Goal: Information Seeking & Learning: Compare options

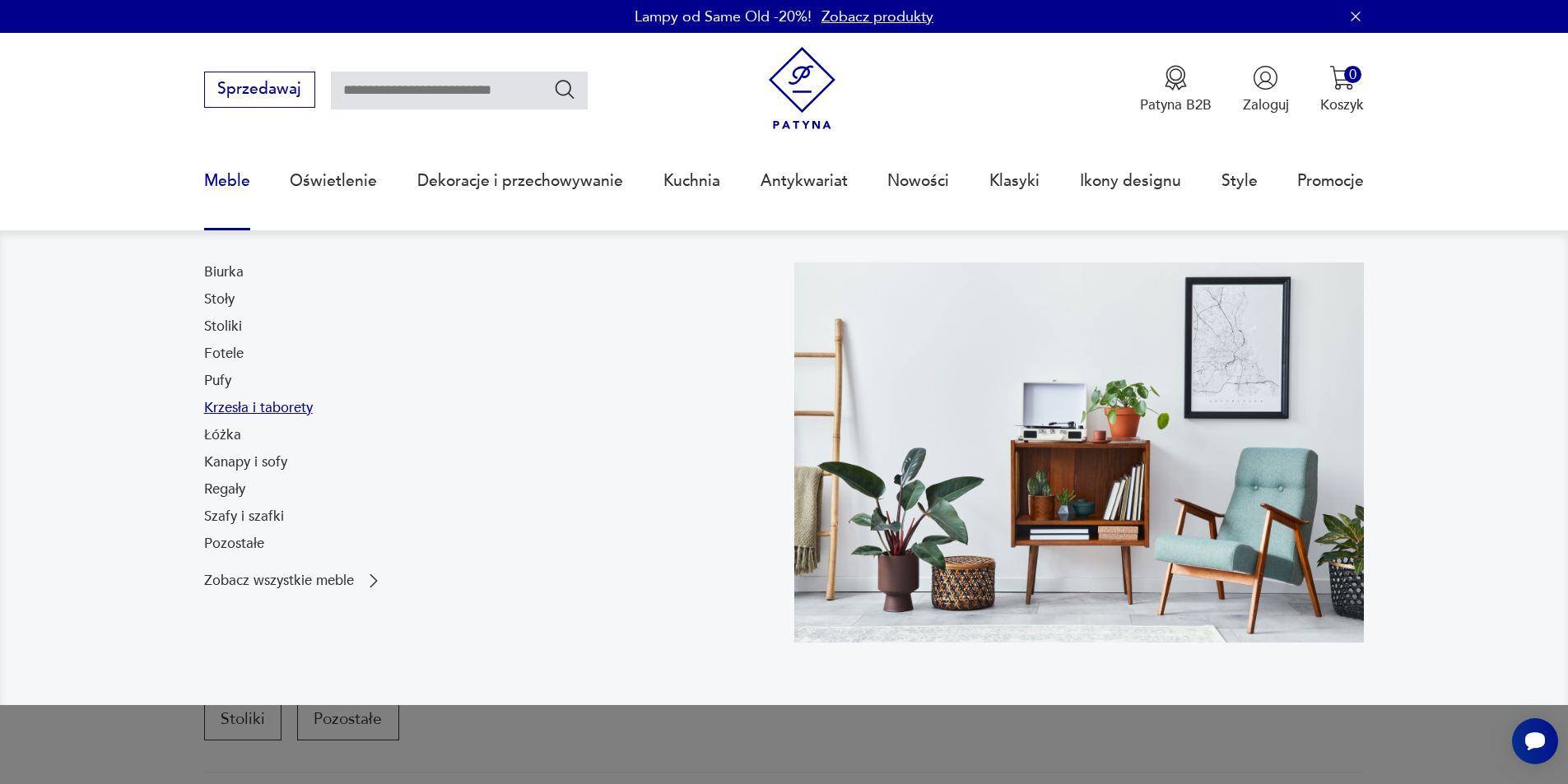
click at [233, 407] on link "Krzesła i taborety" at bounding box center [259, 407] width 109 height 19
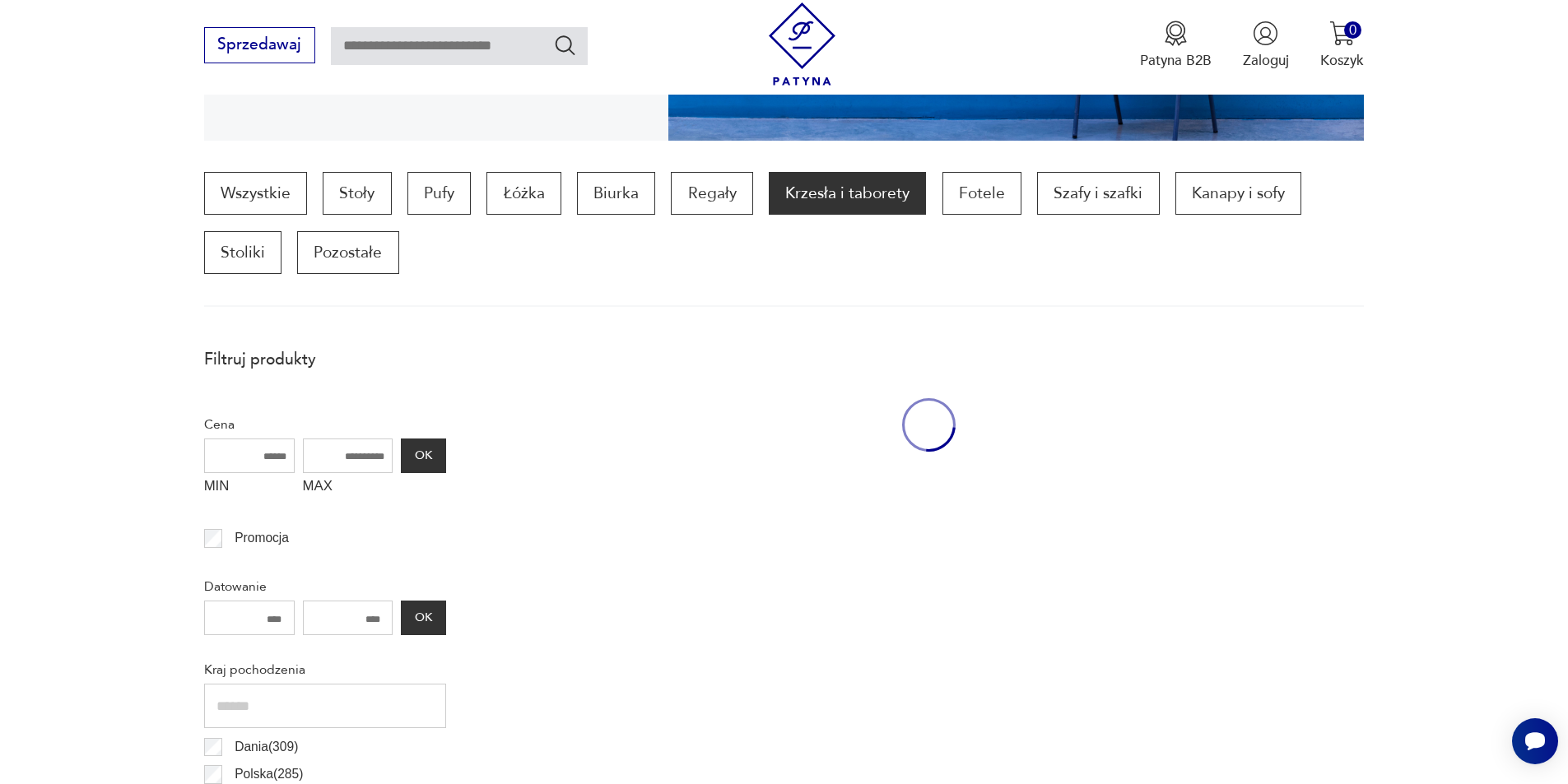
scroll to position [548, 0]
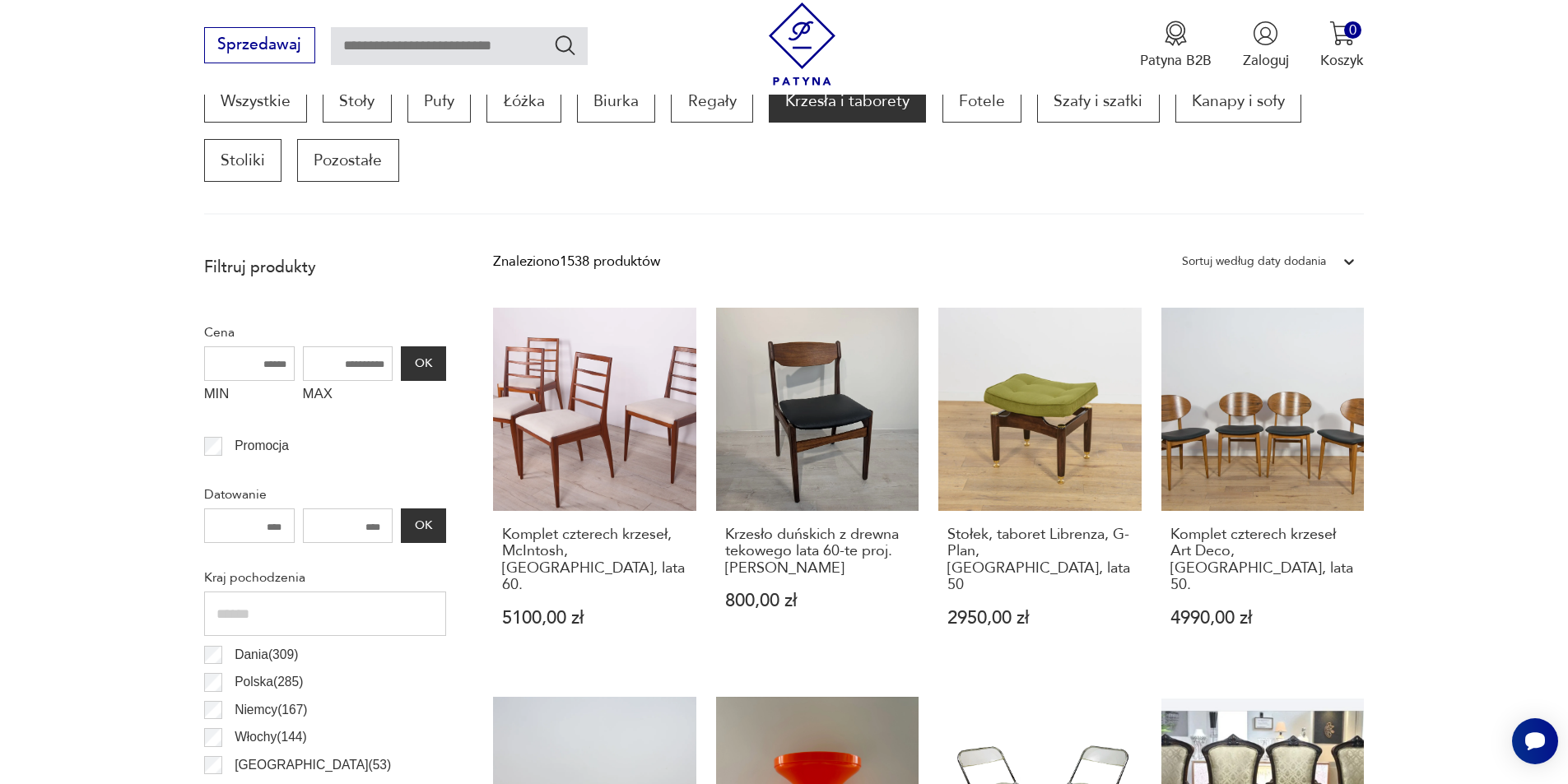
click at [1299, 261] on div "Sortuj według daty dodania" at bounding box center [1254, 261] width 144 height 21
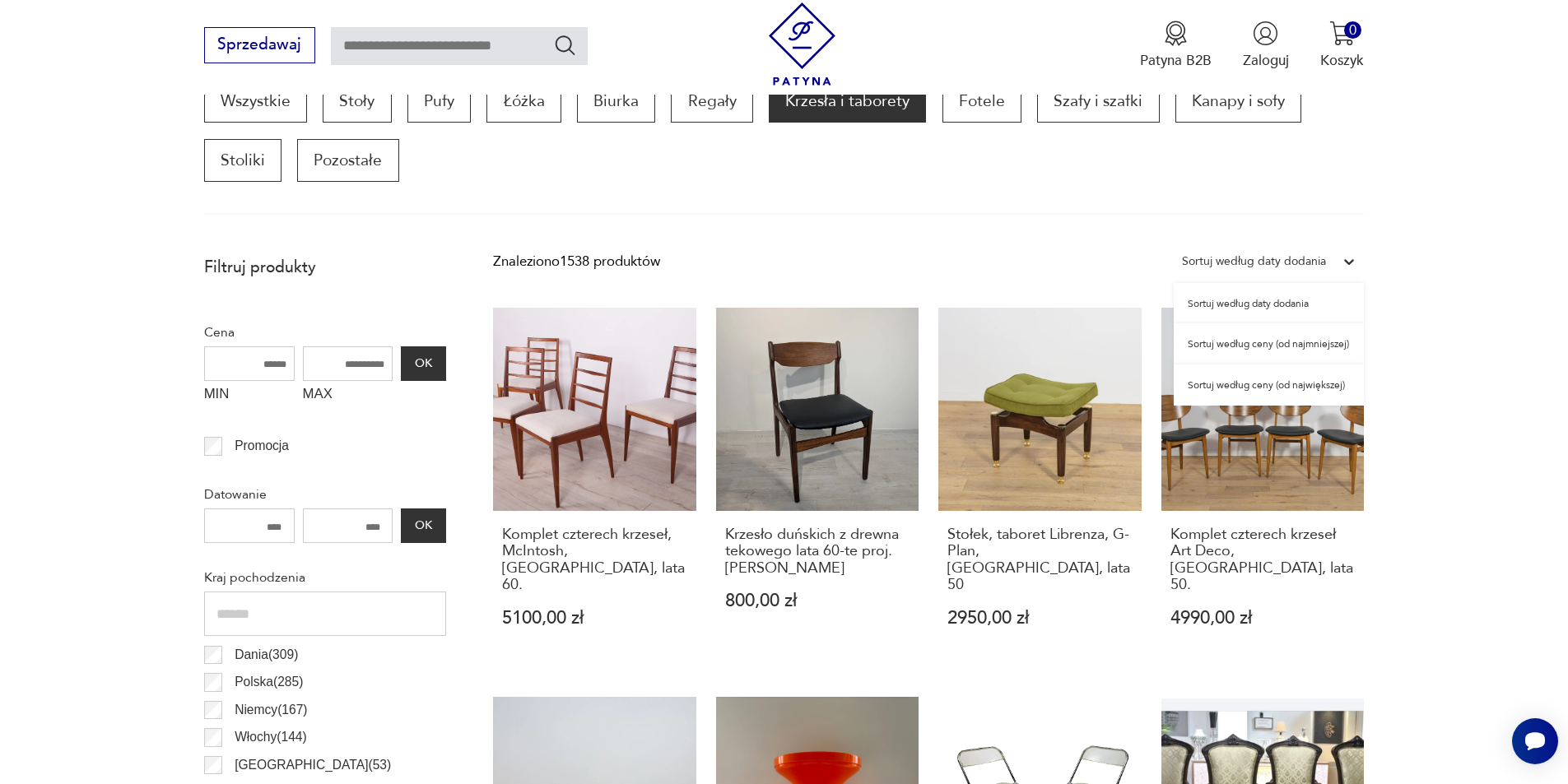
click at [1314, 345] on div "Sortuj według ceny (od najmniejszej)" at bounding box center [1269, 344] width 190 height 41
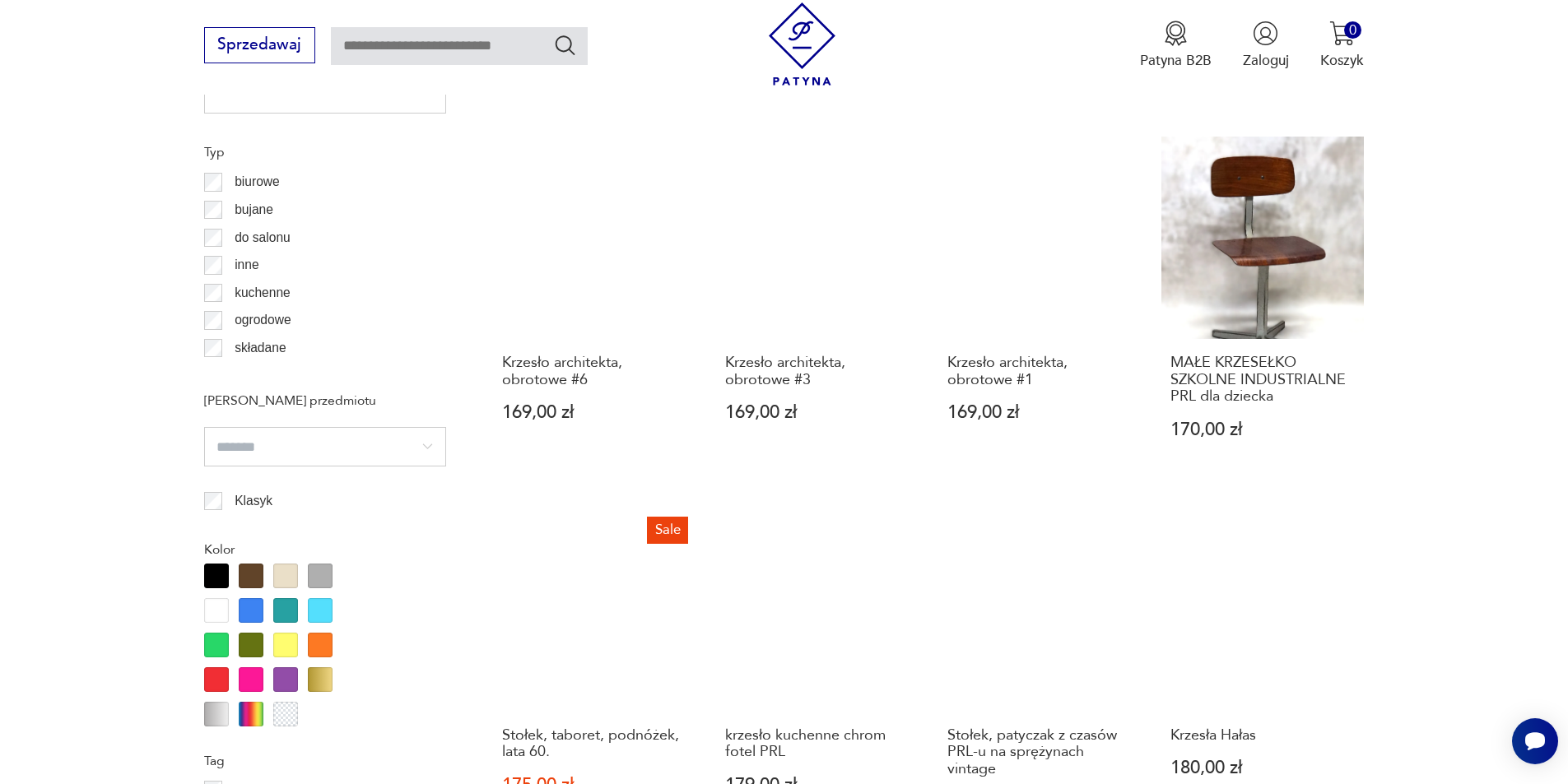
scroll to position [1783, 0]
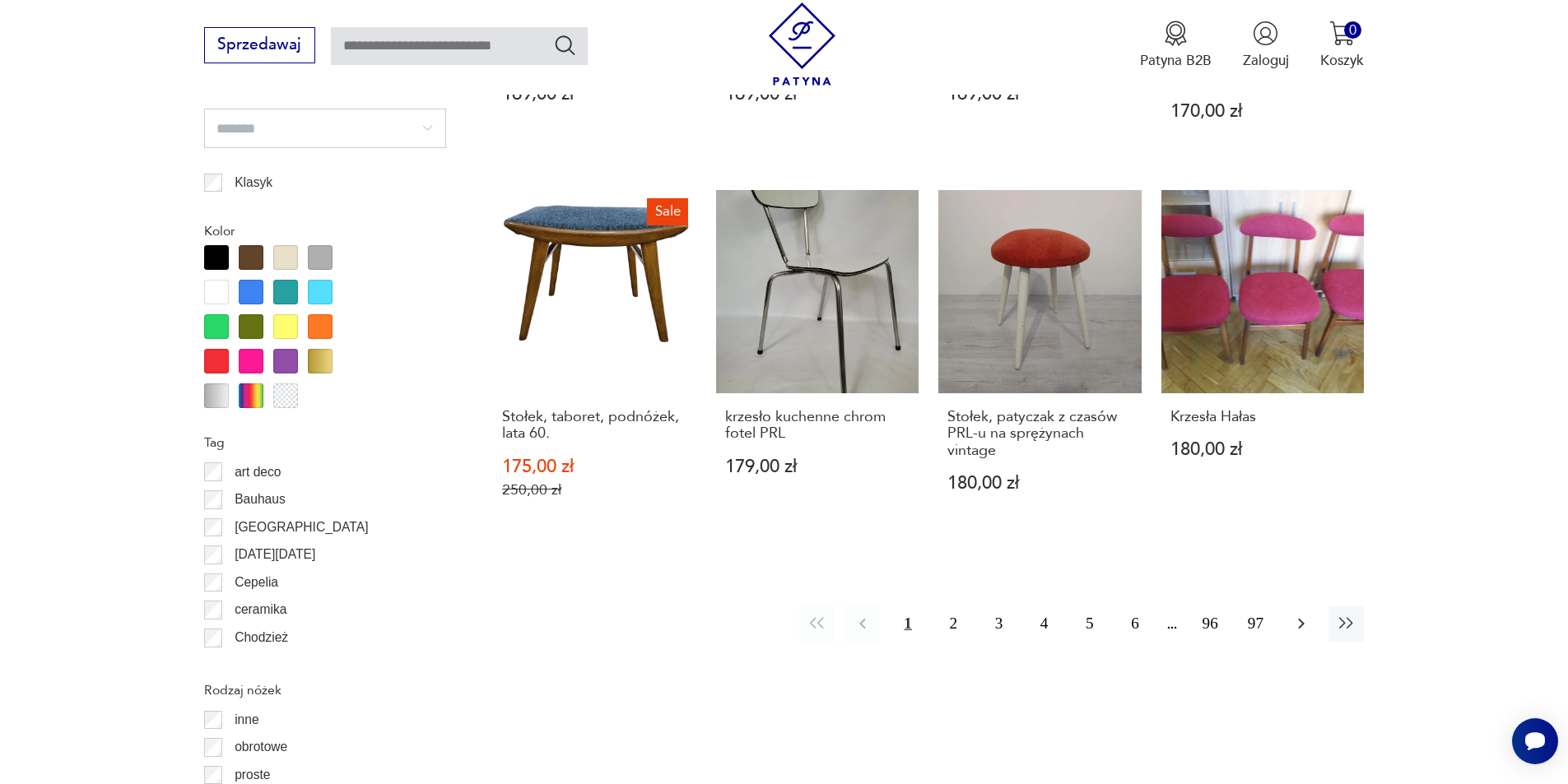
click at [1304, 620] on icon "button" at bounding box center [1301, 623] width 19 height 19
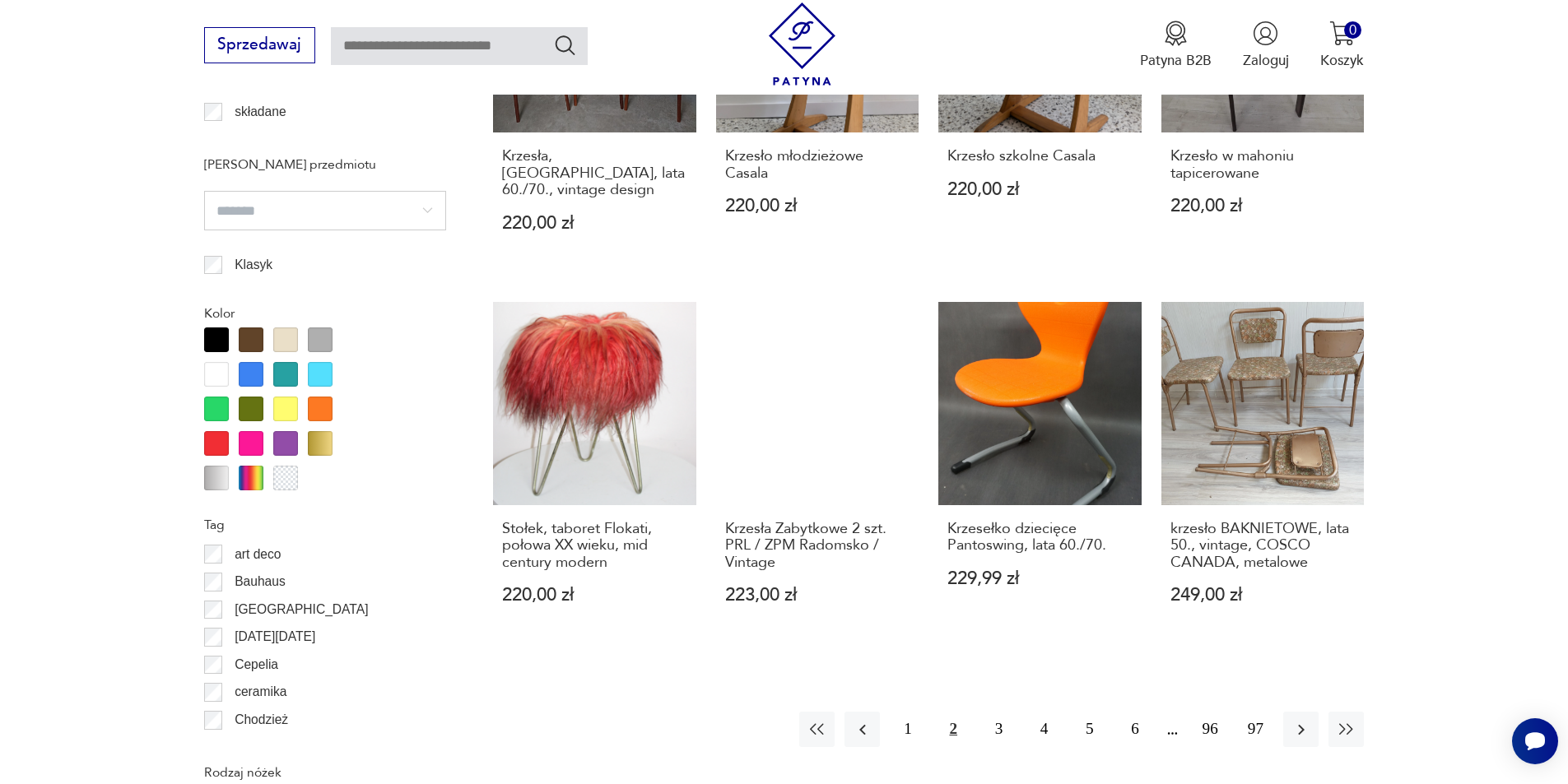
scroll to position [1783, 0]
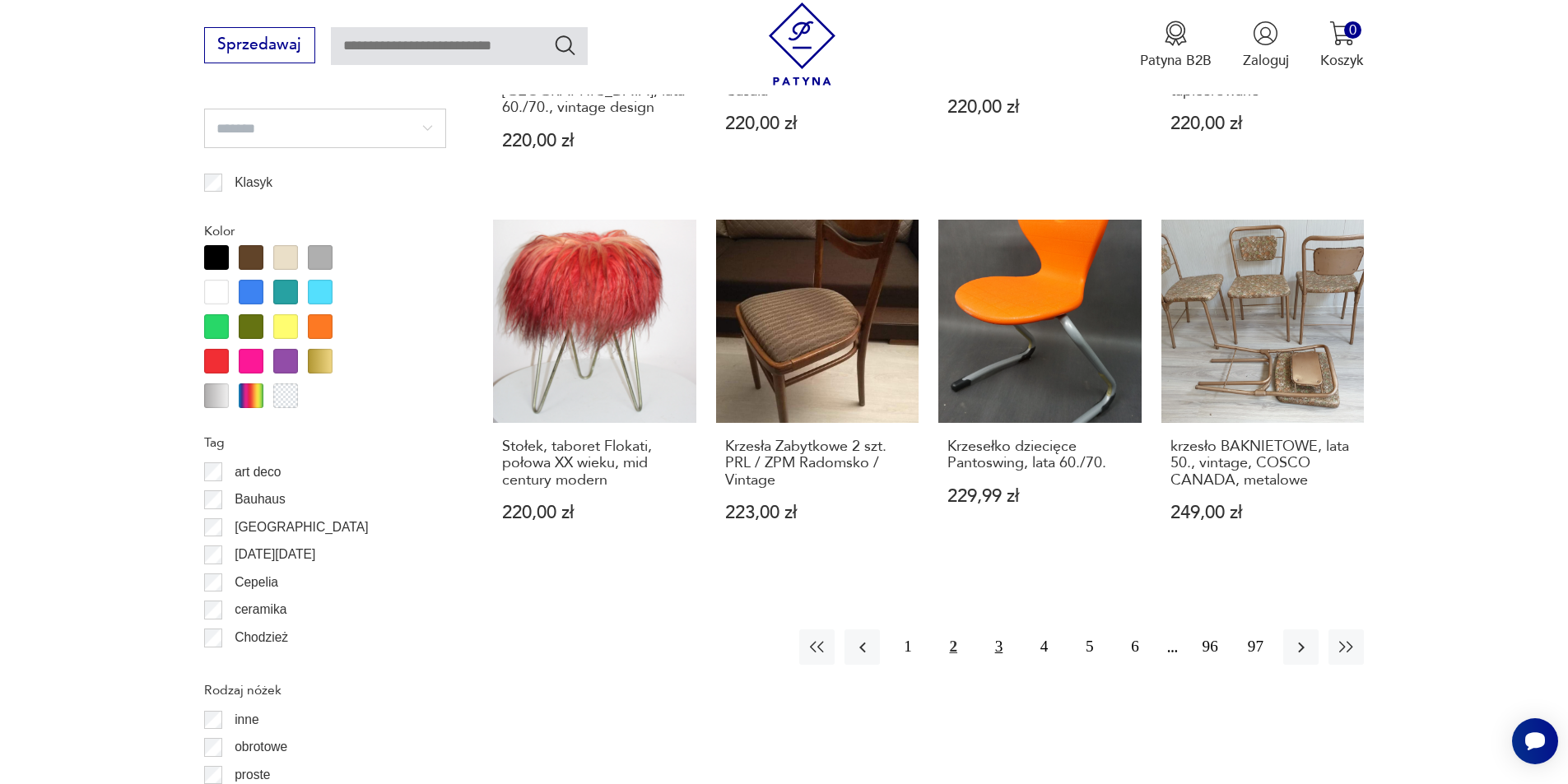
click at [996, 629] on button "3" at bounding box center [999, 647] width 35 height 35
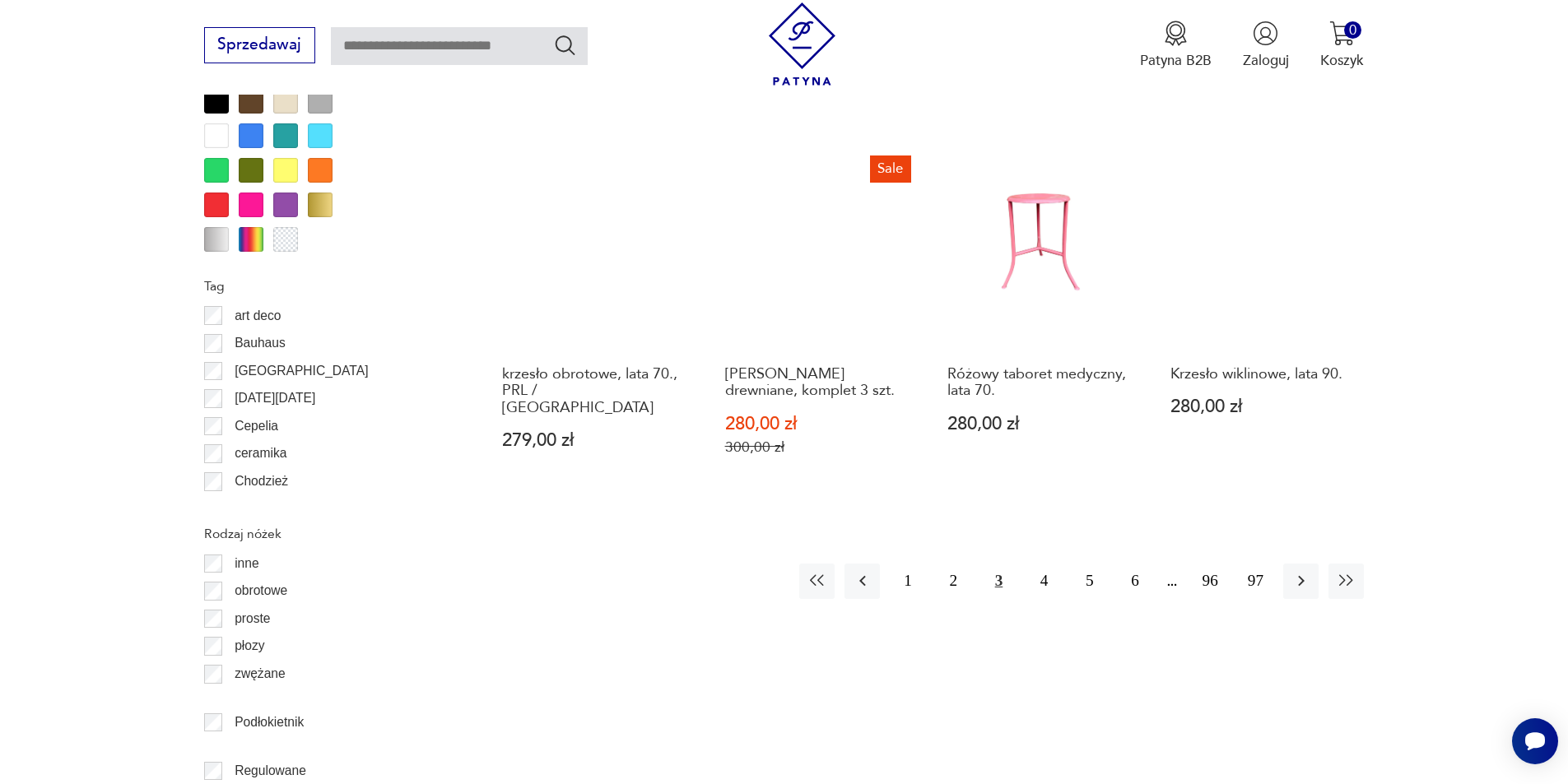
scroll to position [1948, 0]
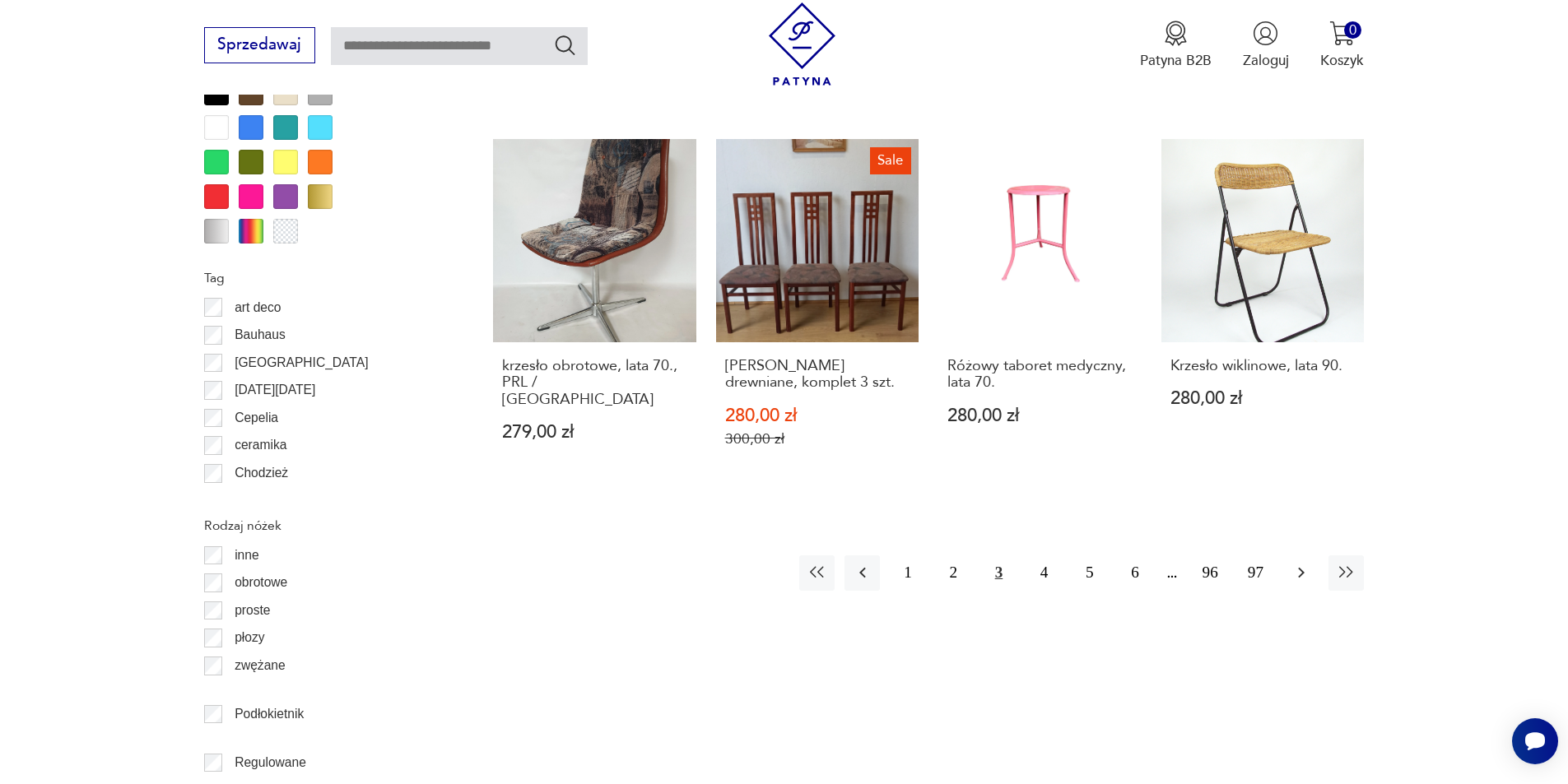
click at [1305, 563] on icon "button" at bounding box center [1301, 572] width 19 height 19
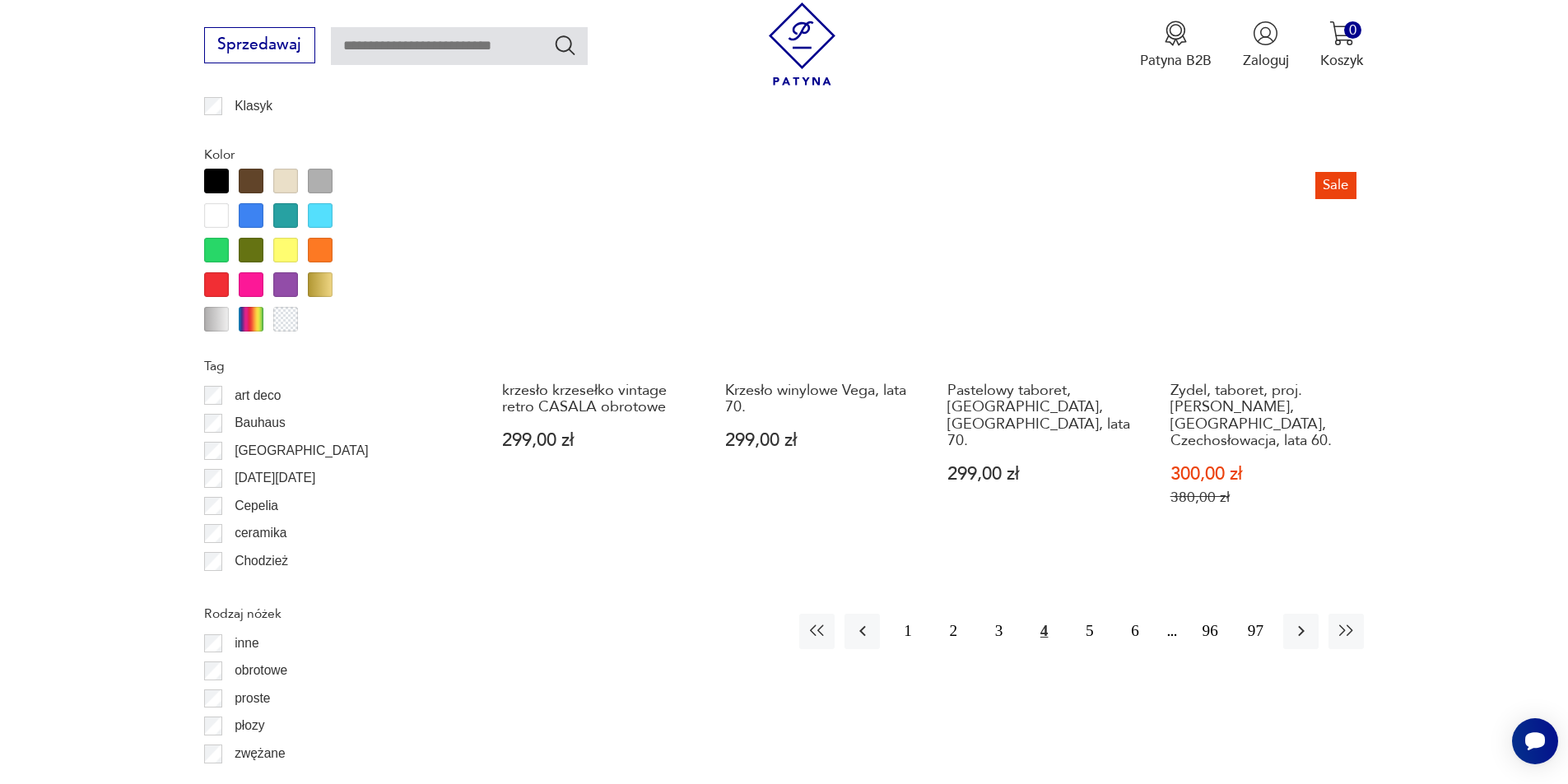
scroll to position [1865, 0]
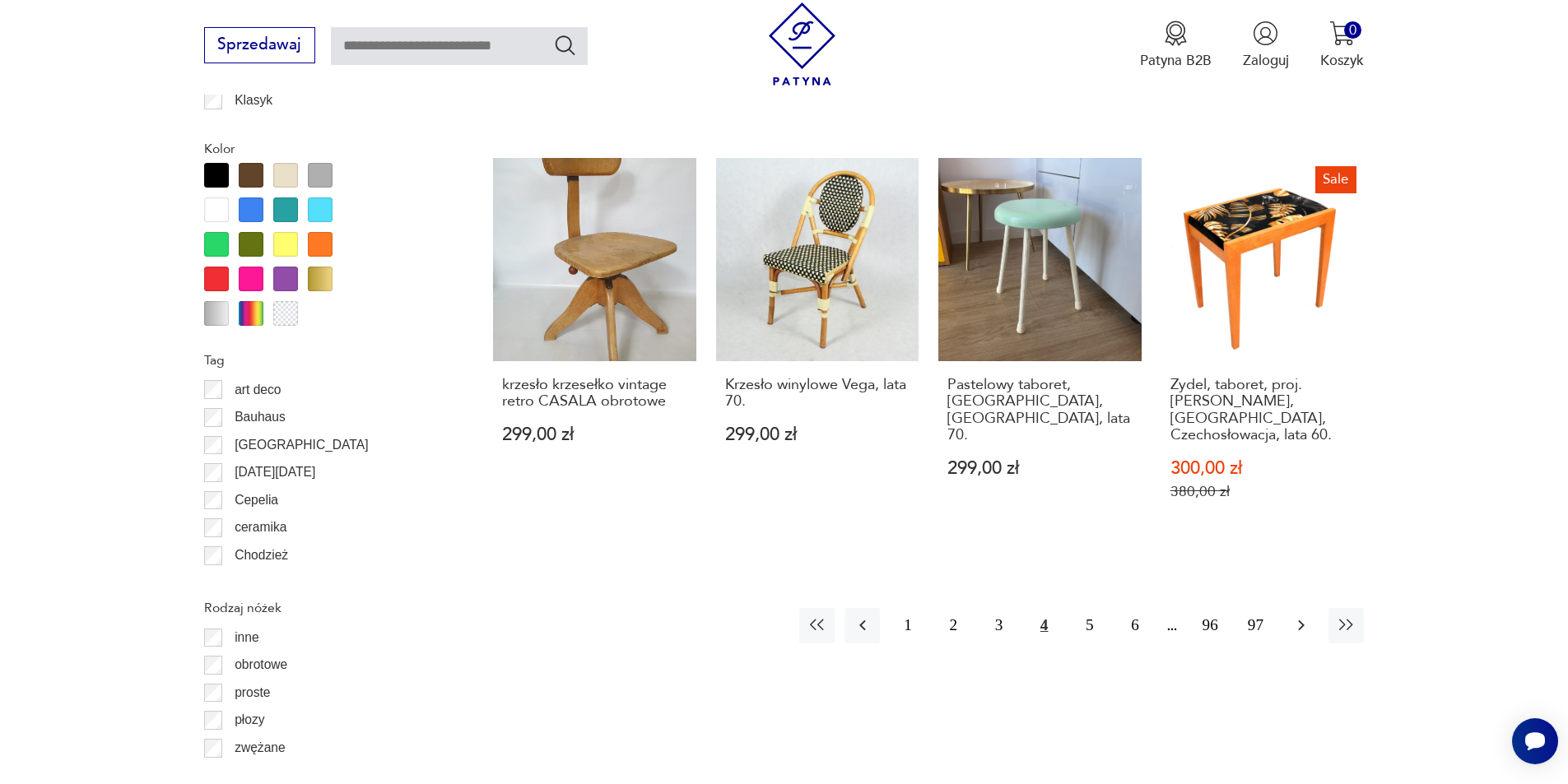
click at [1302, 621] on icon "button" at bounding box center [1301, 626] width 6 height 11
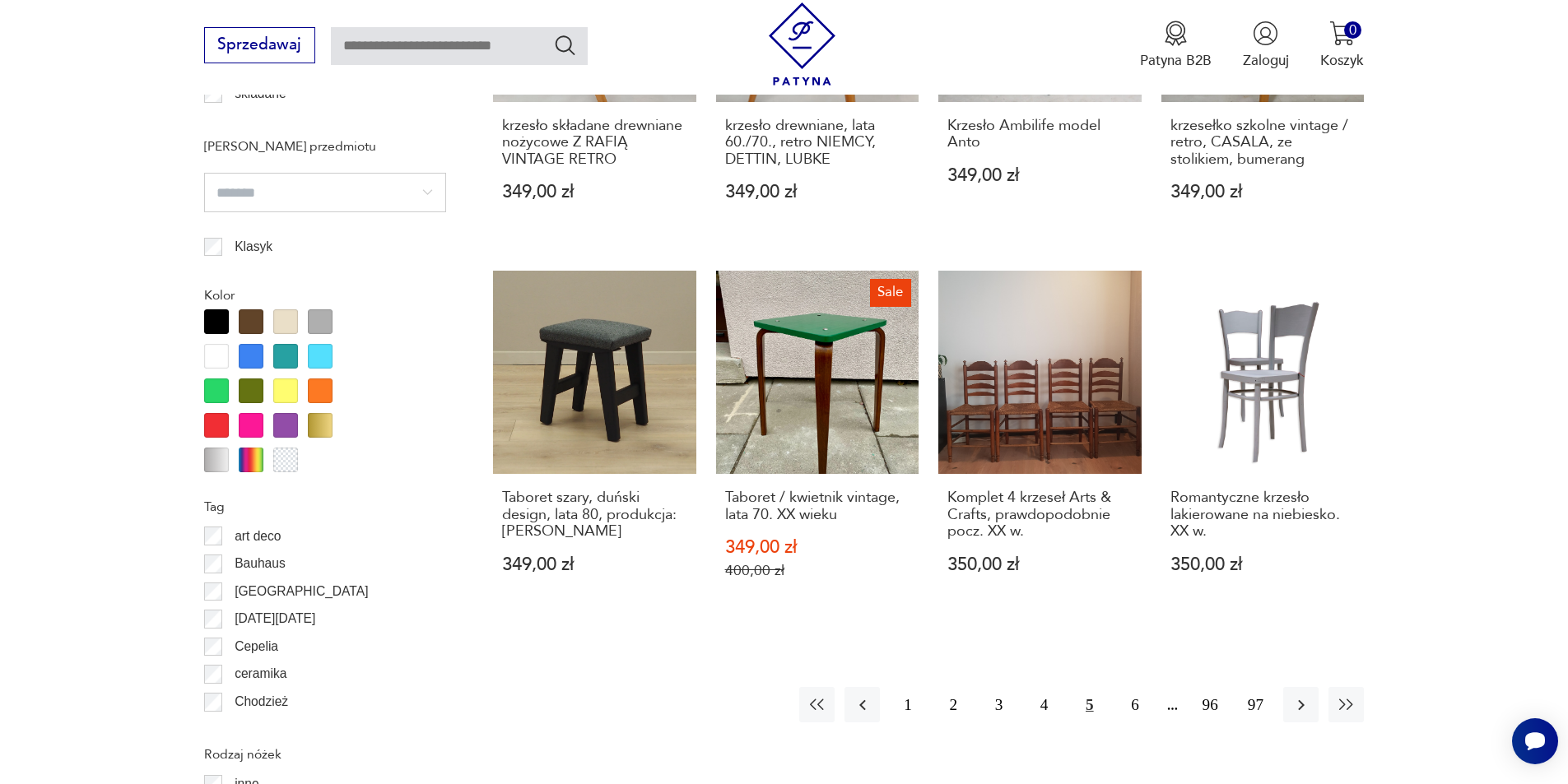
scroll to position [1948, 0]
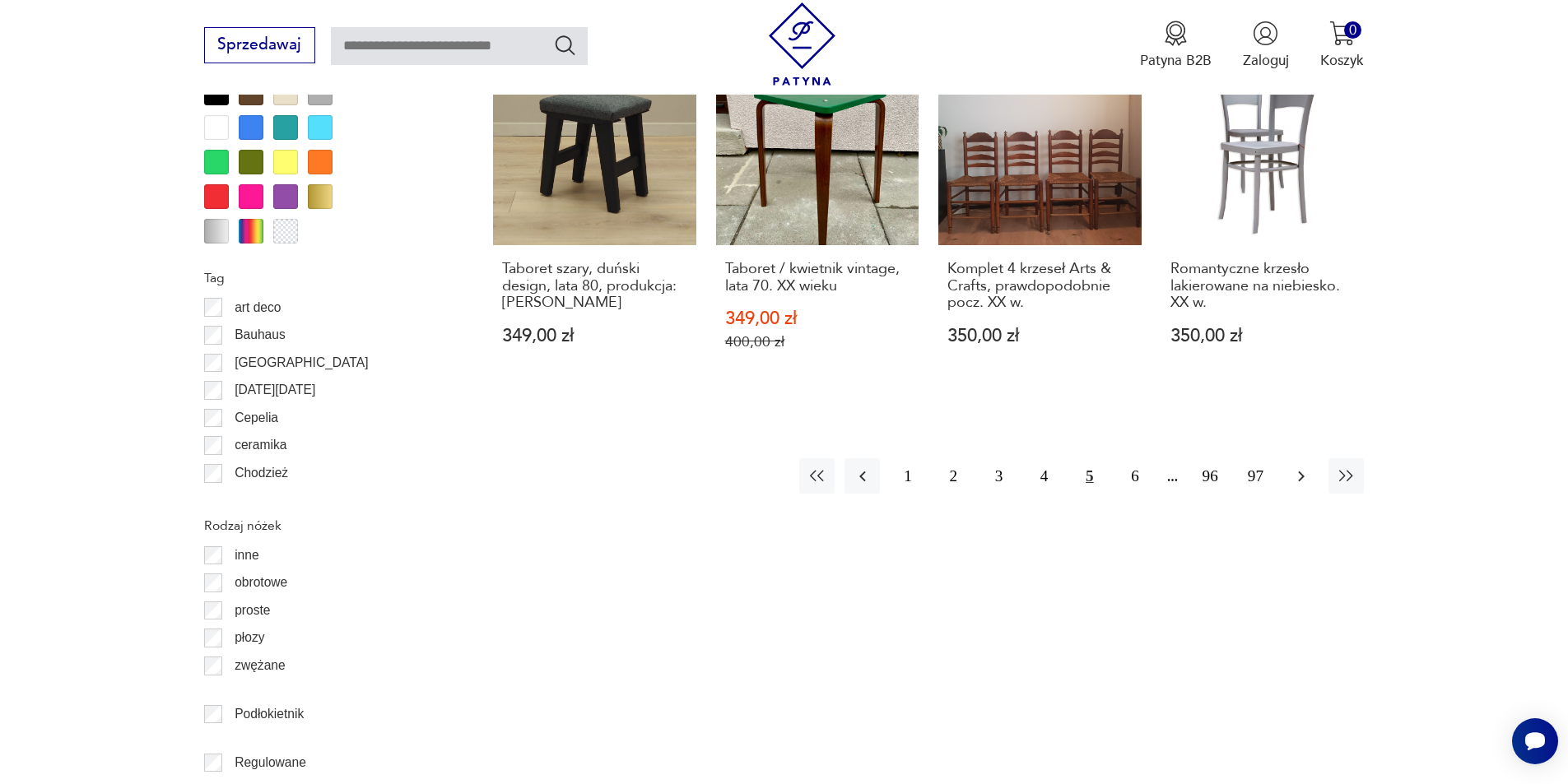
click at [1298, 468] on icon "button" at bounding box center [1301, 476] width 19 height 19
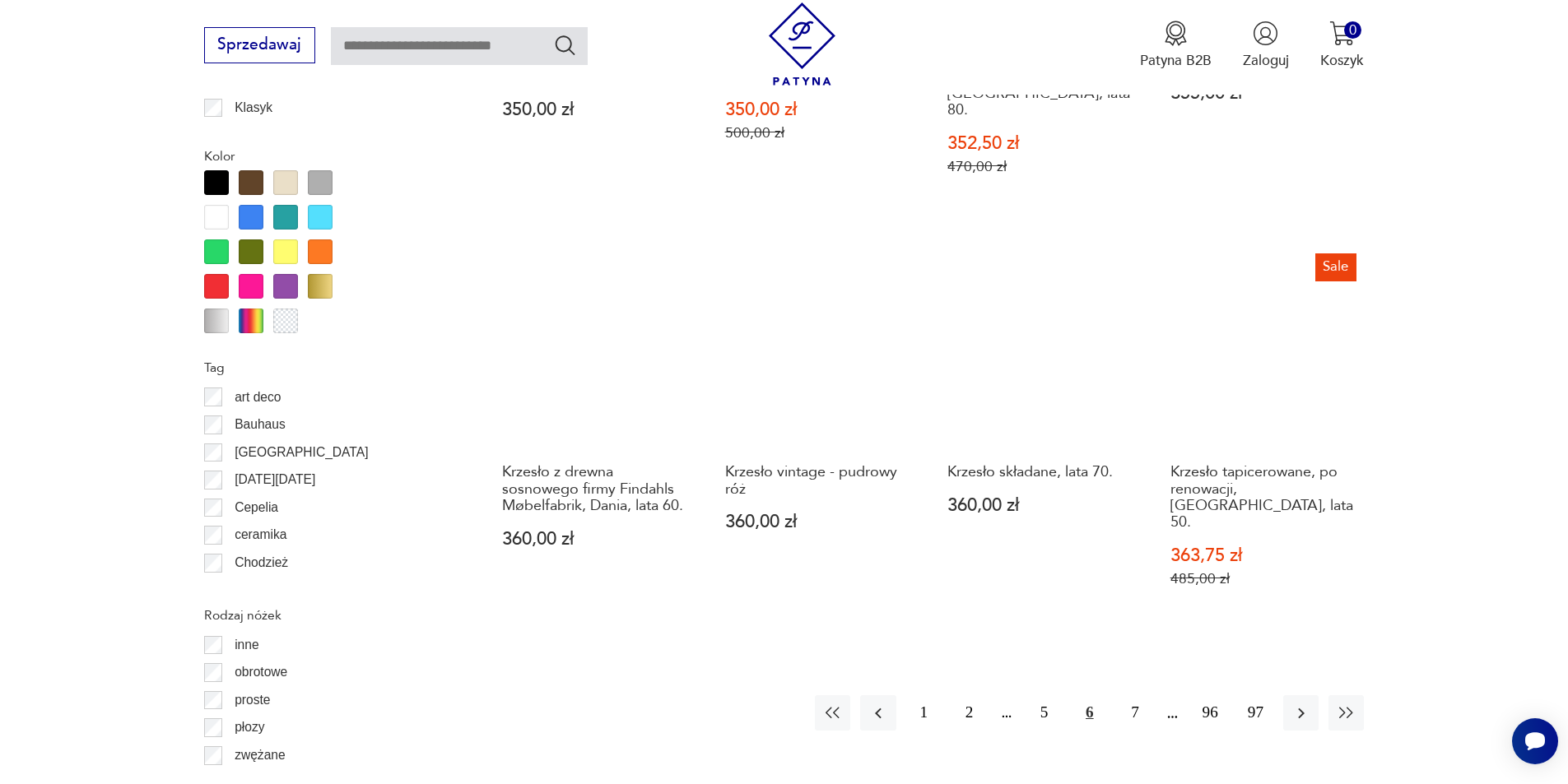
scroll to position [2030, 0]
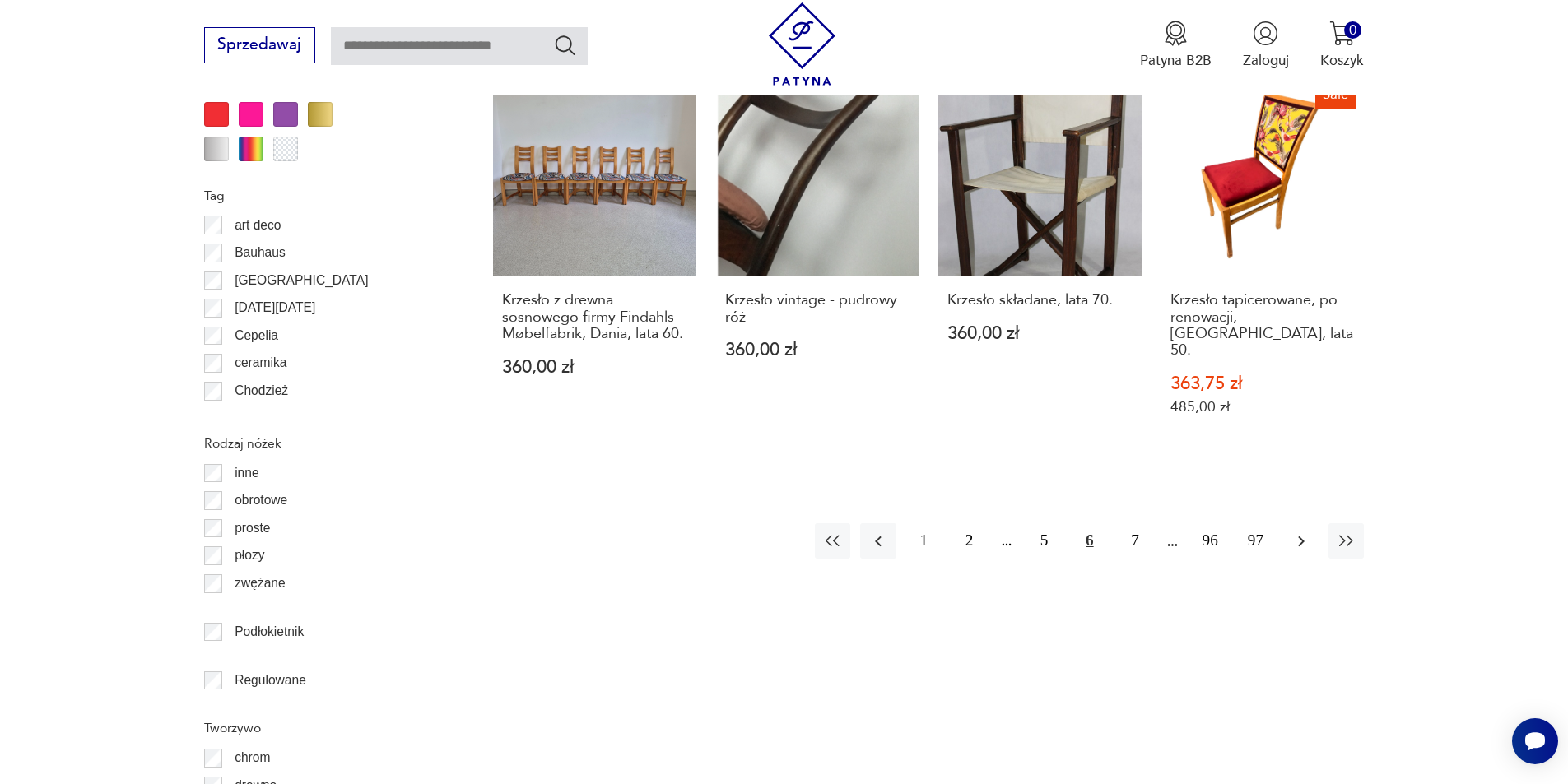
click at [1305, 532] on icon "button" at bounding box center [1301, 541] width 19 height 19
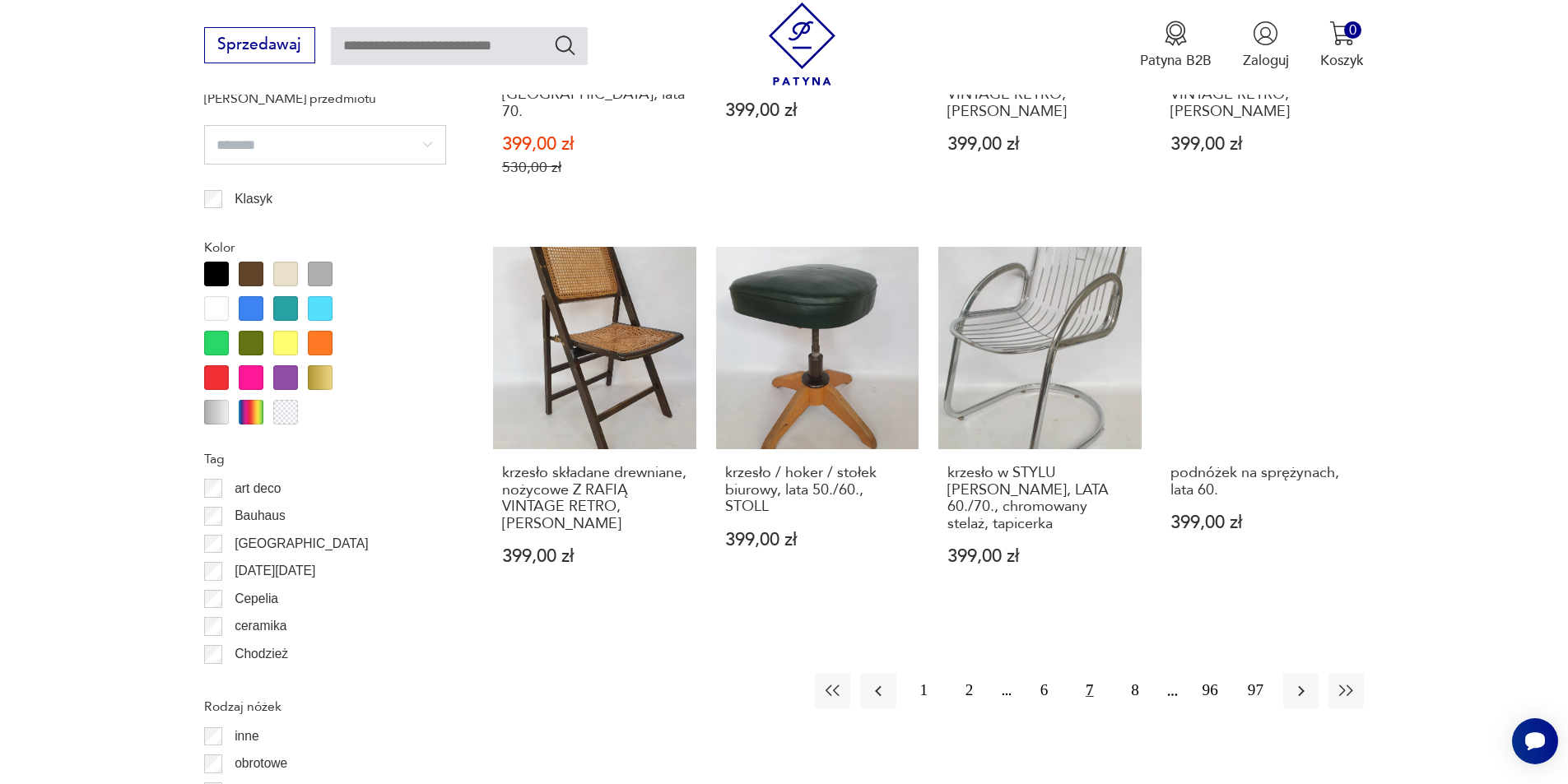
scroll to position [2030, 0]
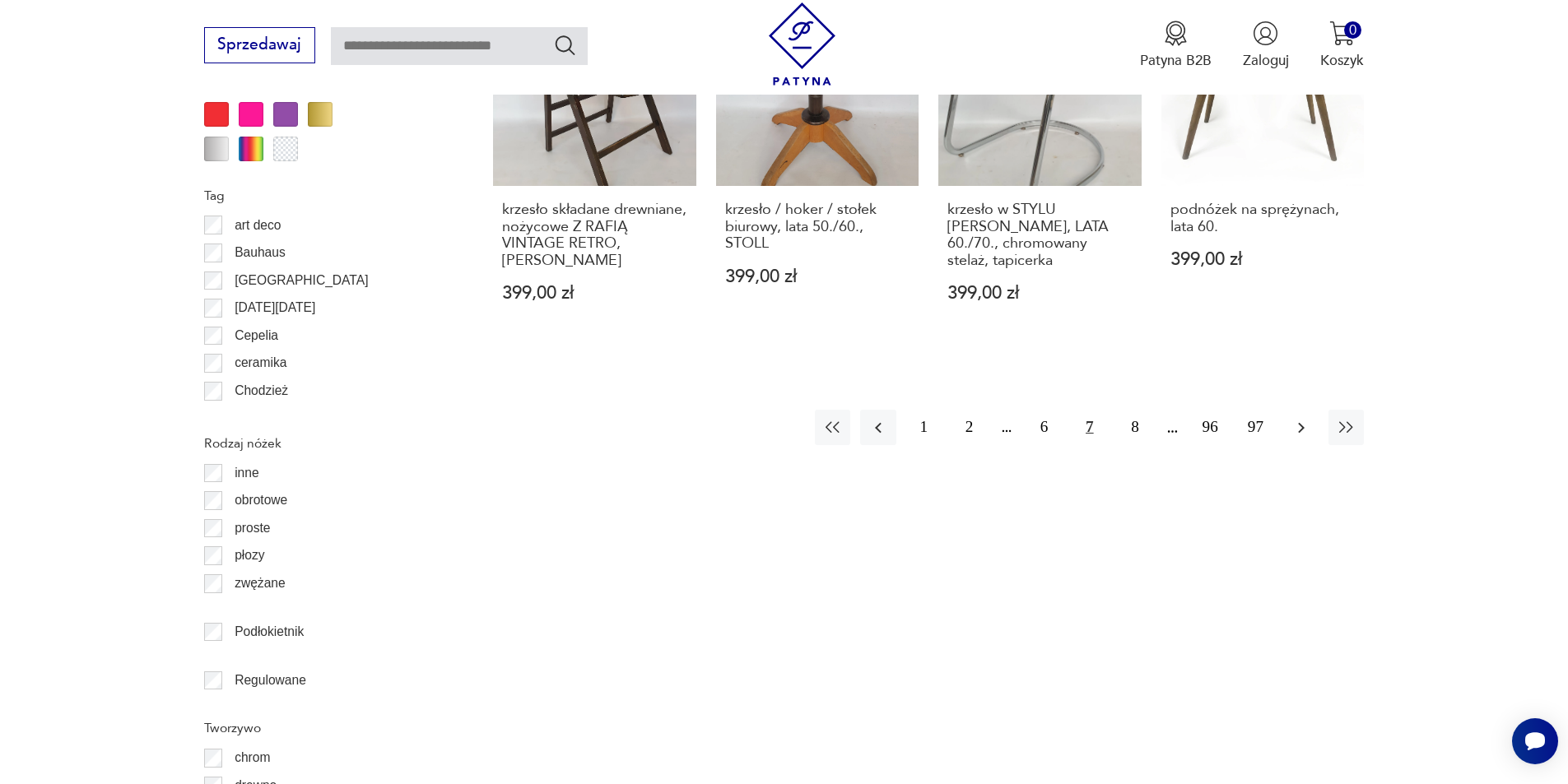
click at [1298, 418] on icon "button" at bounding box center [1301, 427] width 19 height 19
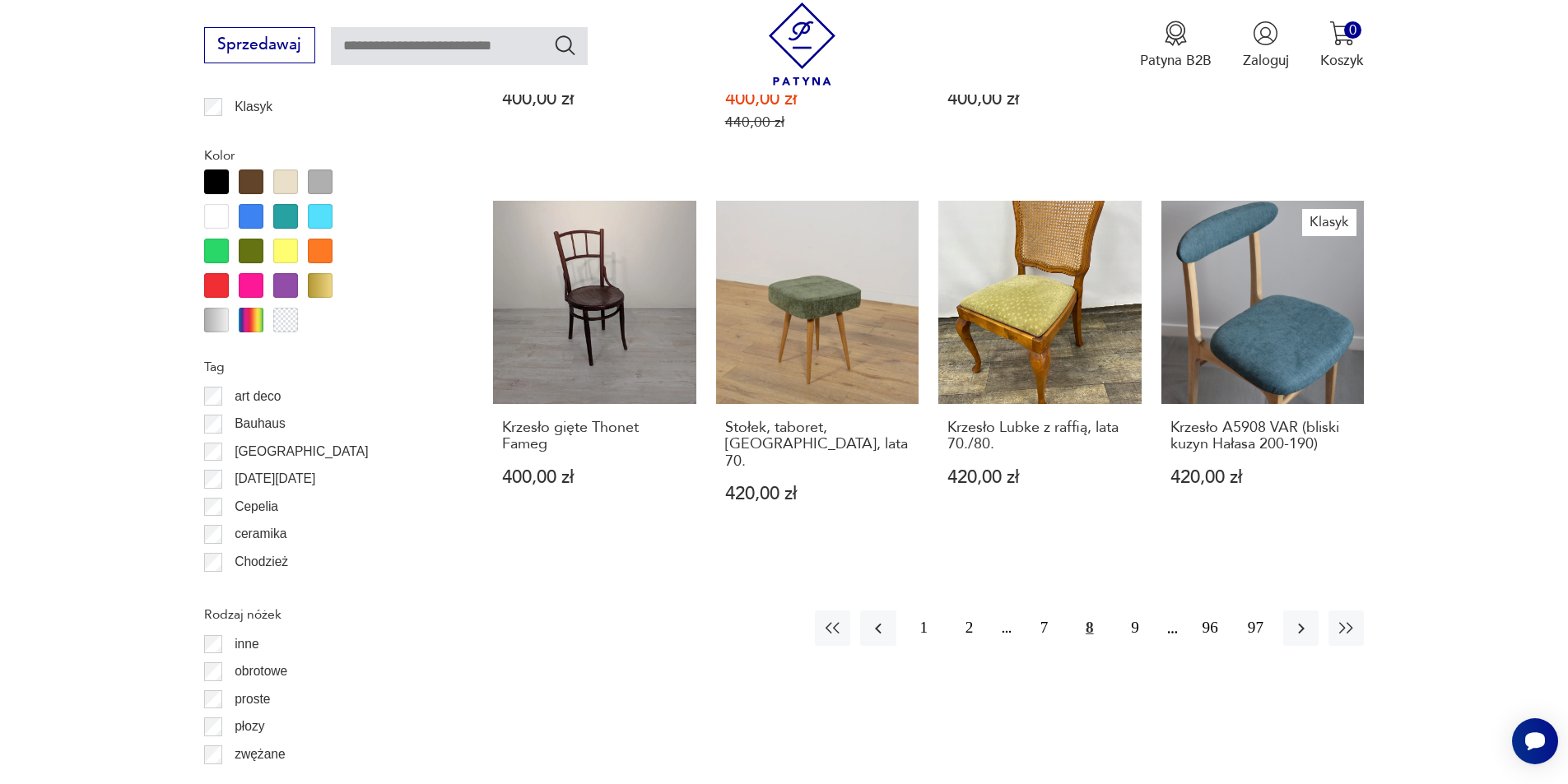
scroll to position [1865, 0]
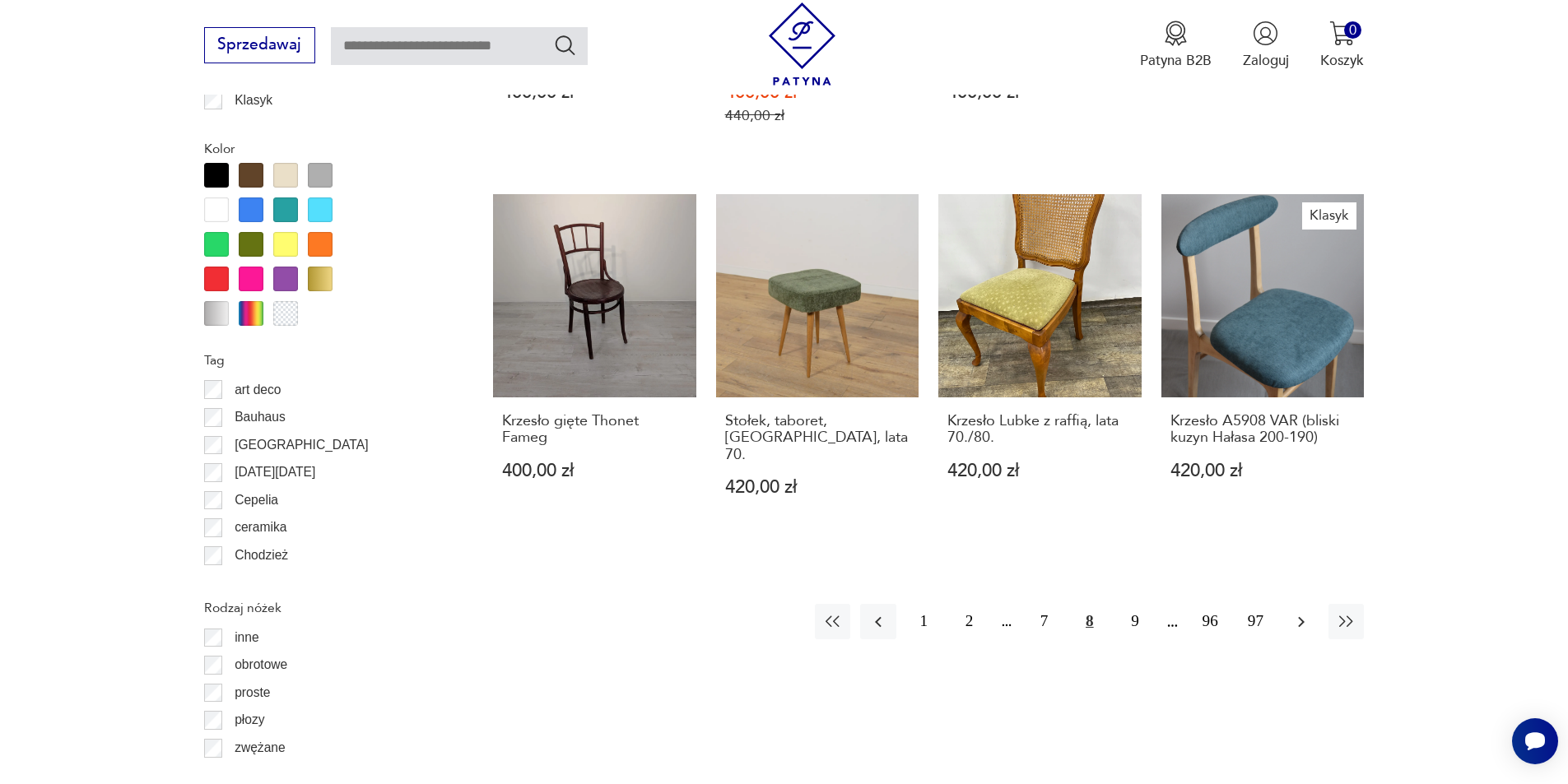
click at [1308, 613] on icon "button" at bounding box center [1301, 622] width 19 height 19
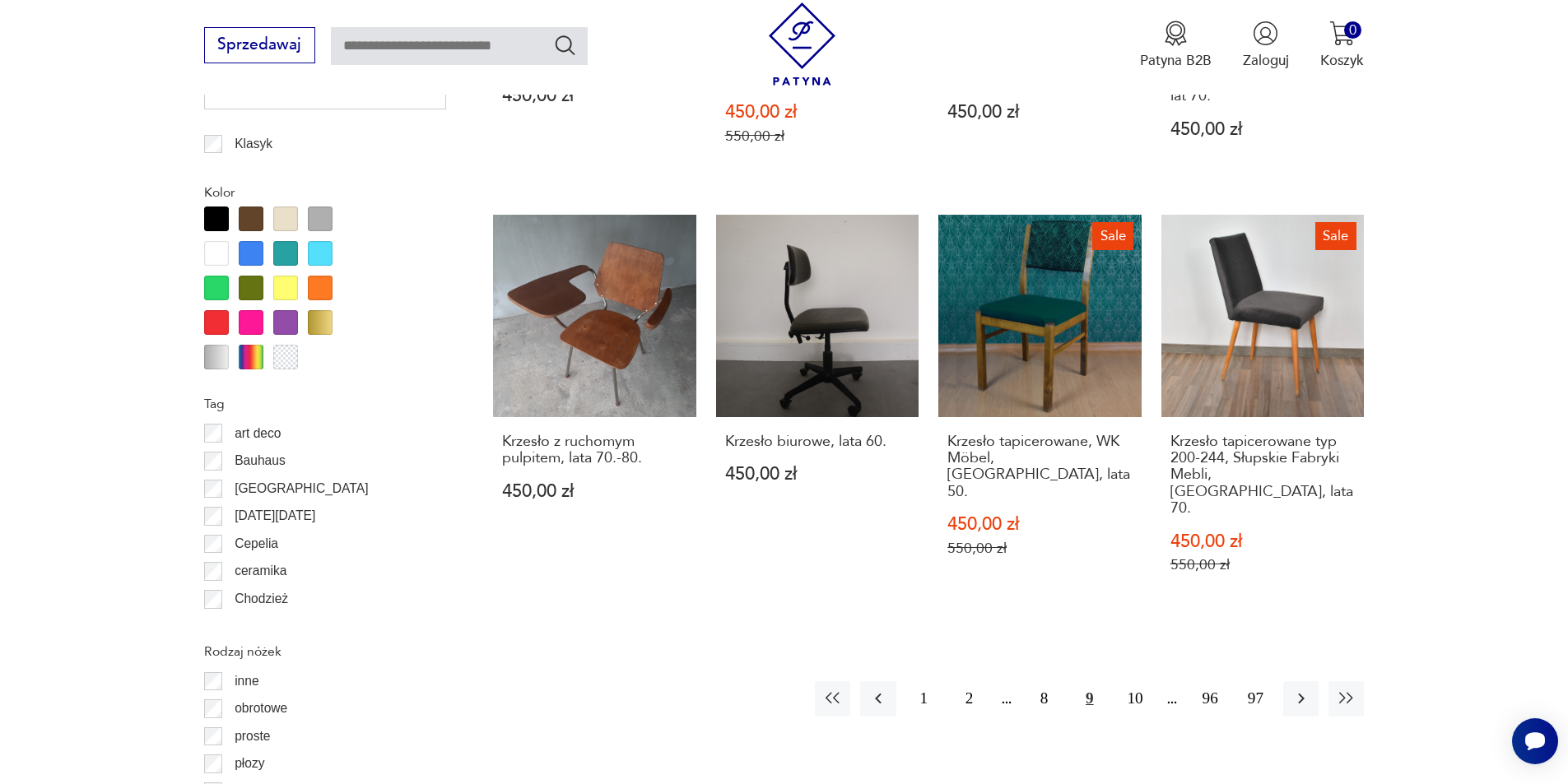
scroll to position [1865, 0]
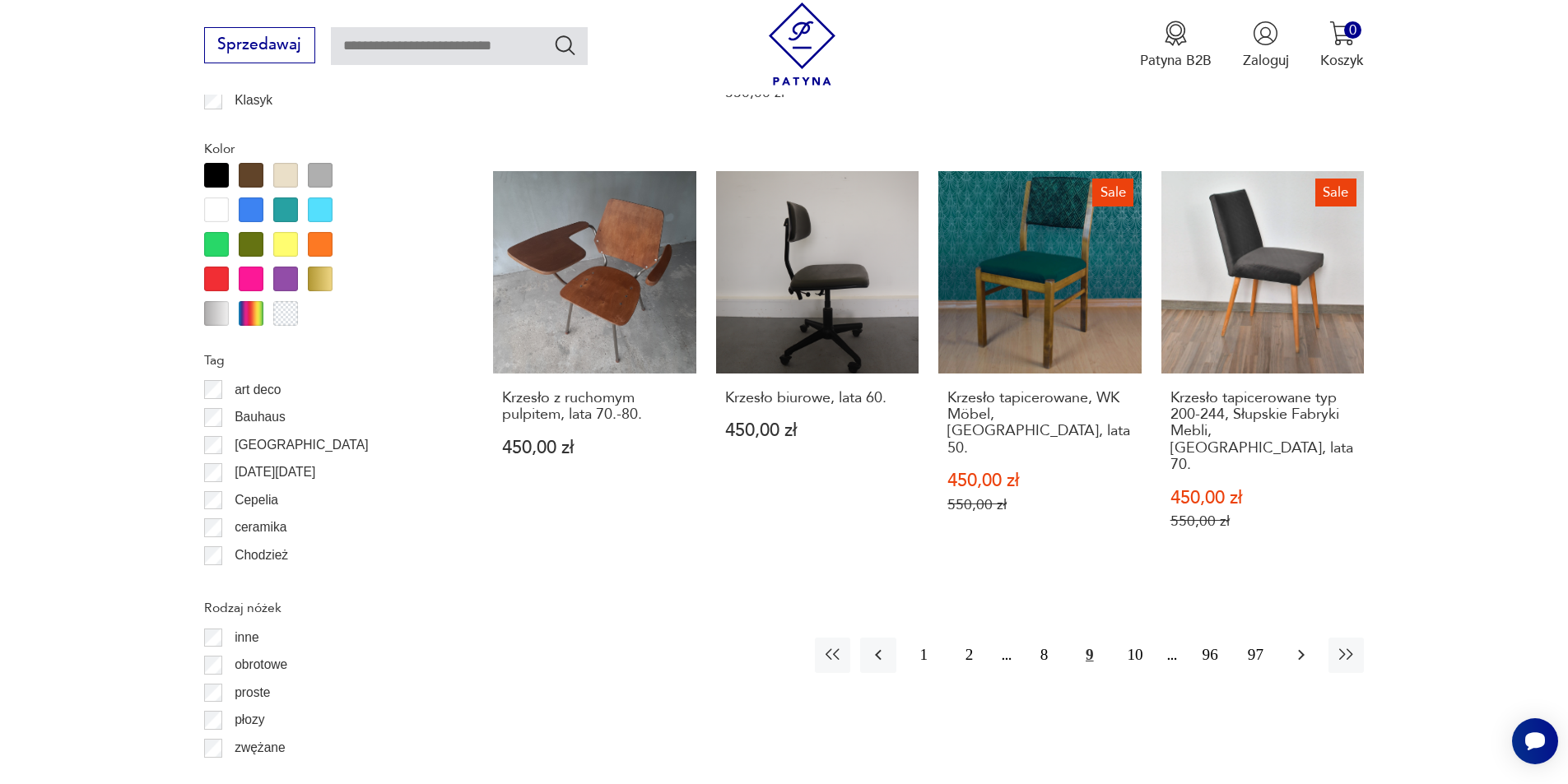
click at [1299, 645] on icon "button" at bounding box center [1301, 654] width 19 height 19
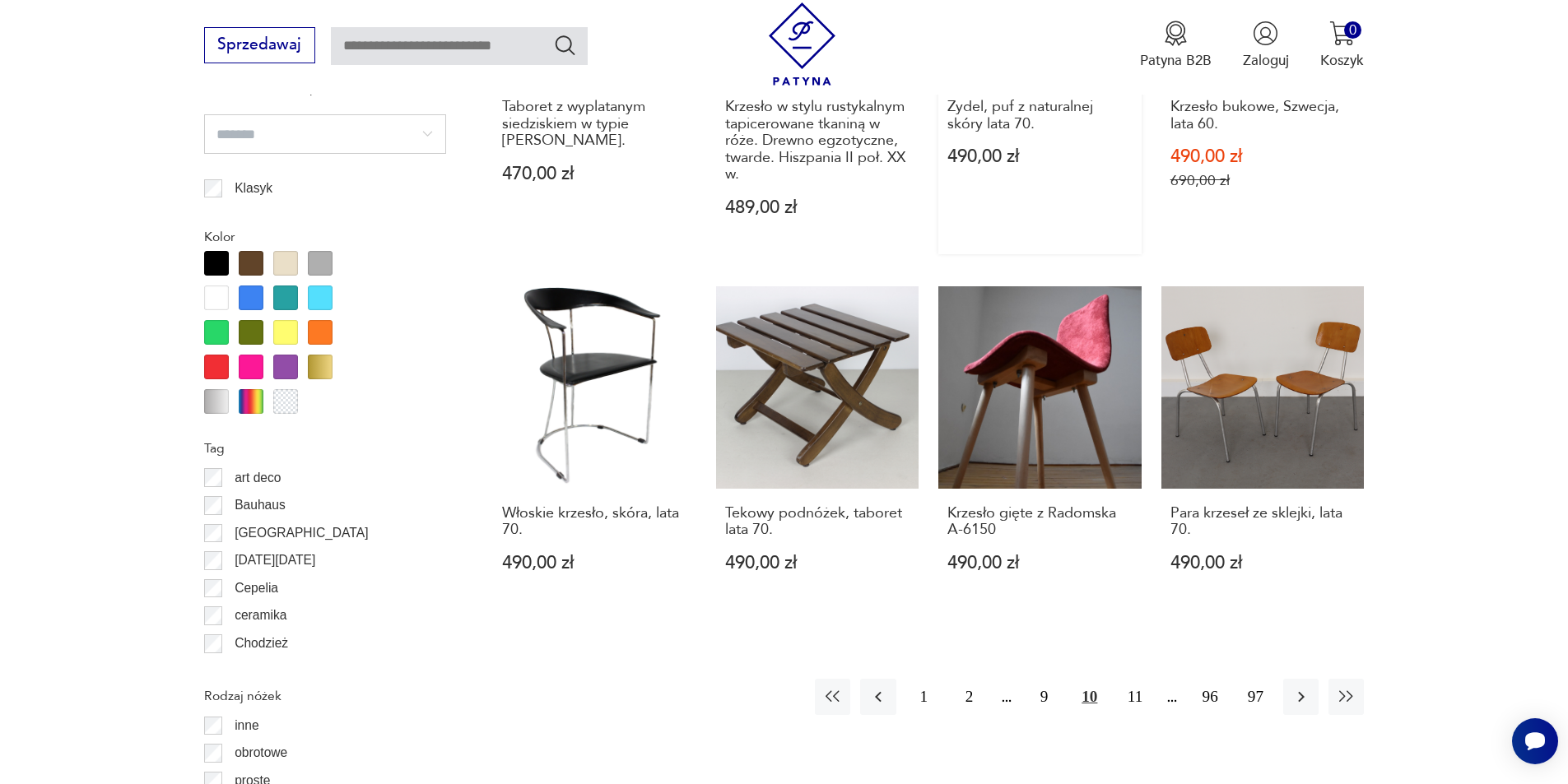
scroll to position [1783, 0]
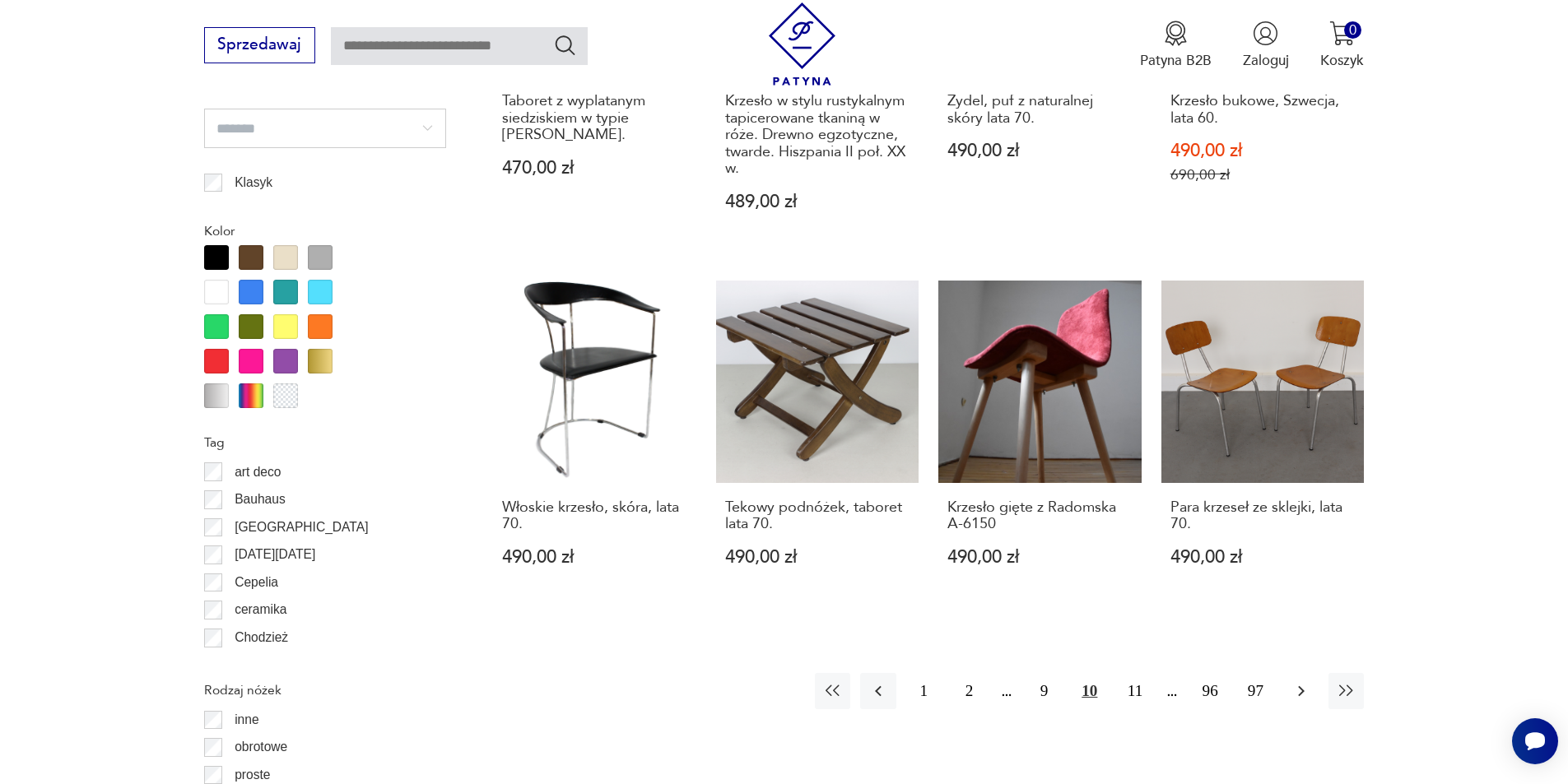
click at [1306, 682] on icon "button" at bounding box center [1301, 691] width 19 height 19
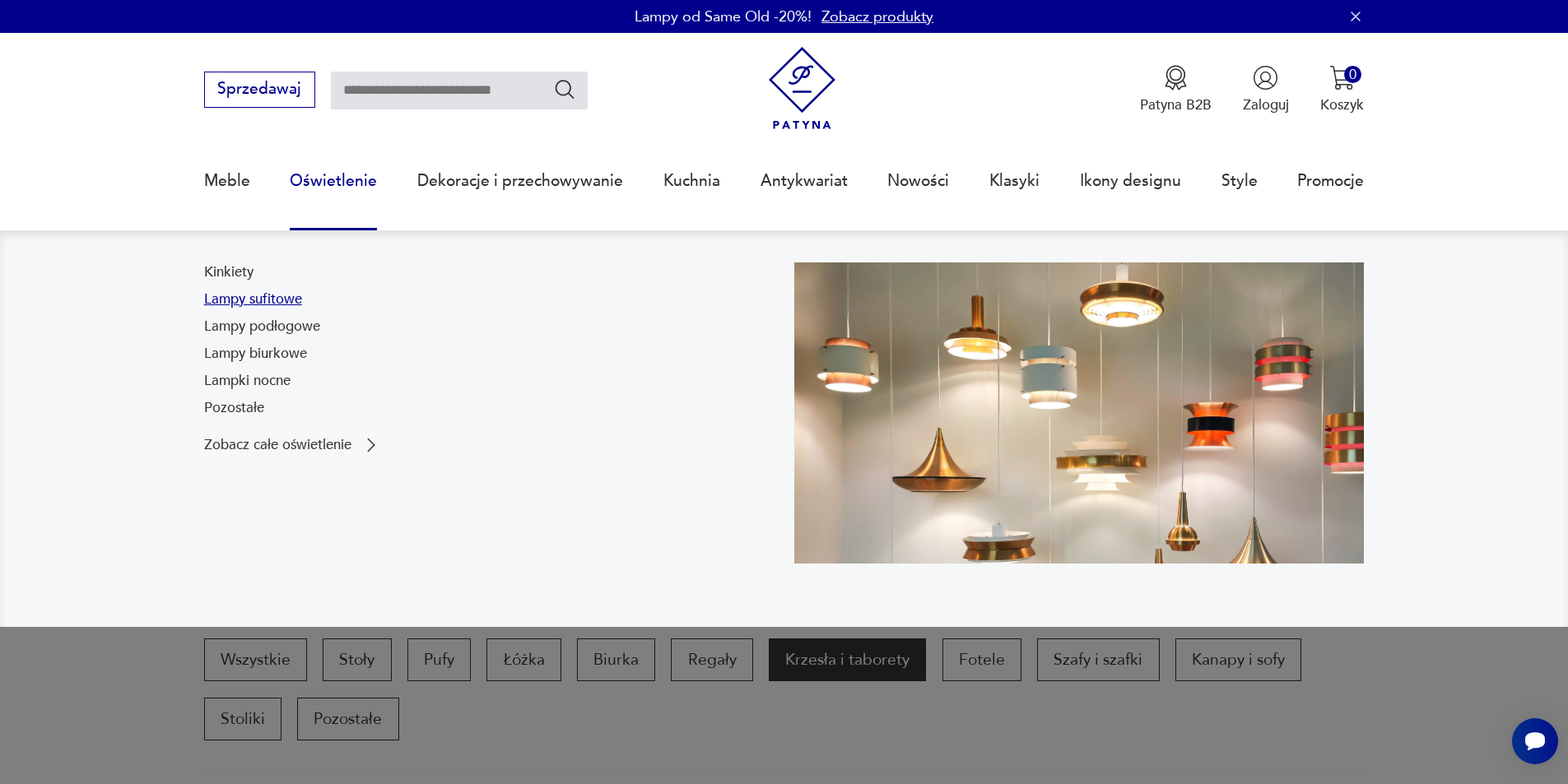
click at [288, 303] on link "Lampy sufitowe" at bounding box center [253, 298] width 98 height 19
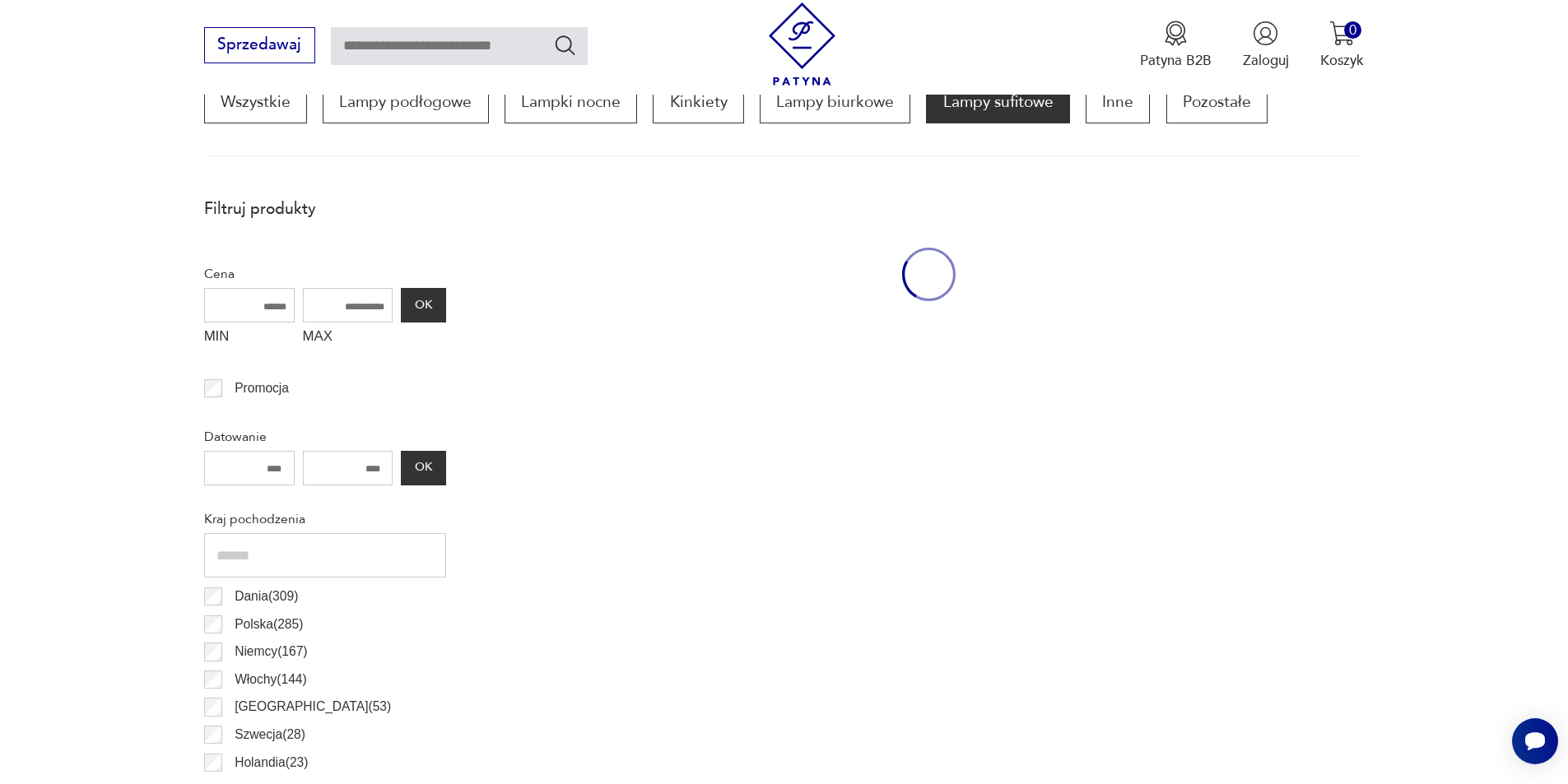
scroll to position [548, 0]
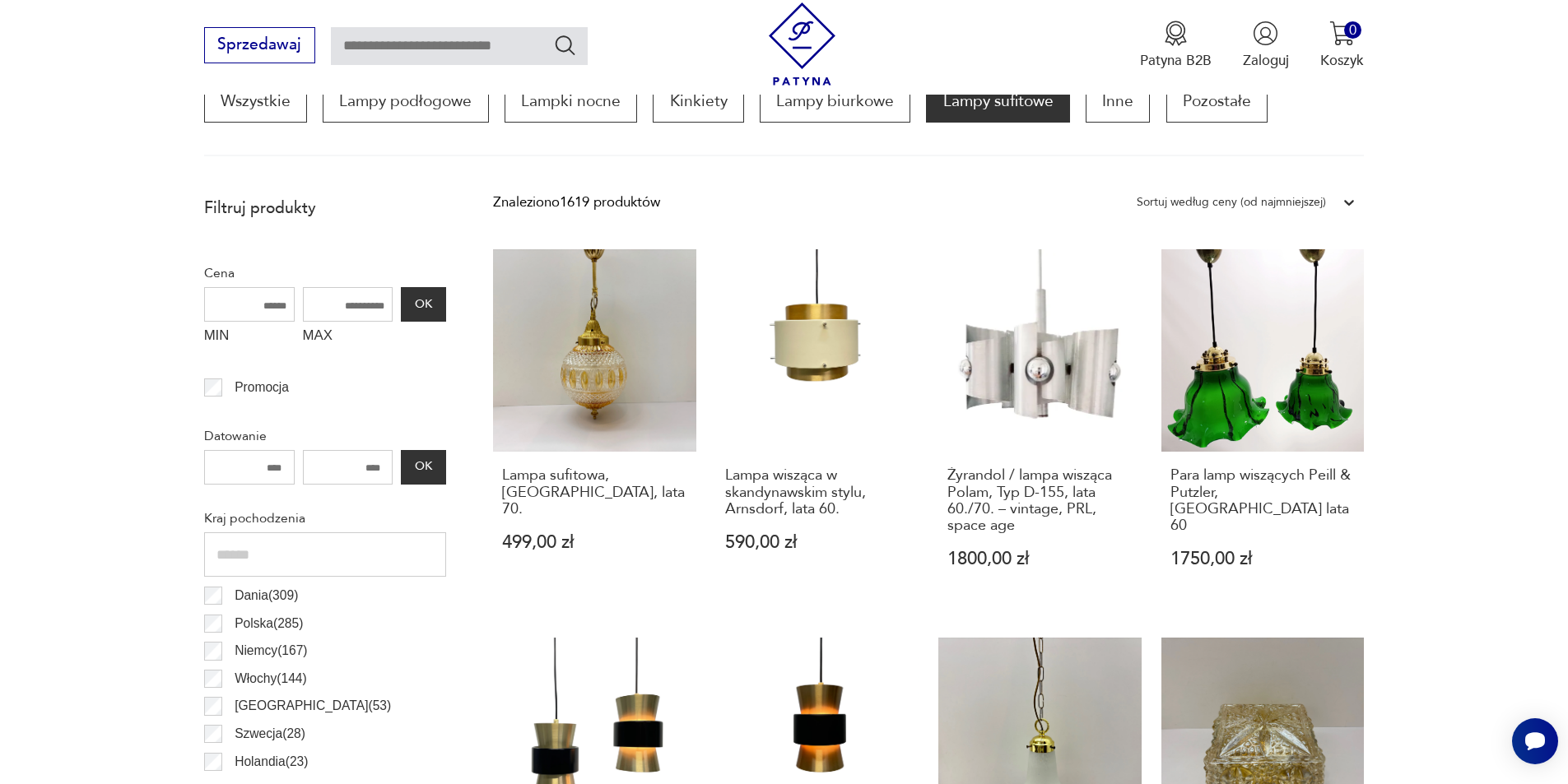
click at [1290, 204] on div "Sortuj według ceny (od najmniejszej)" at bounding box center [1231, 202] width 189 height 21
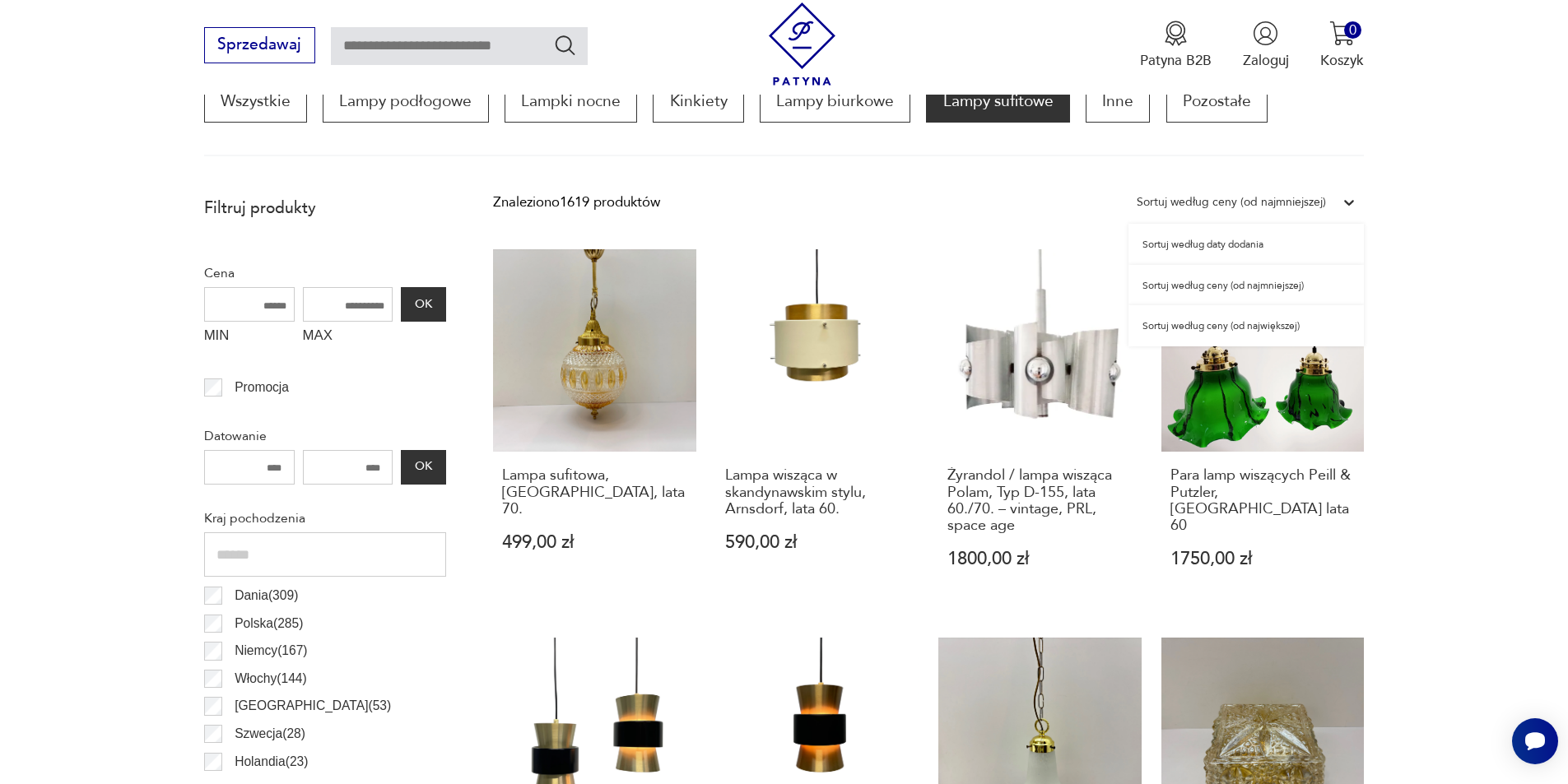
click at [1308, 289] on div "Sortuj według ceny (od najmniejszej)" at bounding box center [1246, 286] width 235 height 41
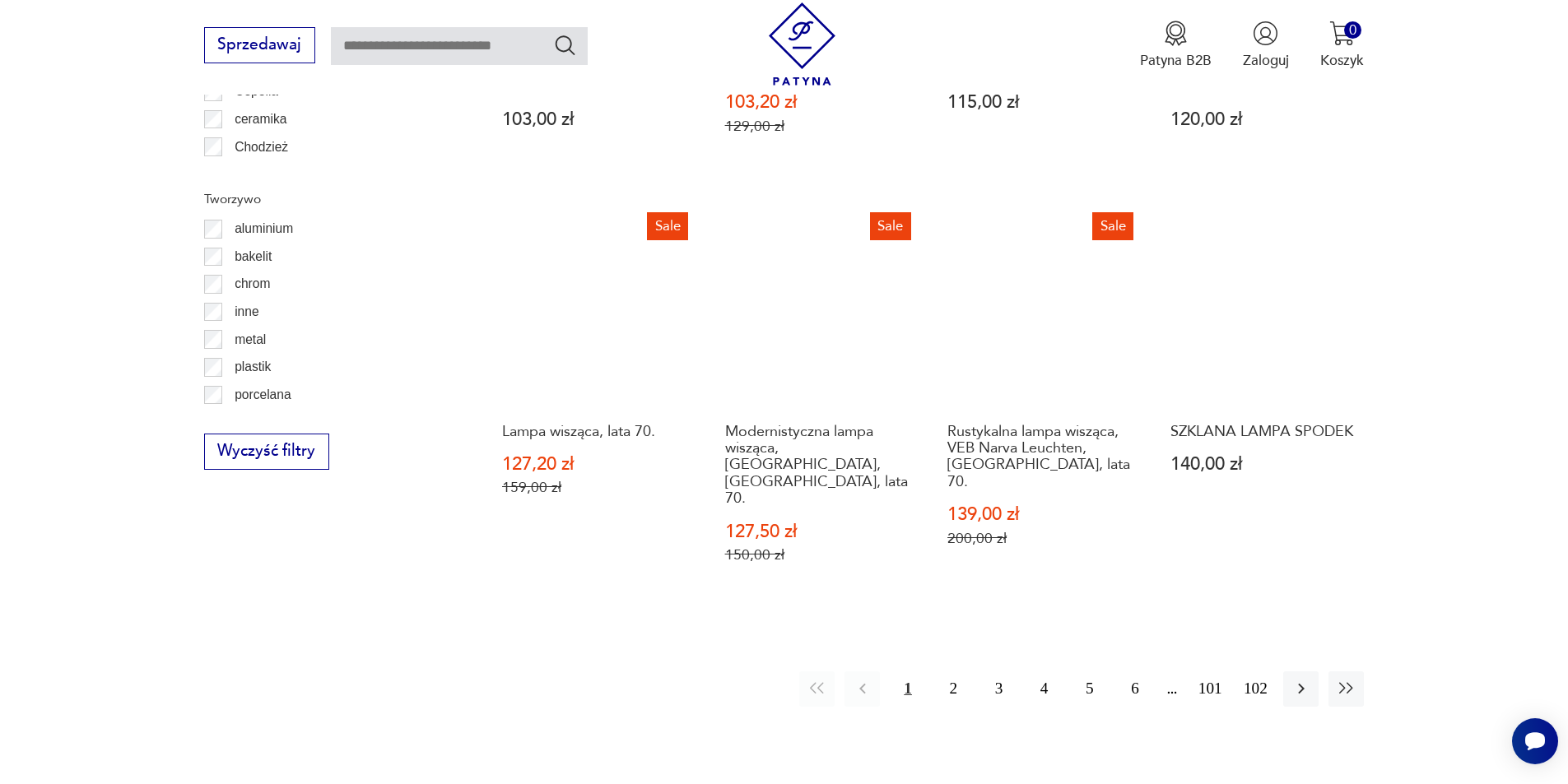
scroll to position [1806, 0]
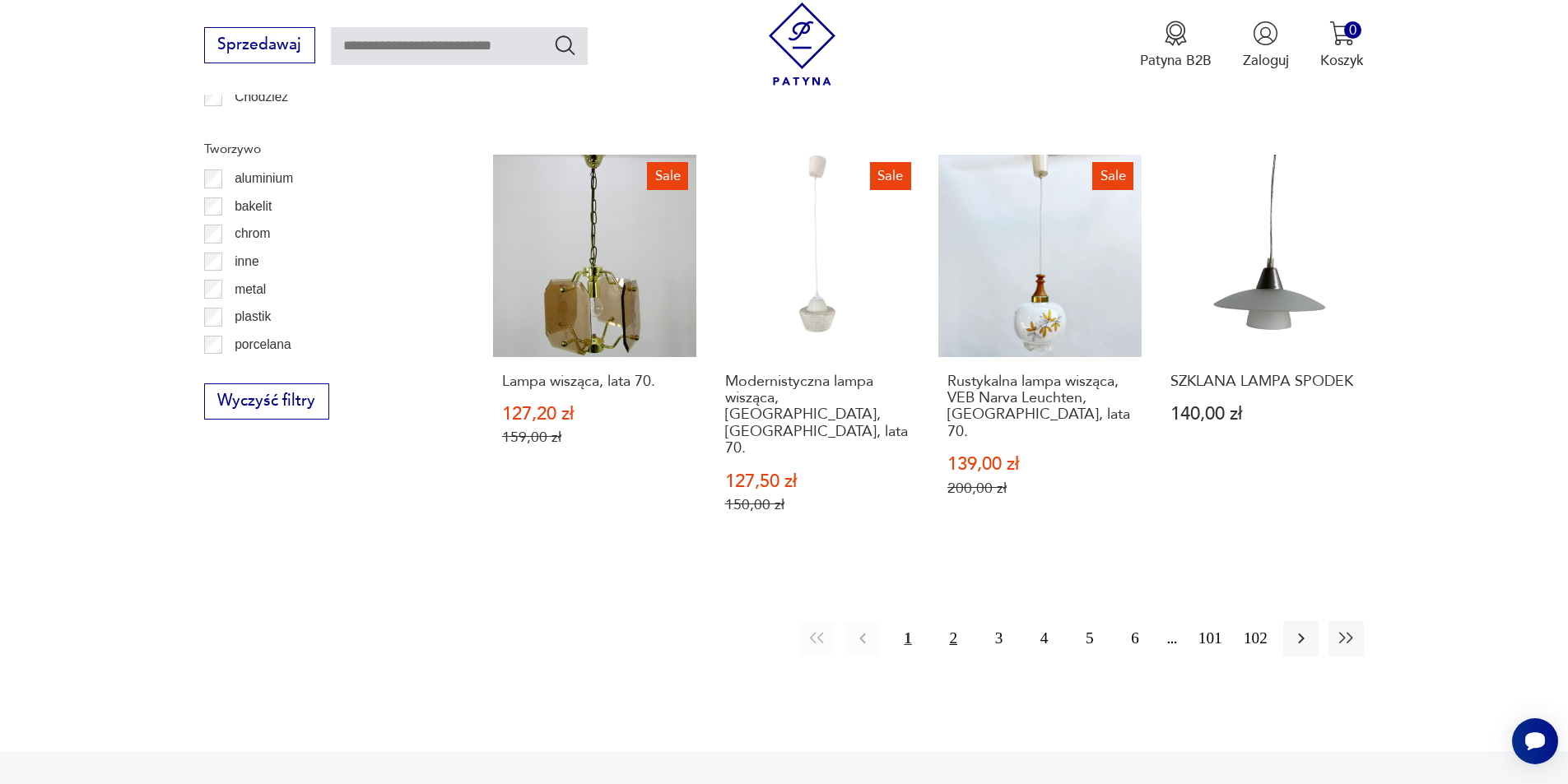
click at [962, 621] on button "2" at bounding box center [954, 638] width 35 height 35
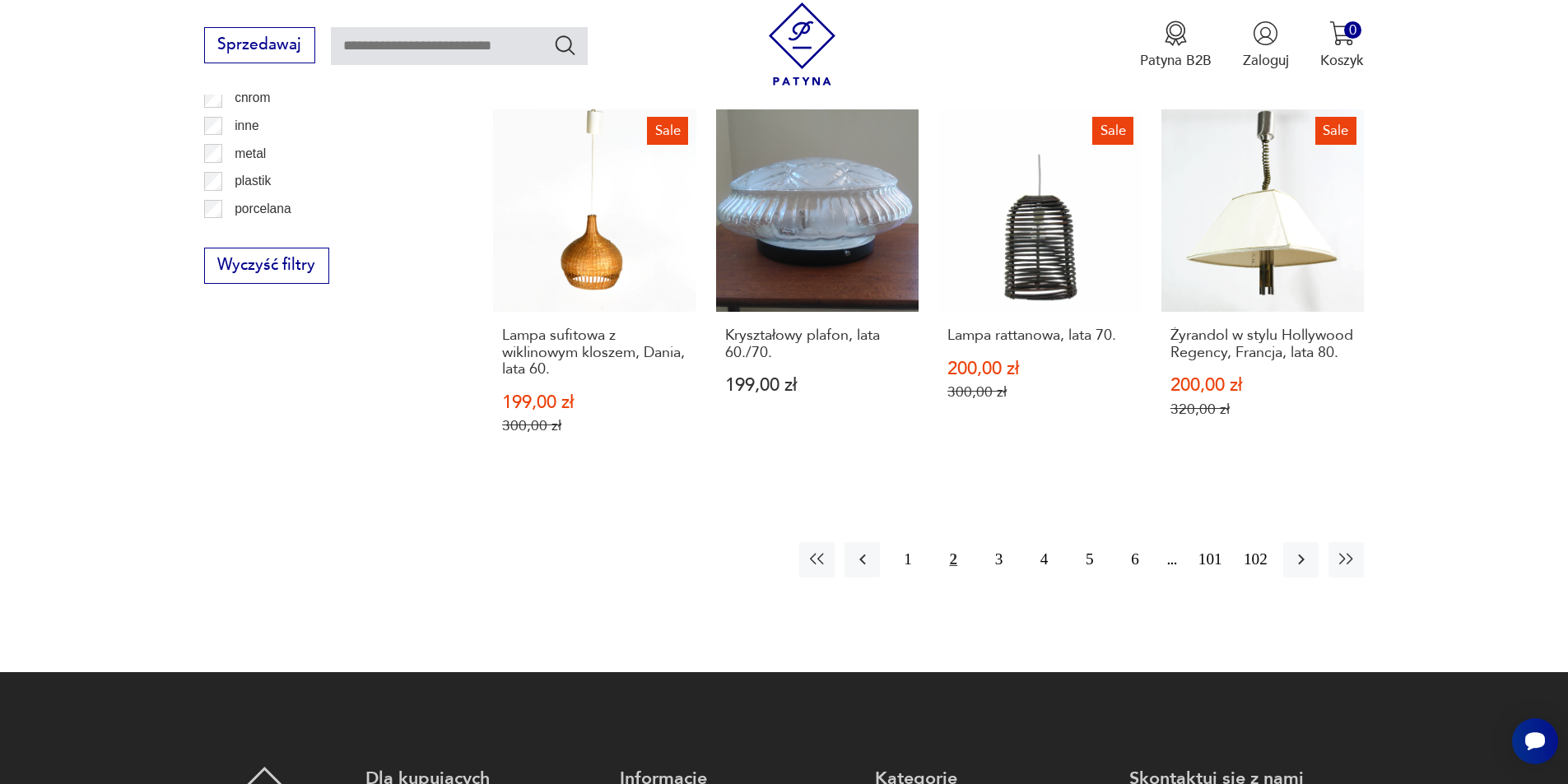
scroll to position [1971, 0]
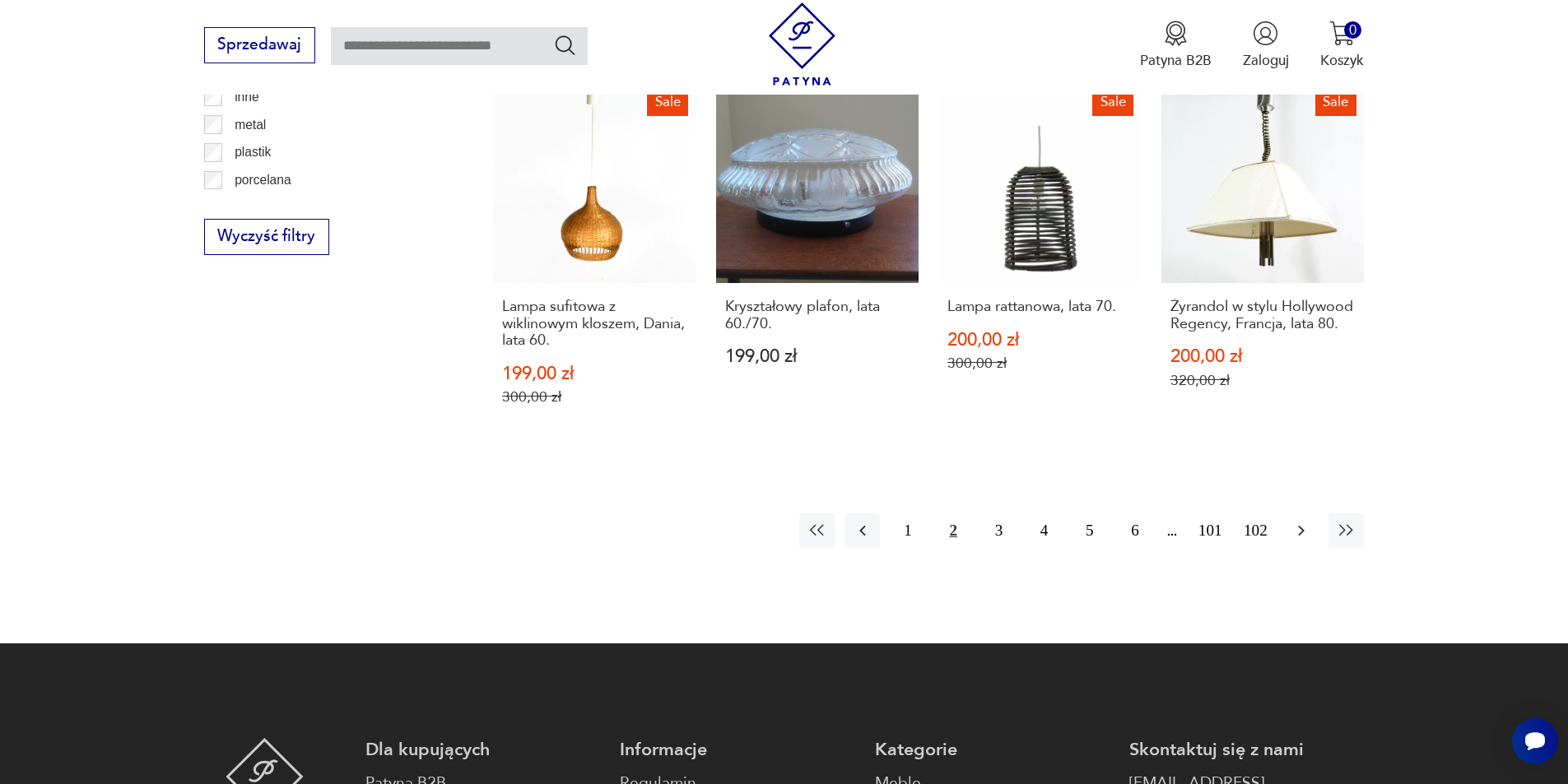
click at [1313, 513] on button "button" at bounding box center [1301, 531] width 35 height 35
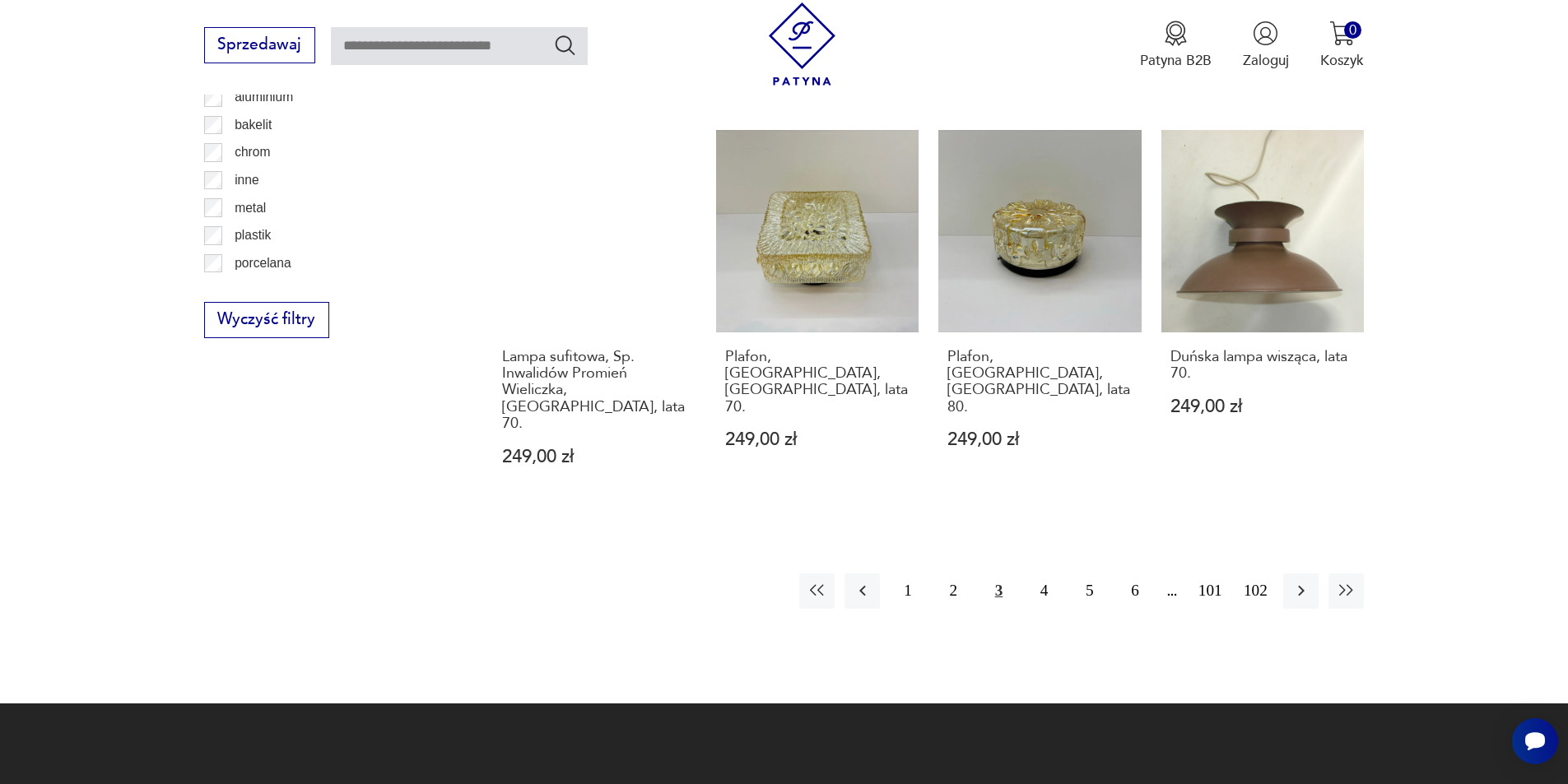
scroll to position [1888, 0]
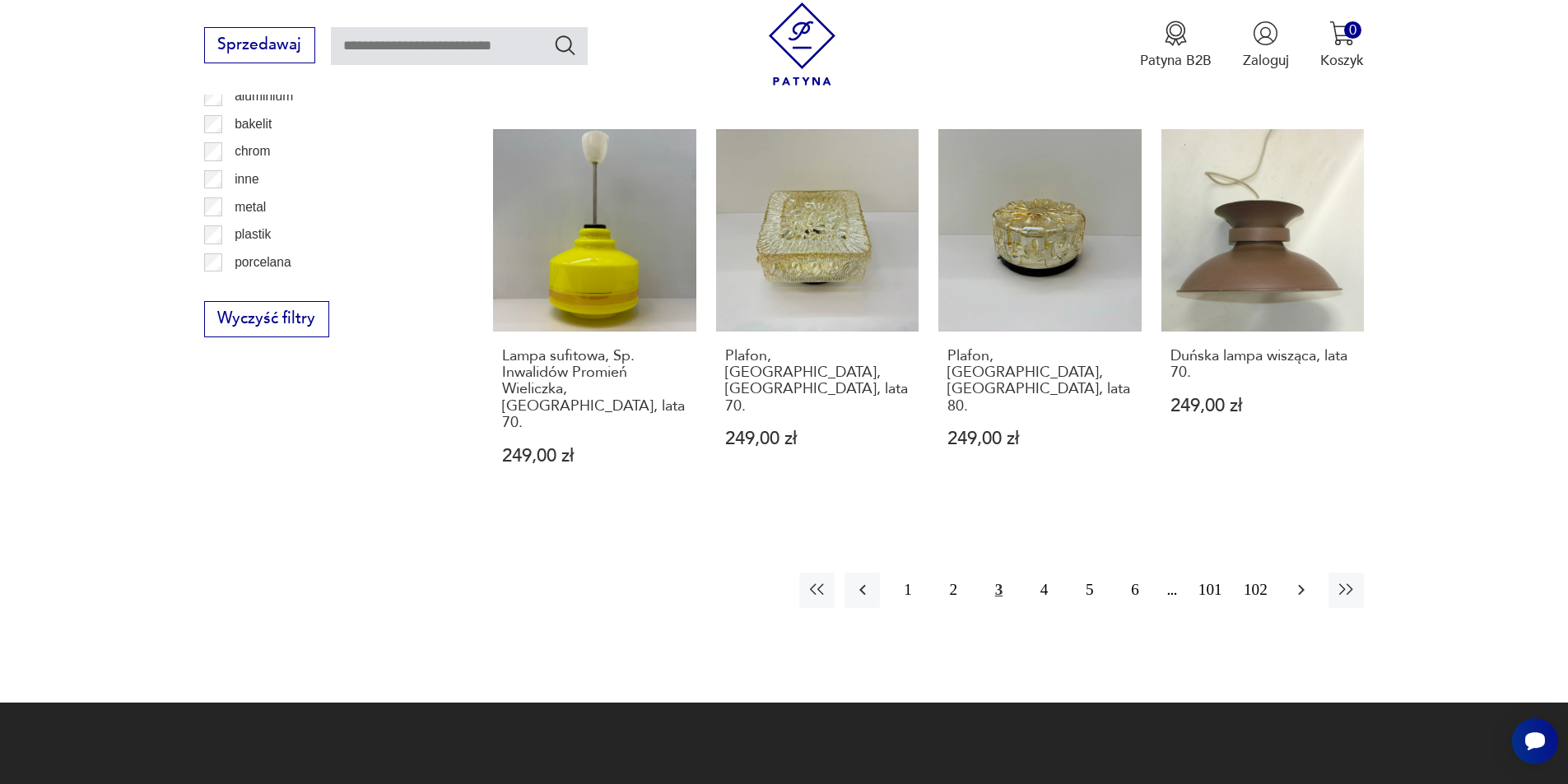
click at [1302, 580] on icon "button" at bounding box center [1301, 590] width 19 height 19
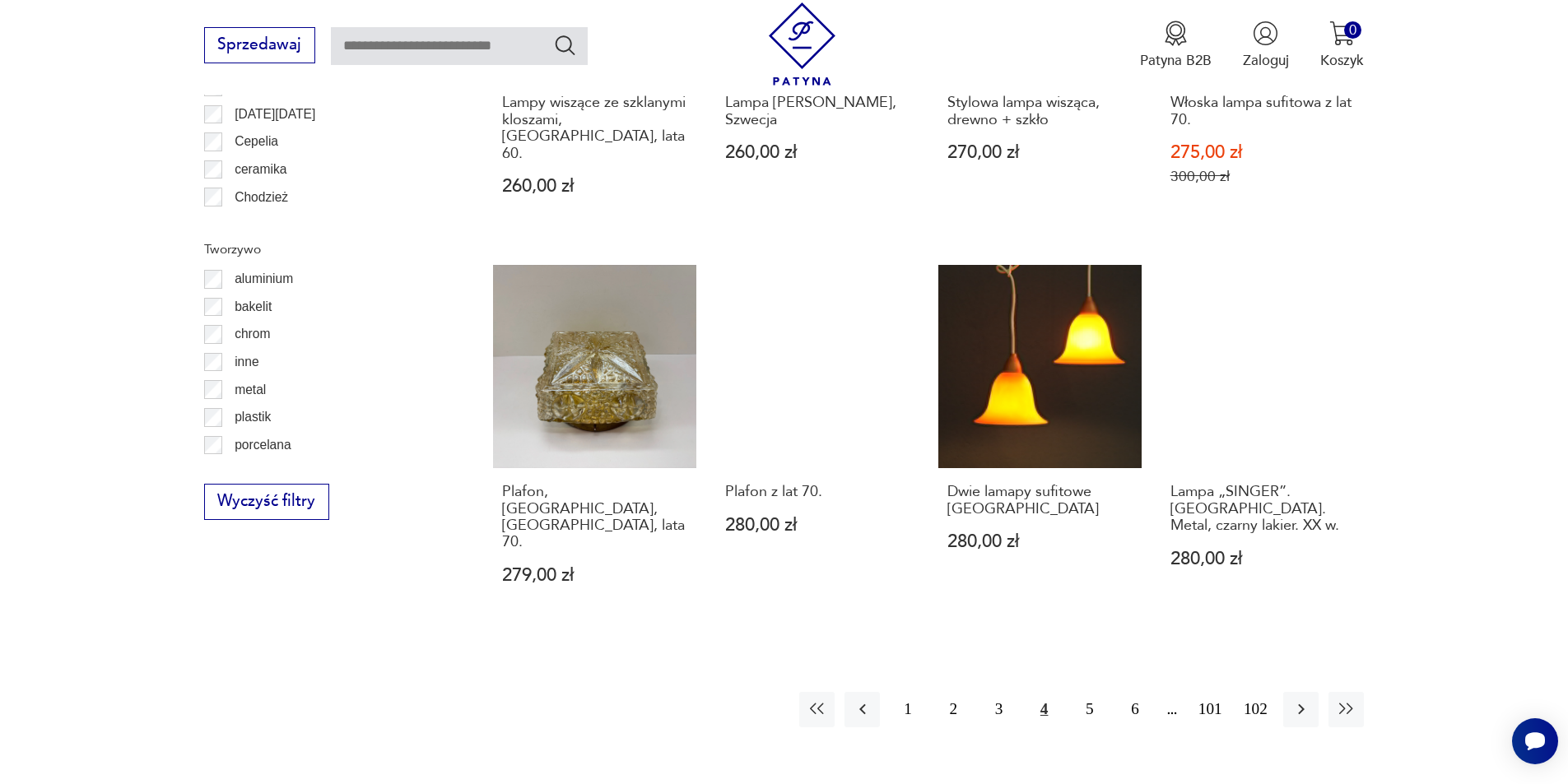
scroll to position [1971, 0]
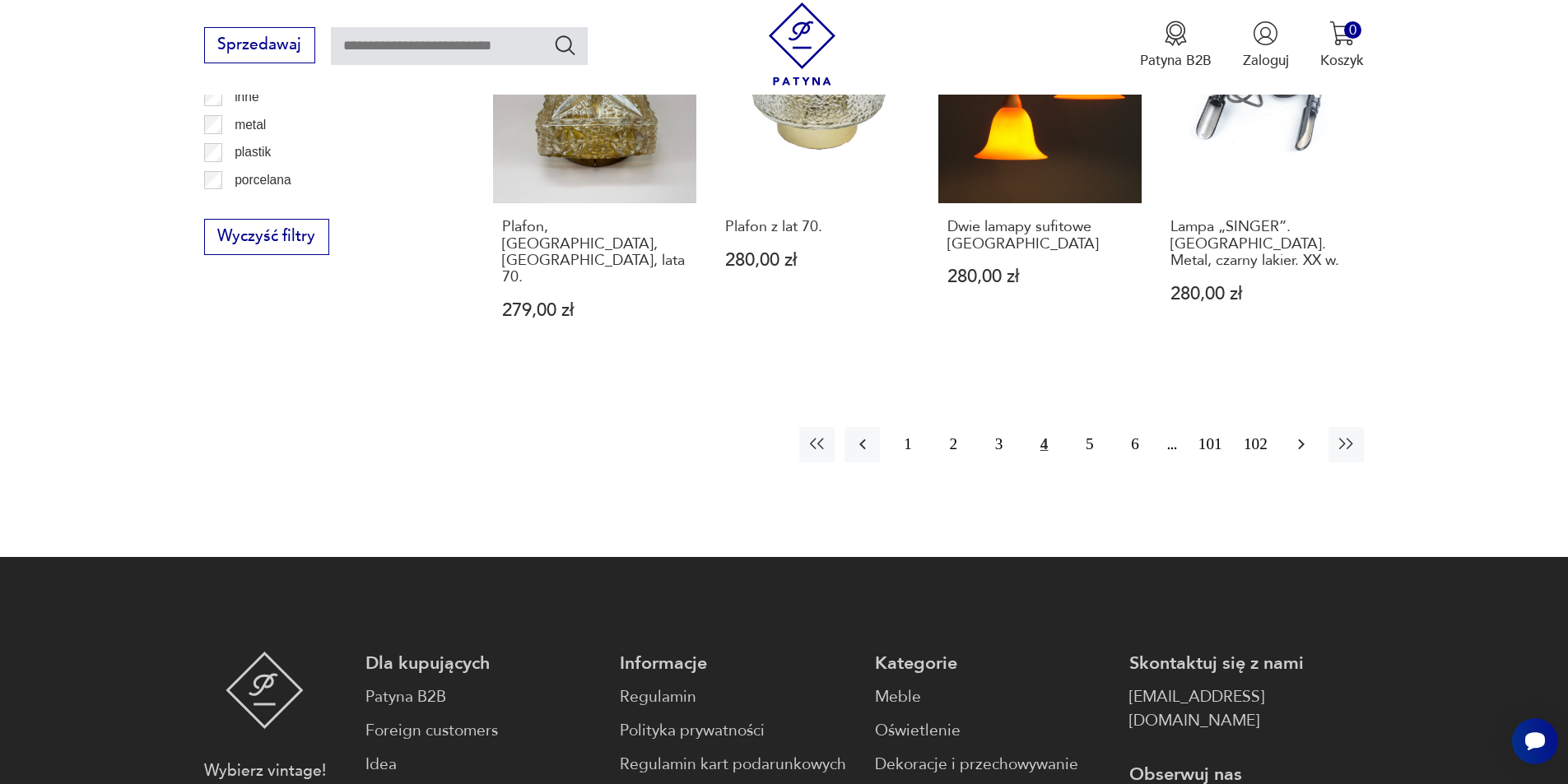
click at [1303, 435] on icon "button" at bounding box center [1301, 444] width 19 height 19
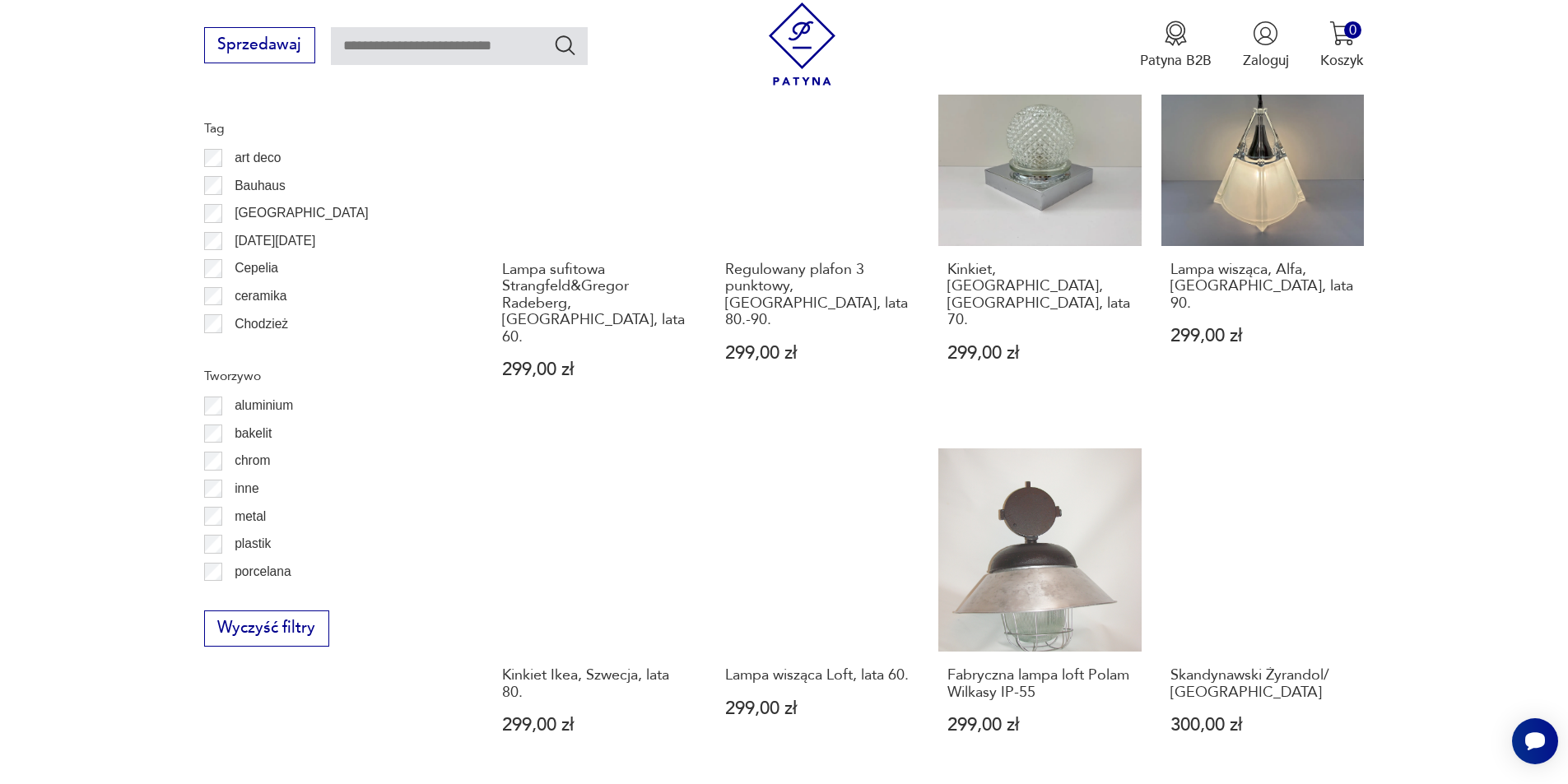
scroll to position [1806, 0]
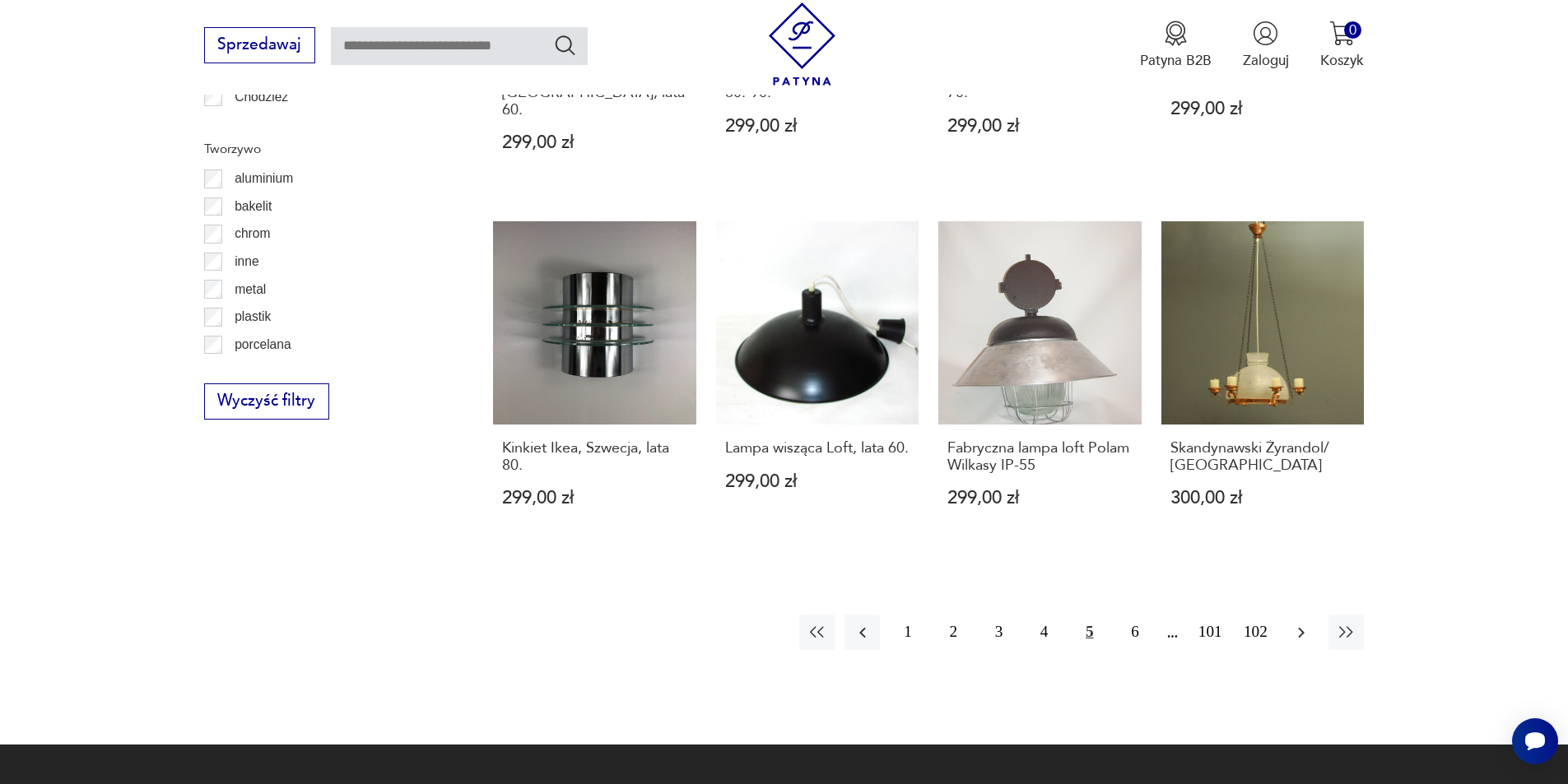
click at [1298, 623] on icon "button" at bounding box center [1301, 632] width 19 height 19
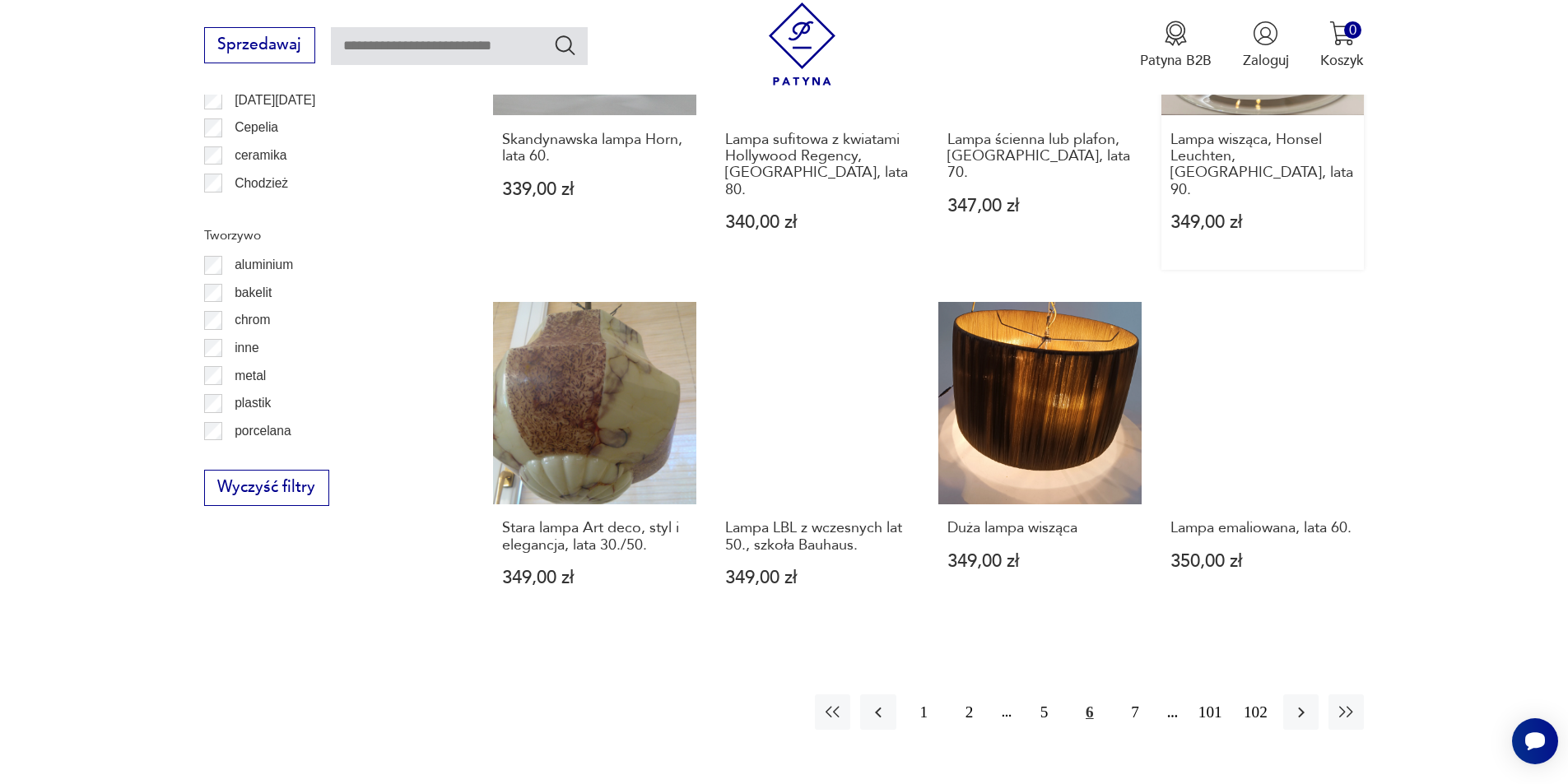
scroll to position [1724, 0]
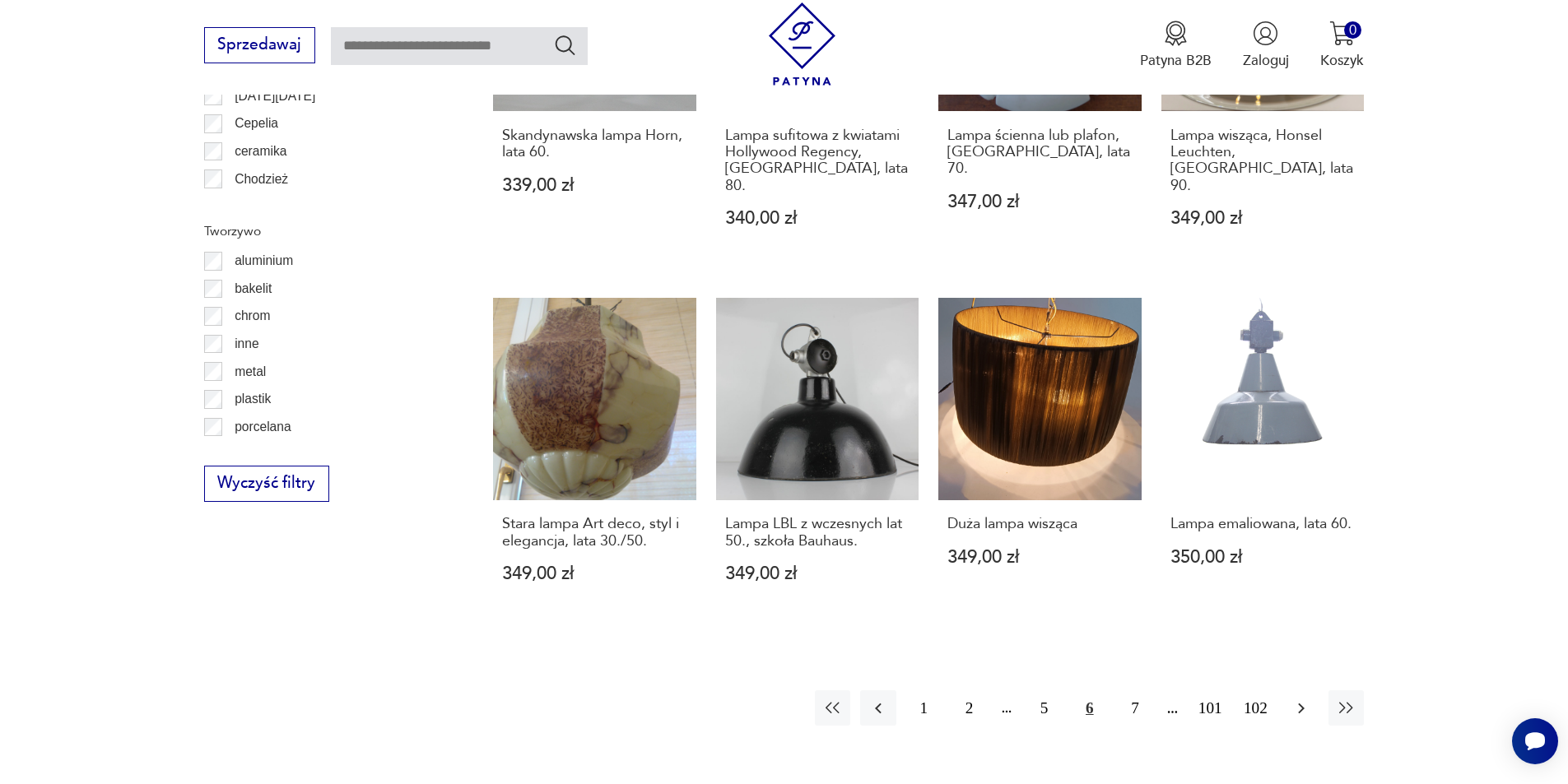
click at [1302, 703] on icon "button" at bounding box center [1301, 708] width 6 height 11
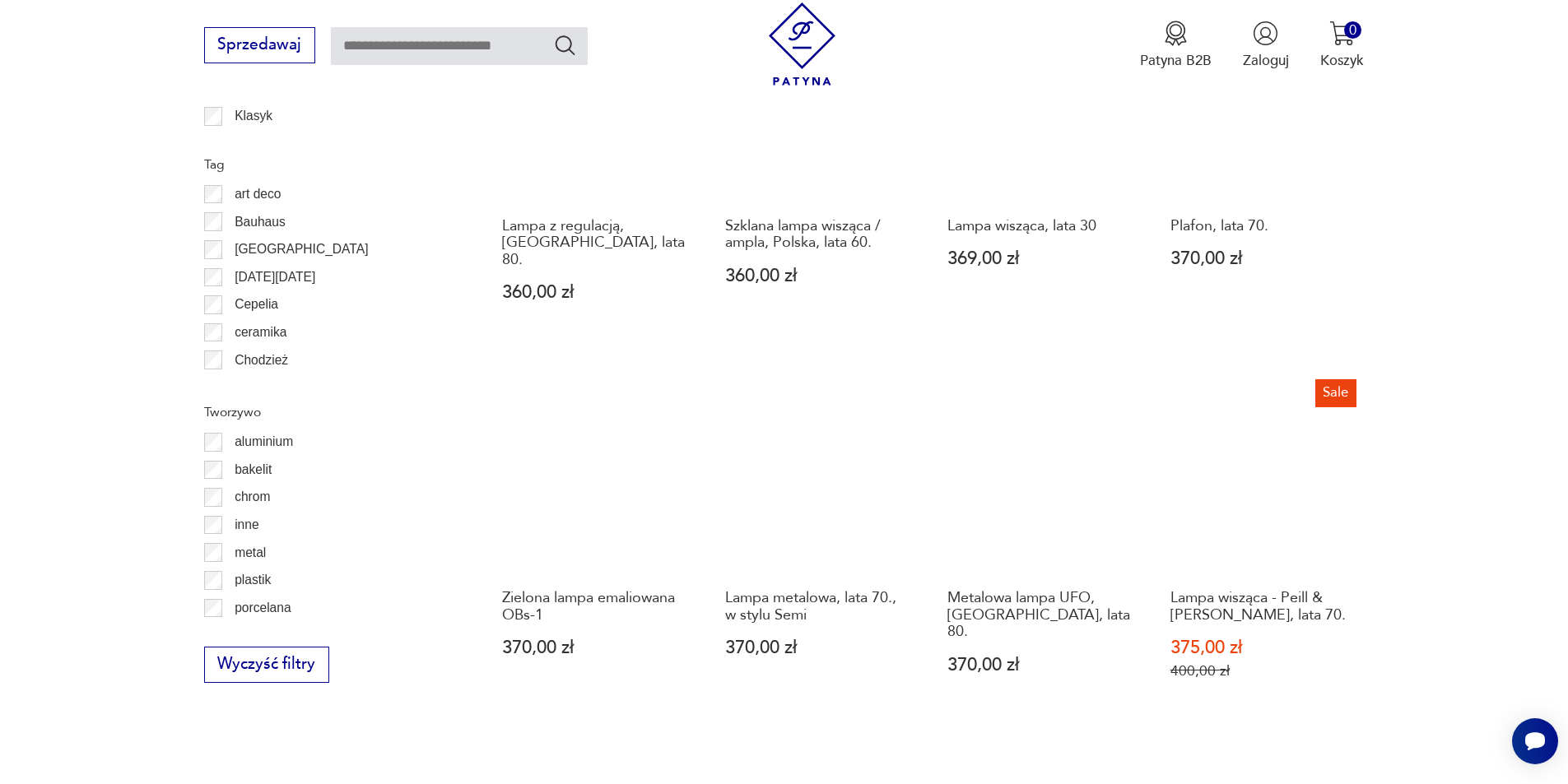
scroll to position [1641, 0]
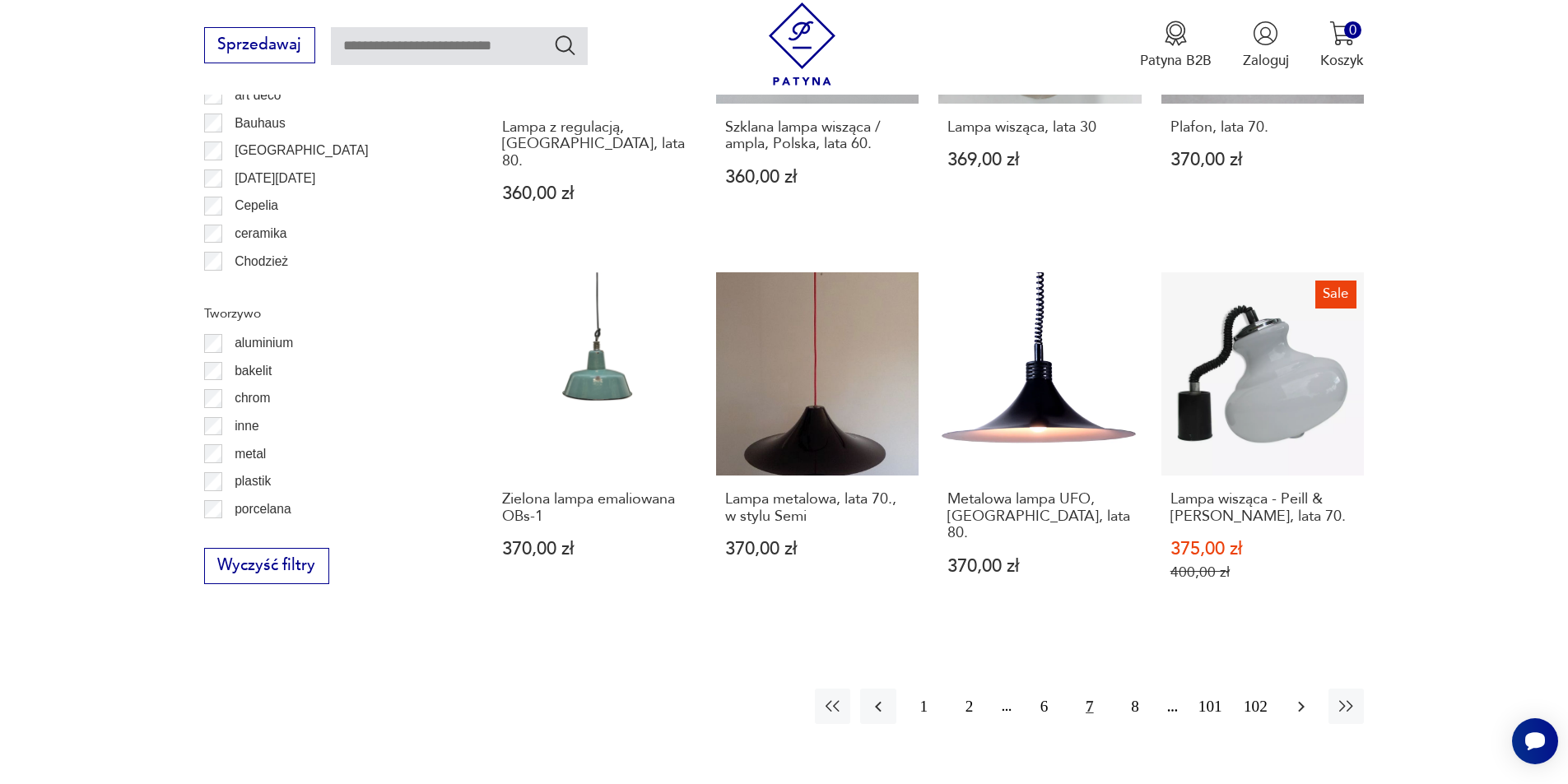
click at [1304, 697] on icon "button" at bounding box center [1301, 707] width 19 height 19
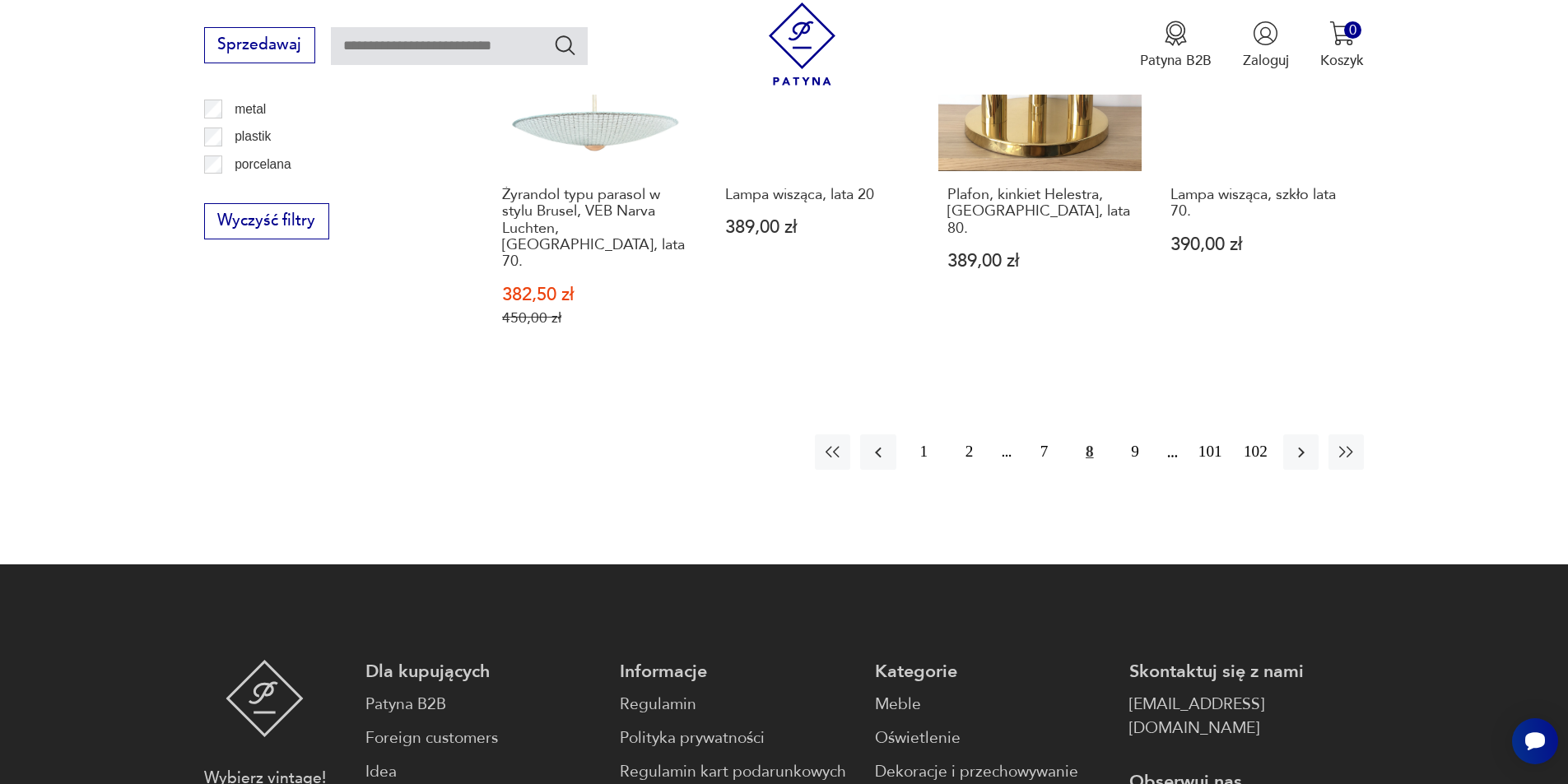
scroll to position [2053, 0]
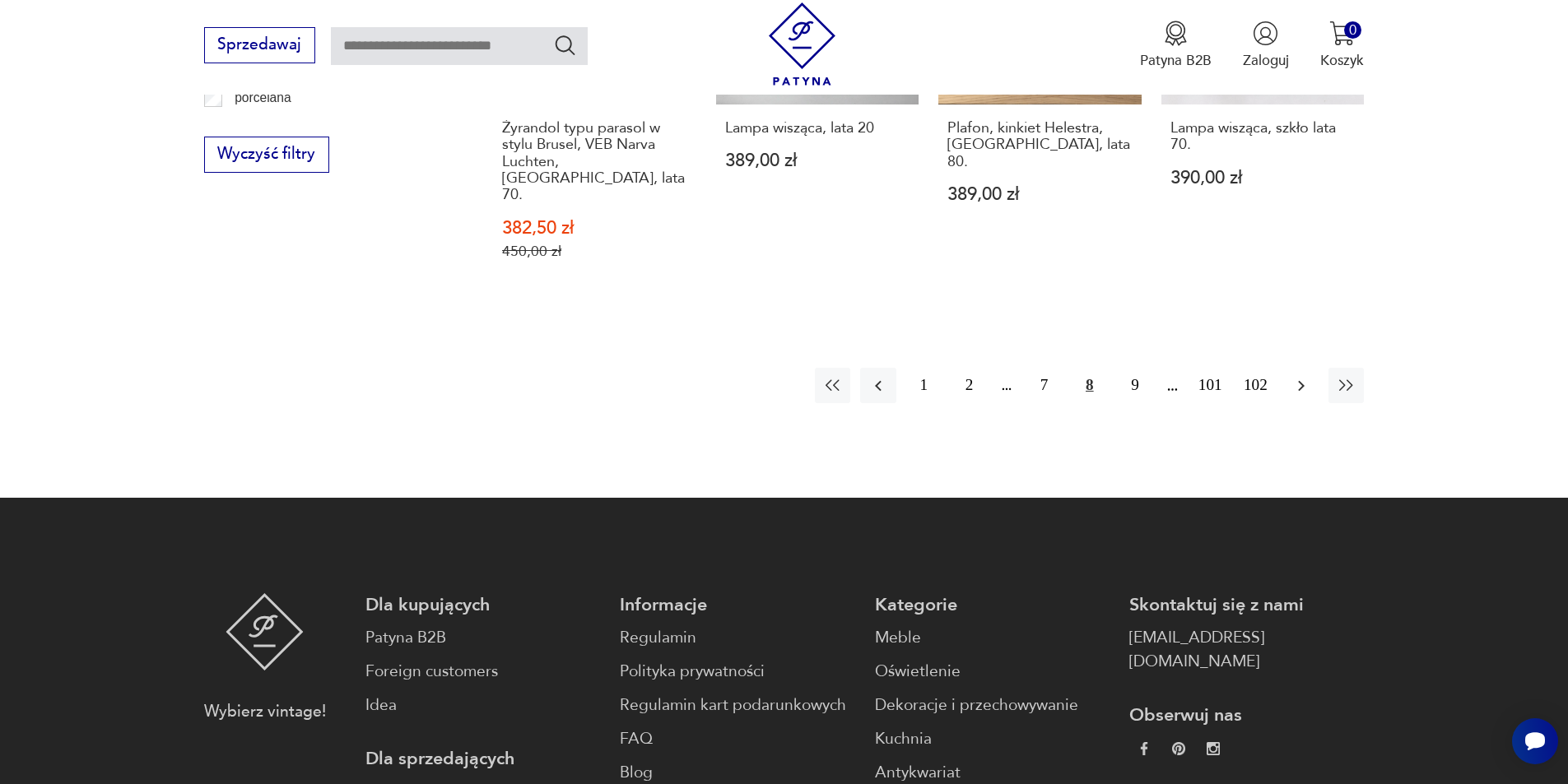
click at [1299, 376] on icon "button" at bounding box center [1301, 385] width 19 height 19
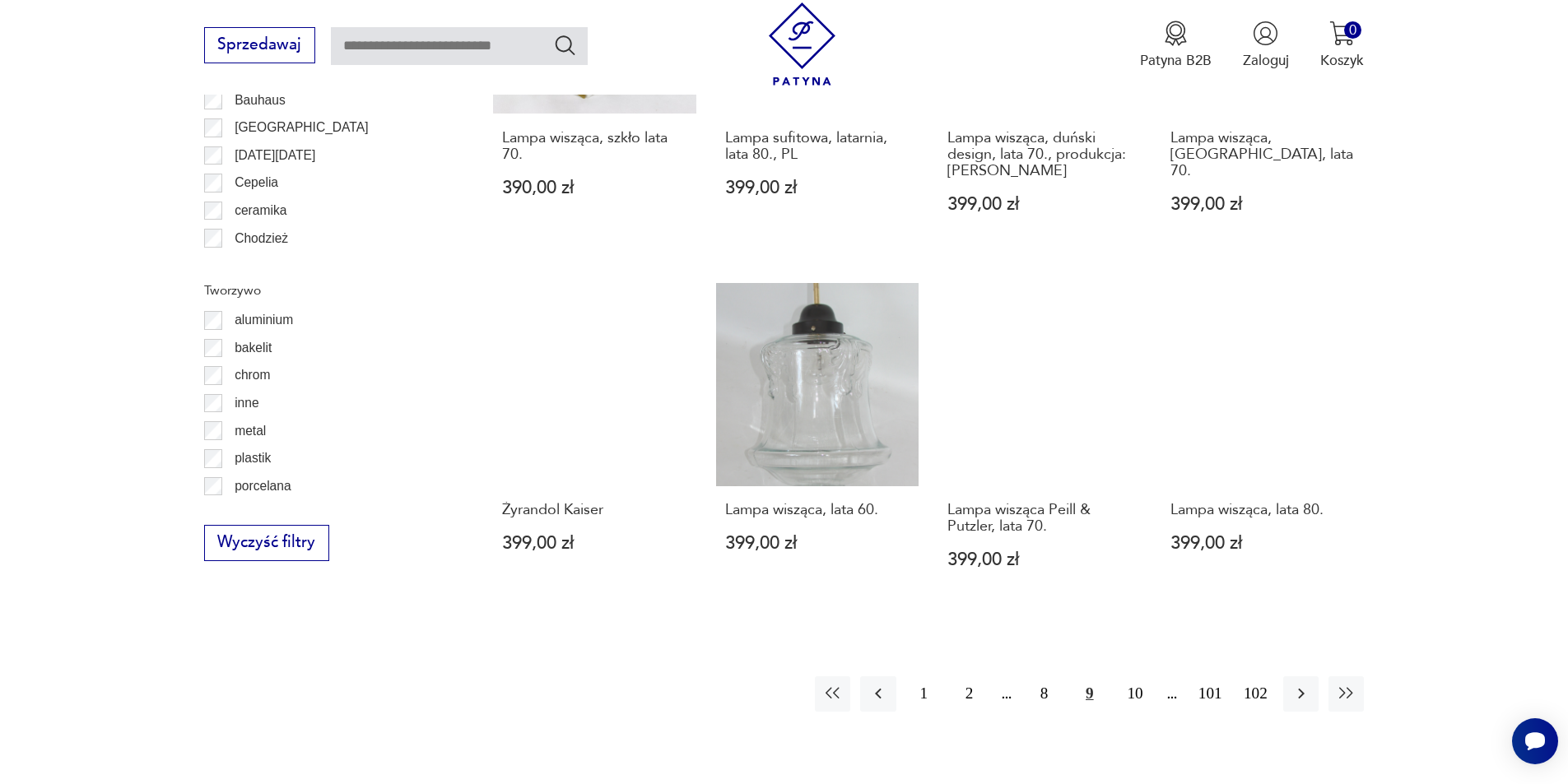
scroll to position [1724, 0]
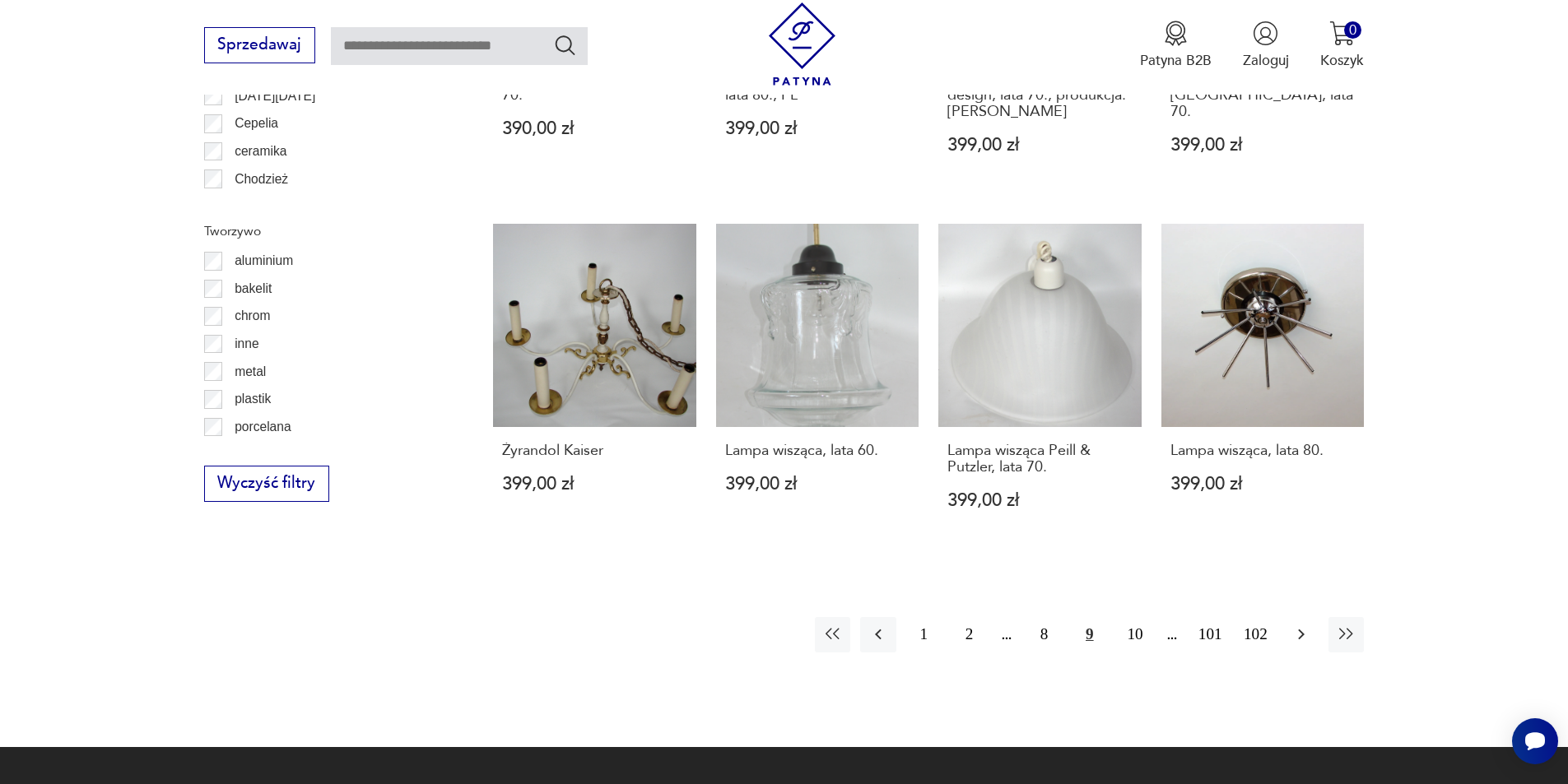
click at [1301, 625] on icon "button" at bounding box center [1301, 634] width 19 height 19
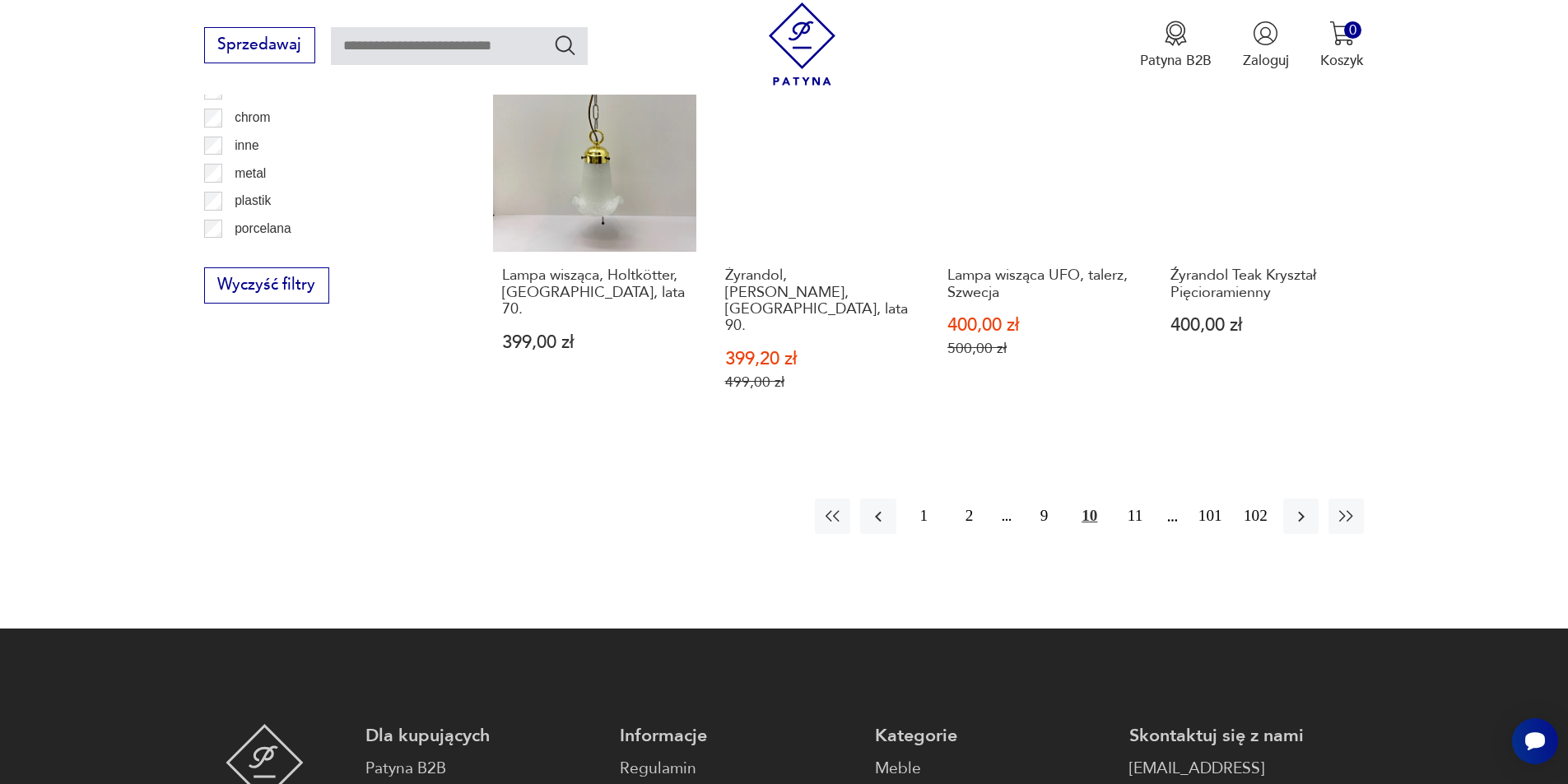
scroll to position [1971, 0]
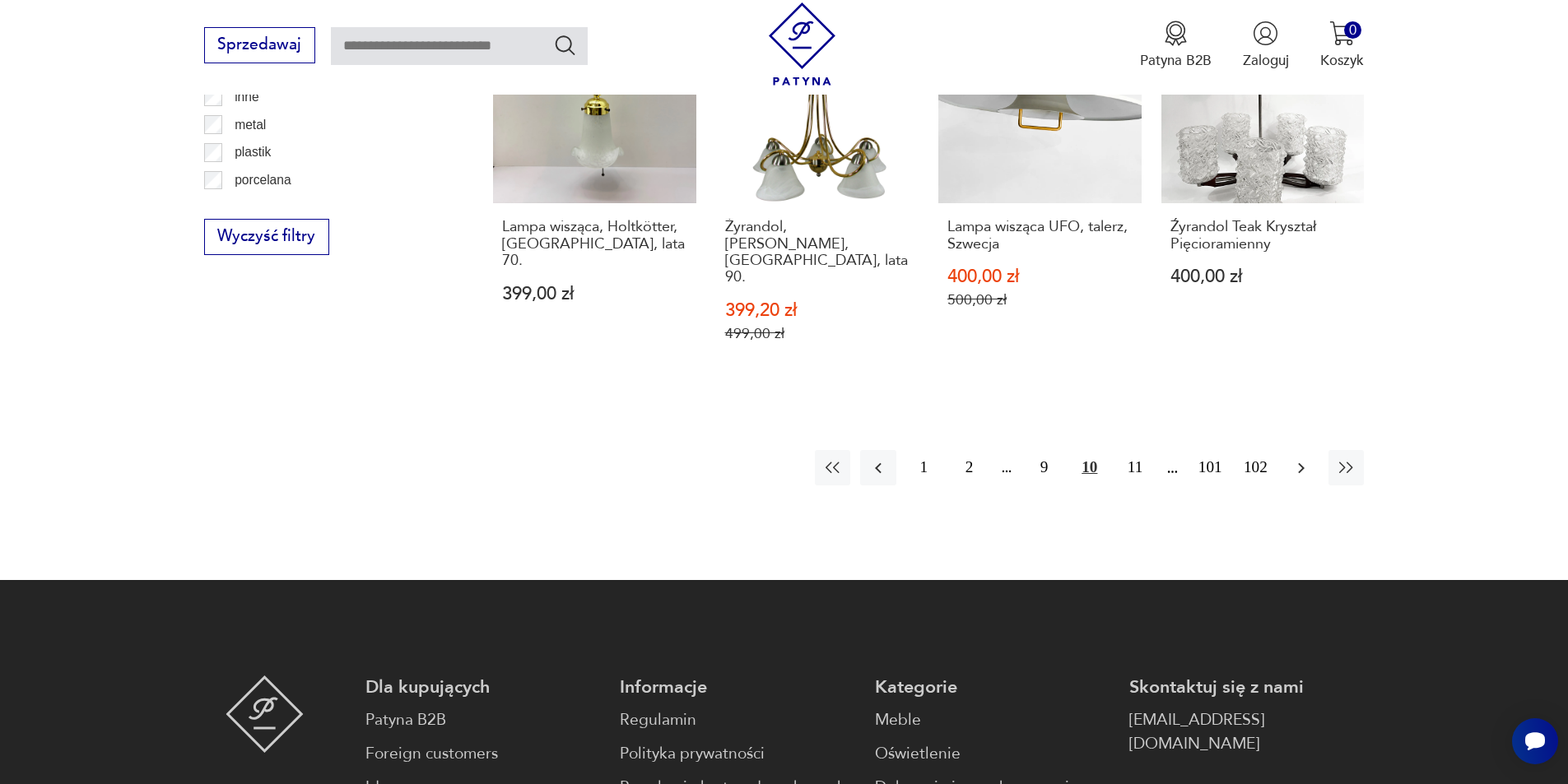
click at [1308, 459] on icon "button" at bounding box center [1301, 468] width 19 height 19
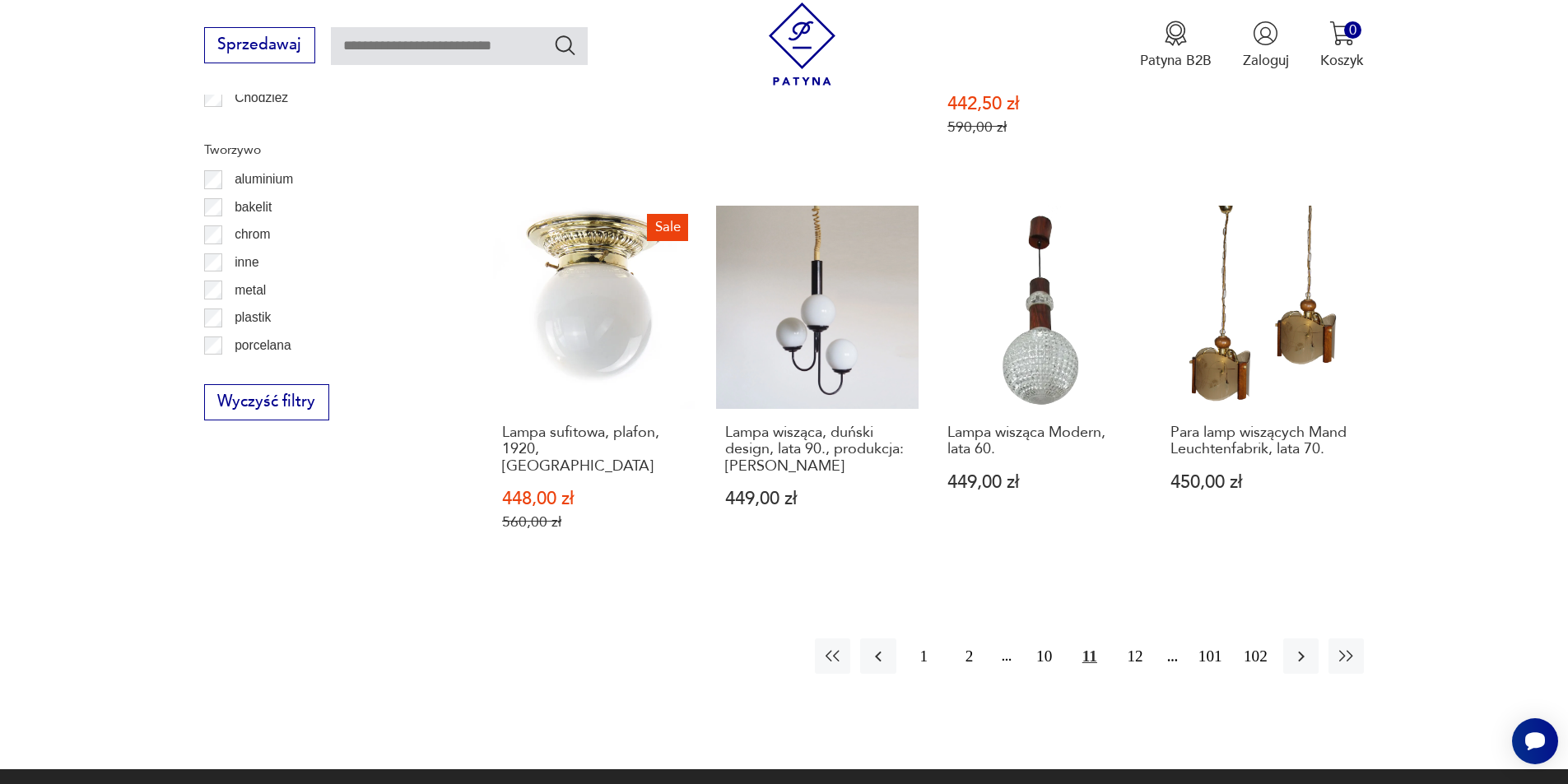
scroll to position [1806, 0]
click at [1302, 650] on icon "button" at bounding box center [1301, 656] width 6 height 11
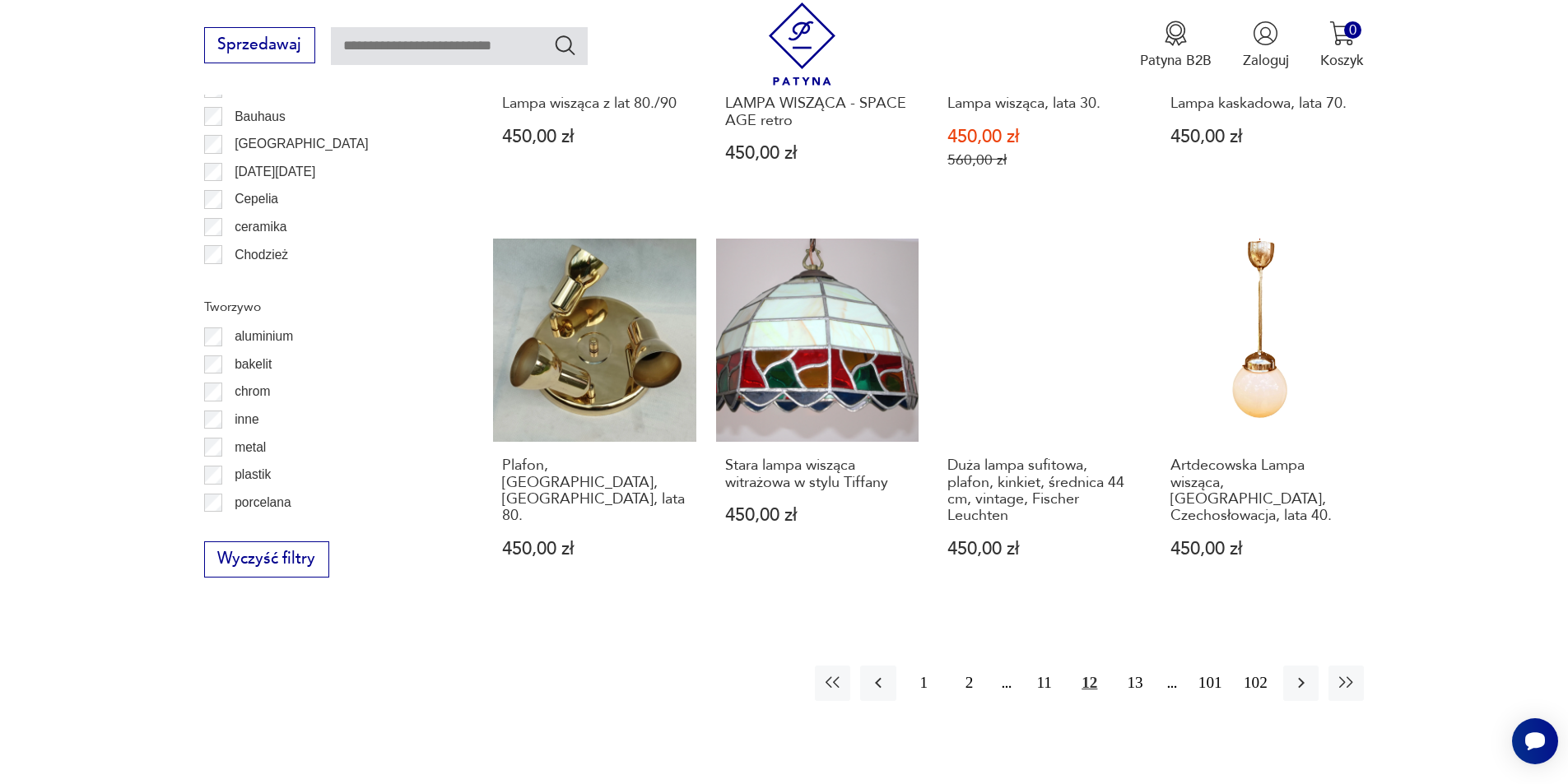
scroll to position [1724, 0]
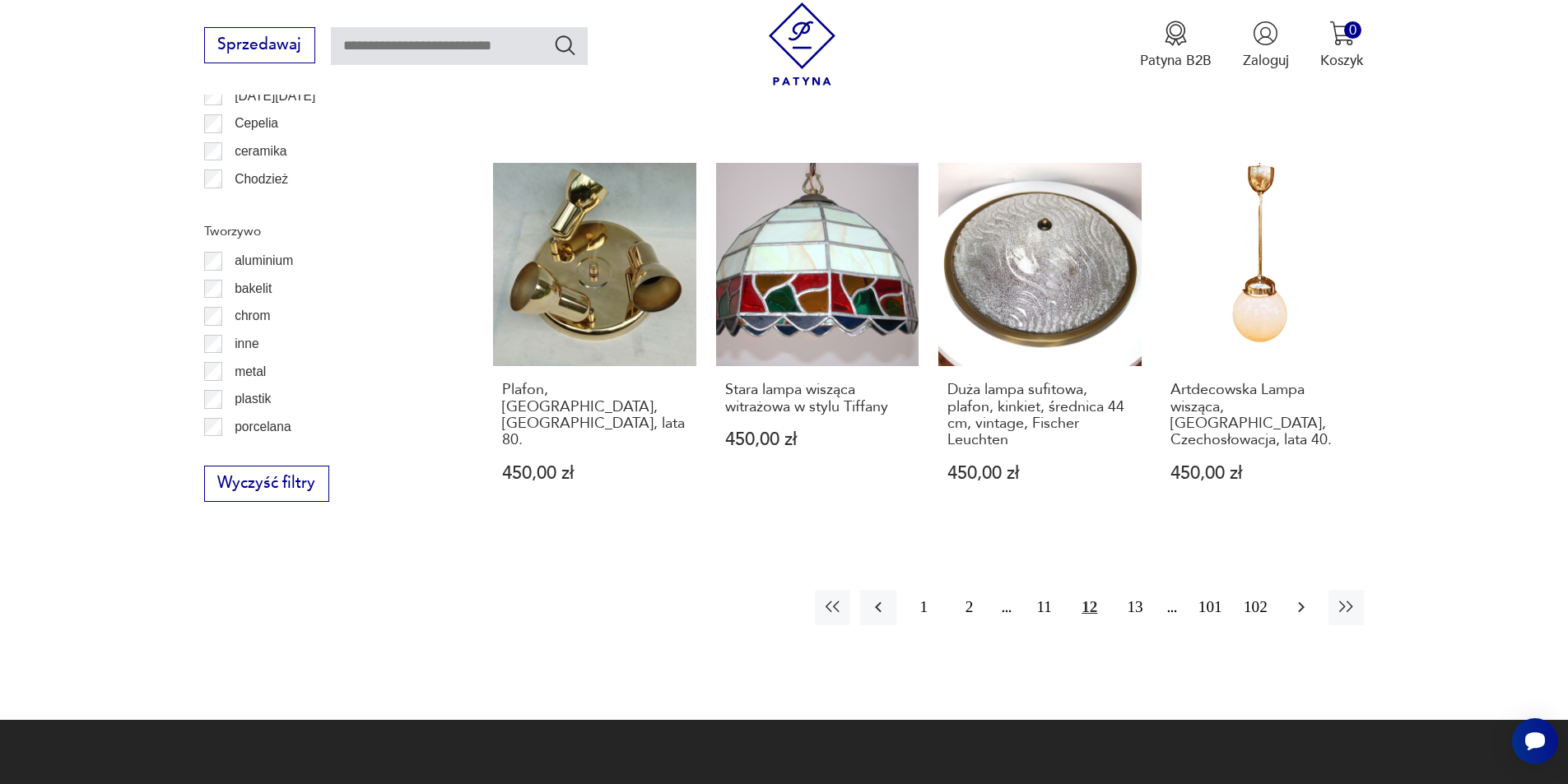
click at [1300, 598] on icon "button" at bounding box center [1301, 607] width 19 height 19
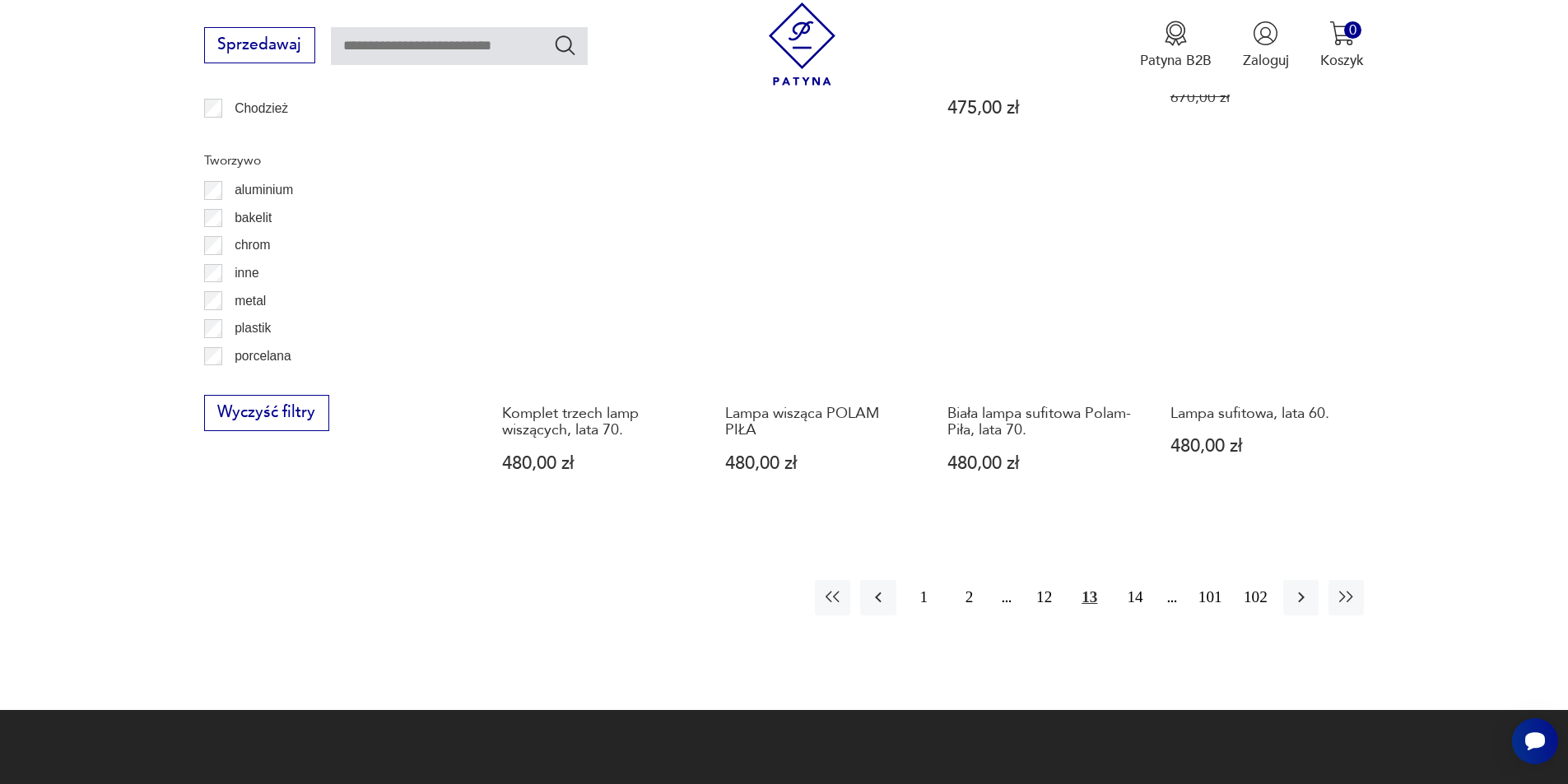
scroll to position [1806, 0]
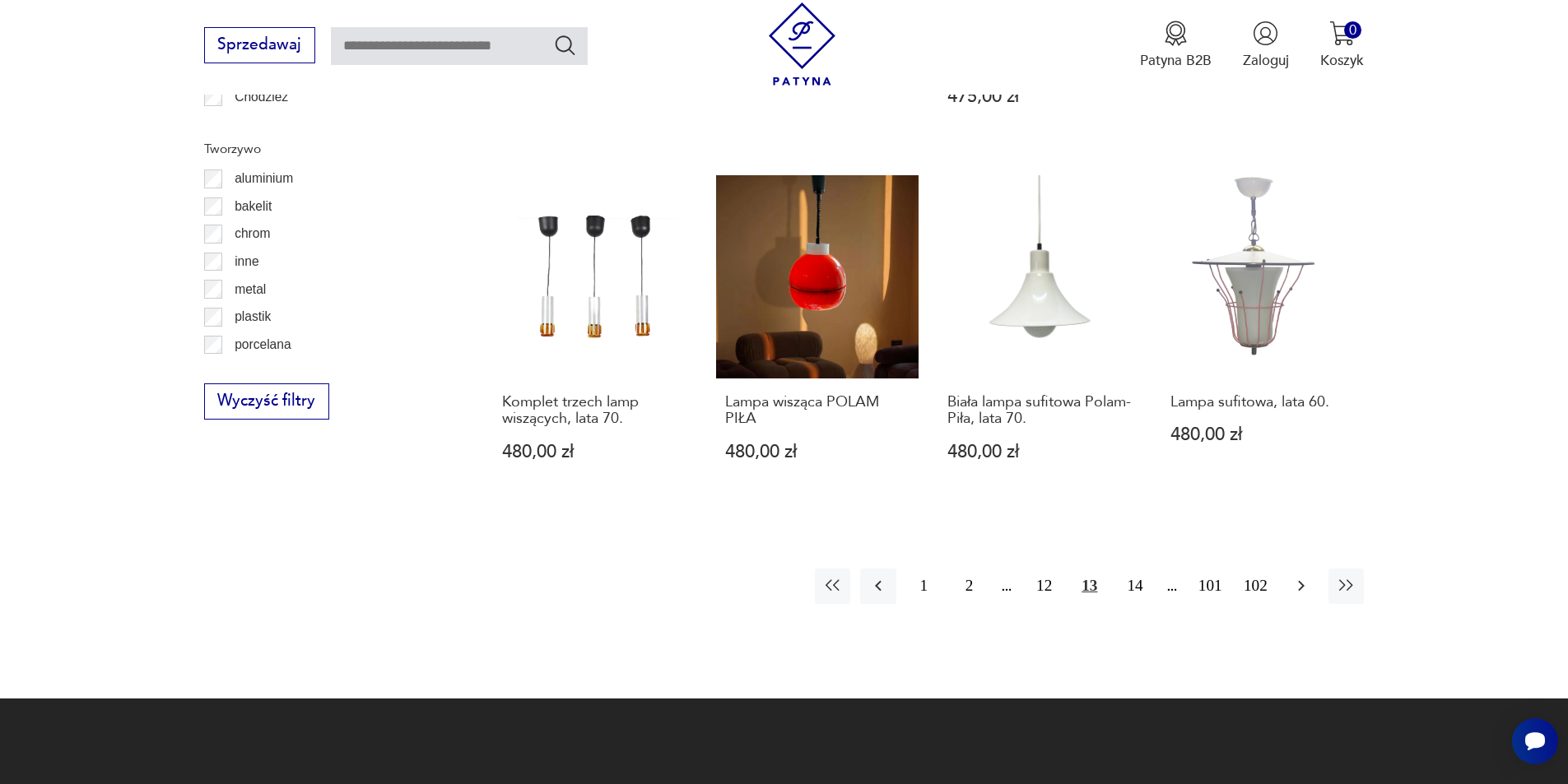
click at [1305, 576] on icon "button" at bounding box center [1301, 585] width 19 height 19
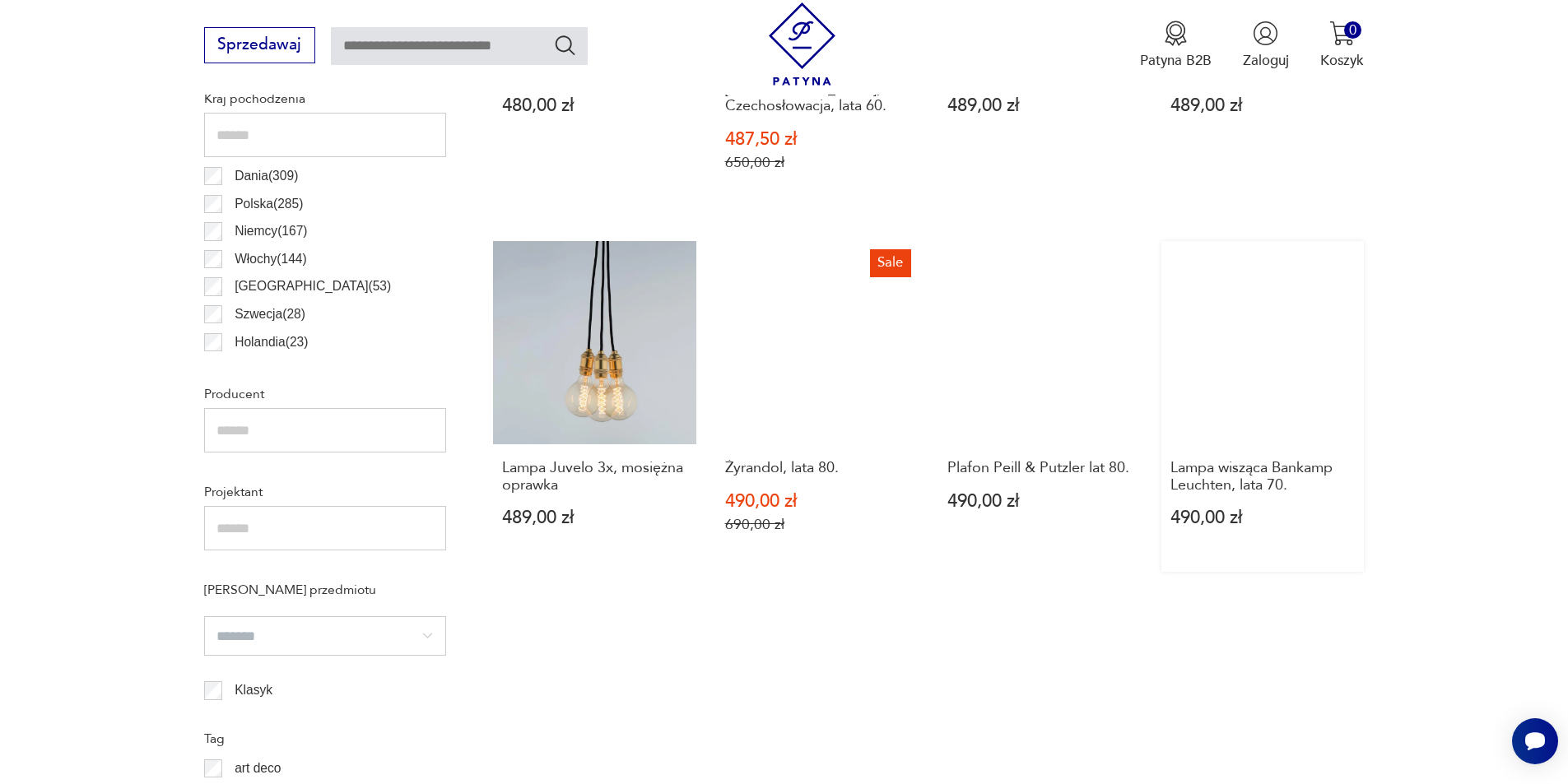
scroll to position [983, 0]
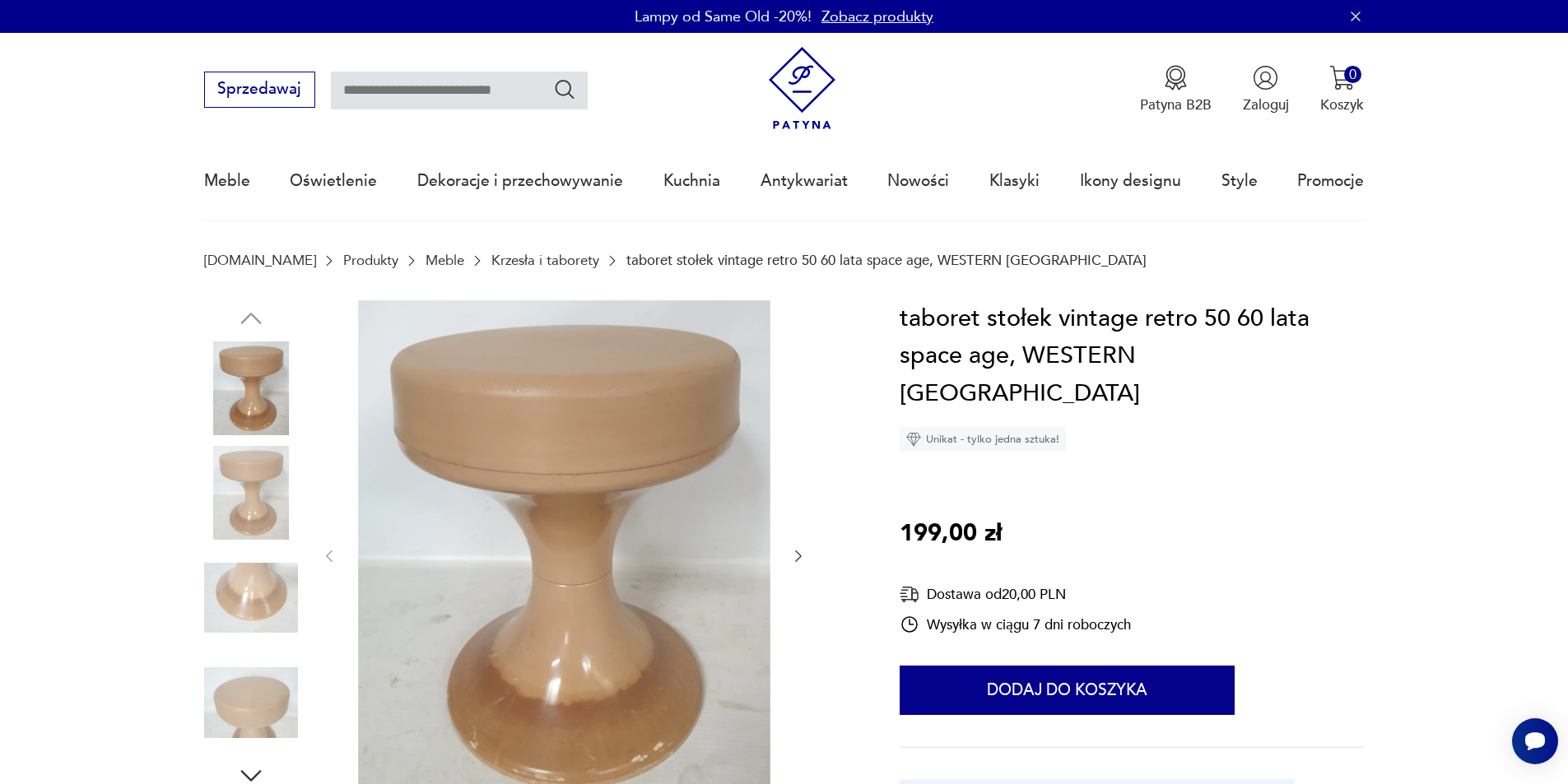
click at [262, 508] on img at bounding box center [252, 493] width 94 height 94
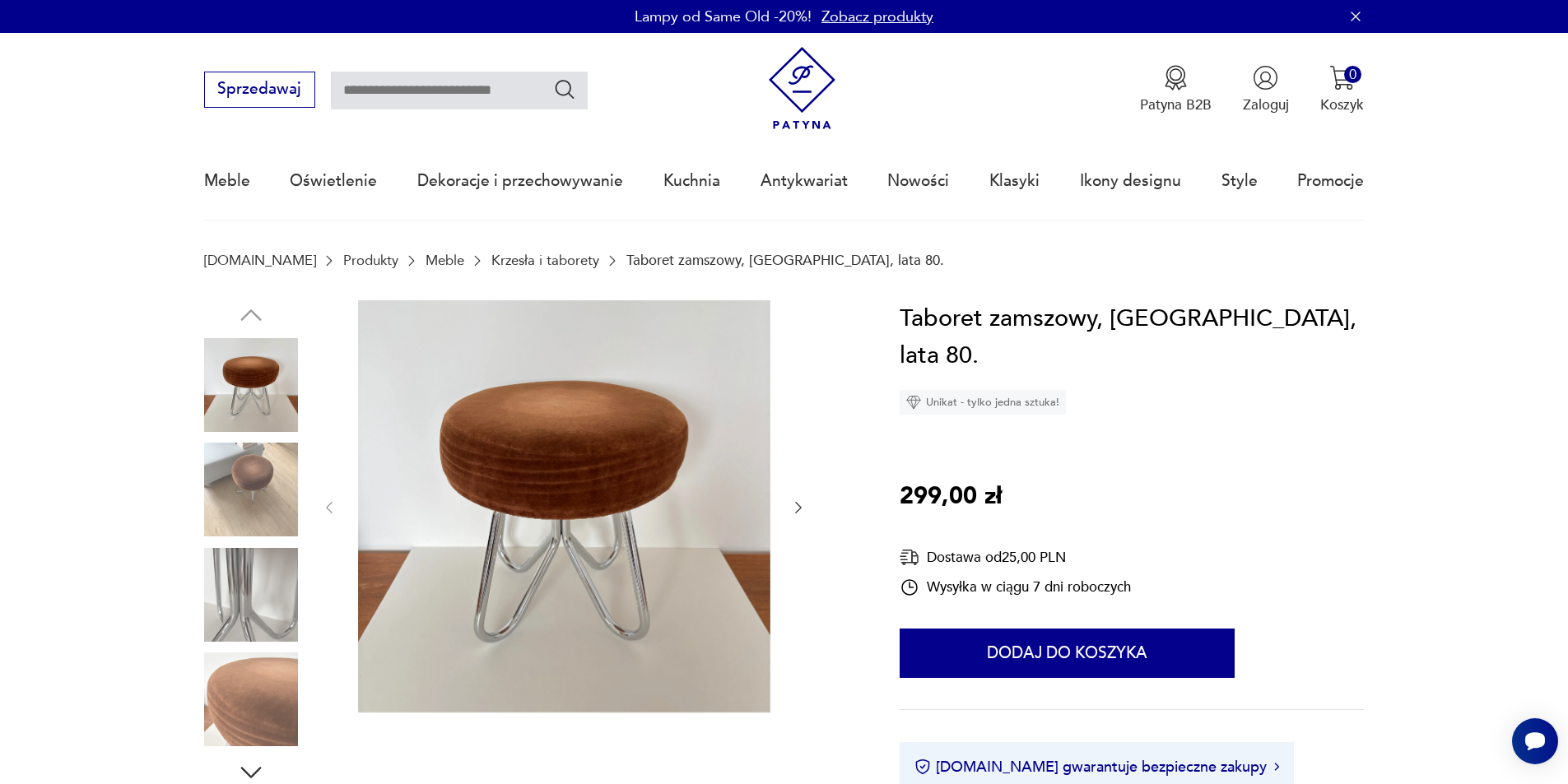
click at [250, 498] on img at bounding box center [252, 490] width 94 height 94
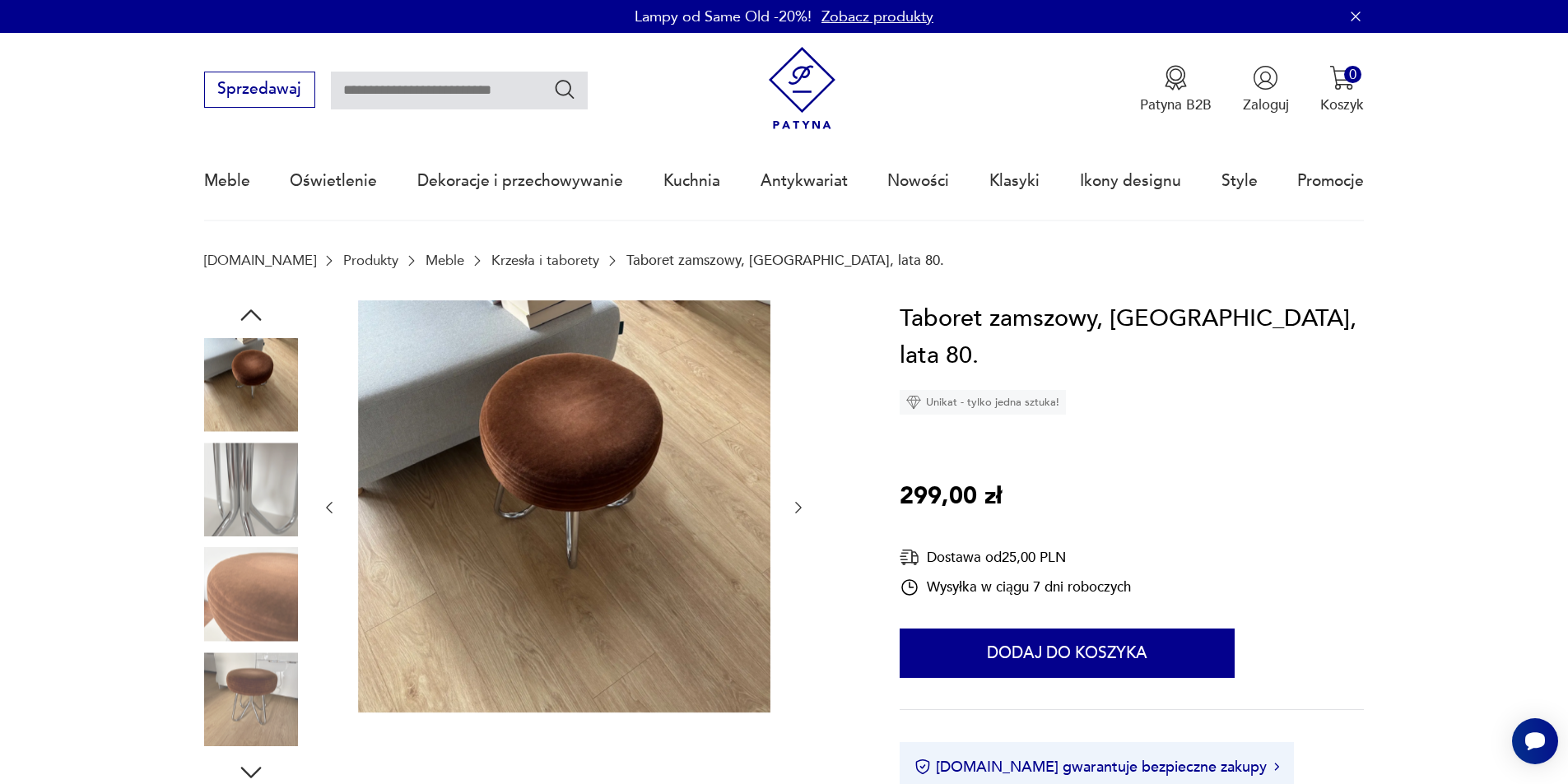
click at [603, 478] on img at bounding box center [565, 507] width 413 height 413
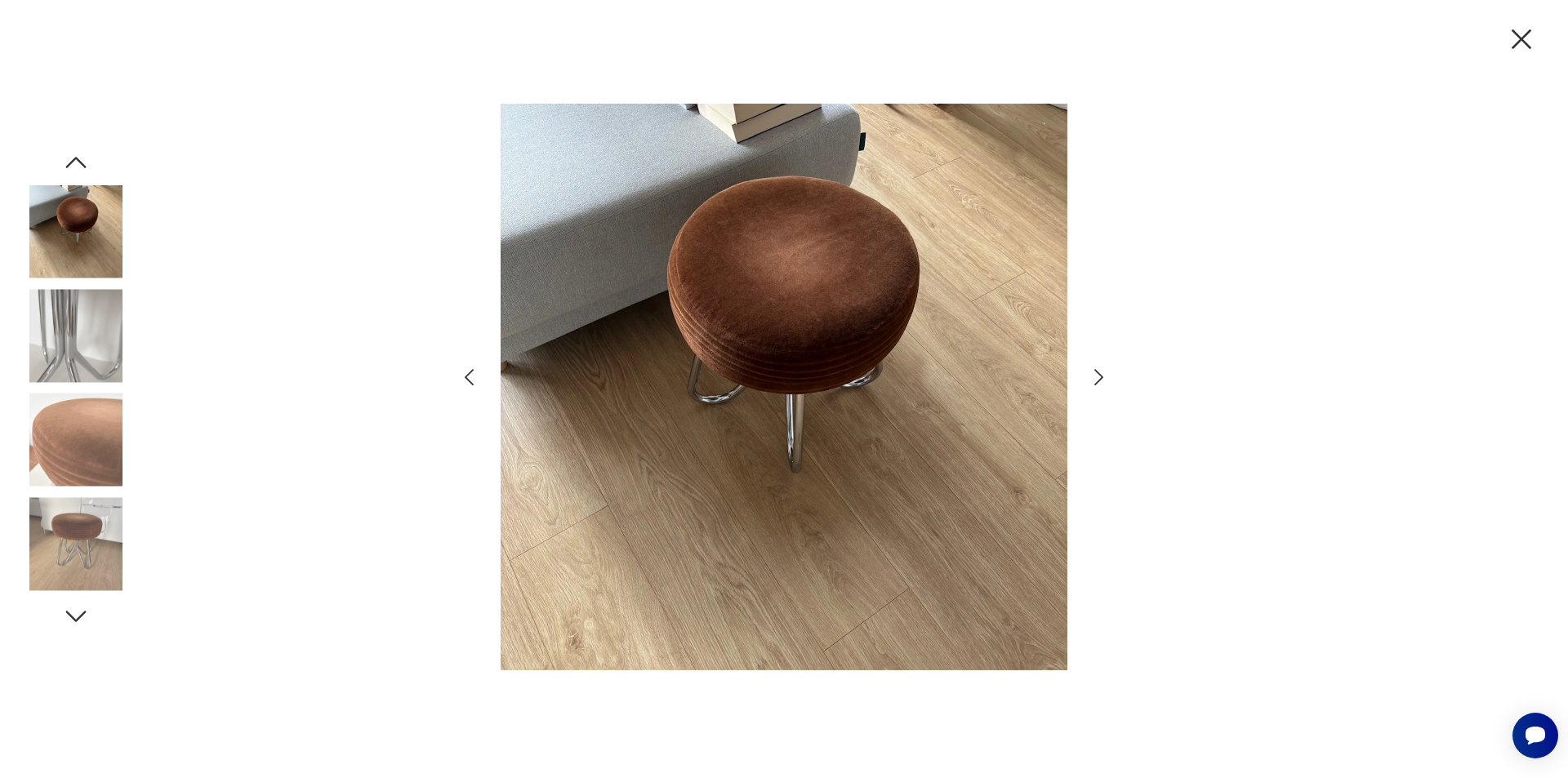
click at [1098, 379] on icon "button" at bounding box center [1099, 378] width 24 height 24
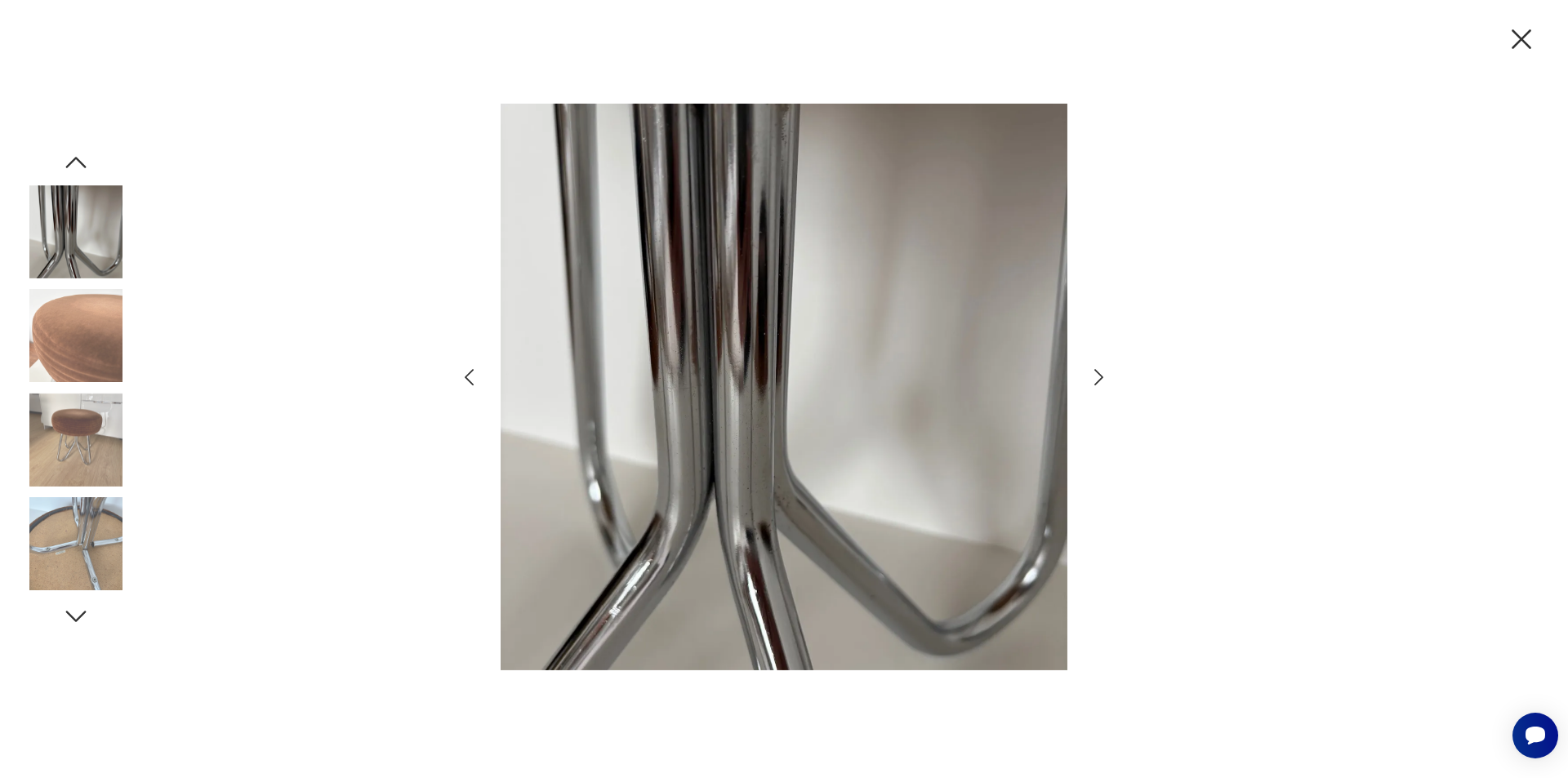
click at [1098, 379] on icon "button" at bounding box center [1099, 378] width 24 height 24
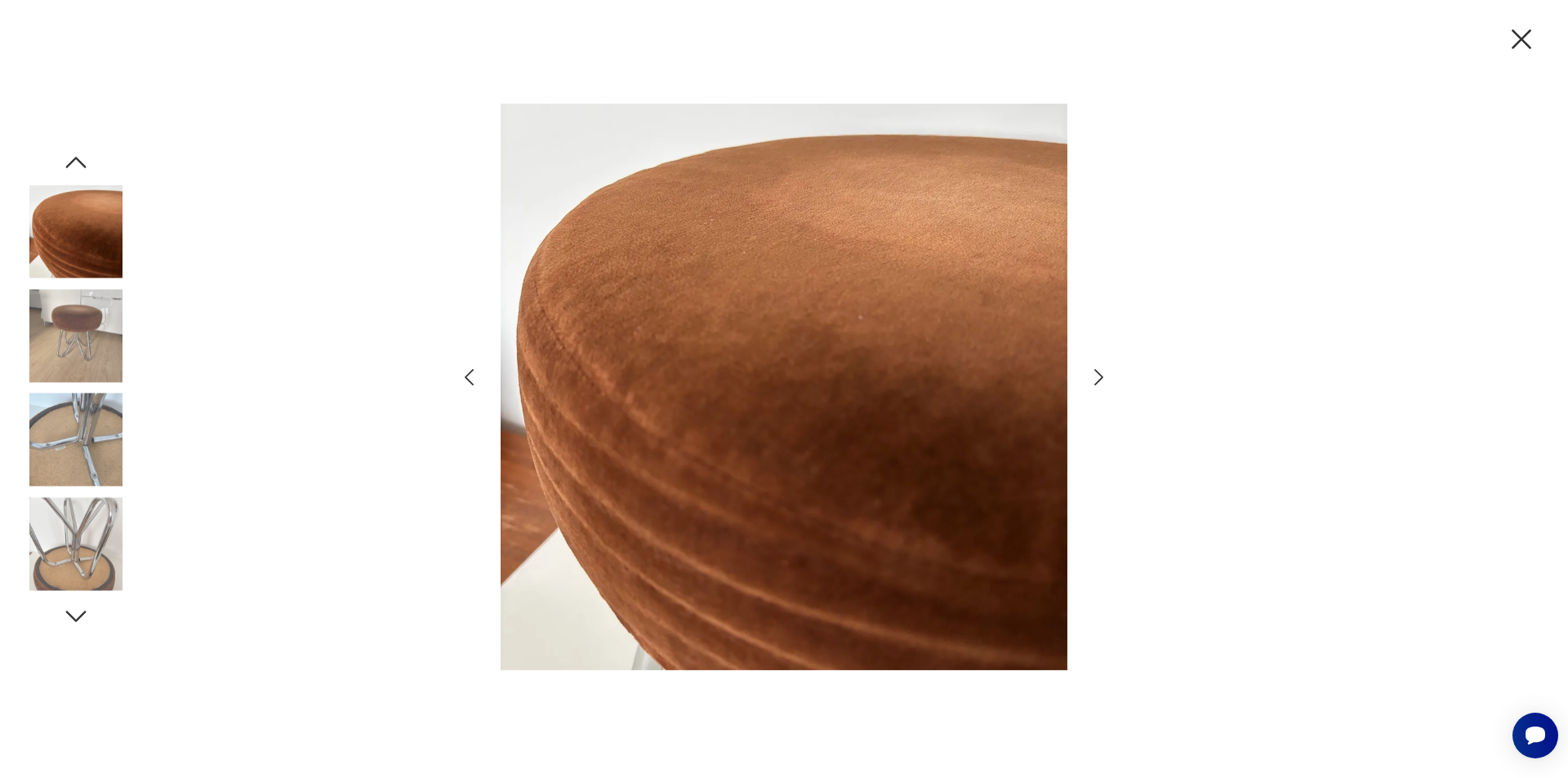
click at [1098, 379] on icon "button" at bounding box center [1099, 378] width 24 height 24
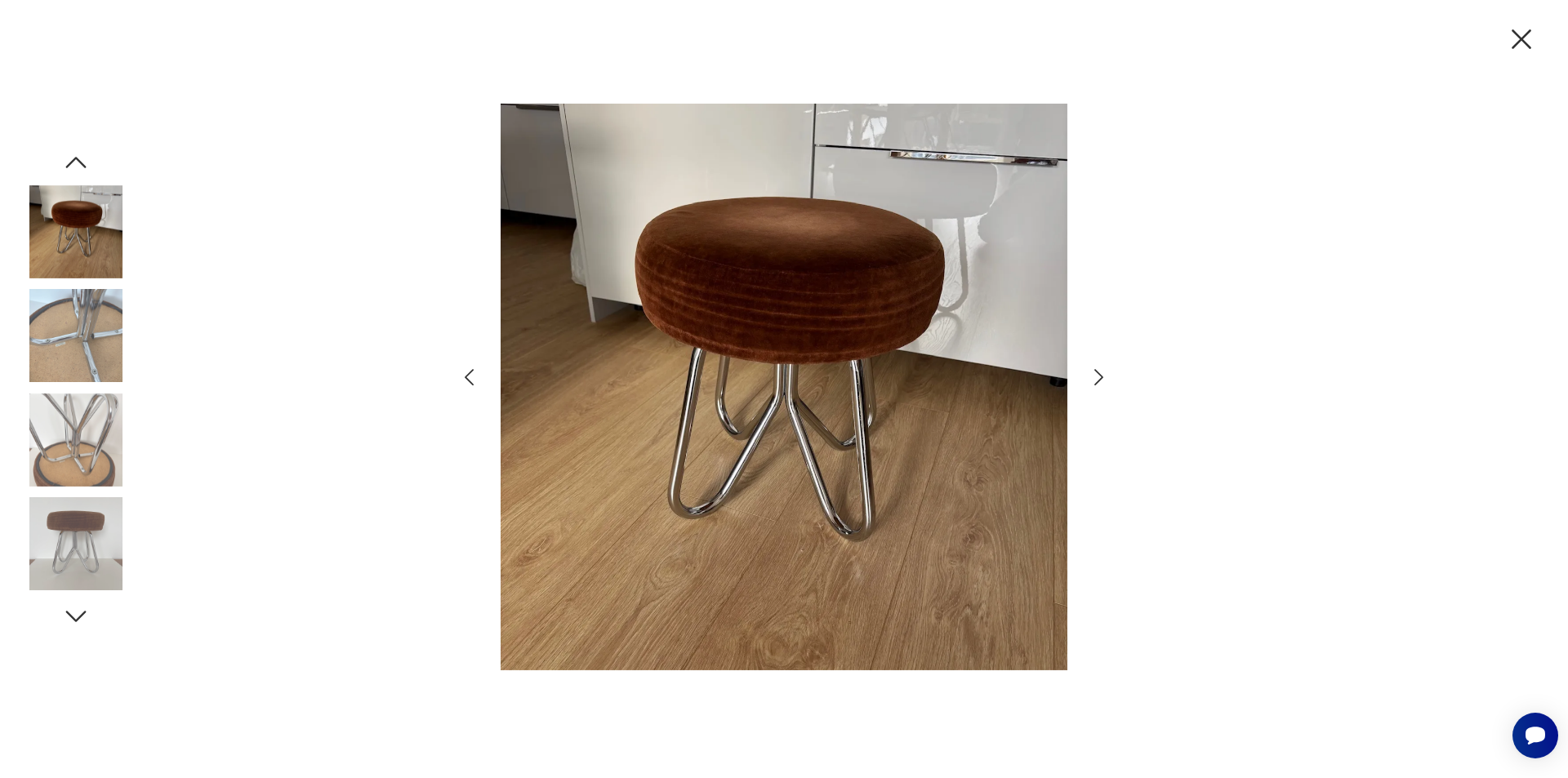
click at [1098, 379] on icon "button" at bounding box center [1099, 378] width 24 height 24
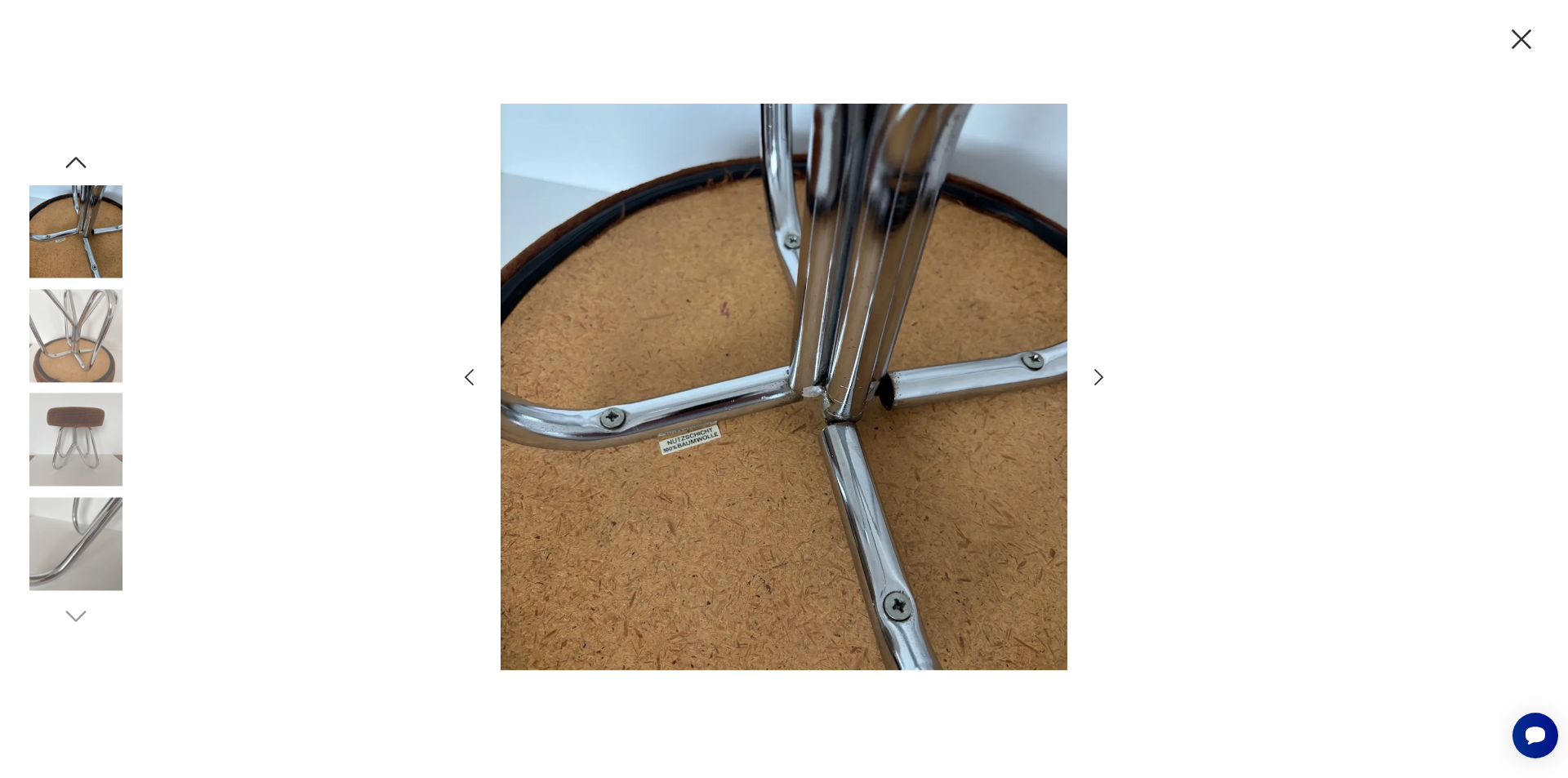
click at [1098, 379] on icon "button" at bounding box center [1099, 378] width 24 height 24
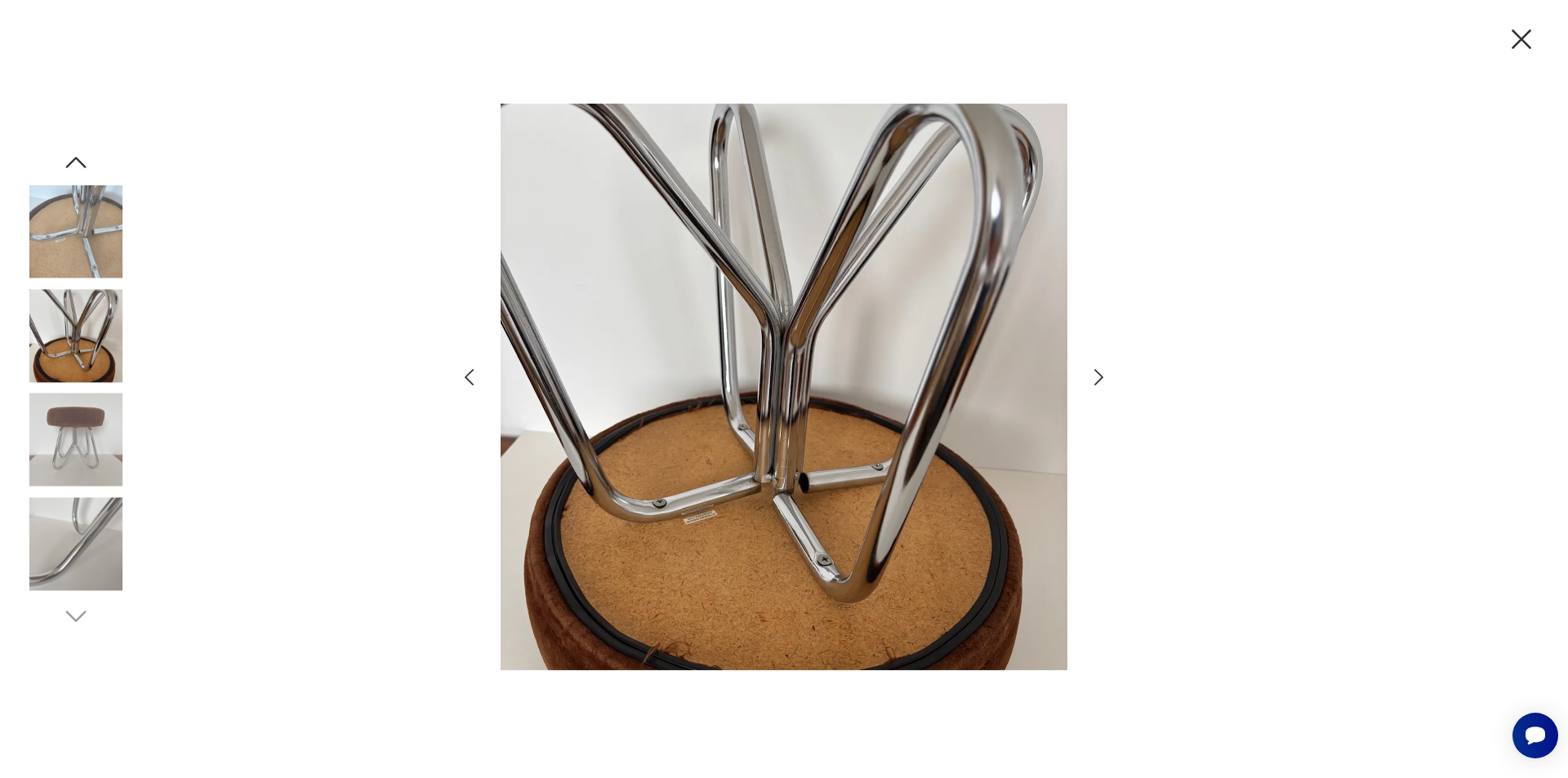
click at [1098, 379] on icon "button" at bounding box center [1099, 378] width 24 height 24
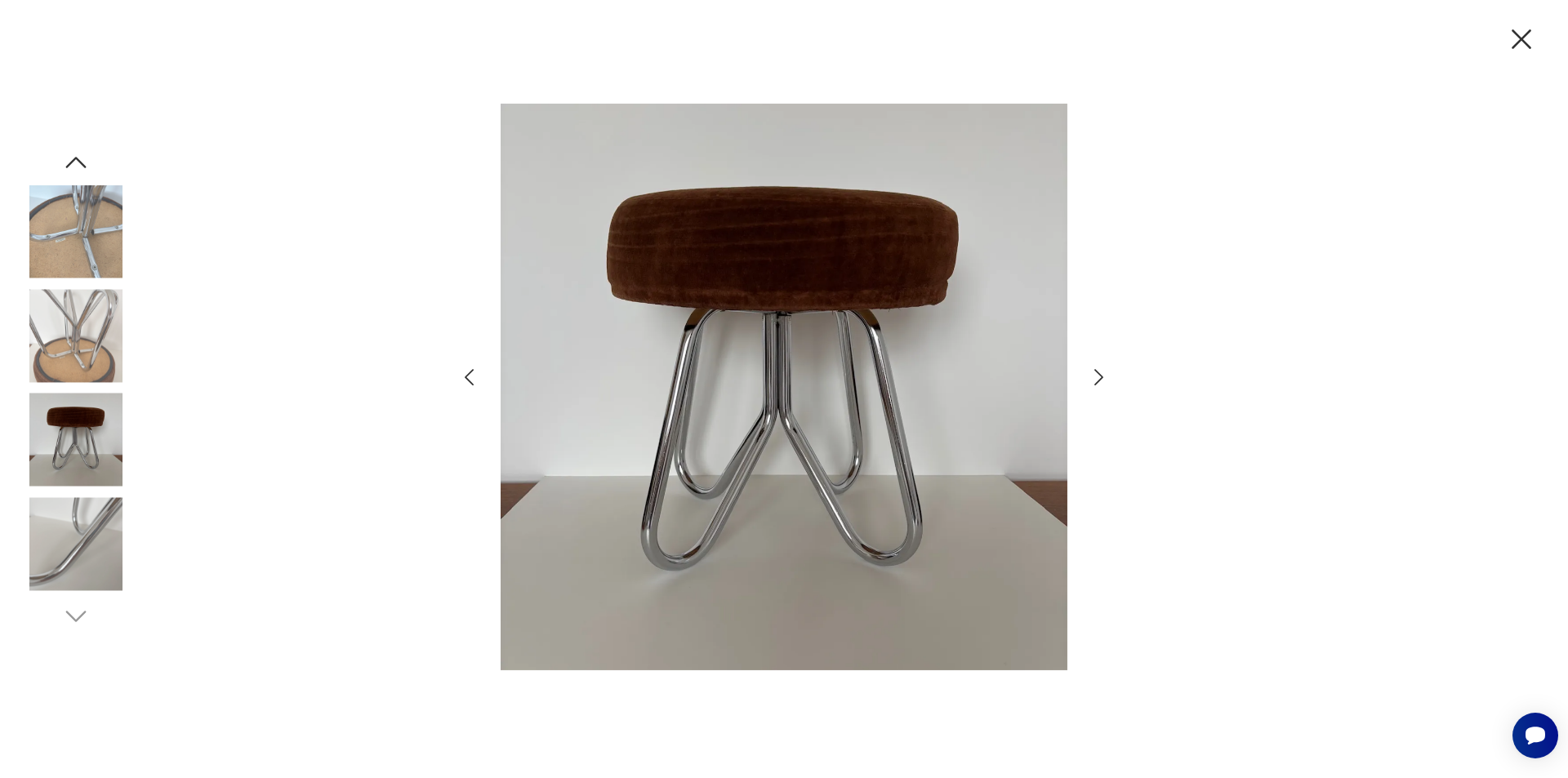
click at [1098, 379] on icon "button" at bounding box center [1099, 378] width 24 height 24
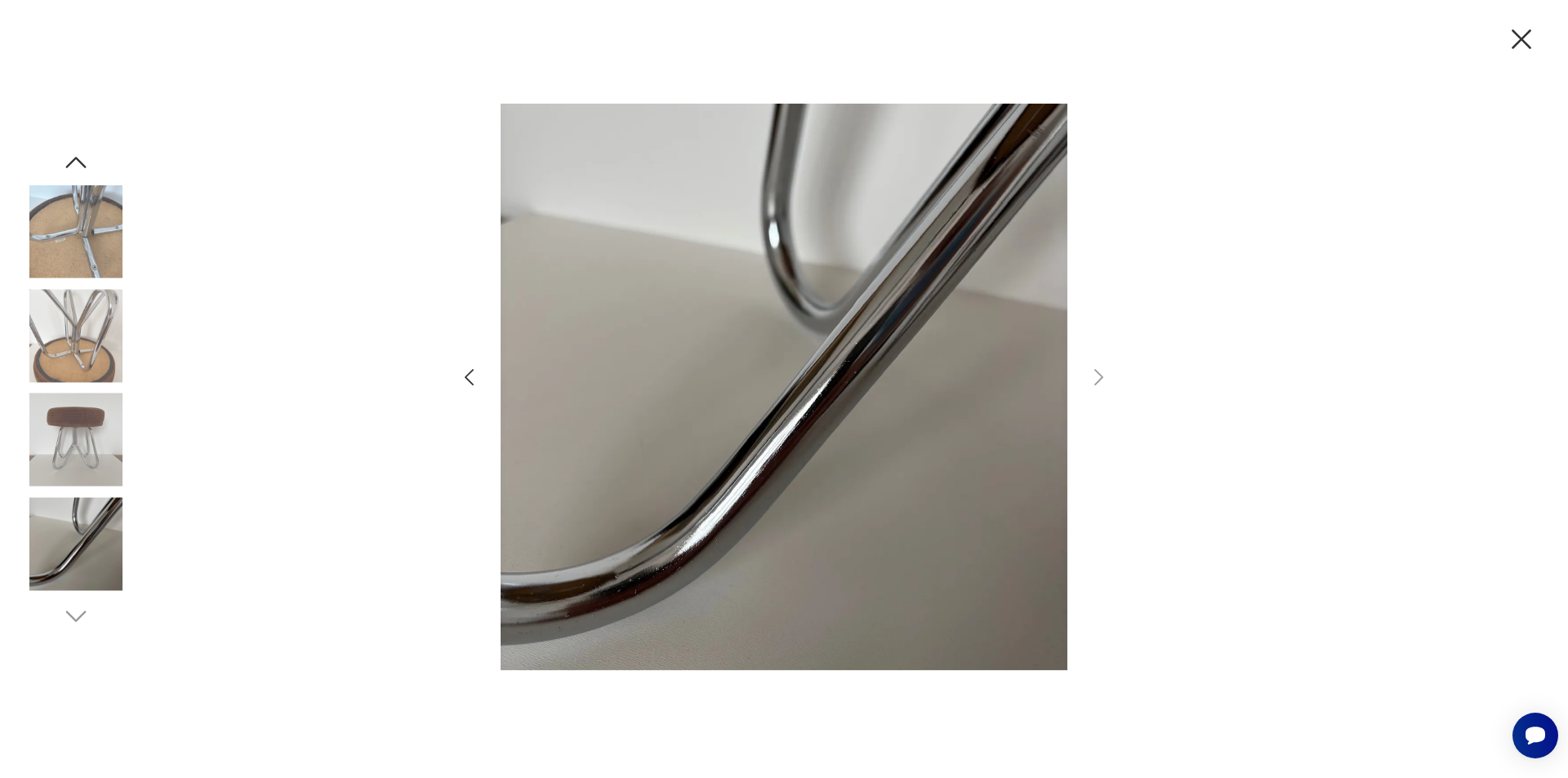
click at [66, 219] on img at bounding box center [76, 232] width 93 height 93
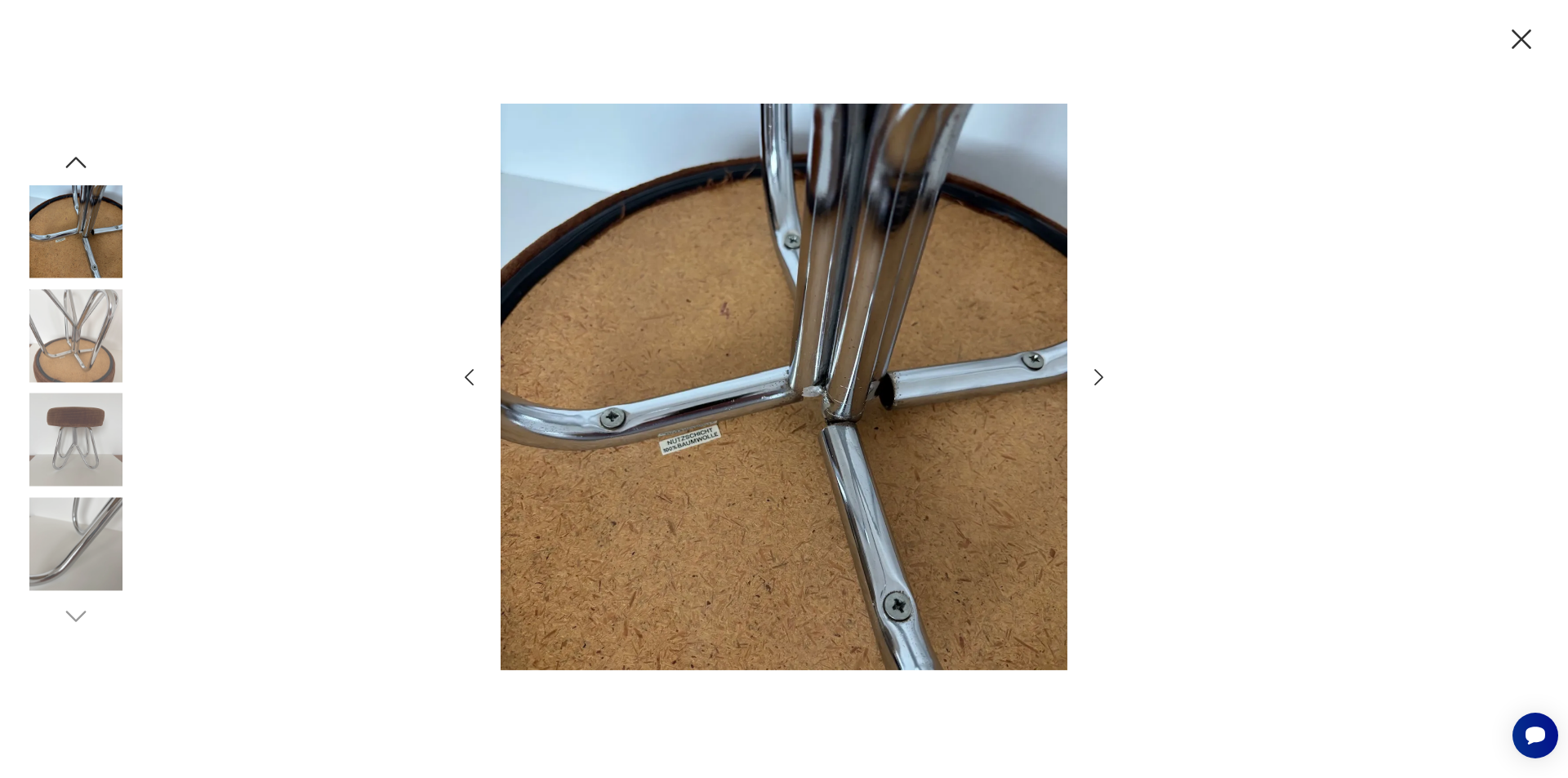
click at [69, 346] on img at bounding box center [76, 336] width 93 height 93
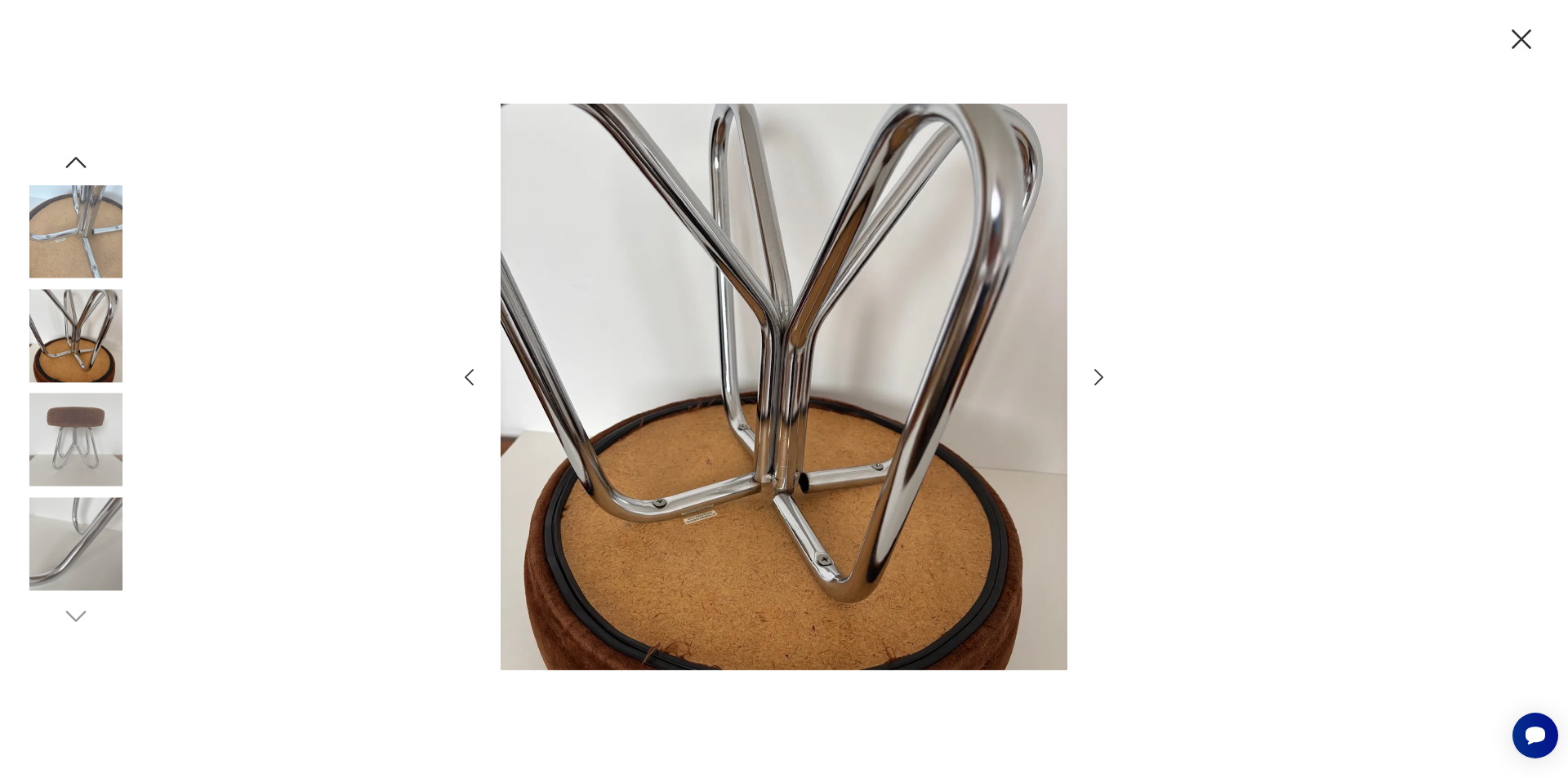
click at [145, 361] on div at bounding box center [784, 389] width 1568 height 778
click at [86, 447] on img at bounding box center [76, 441] width 93 height 93
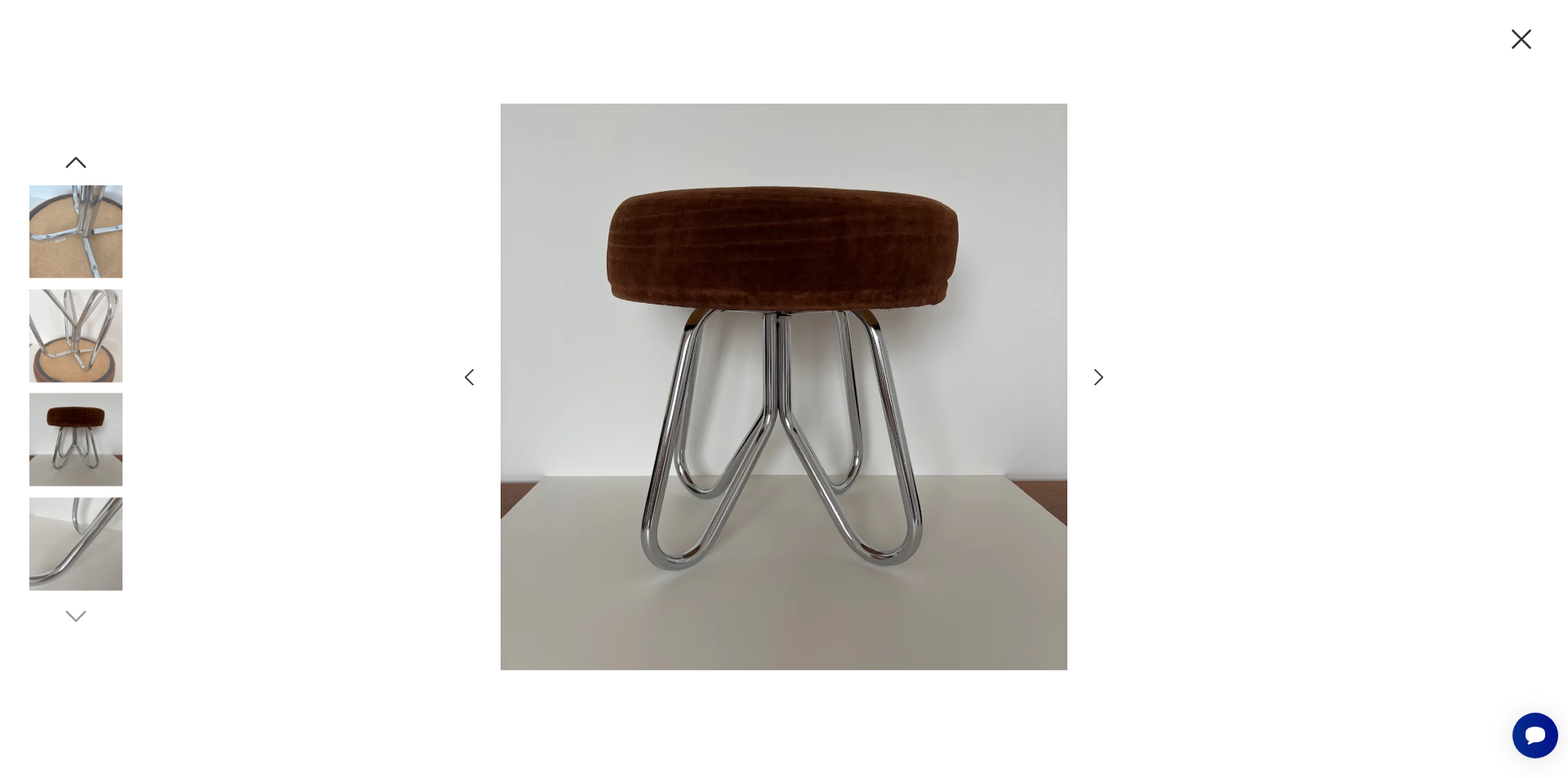
click at [1517, 37] on icon "button" at bounding box center [1522, 39] width 35 height 35
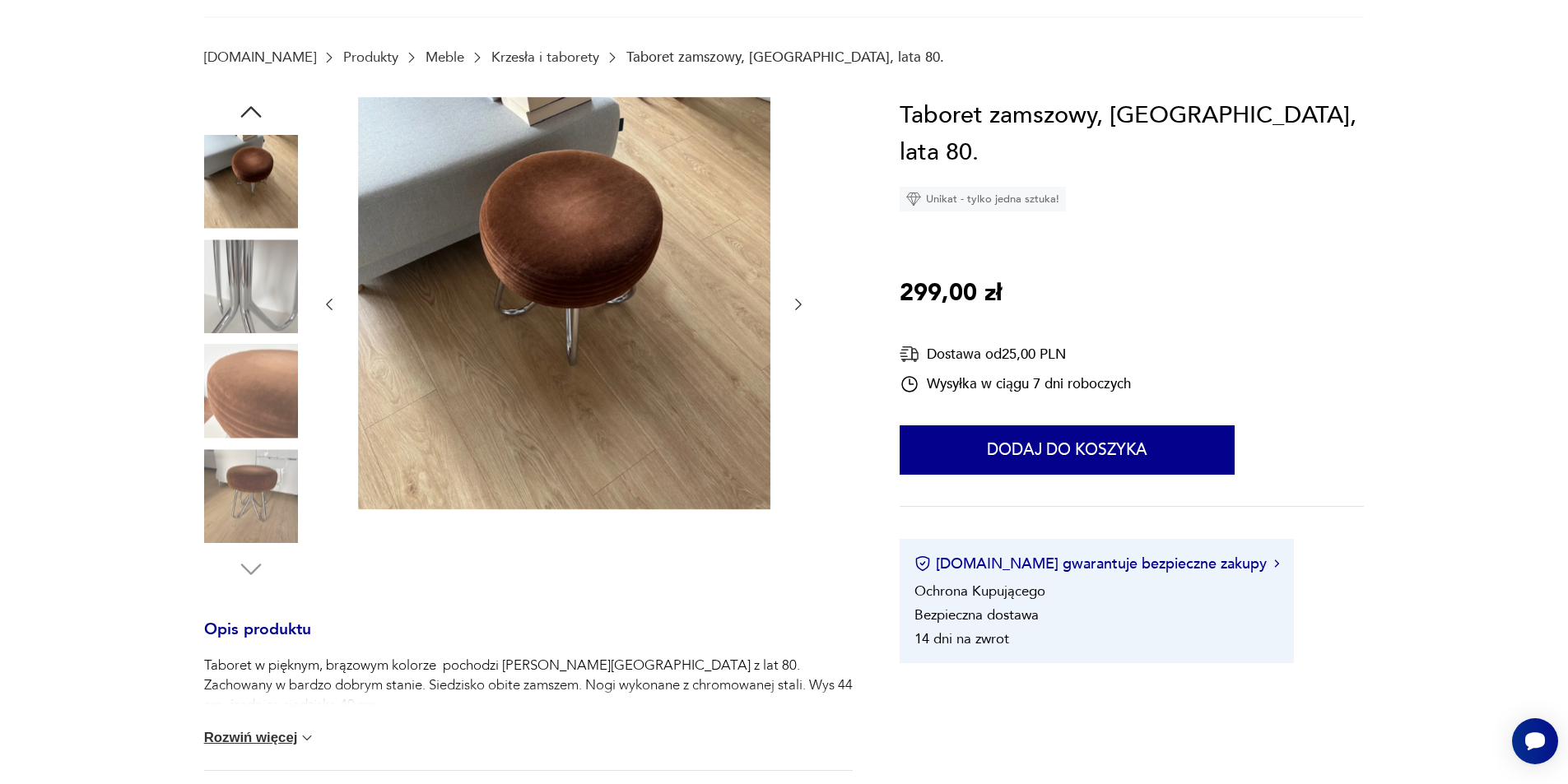
scroll to position [247, 0]
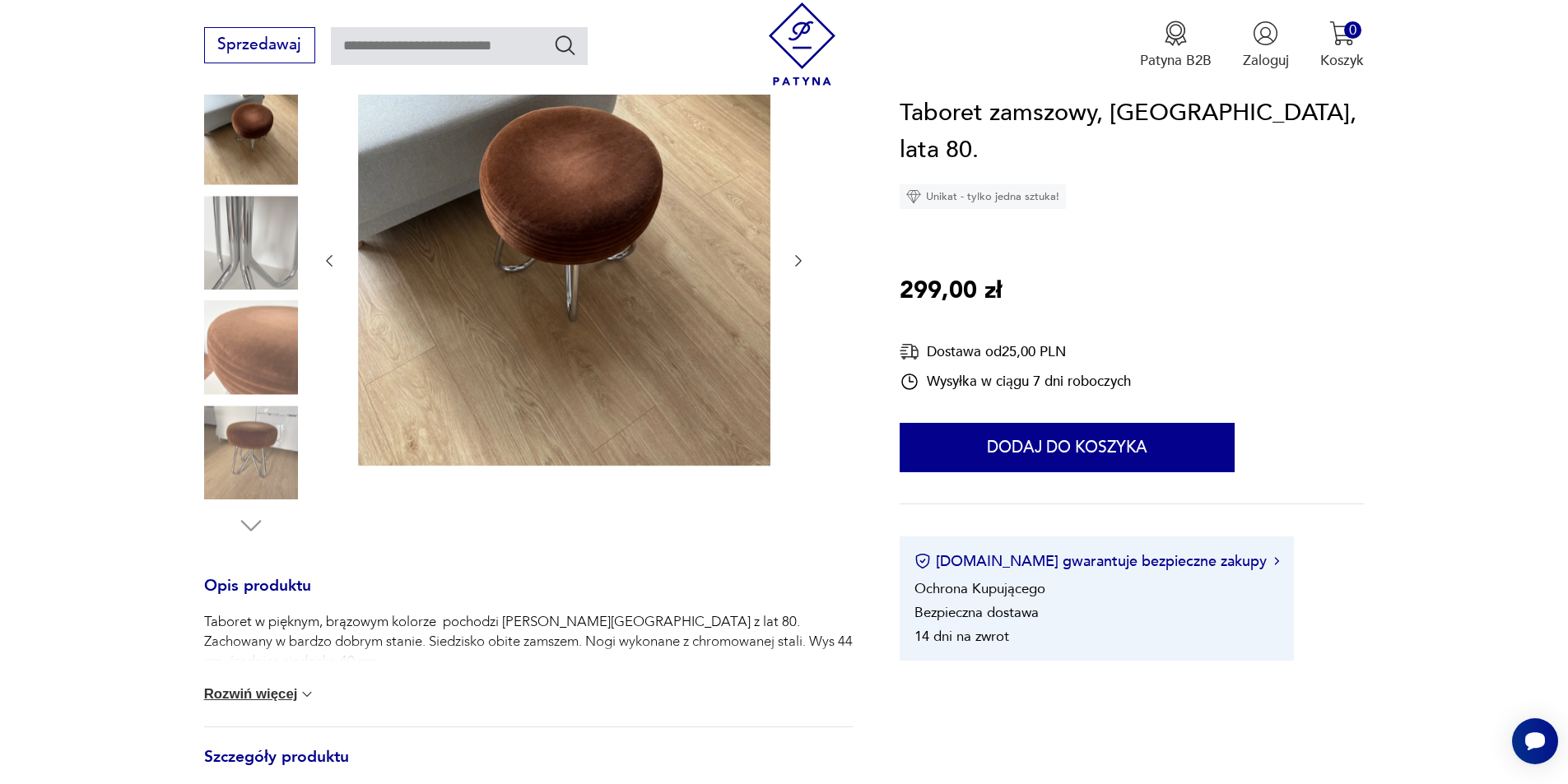
click at [293, 692] on button "Rozwiń więcej" at bounding box center [260, 695] width 111 height 17
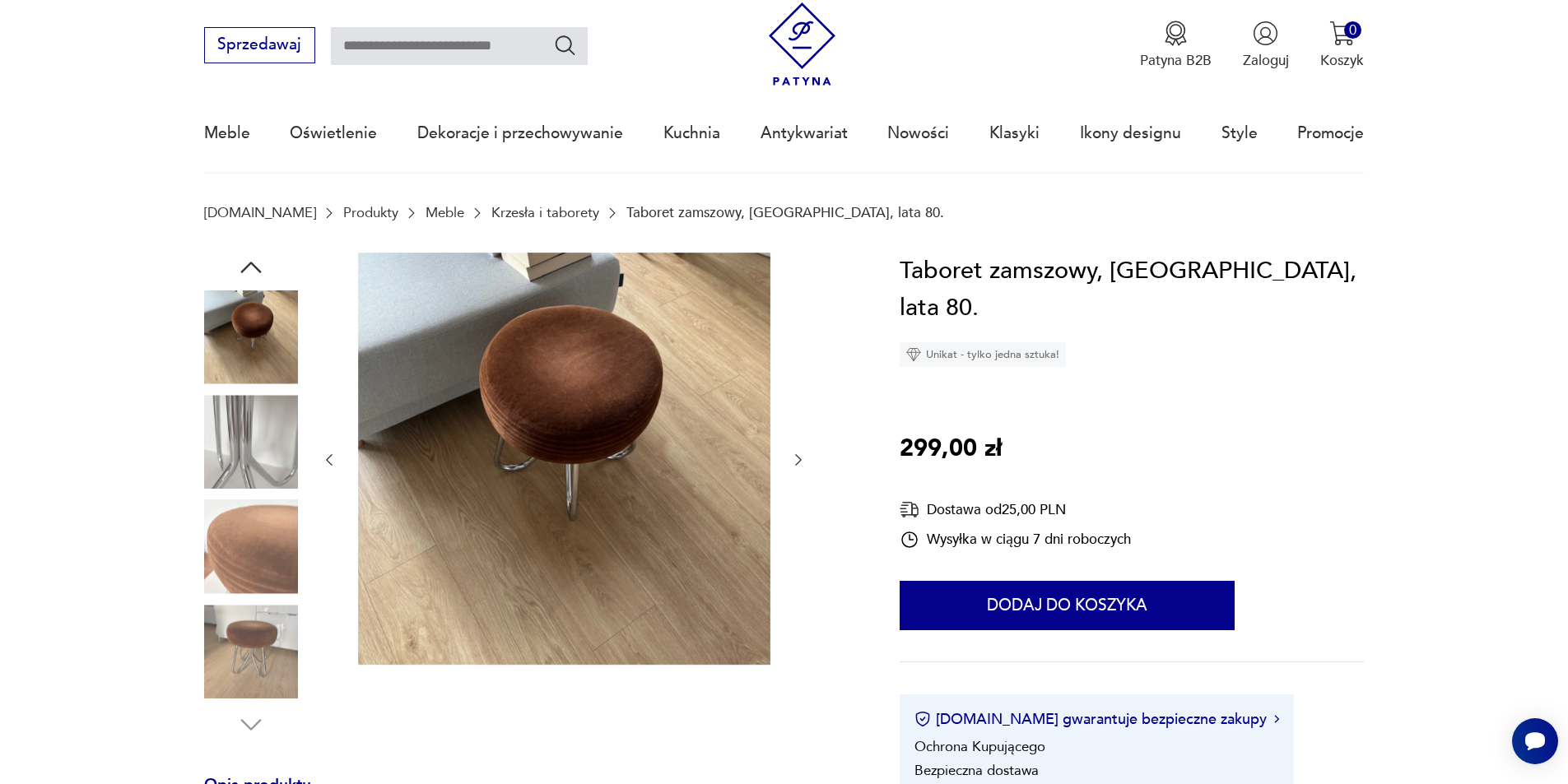
scroll to position [0, 0]
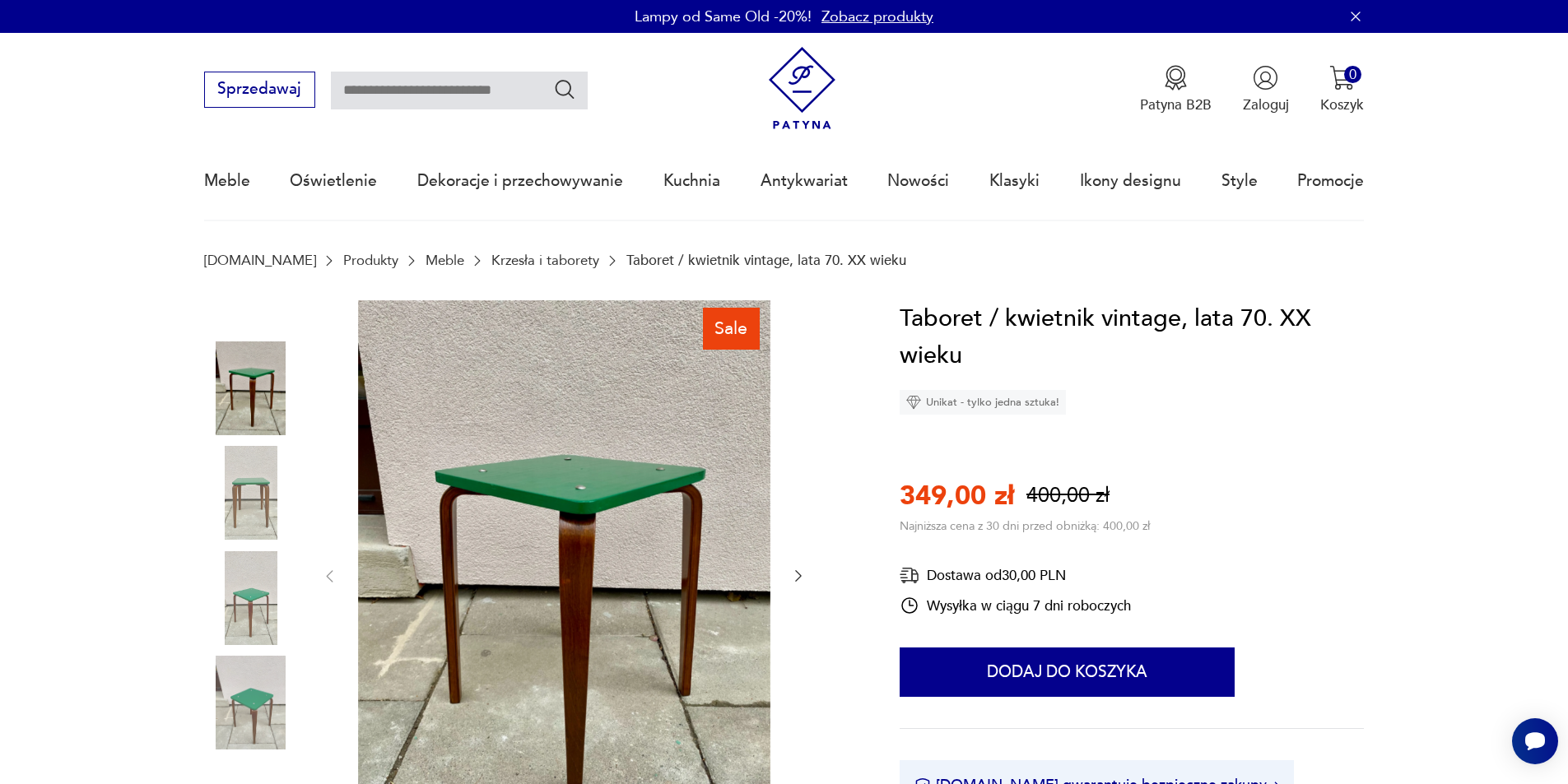
click at [266, 497] on img at bounding box center [252, 493] width 94 height 94
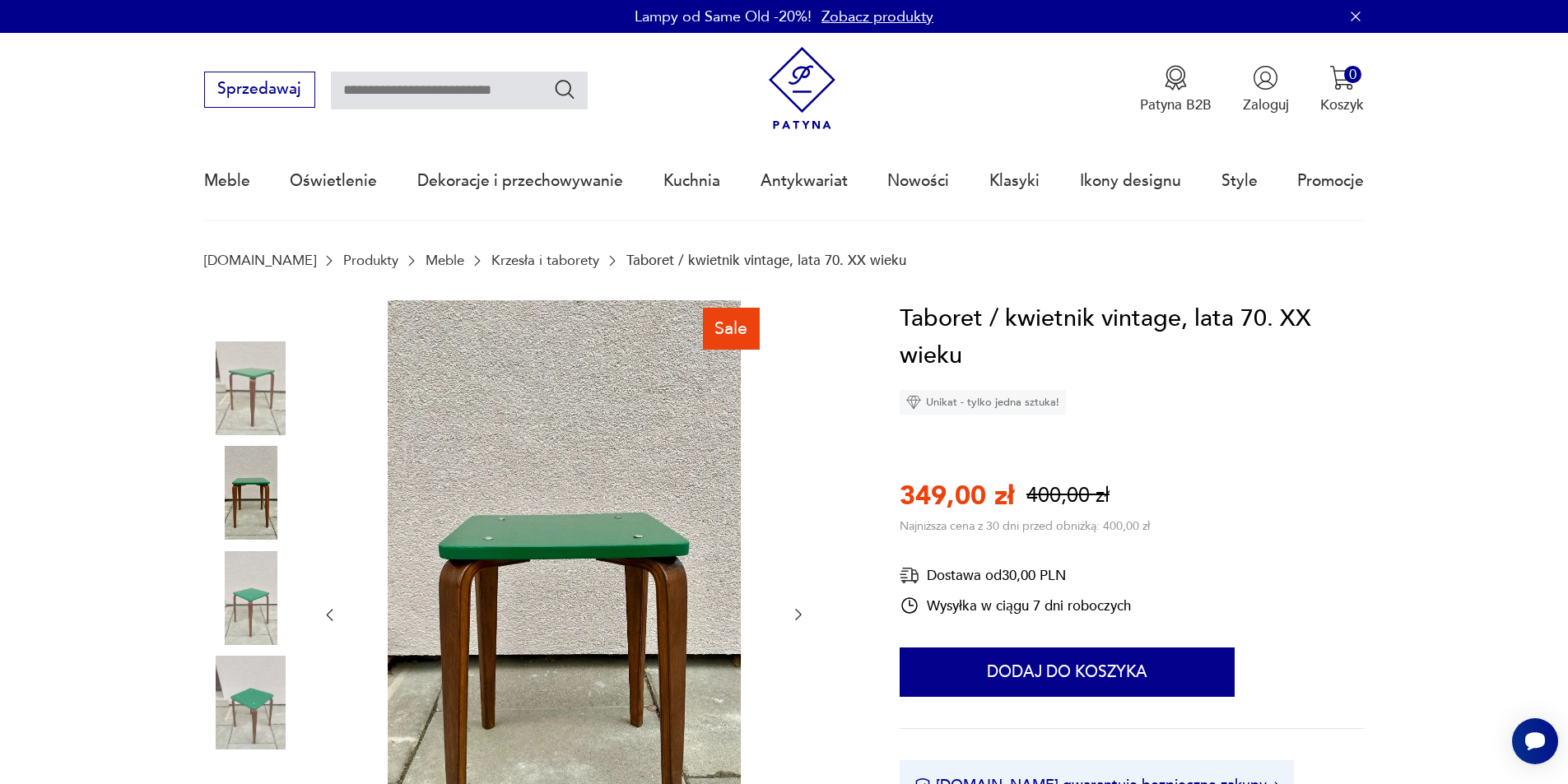
scroll to position [165, 0]
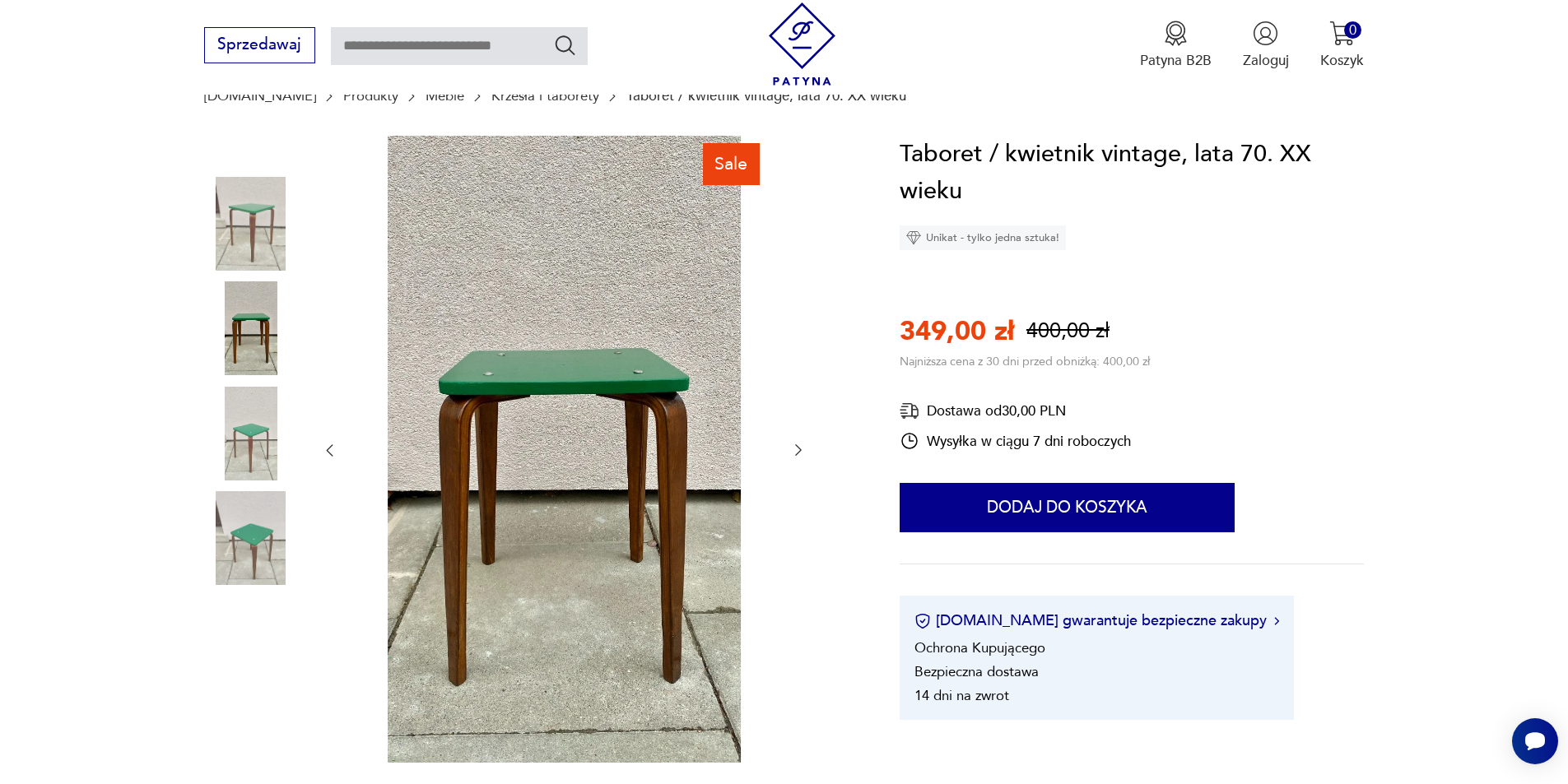
click at [274, 557] on img at bounding box center [252, 538] width 94 height 94
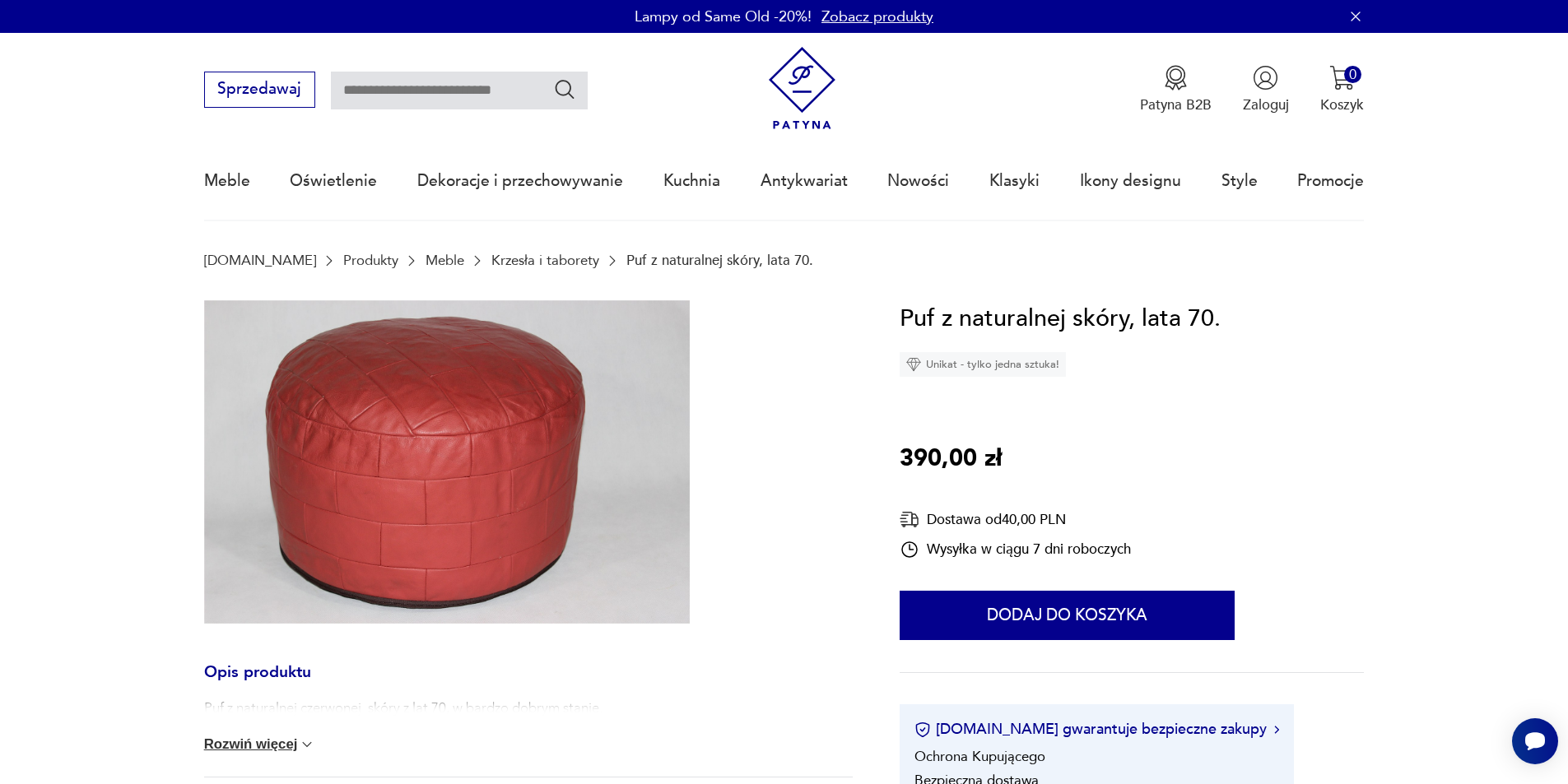
click at [591, 495] on img at bounding box center [447, 462] width 486 height 323
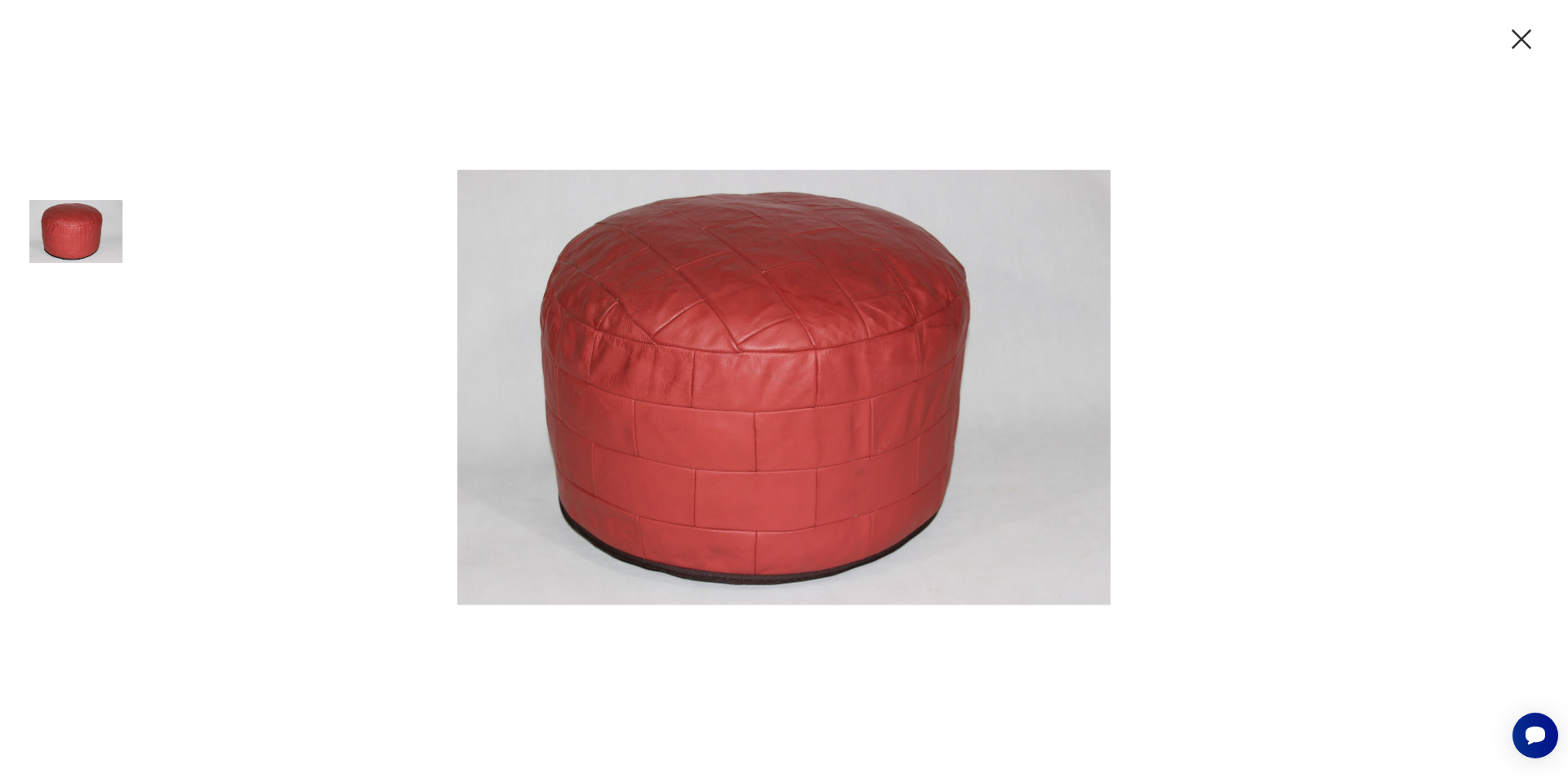
click at [1515, 42] on icon "button" at bounding box center [1522, 39] width 35 height 35
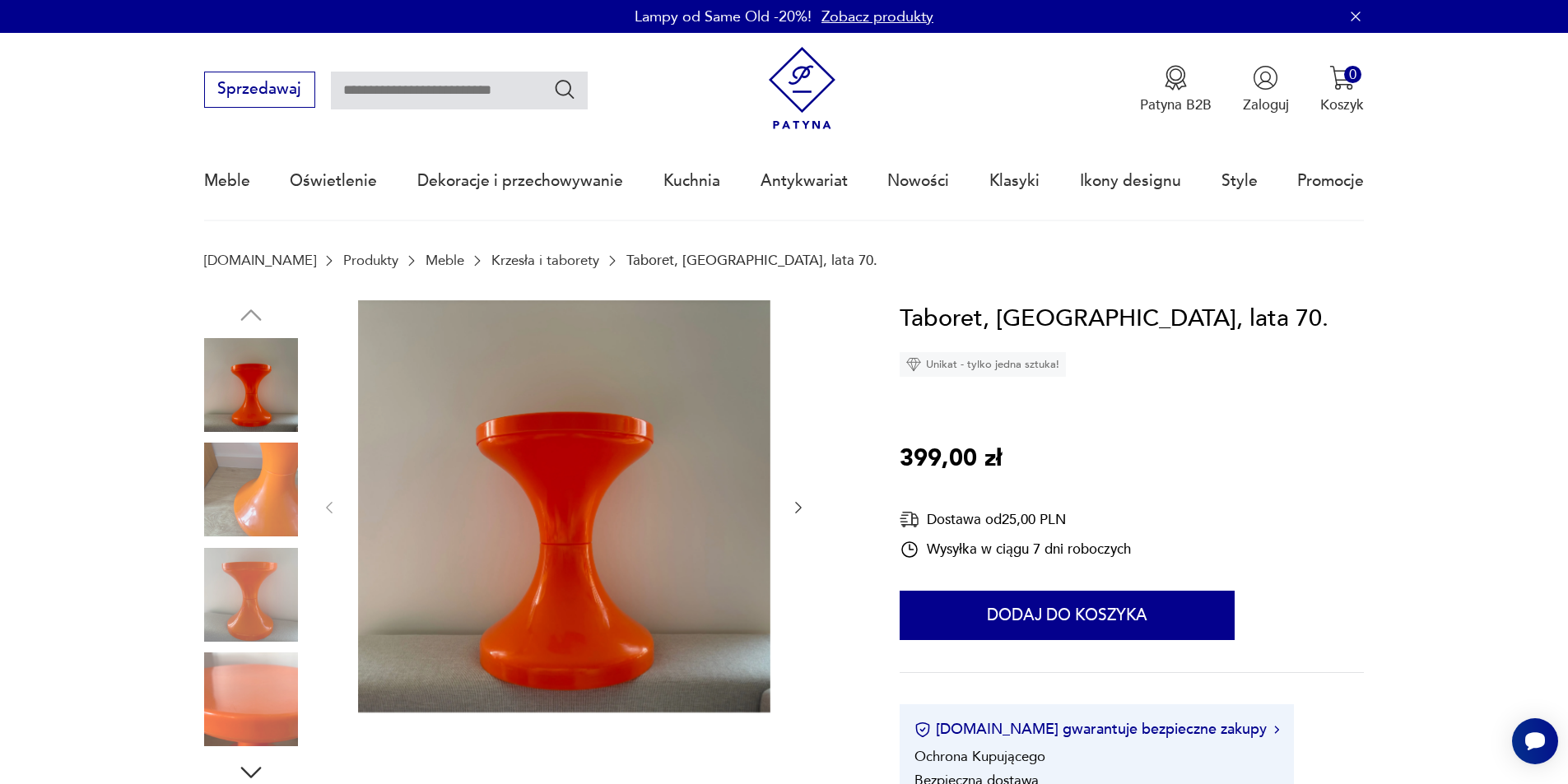
click at [308, 529] on div at bounding box center [529, 544] width 649 height 487
click at [277, 698] on img at bounding box center [252, 699] width 94 height 94
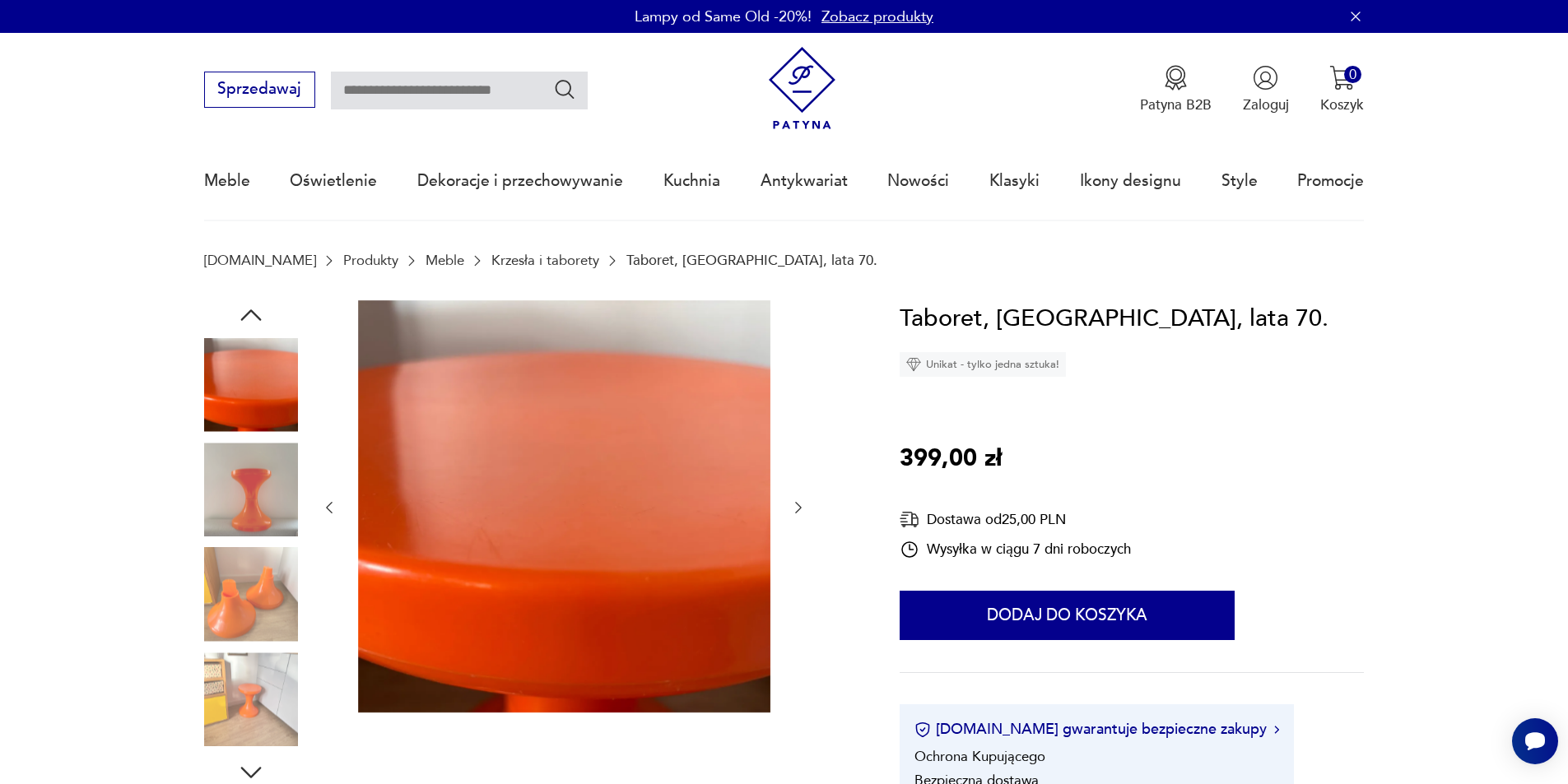
click at [265, 469] on img at bounding box center [252, 490] width 94 height 94
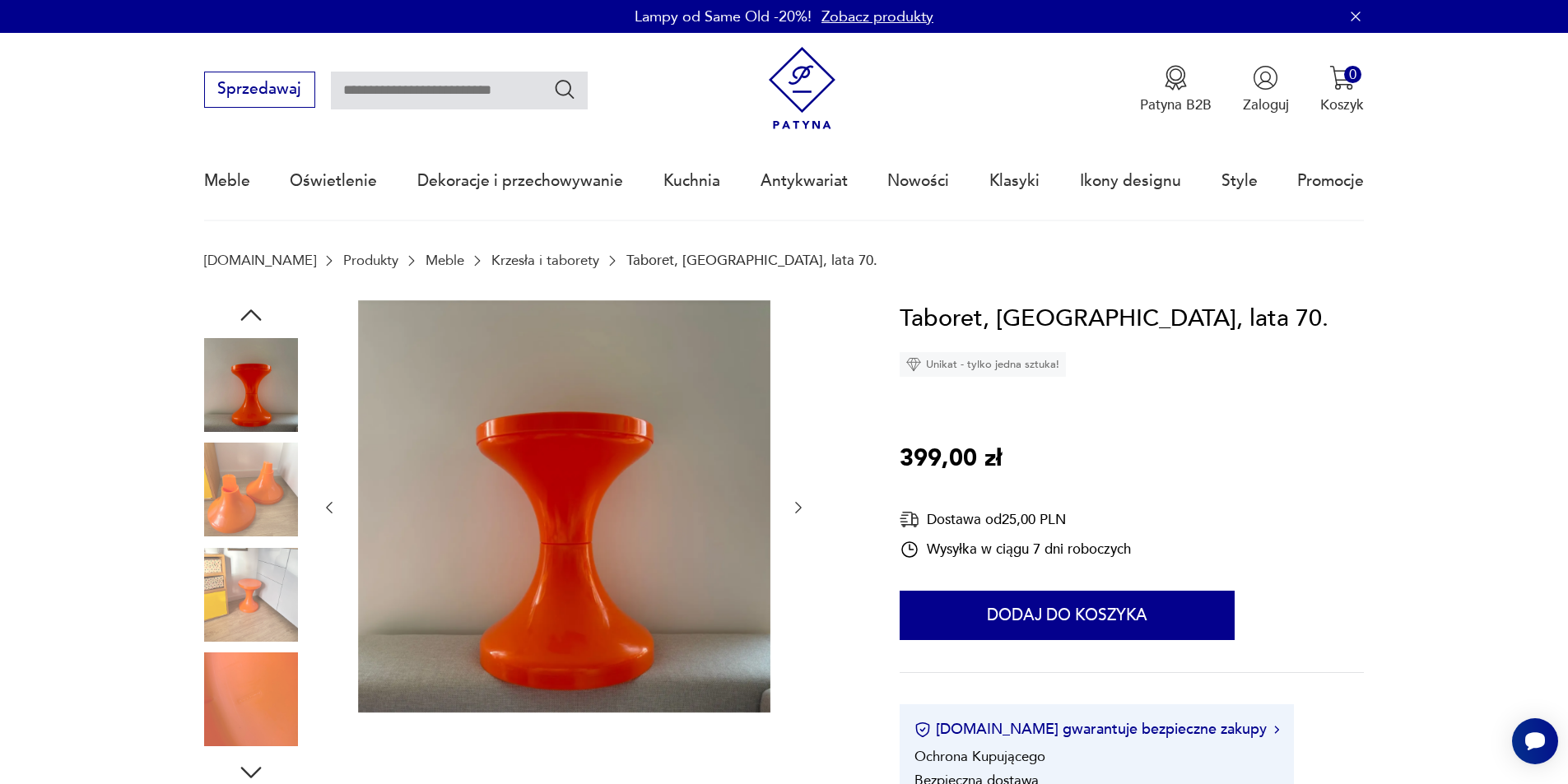
click at [266, 494] on img at bounding box center [252, 490] width 94 height 94
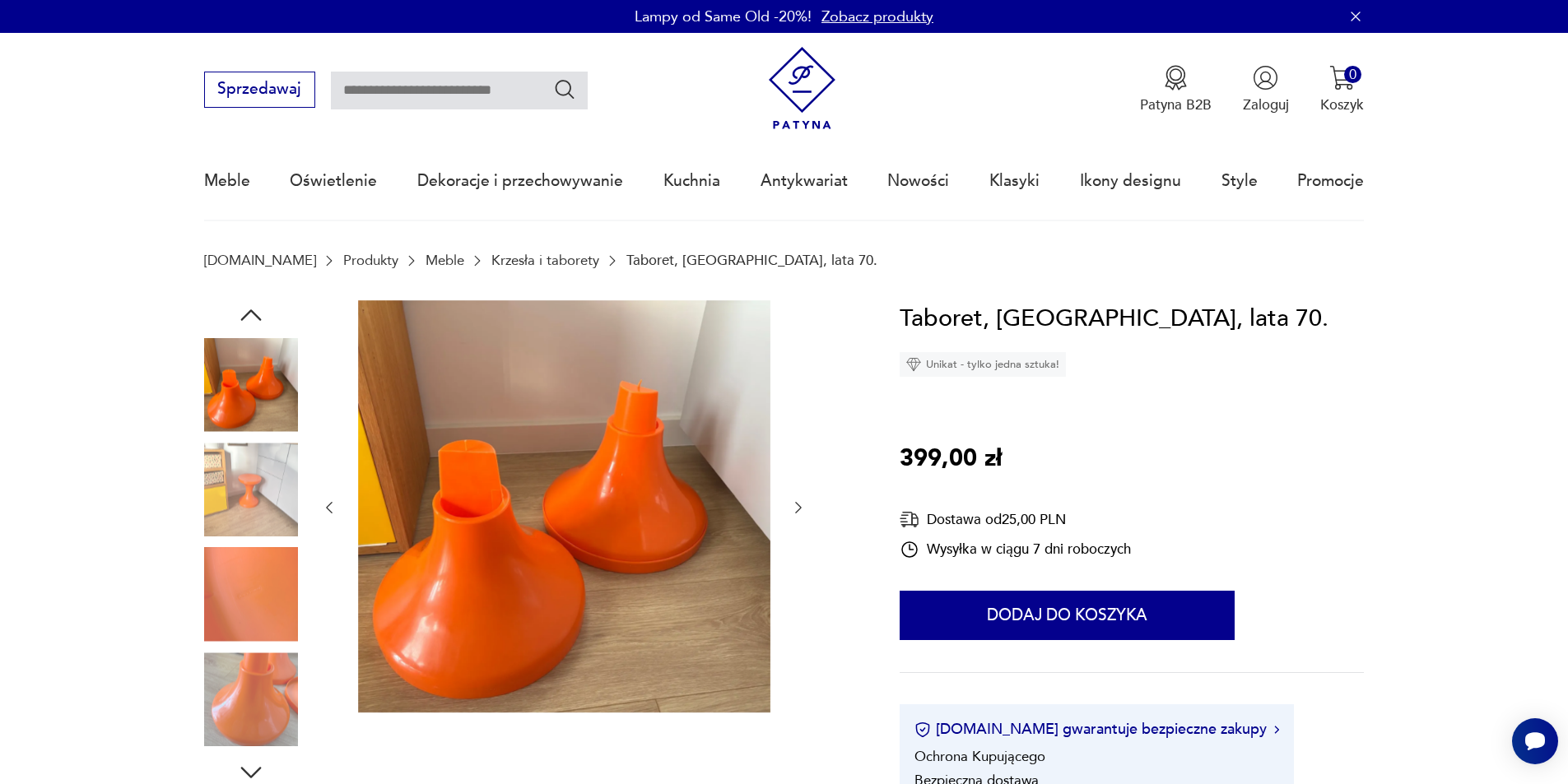
click at [259, 526] on img at bounding box center [252, 490] width 94 height 94
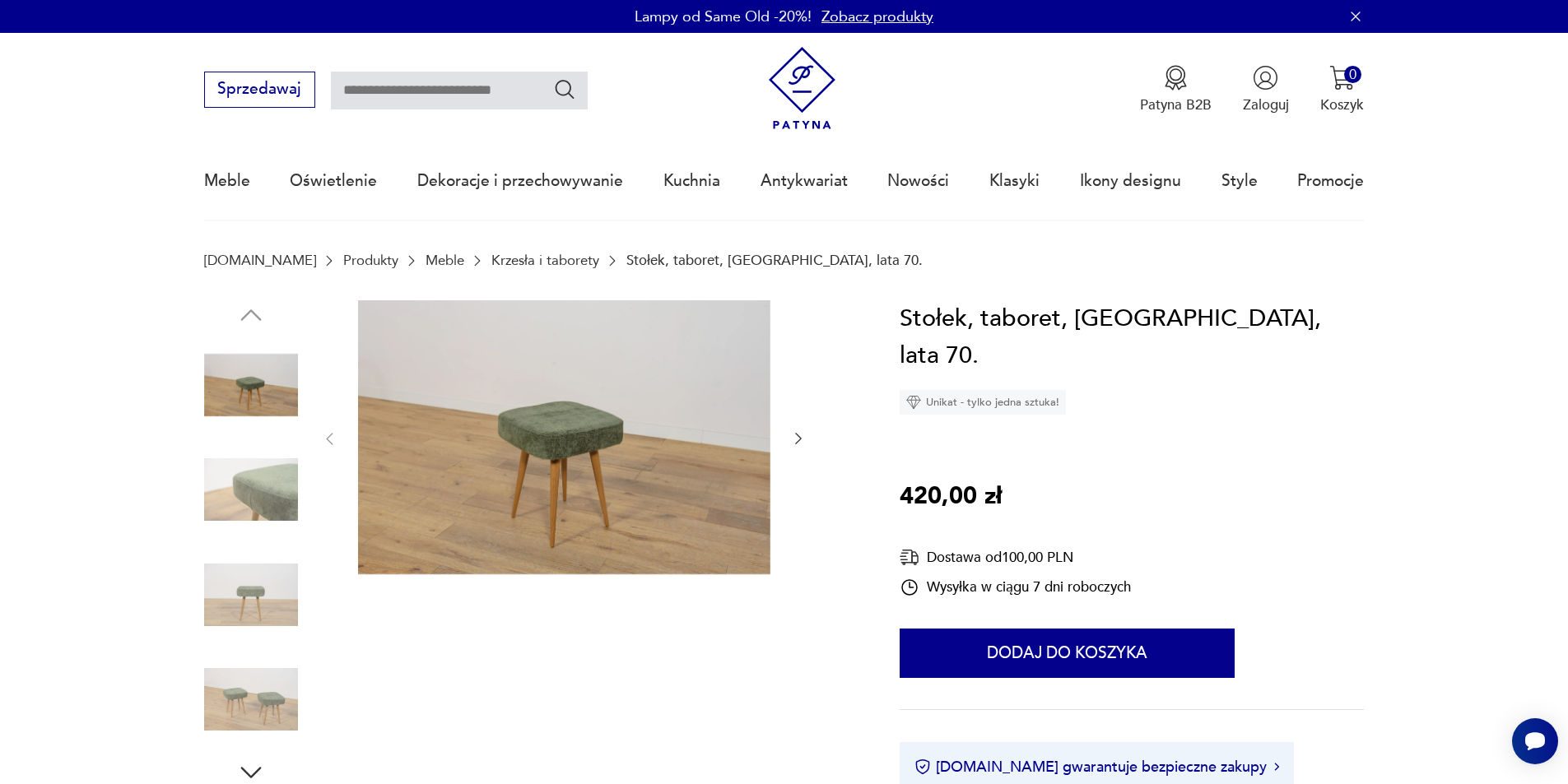
click at [572, 460] on img at bounding box center [565, 438] width 413 height 275
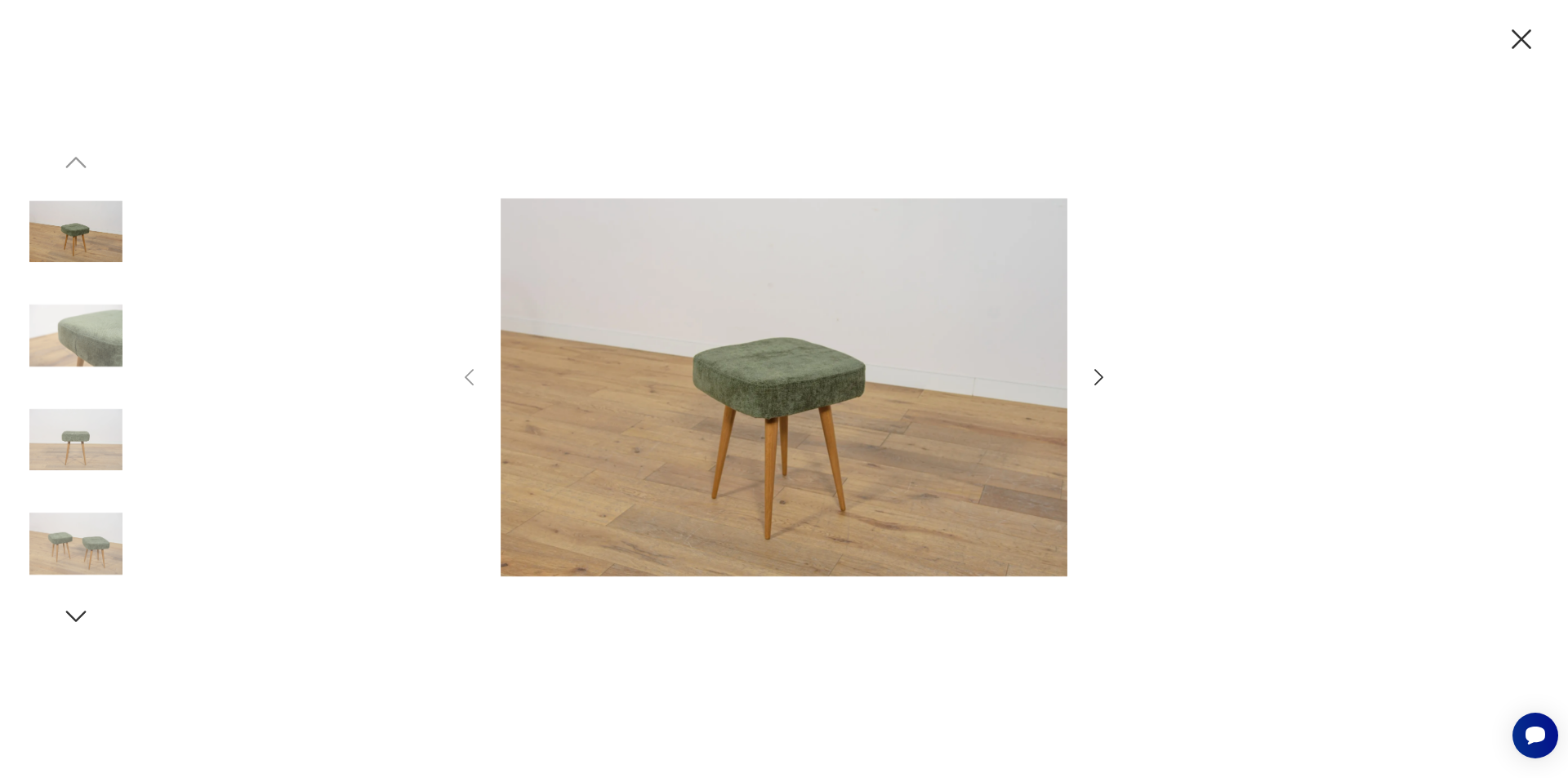
click at [1104, 378] on icon "button" at bounding box center [1099, 378] width 24 height 24
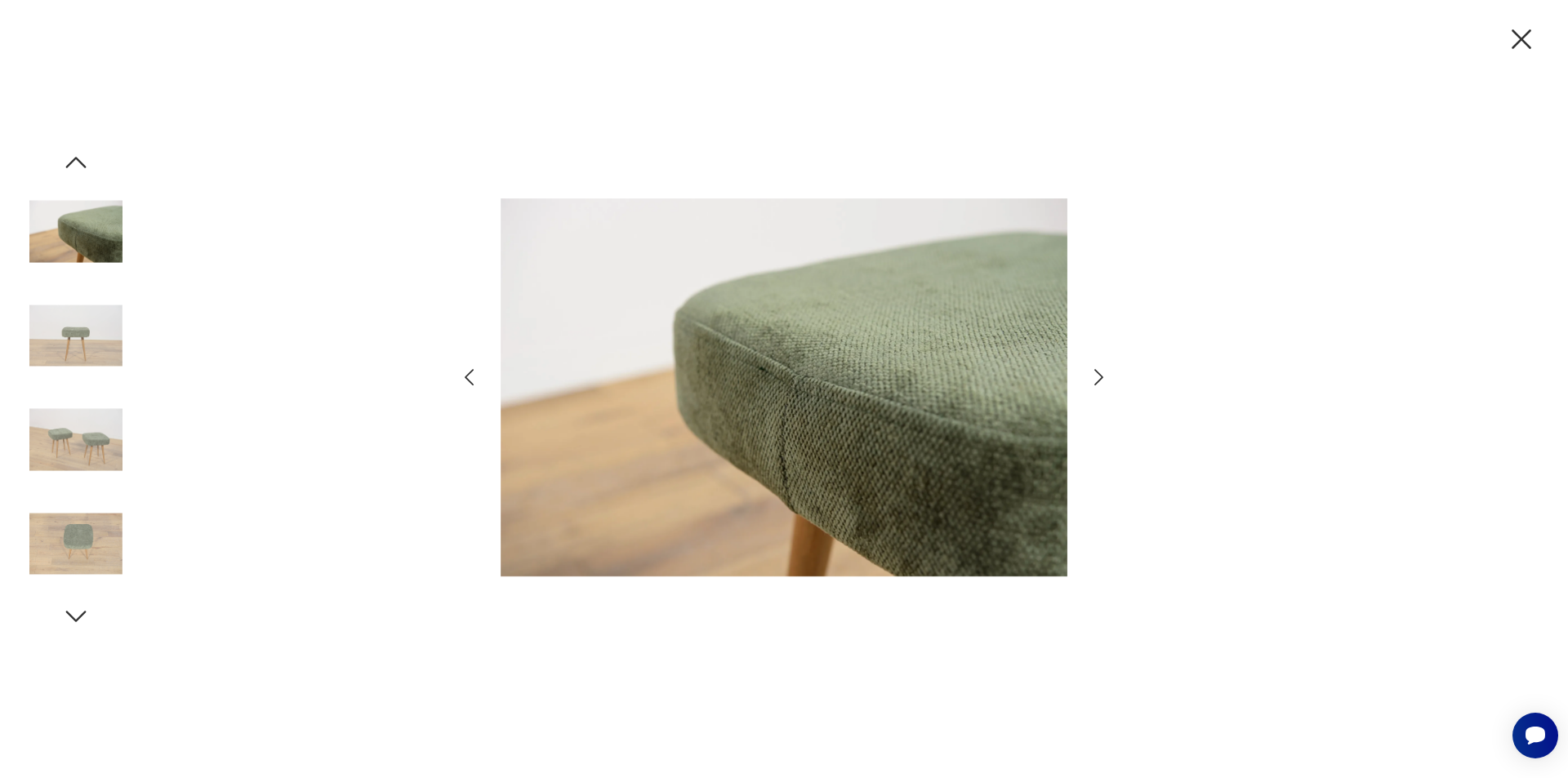
click at [1104, 378] on icon "button" at bounding box center [1099, 378] width 24 height 24
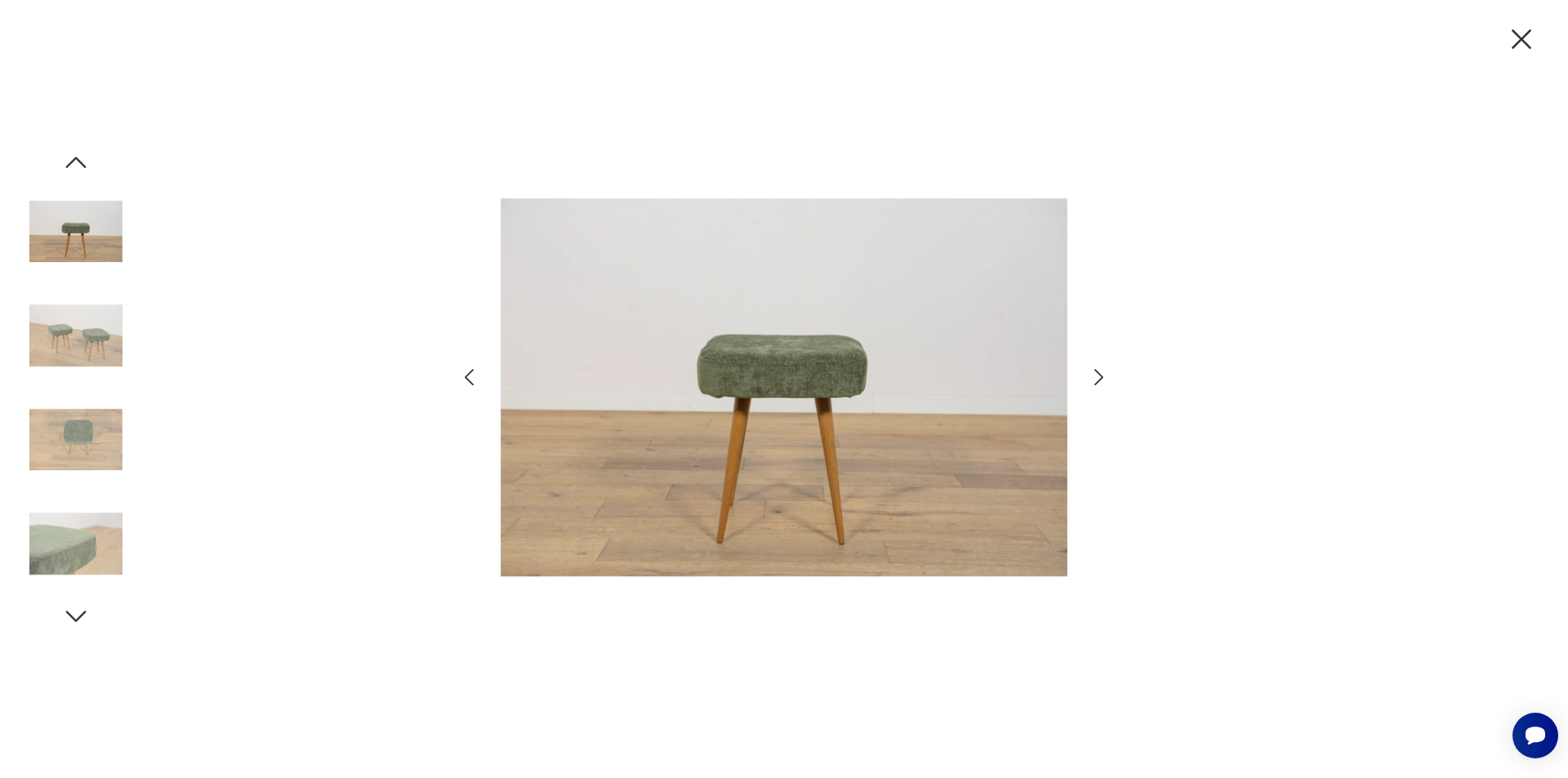
click at [1104, 378] on icon "button" at bounding box center [1099, 378] width 24 height 24
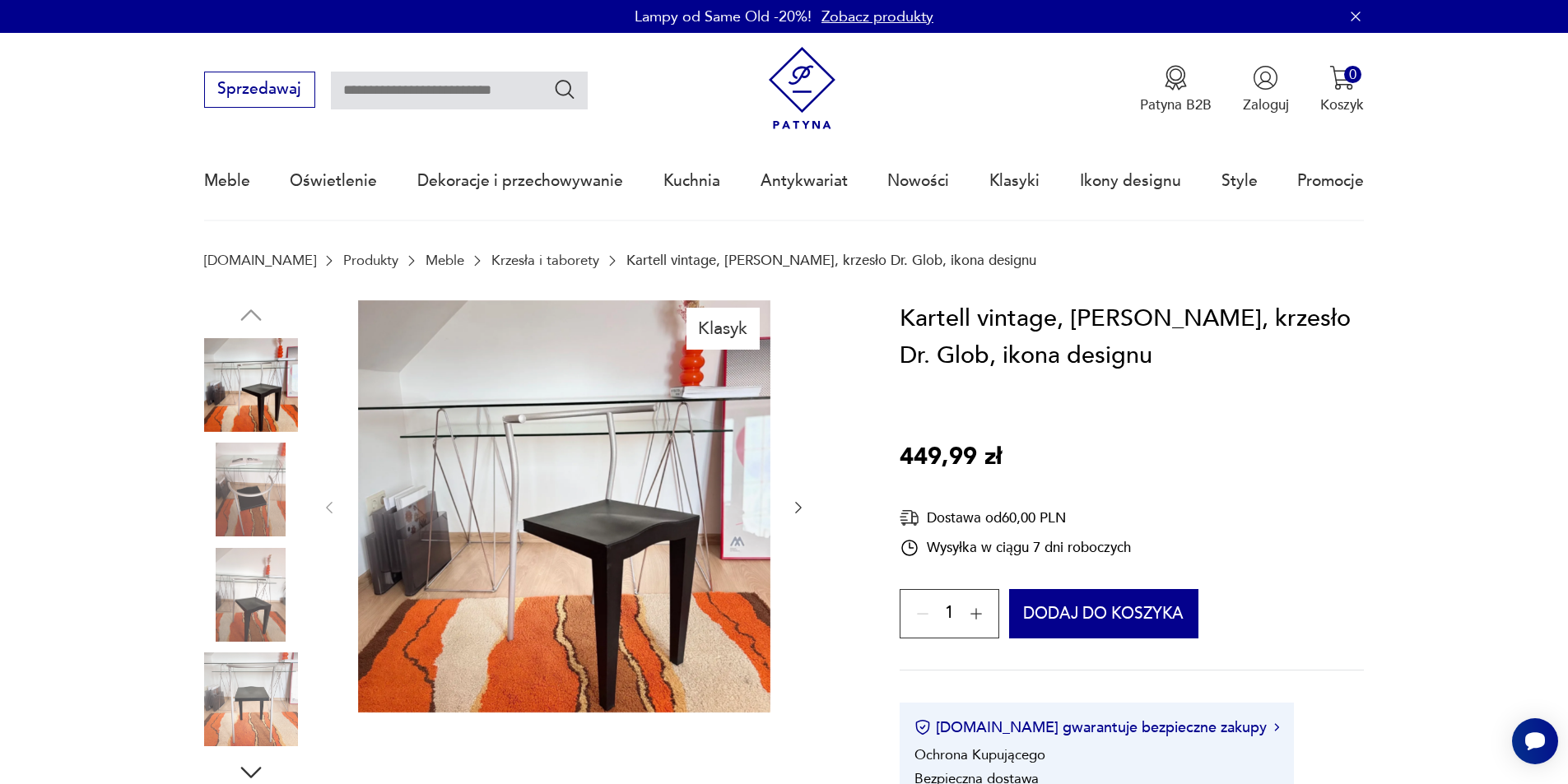
click at [591, 567] on img at bounding box center [565, 507] width 413 height 413
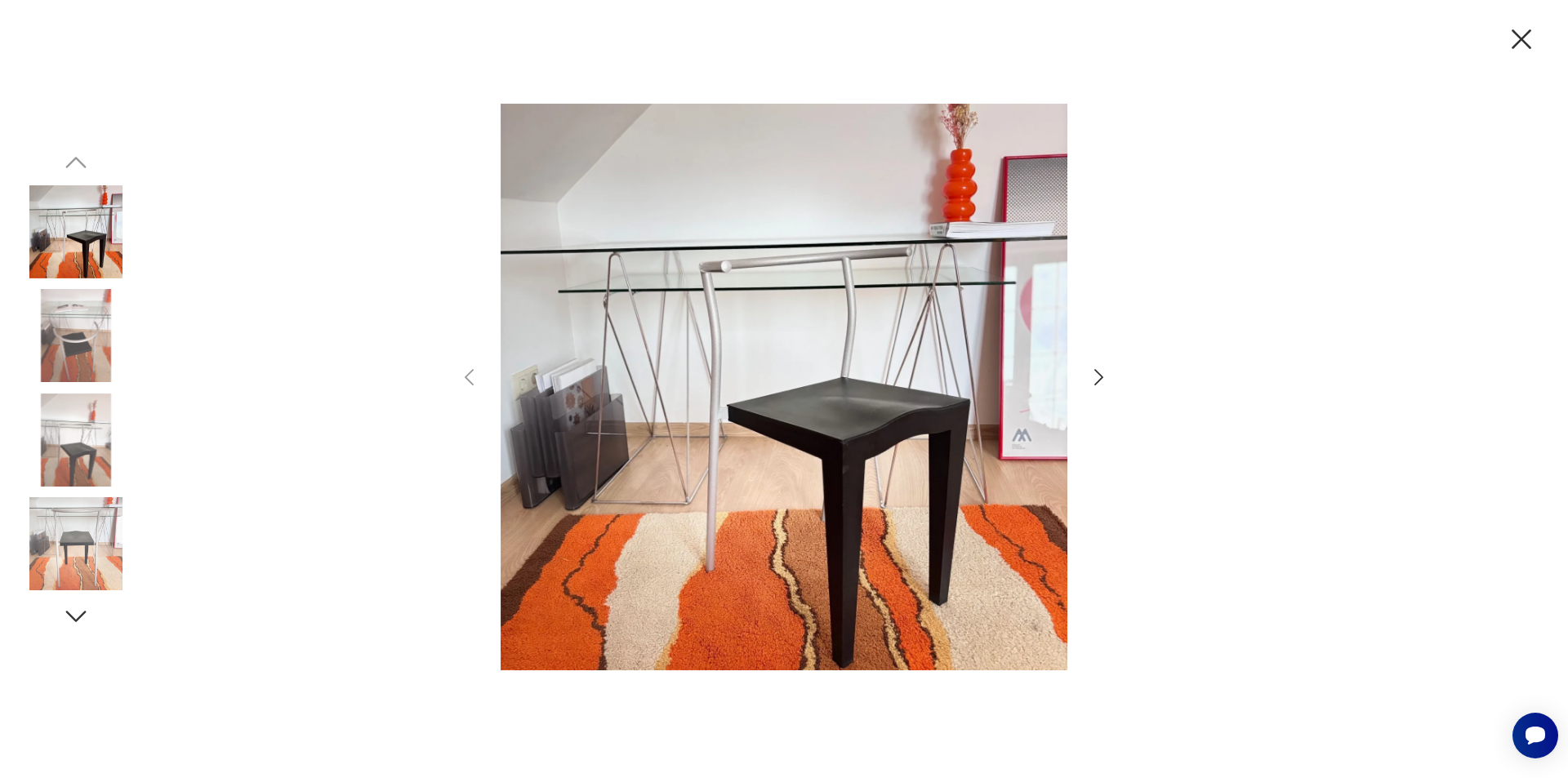
click at [1099, 381] on icon "button" at bounding box center [1099, 378] width 9 height 16
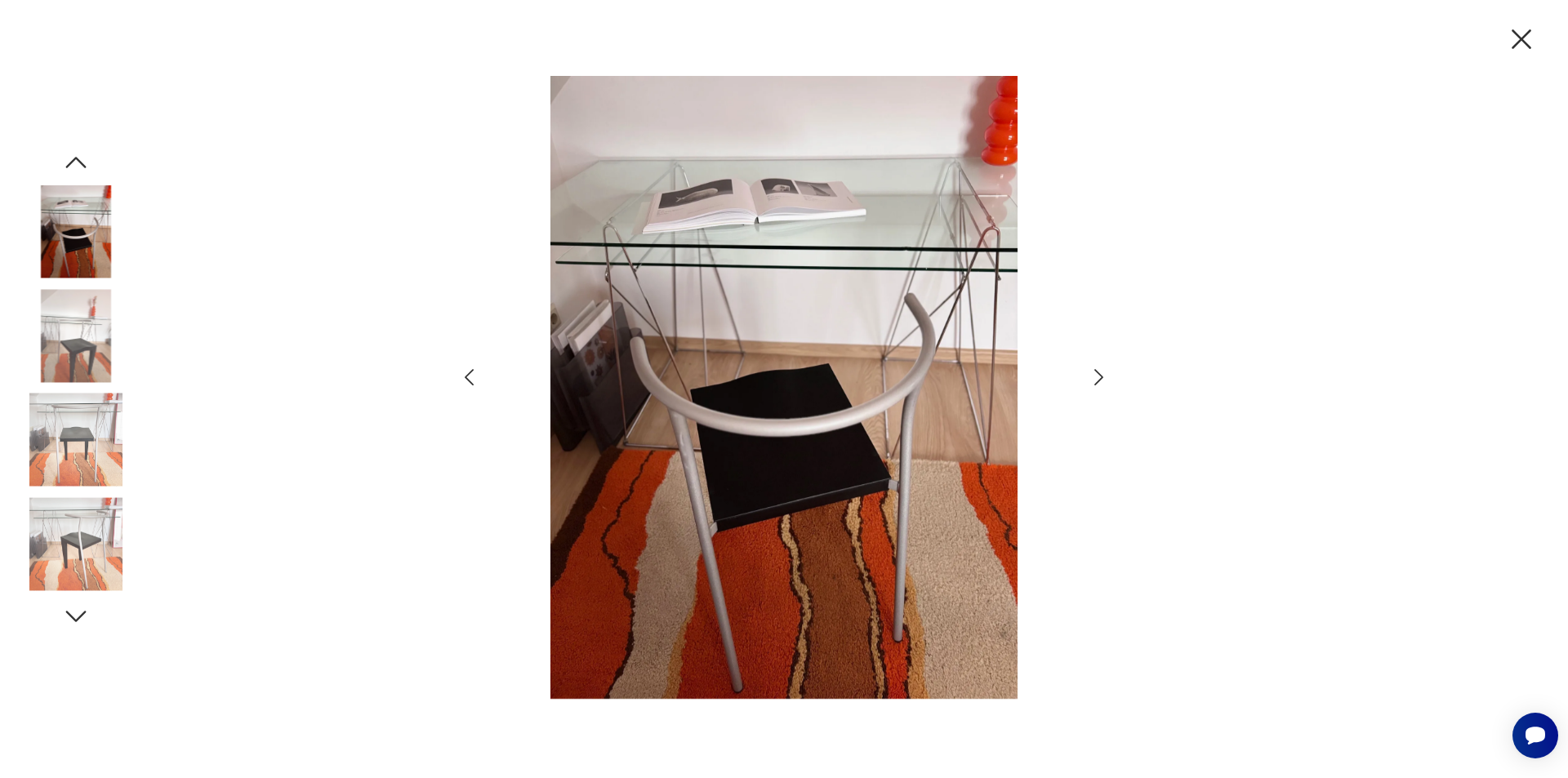
click at [1099, 381] on icon "button" at bounding box center [1099, 378] width 9 height 16
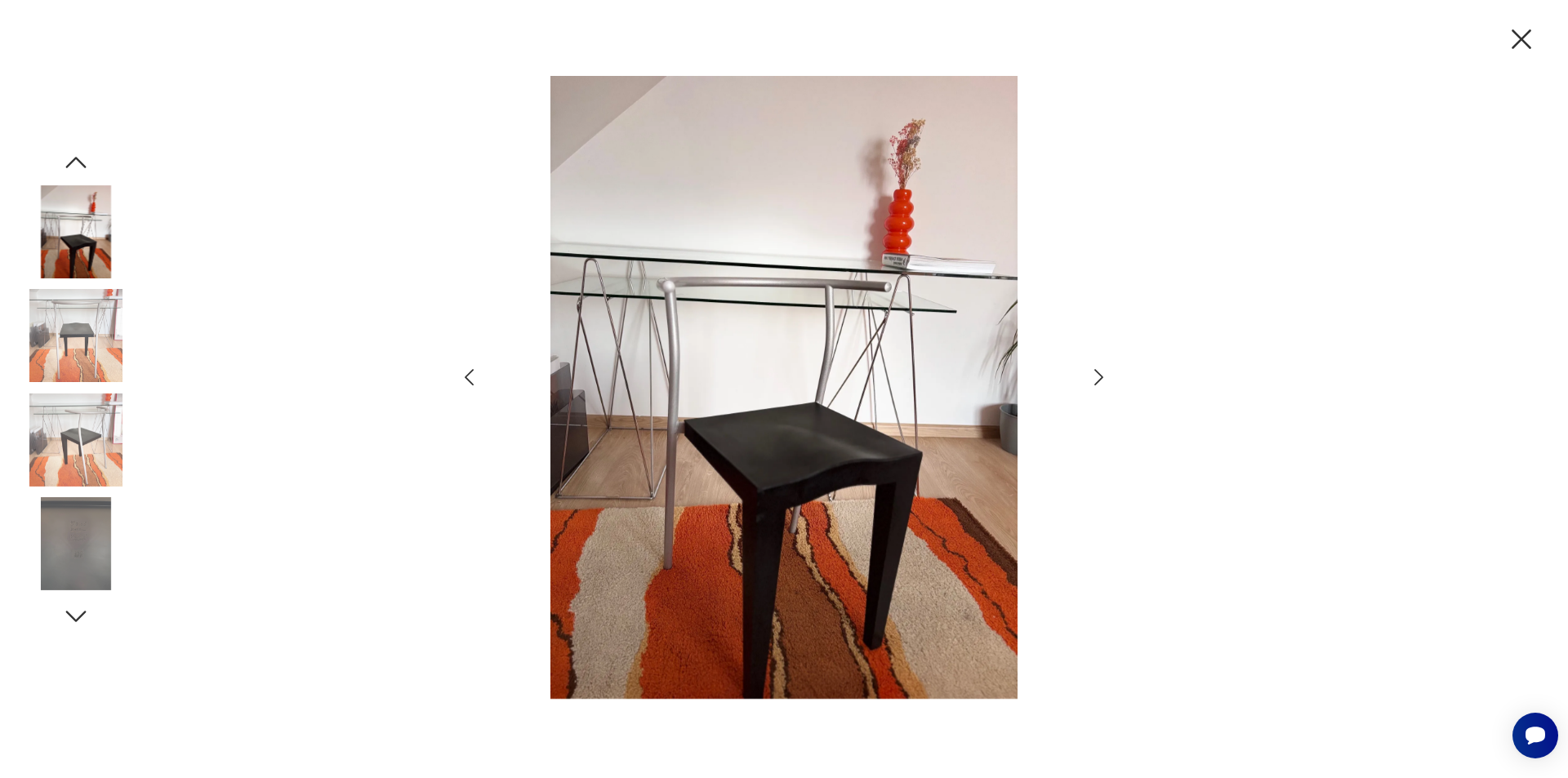
click at [1099, 381] on icon "button" at bounding box center [1099, 378] width 9 height 16
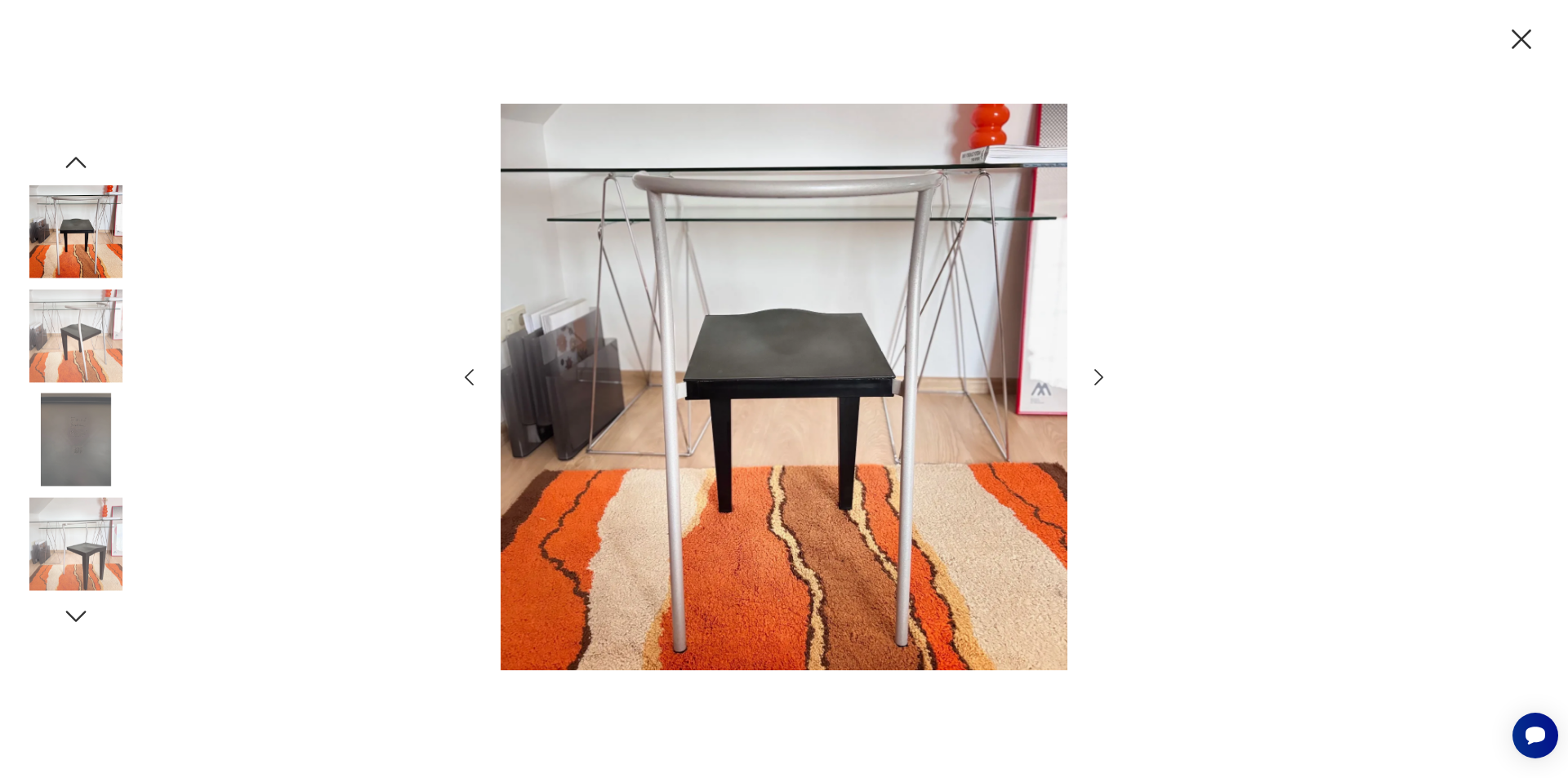
click at [1099, 381] on icon "button" at bounding box center [1099, 378] width 9 height 16
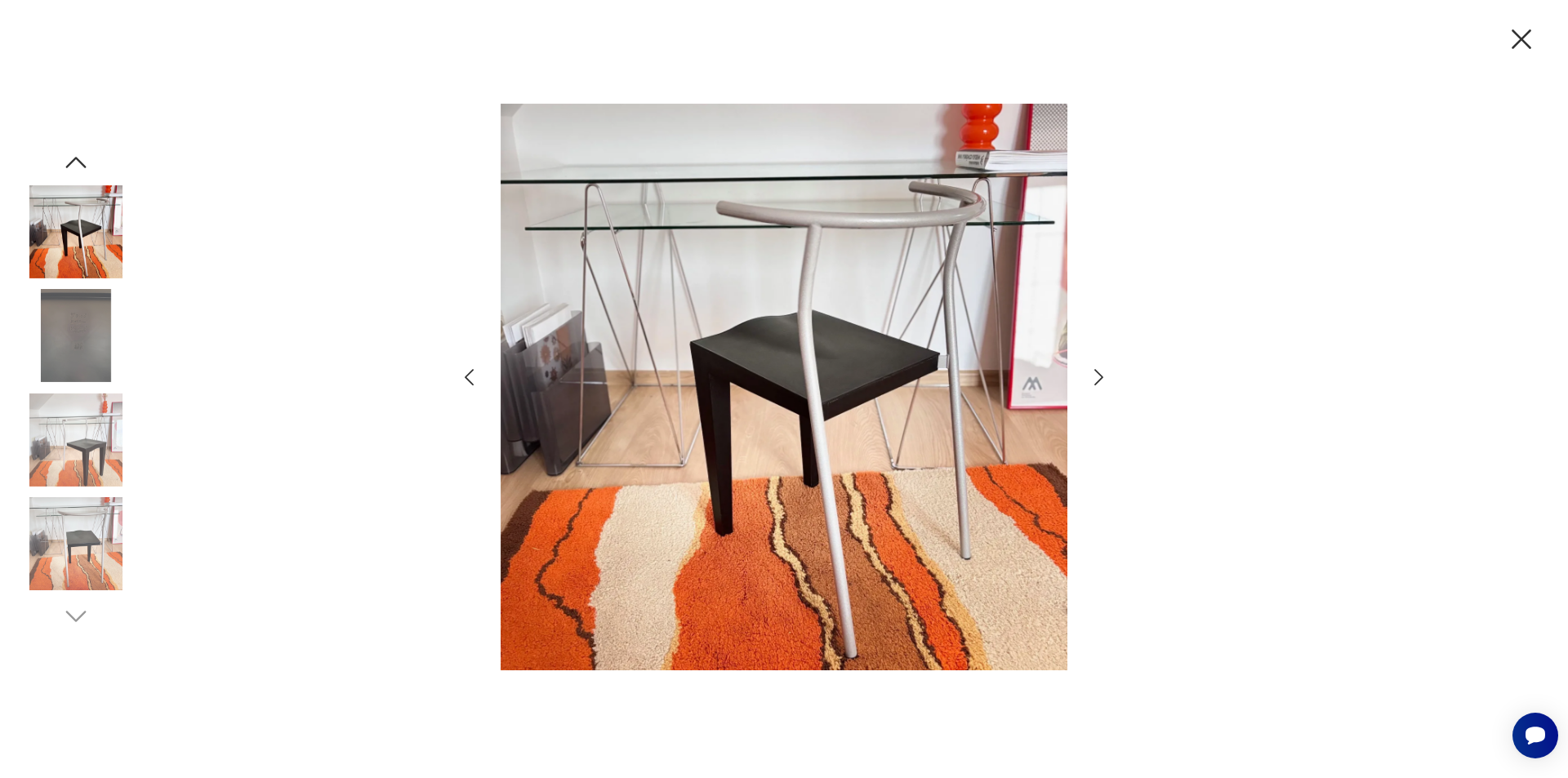
click at [1099, 381] on icon "button" at bounding box center [1099, 378] width 9 height 16
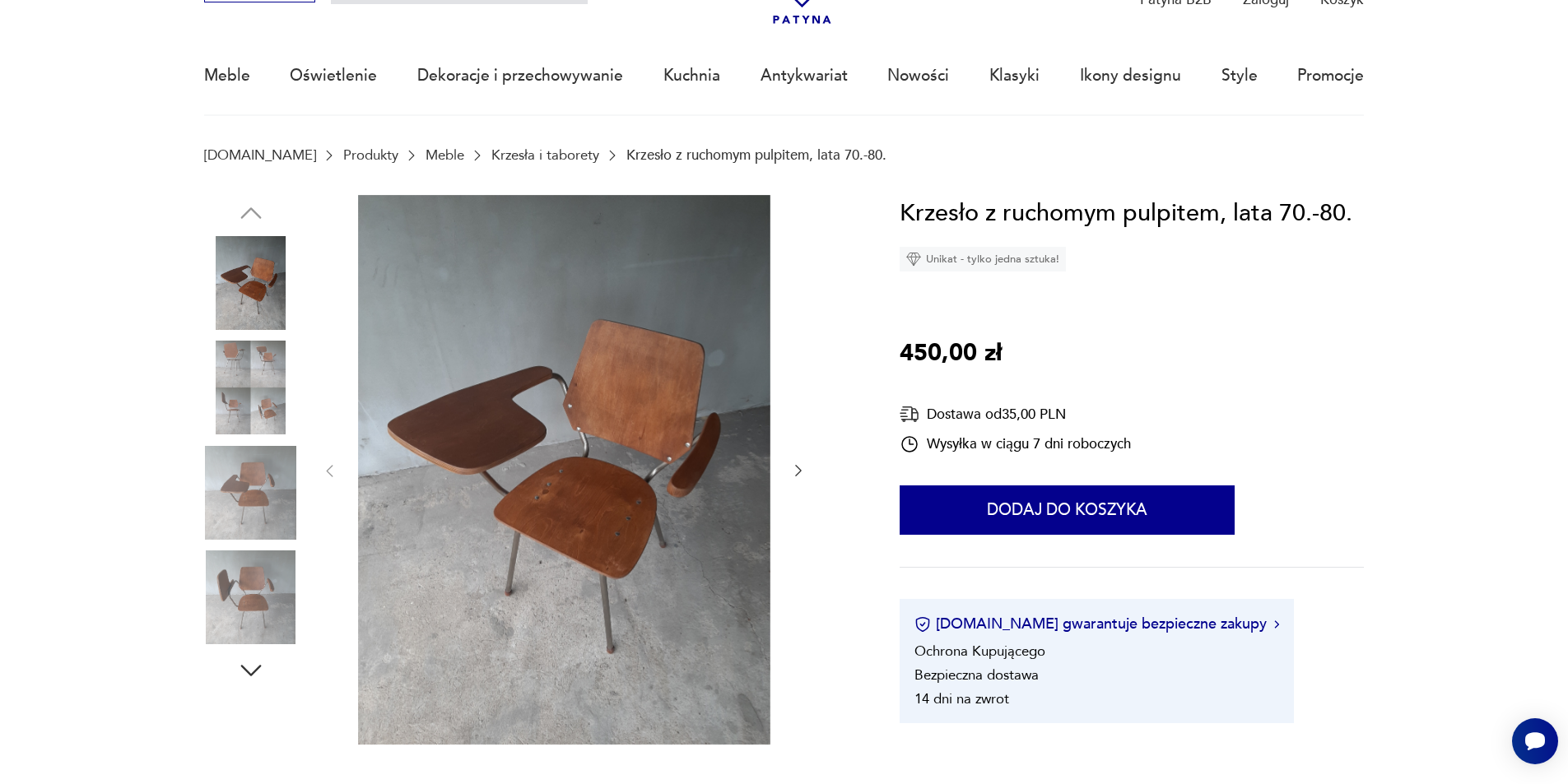
scroll to position [247, 0]
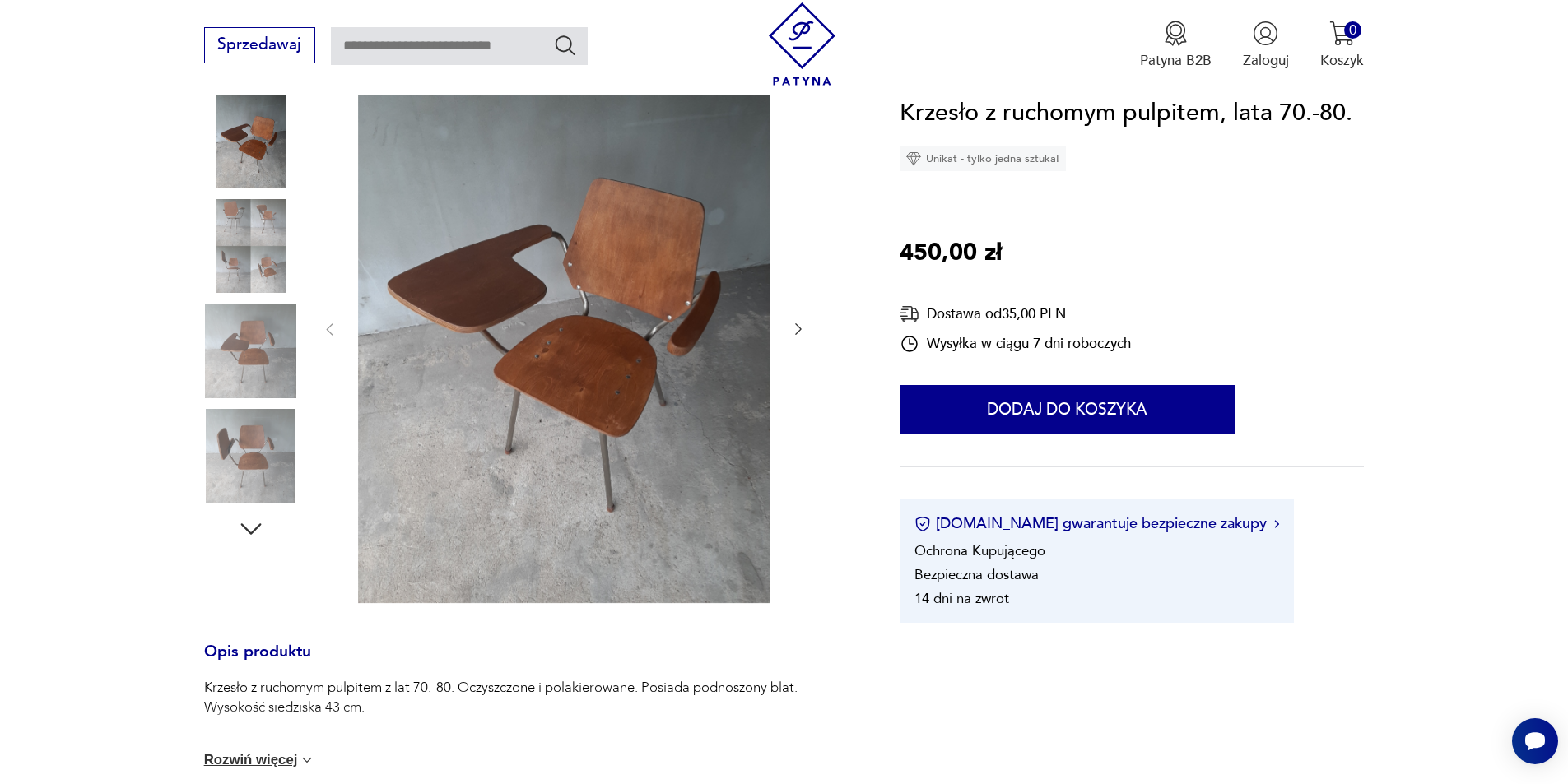
click at [275, 344] on img at bounding box center [252, 352] width 94 height 94
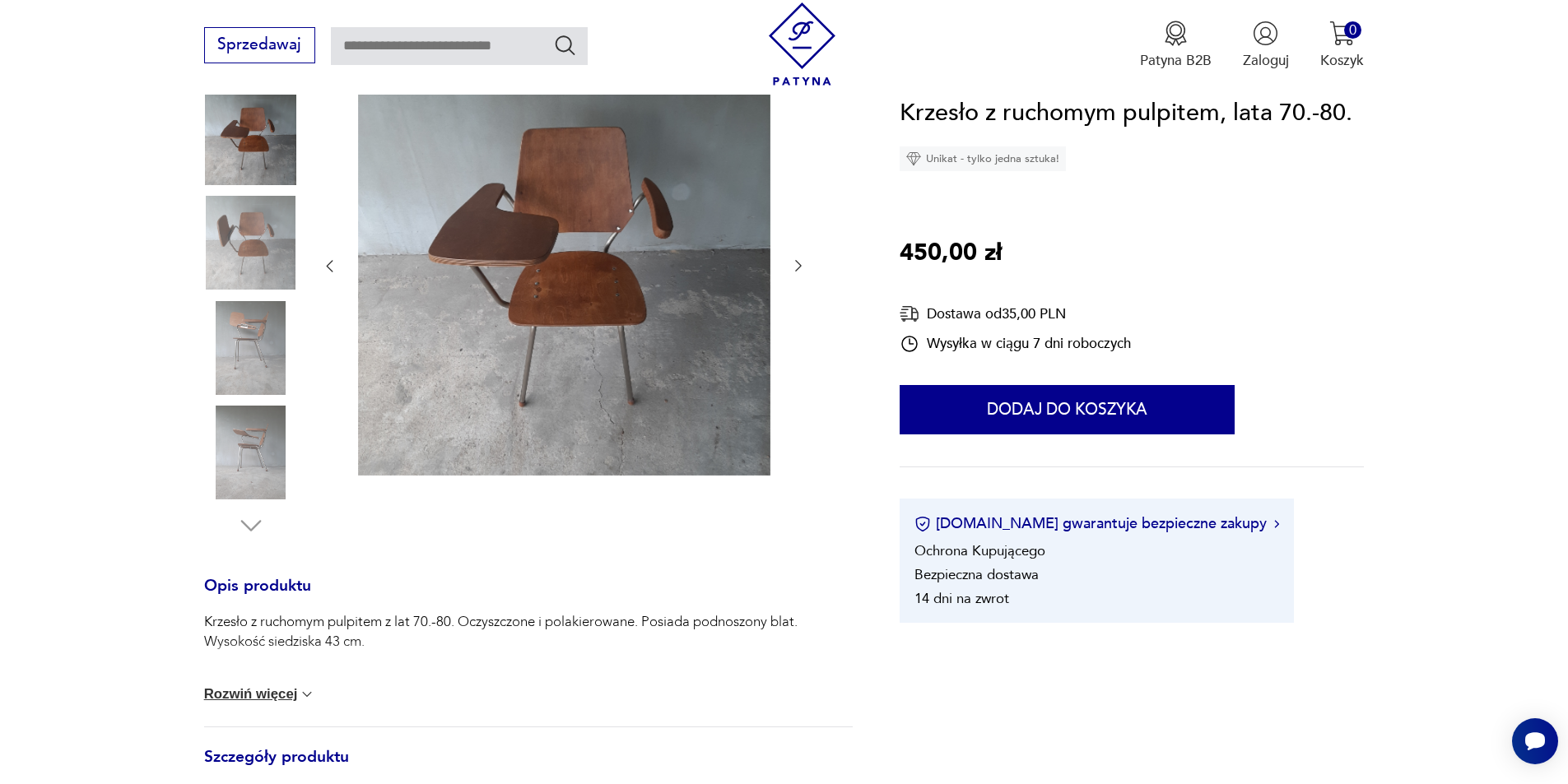
click at [802, 263] on icon "button" at bounding box center [799, 266] width 17 height 17
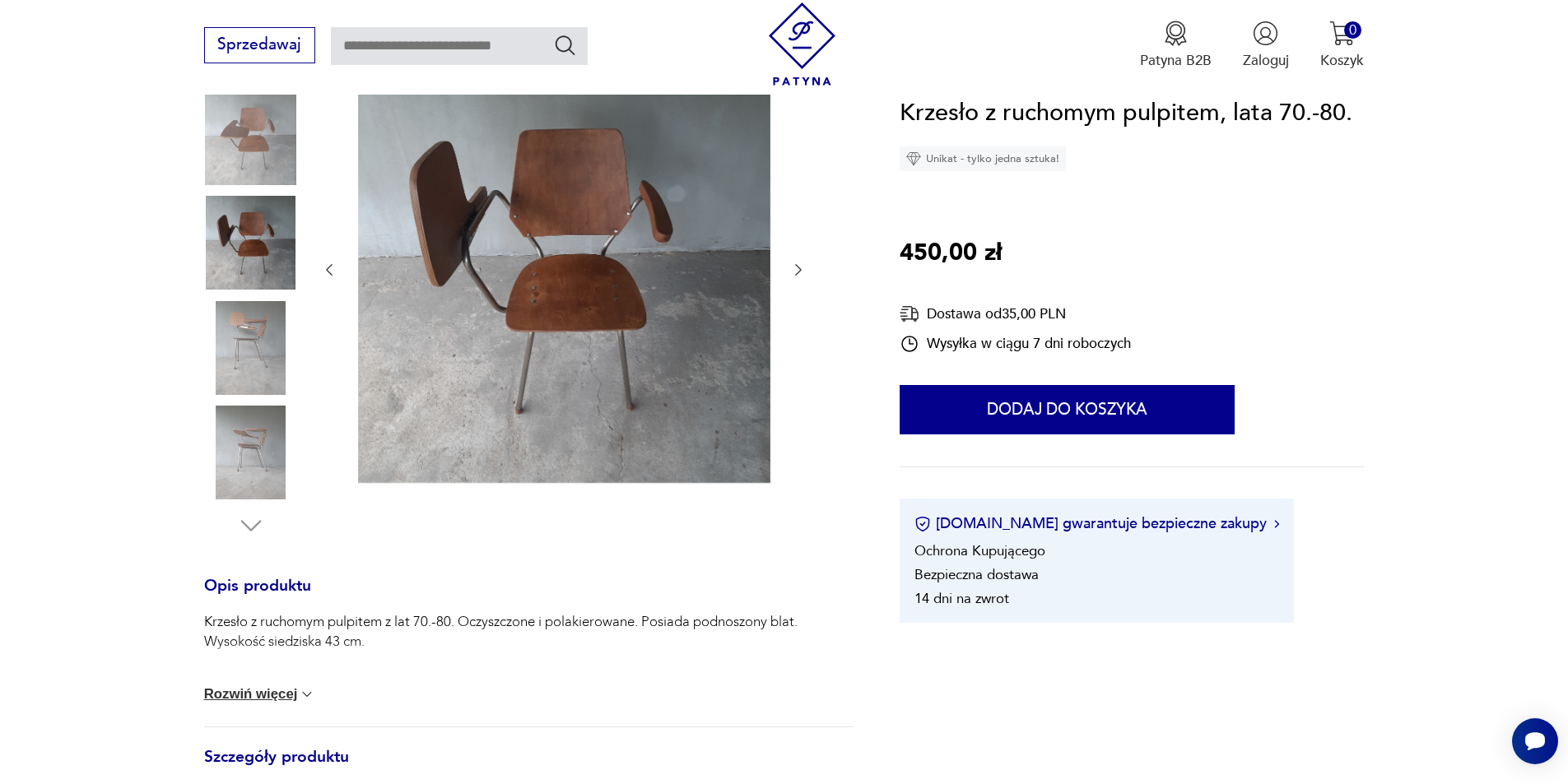
click at [802, 263] on icon "button" at bounding box center [799, 270] width 17 height 17
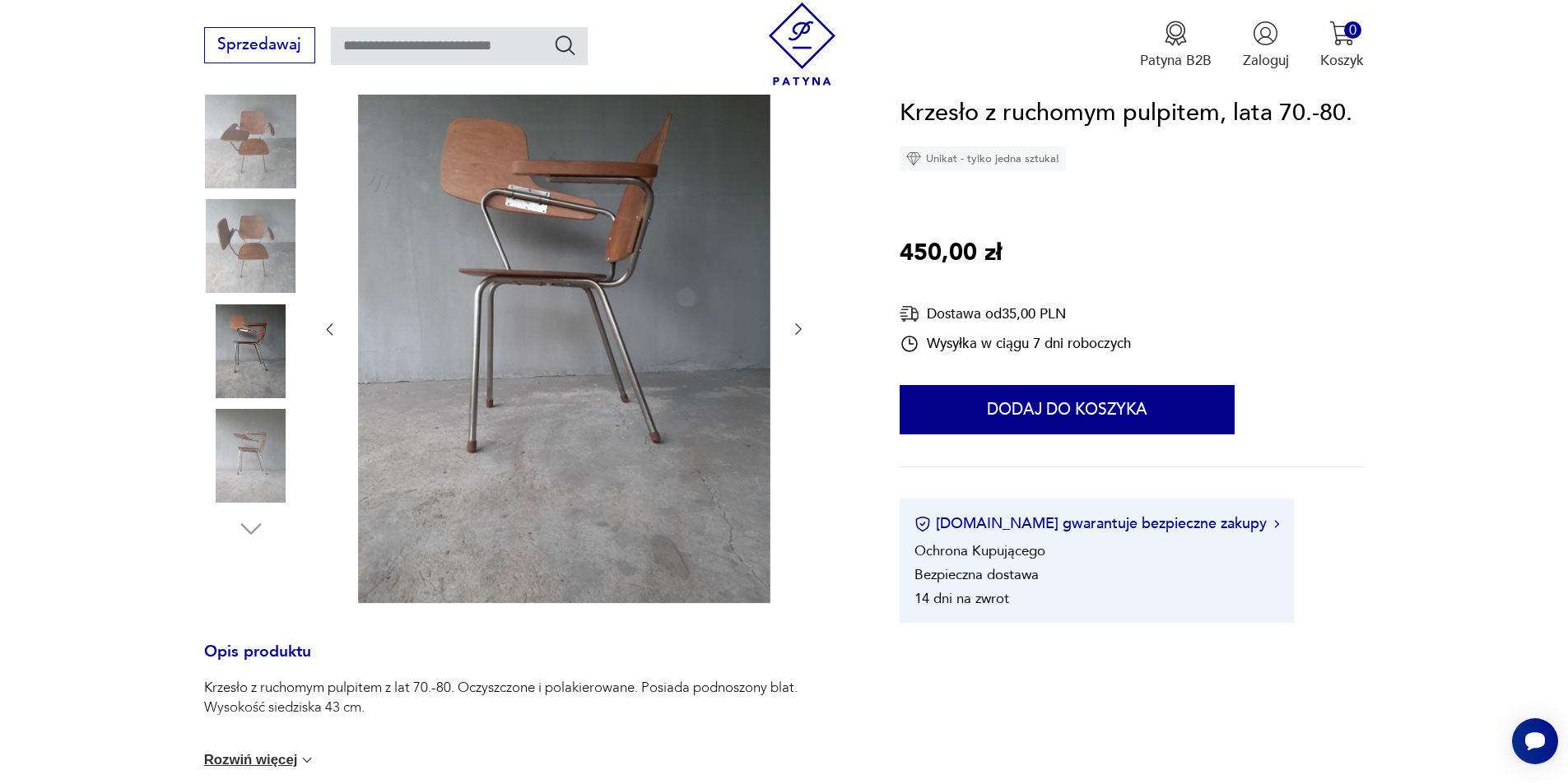
click at [802, 263] on div at bounding box center [563, 330] width 486 height 553
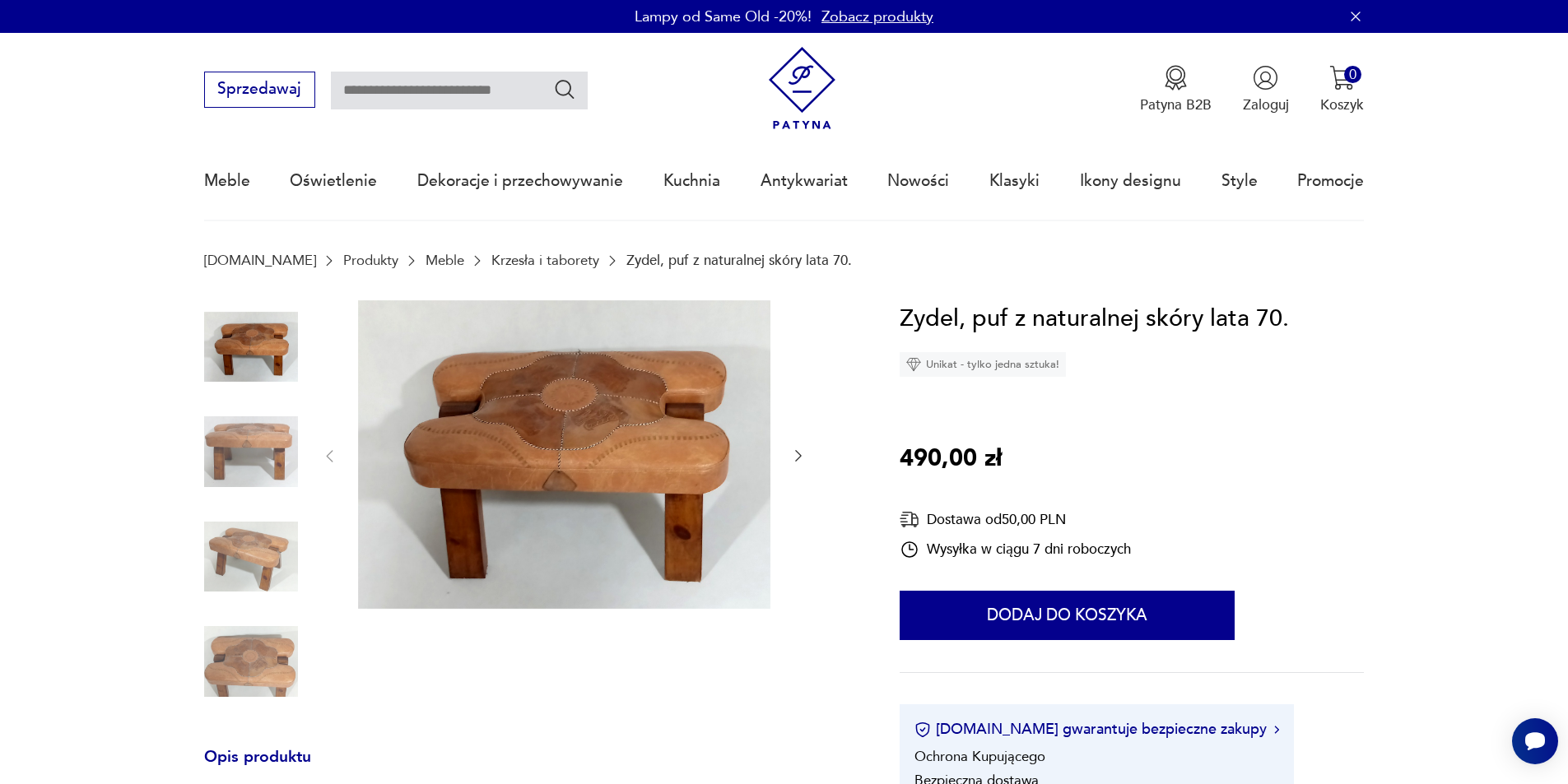
click at [240, 559] on img at bounding box center [252, 557] width 94 height 94
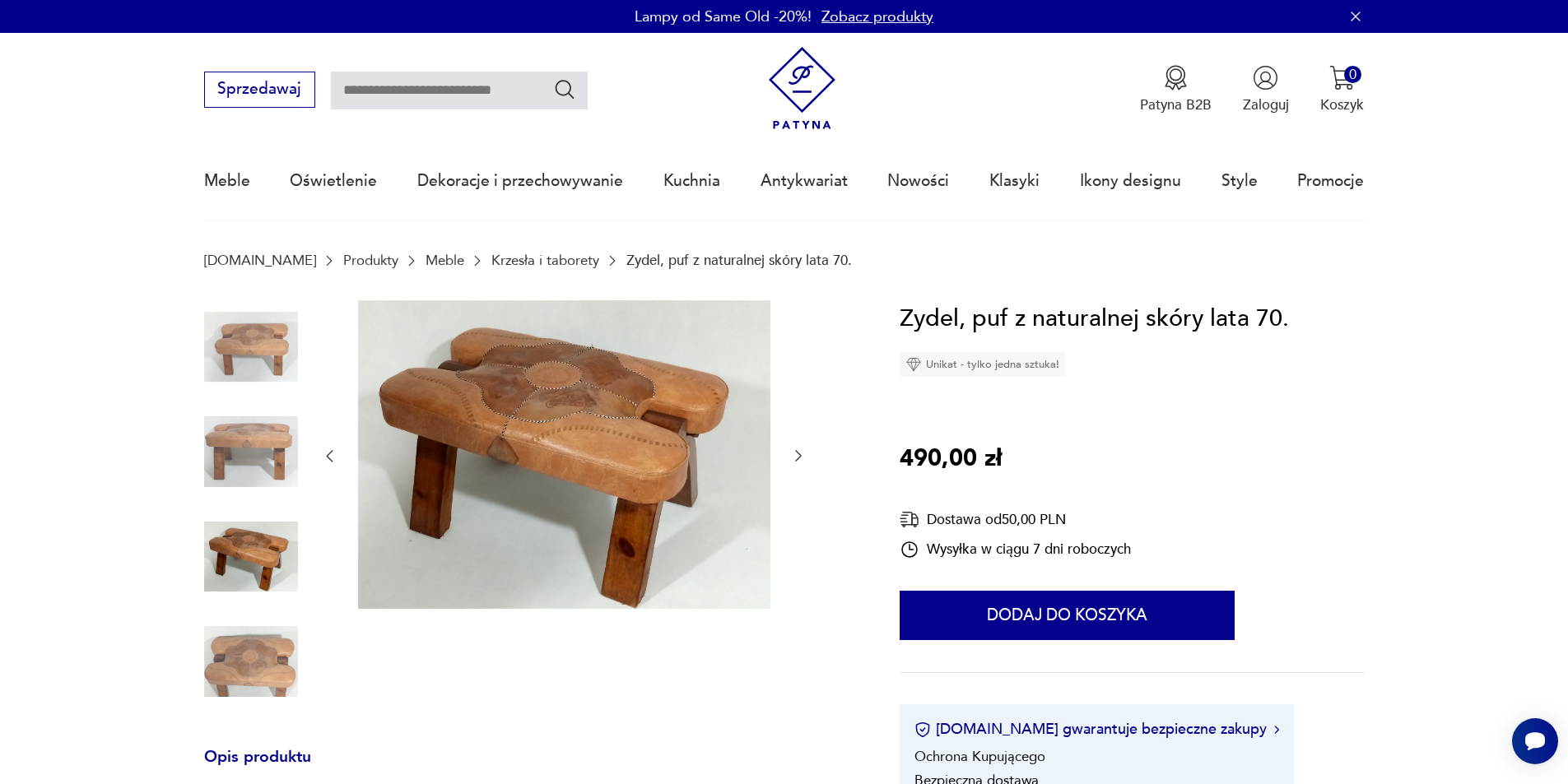
click at [798, 456] on icon "button" at bounding box center [799, 456] width 17 height 17
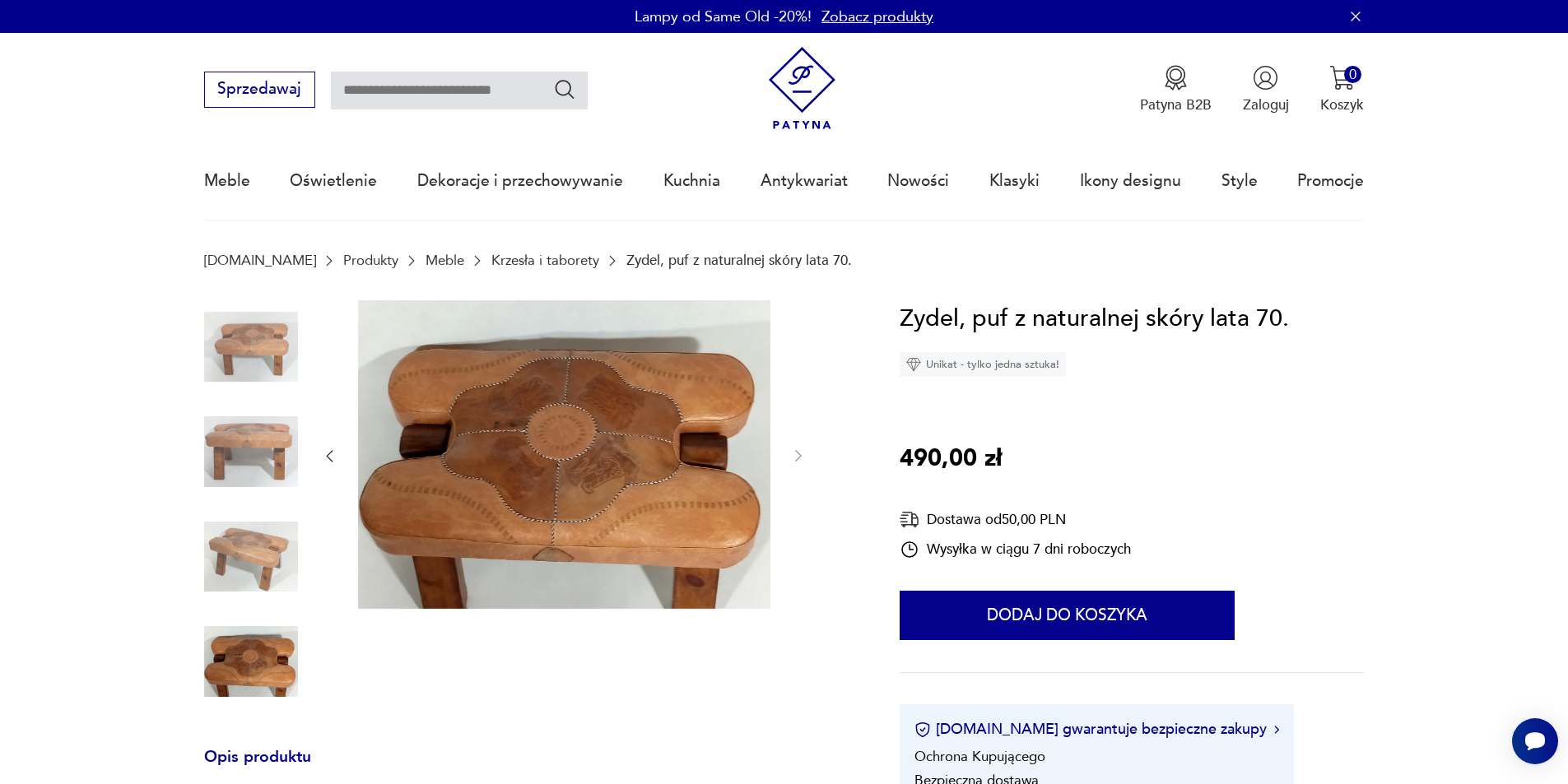
click at [280, 460] on img at bounding box center [252, 452] width 94 height 94
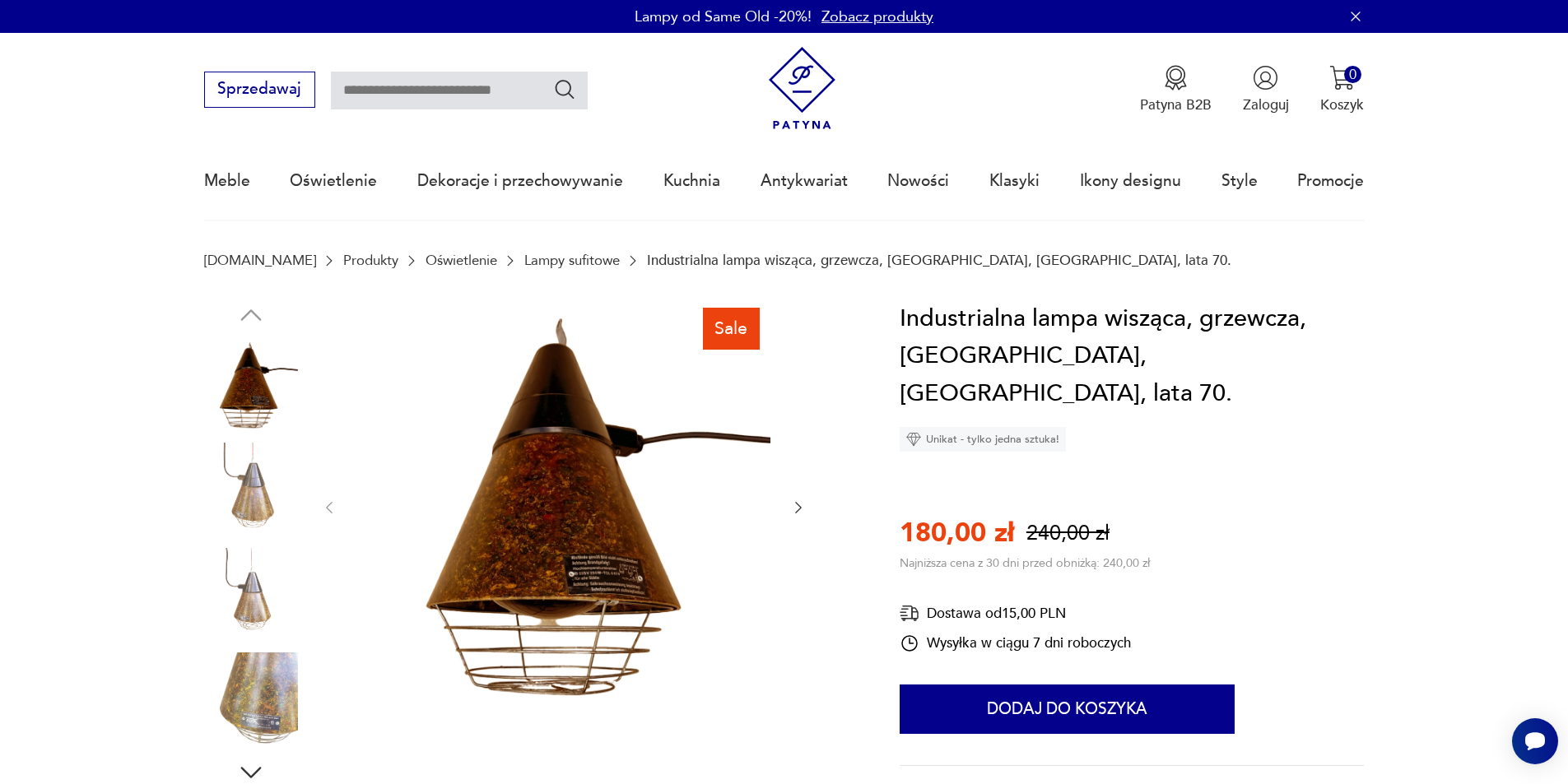
click at [264, 493] on img at bounding box center [252, 490] width 94 height 94
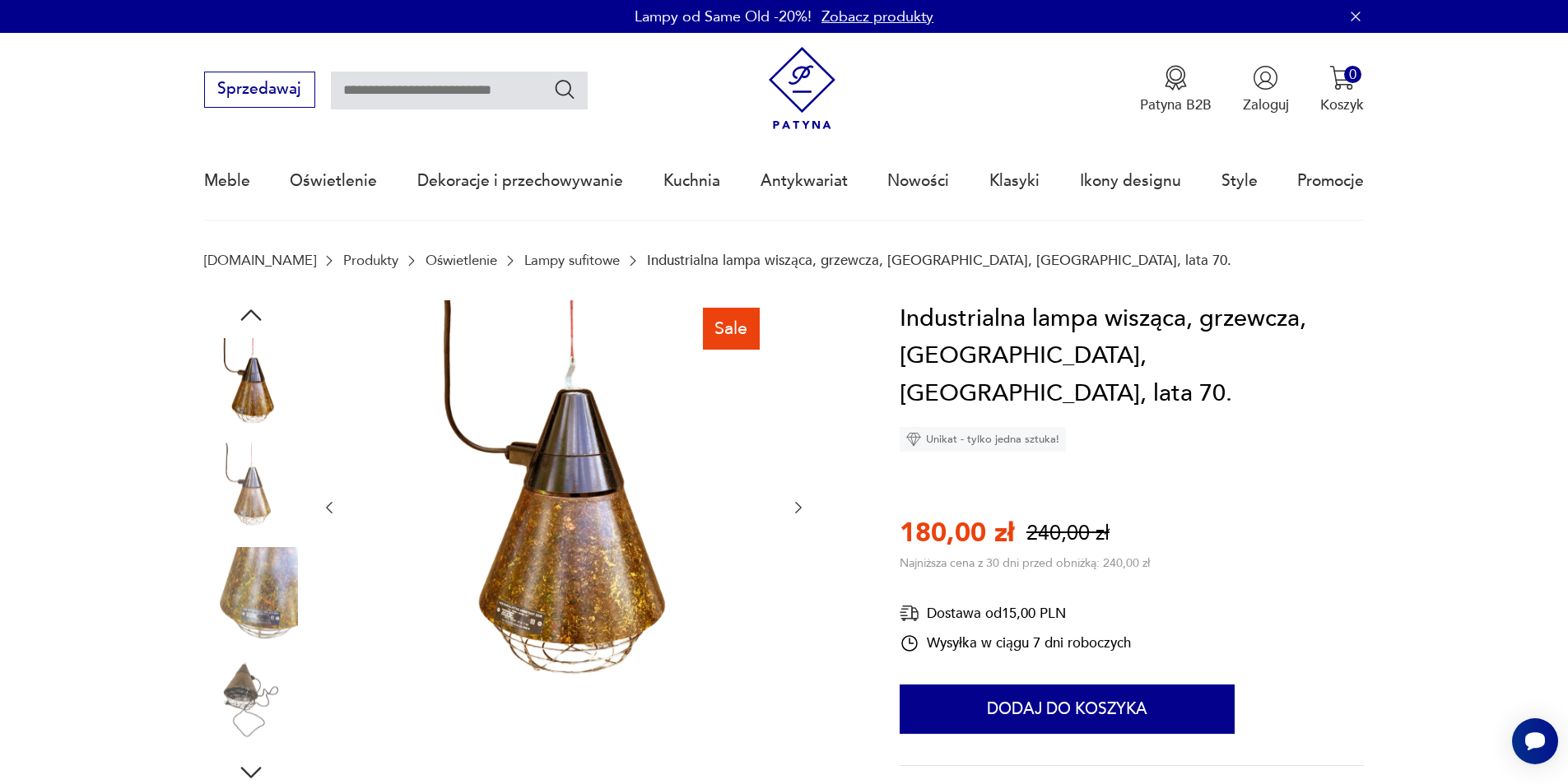
click at [283, 610] on img at bounding box center [252, 595] width 94 height 94
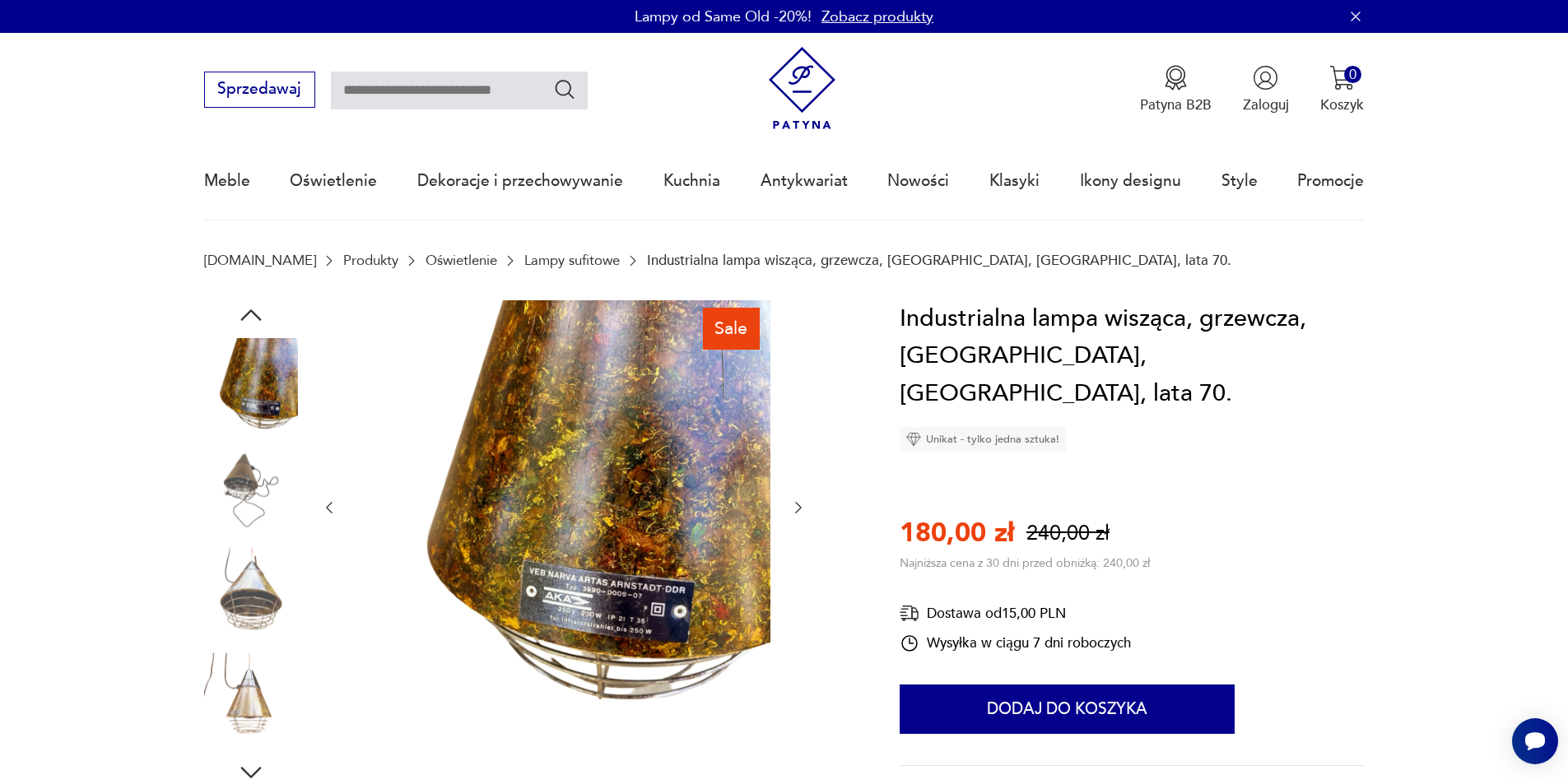
click at [251, 618] on img at bounding box center [252, 595] width 94 height 94
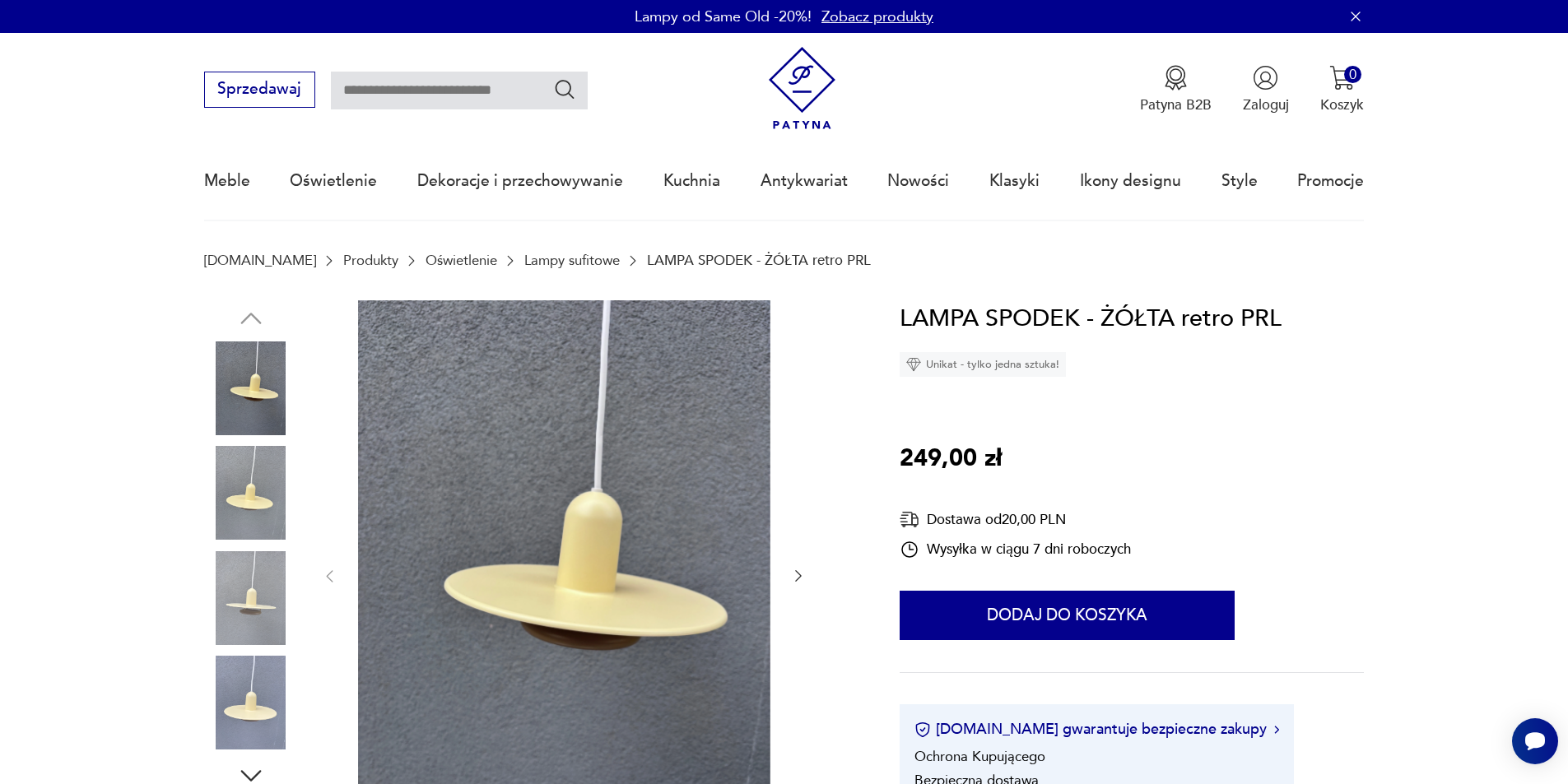
click at [243, 390] on img at bounding box center [252, 389] width 94 height 94
click at [261, 603] on img at bounding box center [252, 599] width 94 height 94
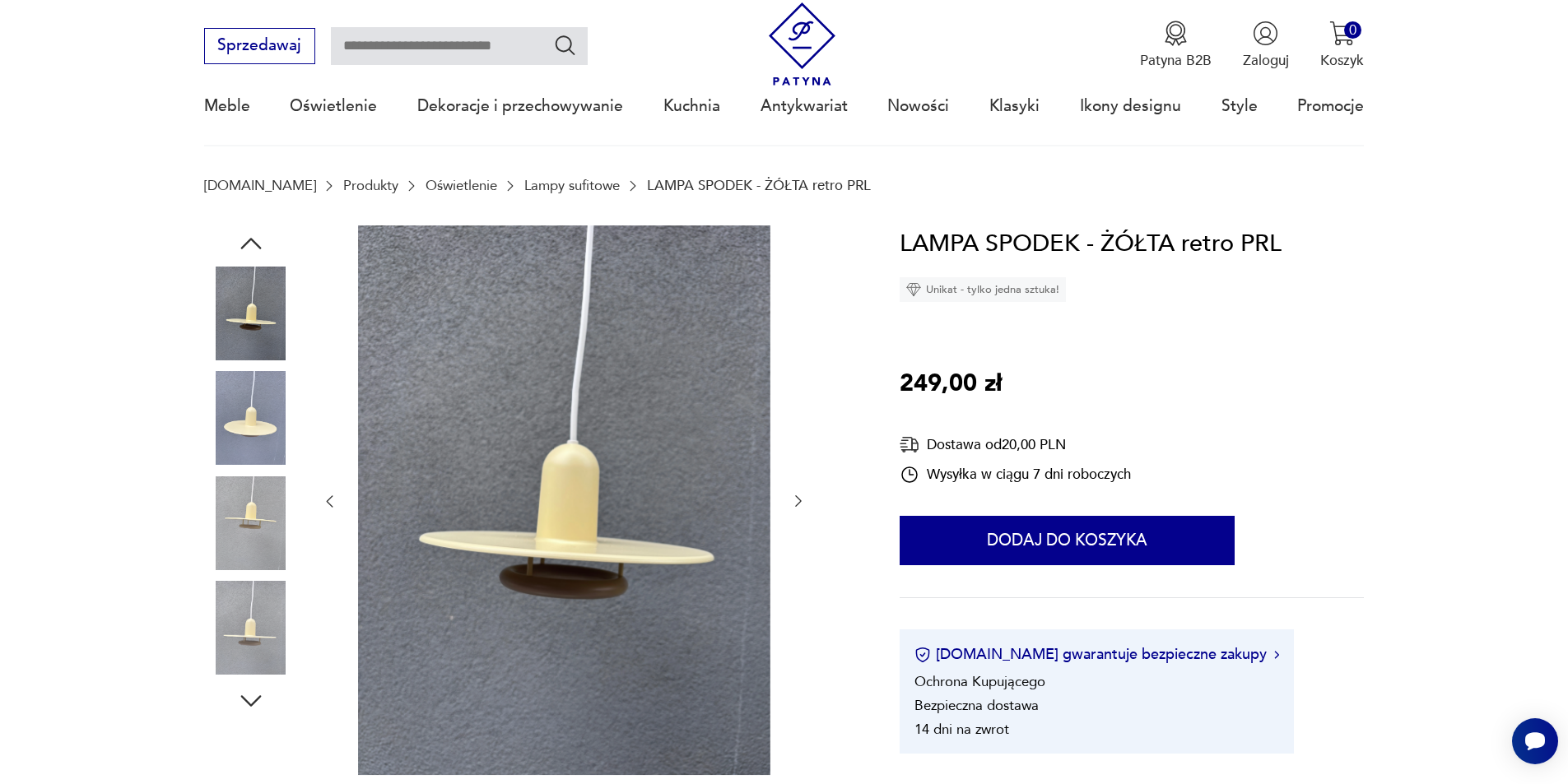
scroll to position [165, 0]
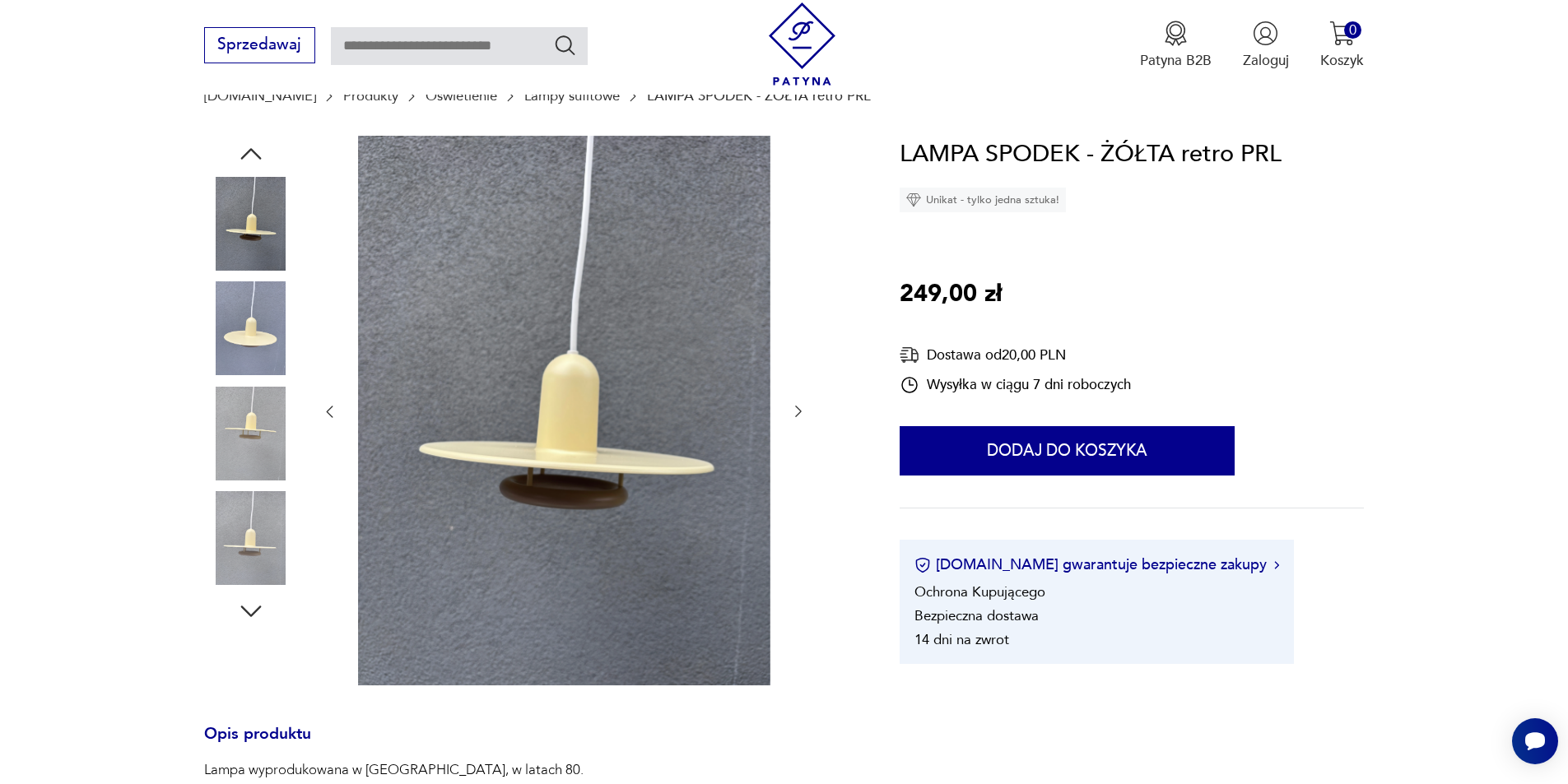
click at [796, 412] on icon "button" at bounding box center [799, 412] width 17 height 17
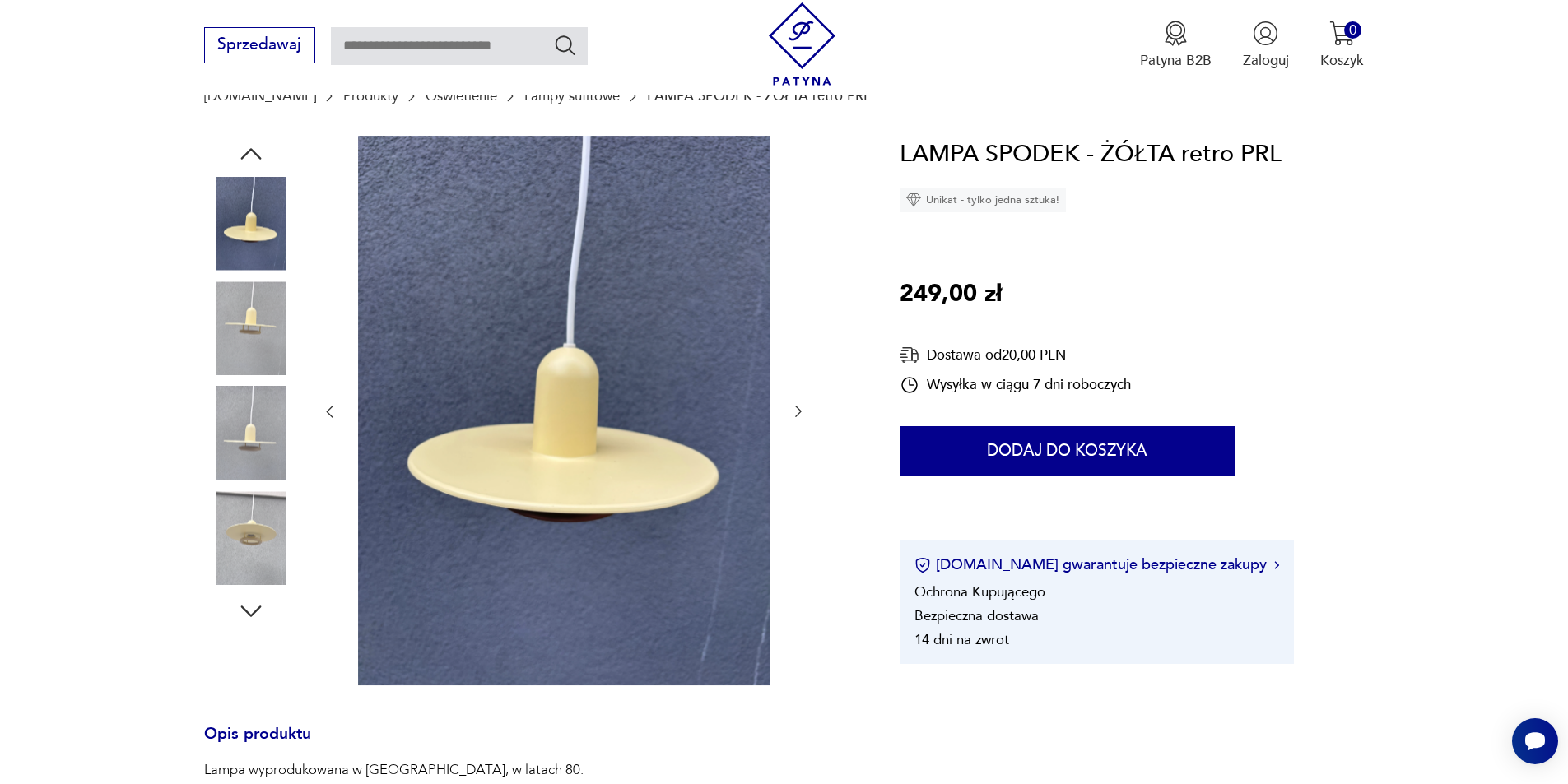
click at [796, 412] on icon "button" at bounding box center [799, 412] width 17 height 17
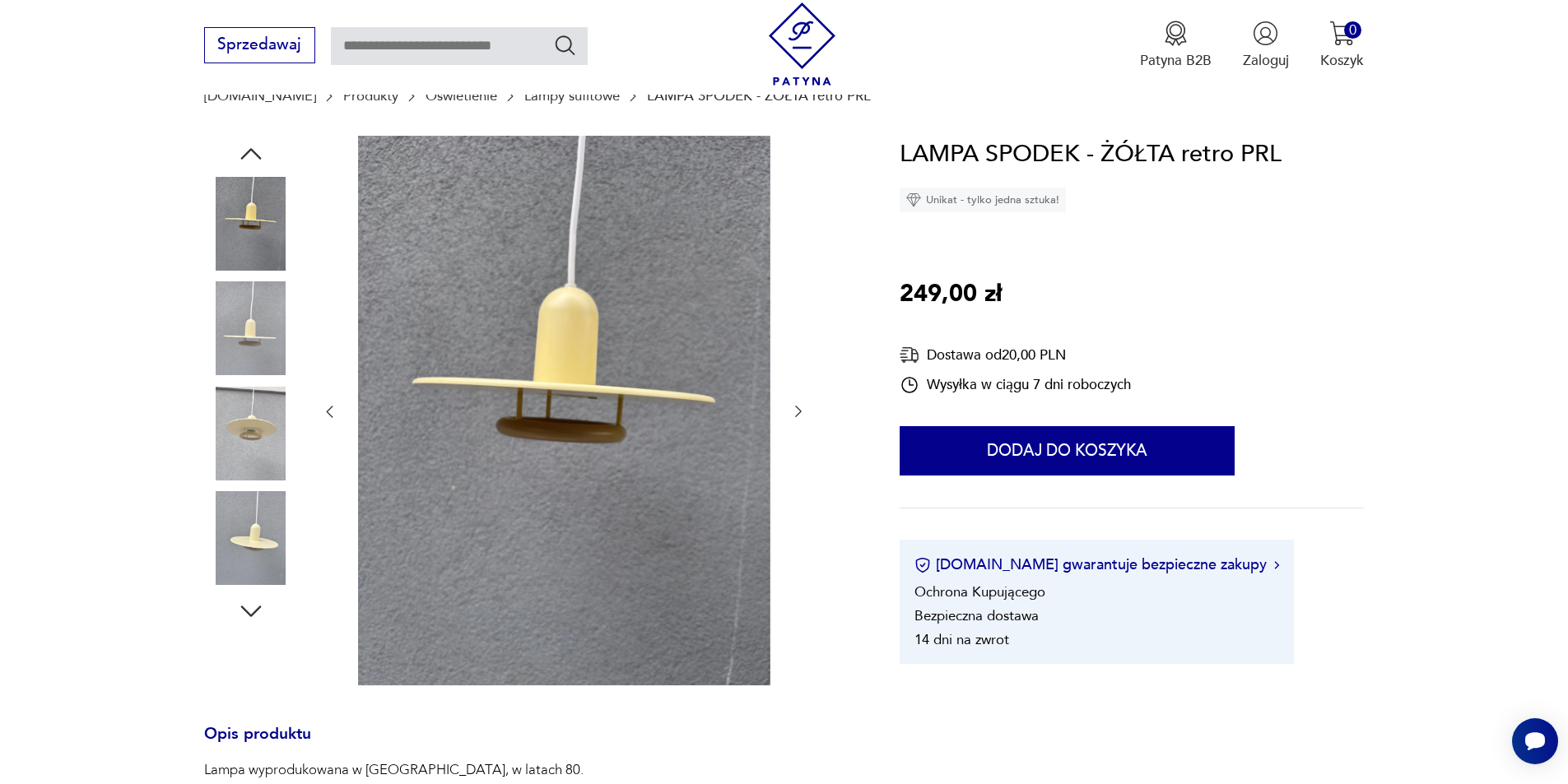
click at [796, 412] on icon "button" at bounding box center [799, 412] width 17 height 17
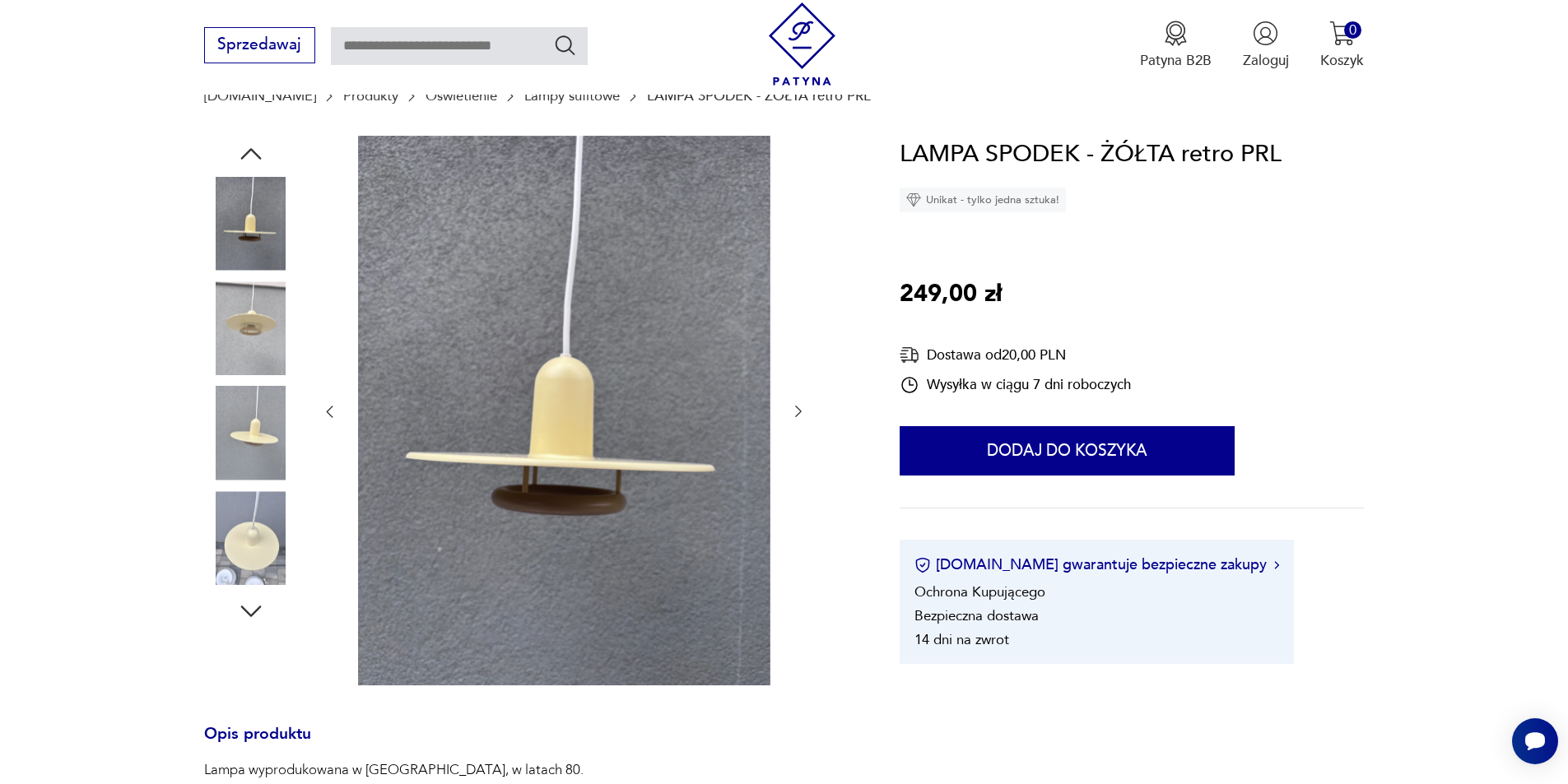
click at [235, 545] on img at bounding box center [252, 538] width 94 height 94
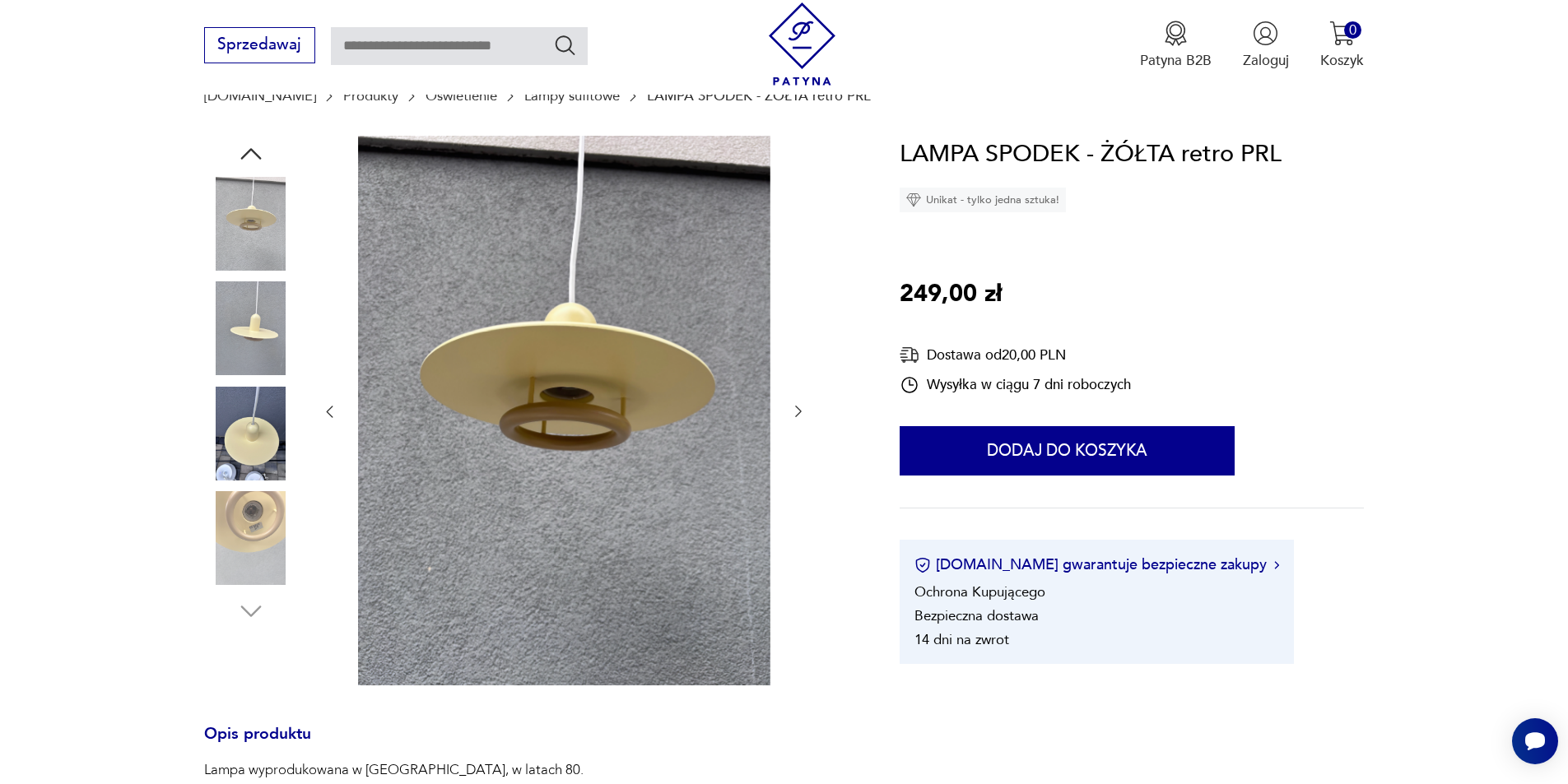
click at [257, 436] on img at bounding box center [252, 434] width 94 height 94
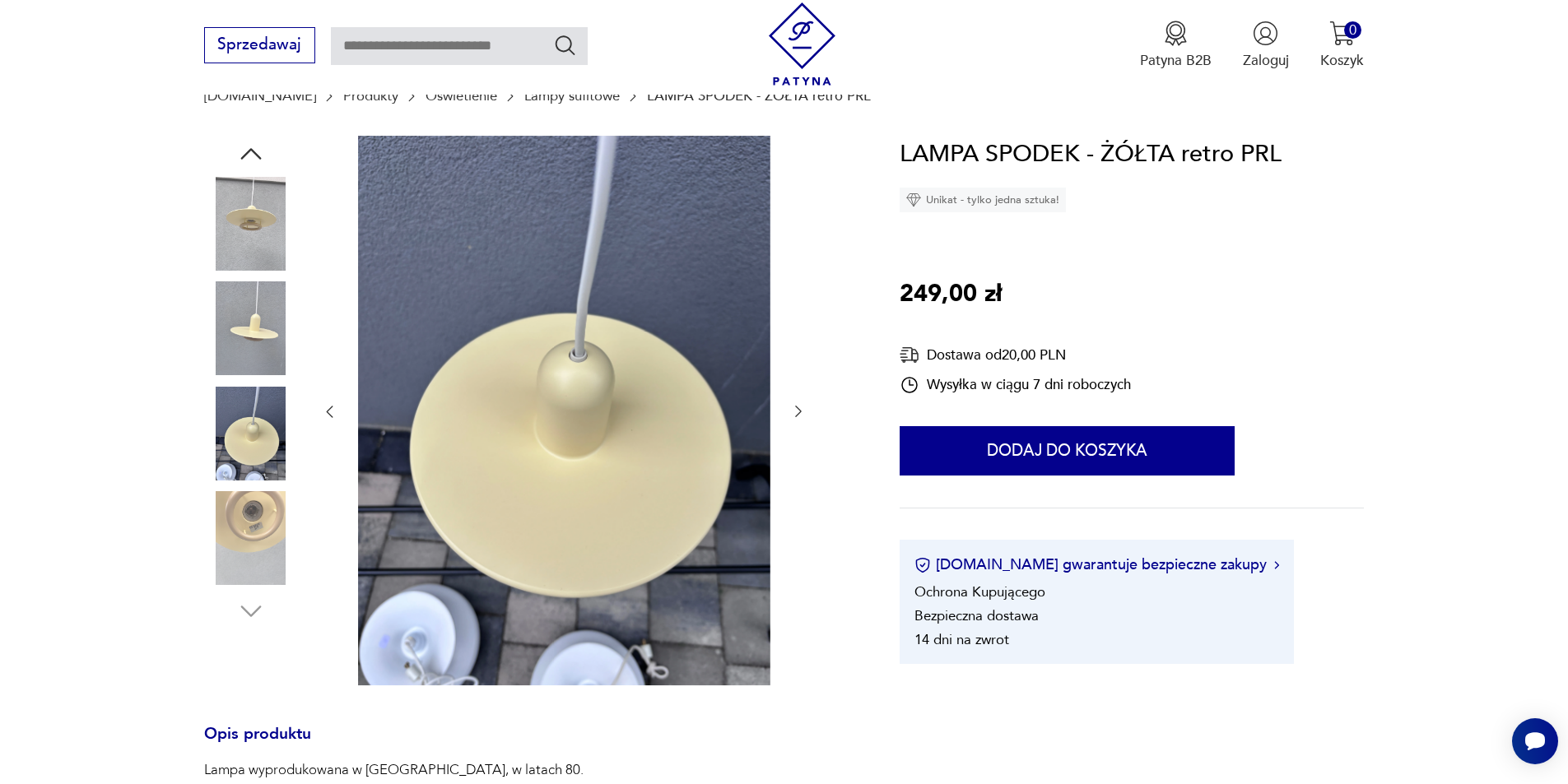
click at [267, 329] on img at bounding box center [252, 329] width 94 height 94
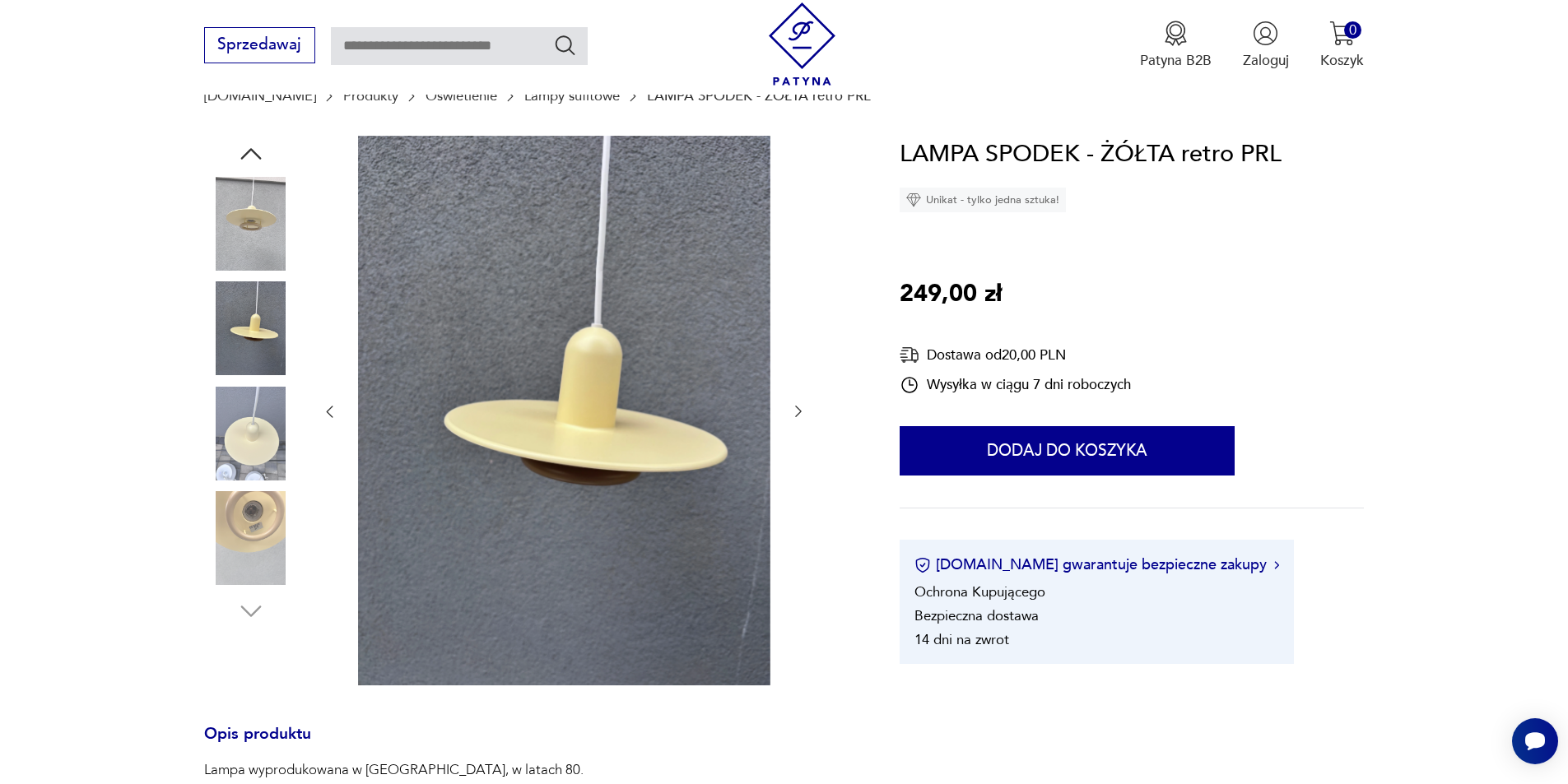
click at [262, 207] on img at bounding box center [252, 224] width 94 height 94
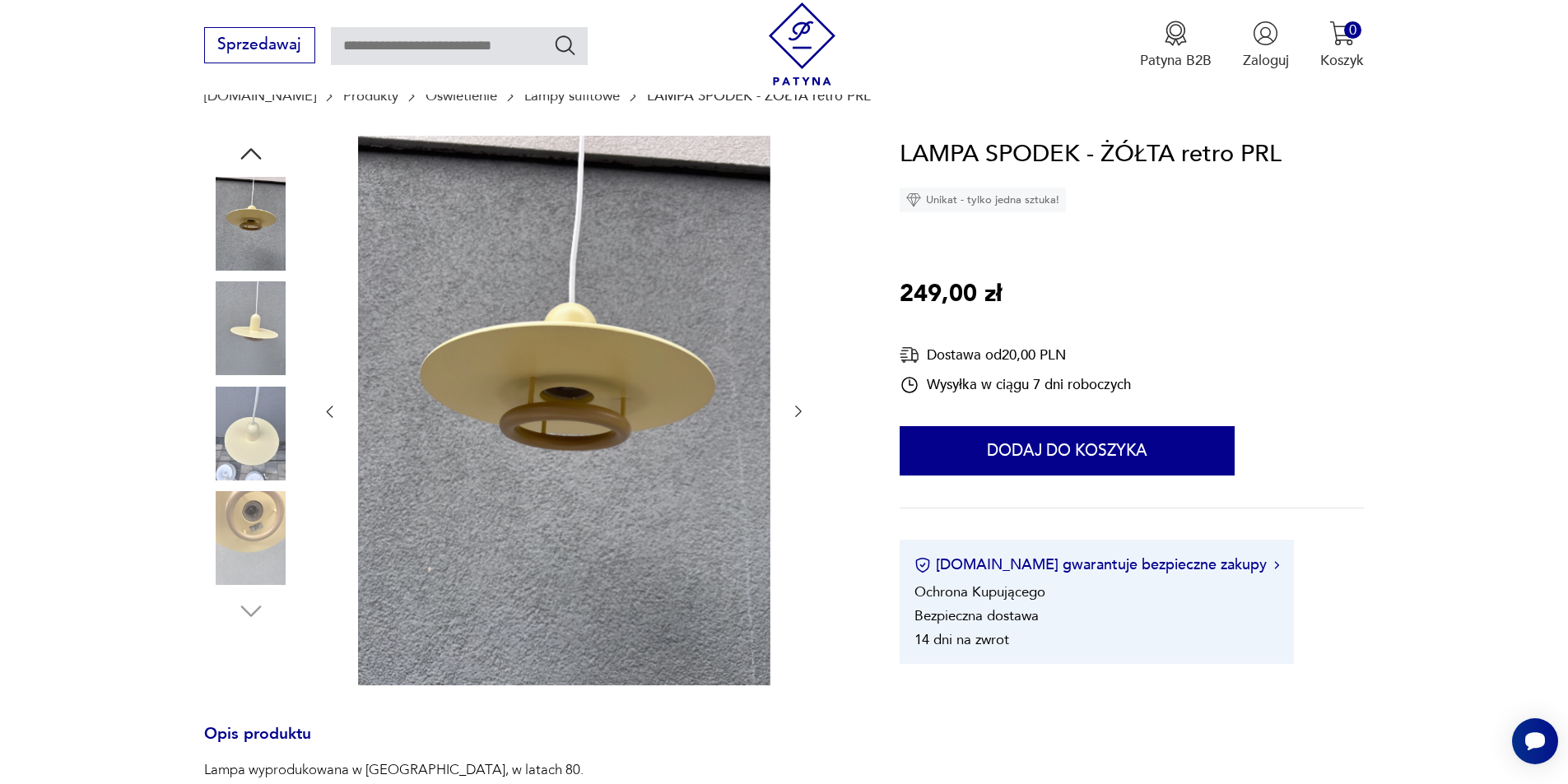
click at [256, 354] on img at bounding box center [252, 329] width 94 height 94
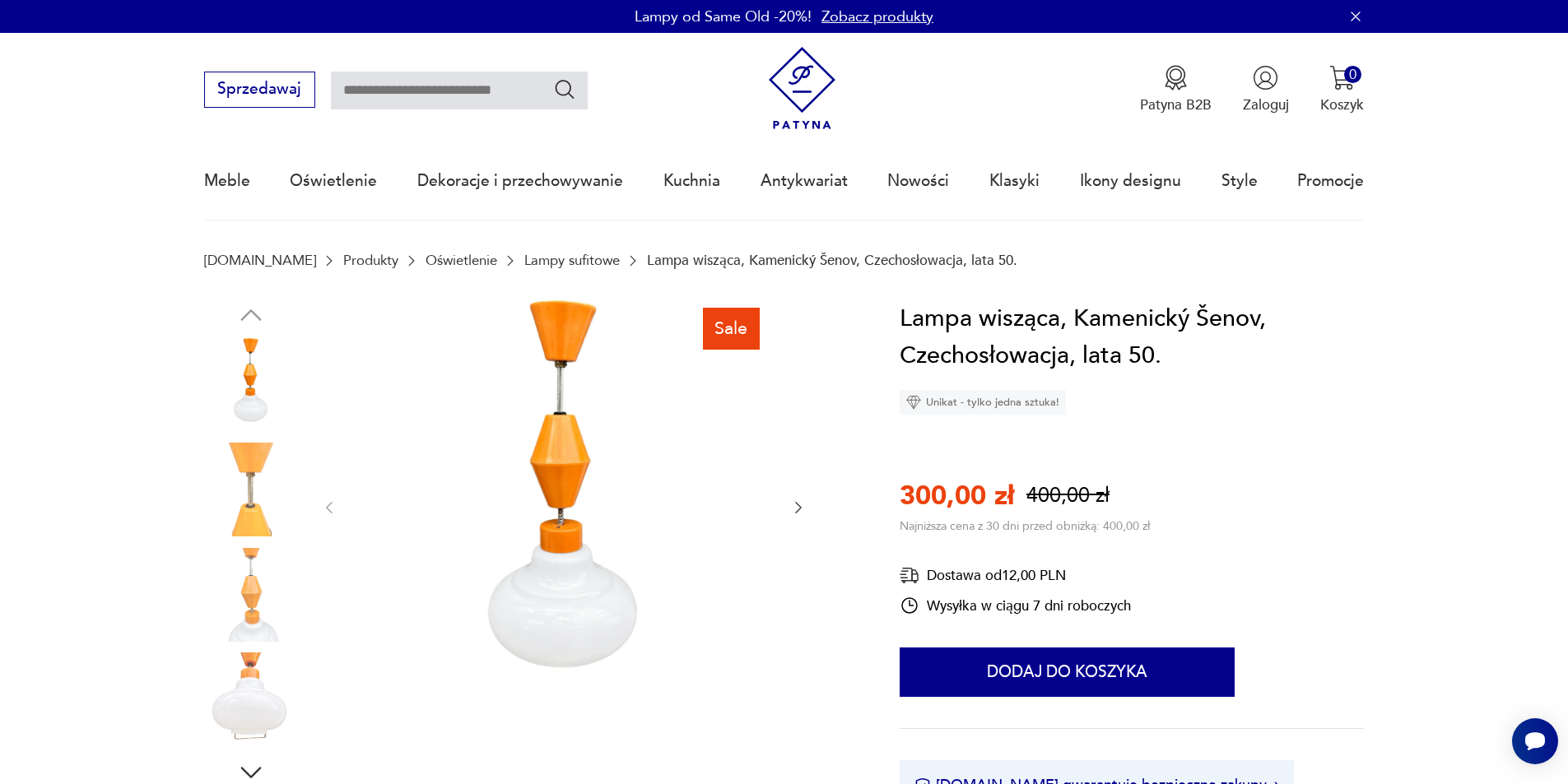
click at [262, 376] on img at bounding box center [252, 385] width 94 height 94
click at [803, 512] on icon "button" at bounding box center [799, 508] width 17 height 17
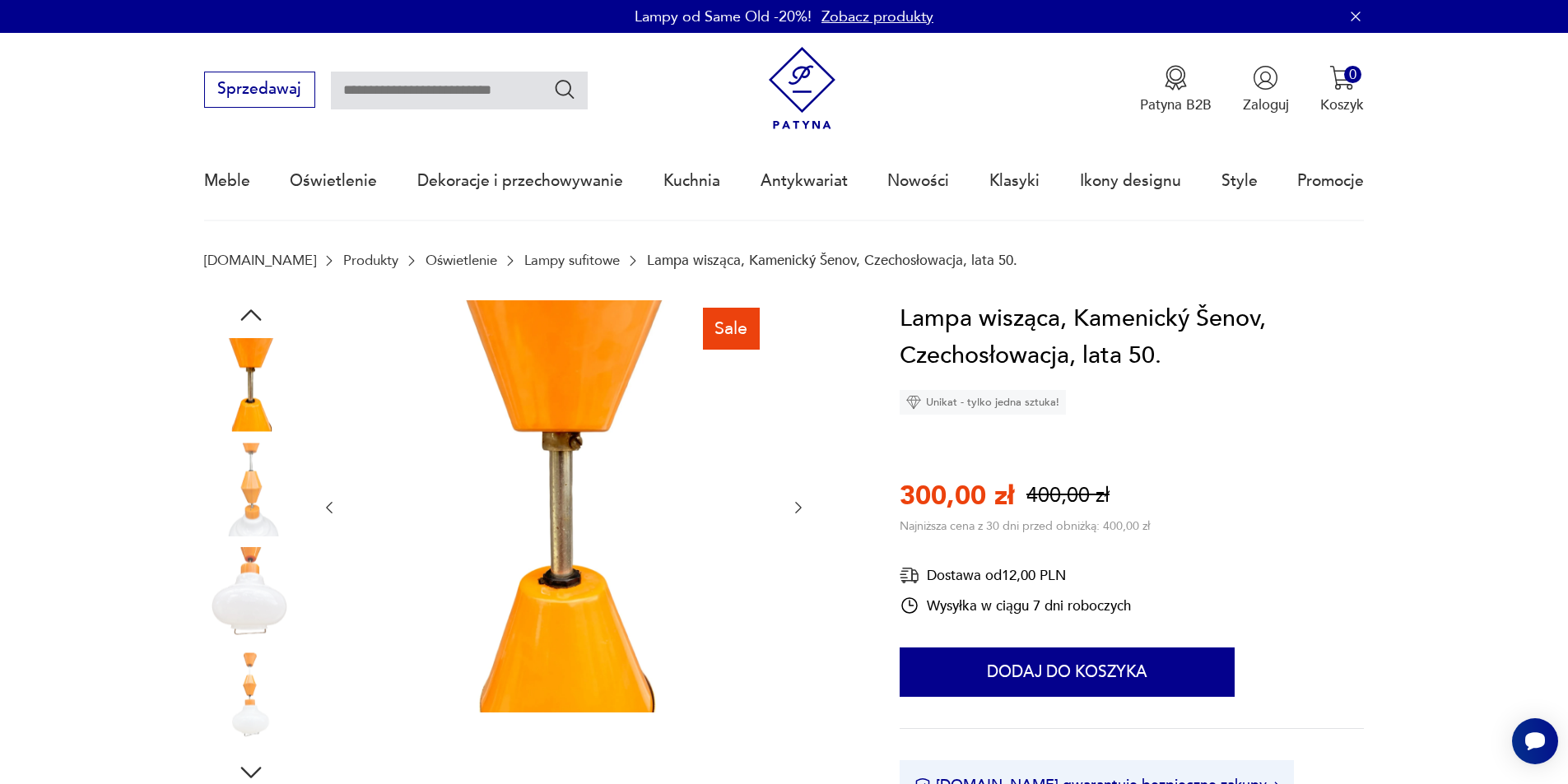
click at [803, 512] on icon "button" at bounding box center [799, 508] width 17 height 17
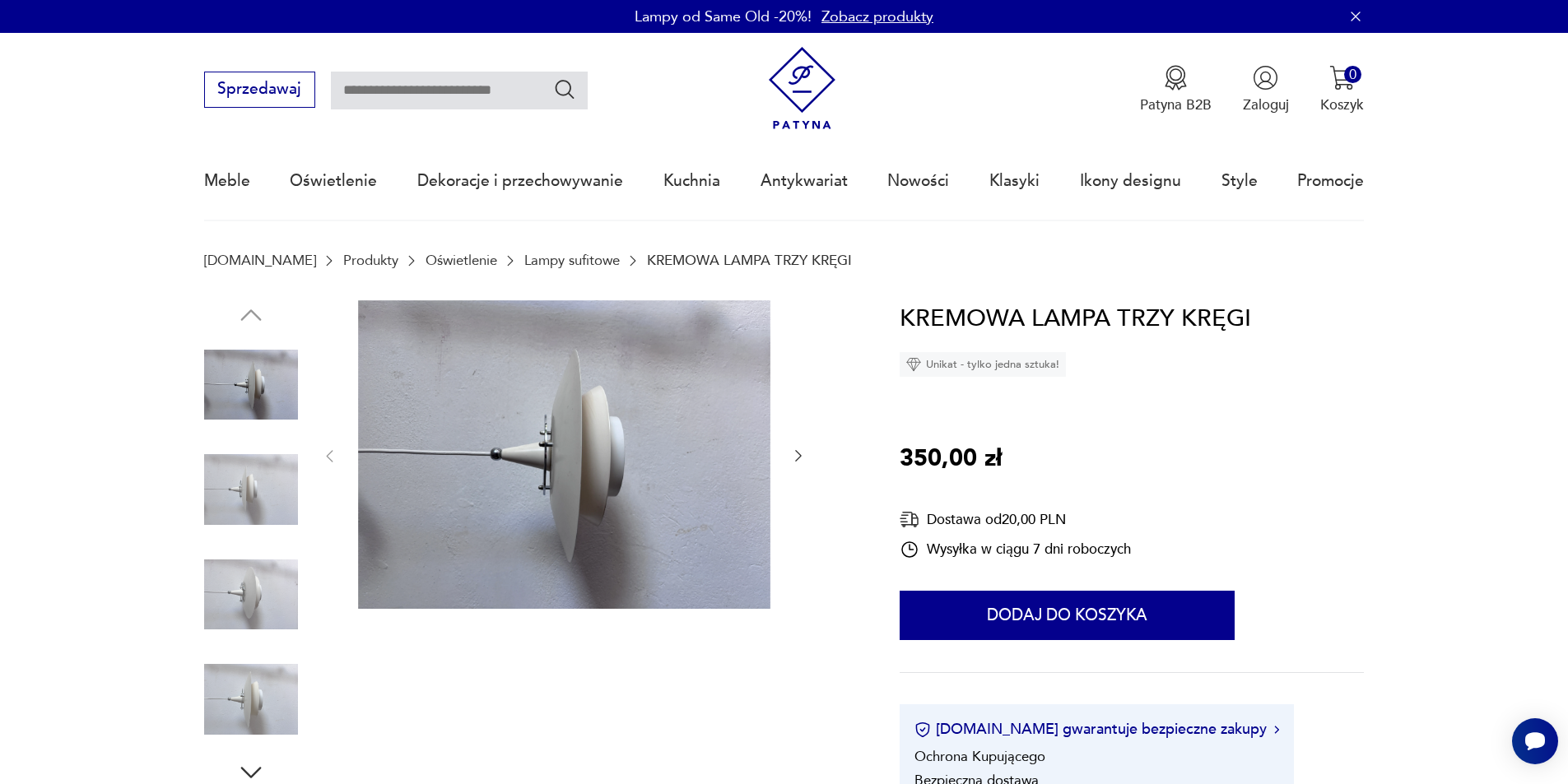
click at [233, 364] on img at bounding box center [252, 385] width 94 height 94
click at [797, 453] on icon "button" at bounding box center [799, 456] width 17 height 17
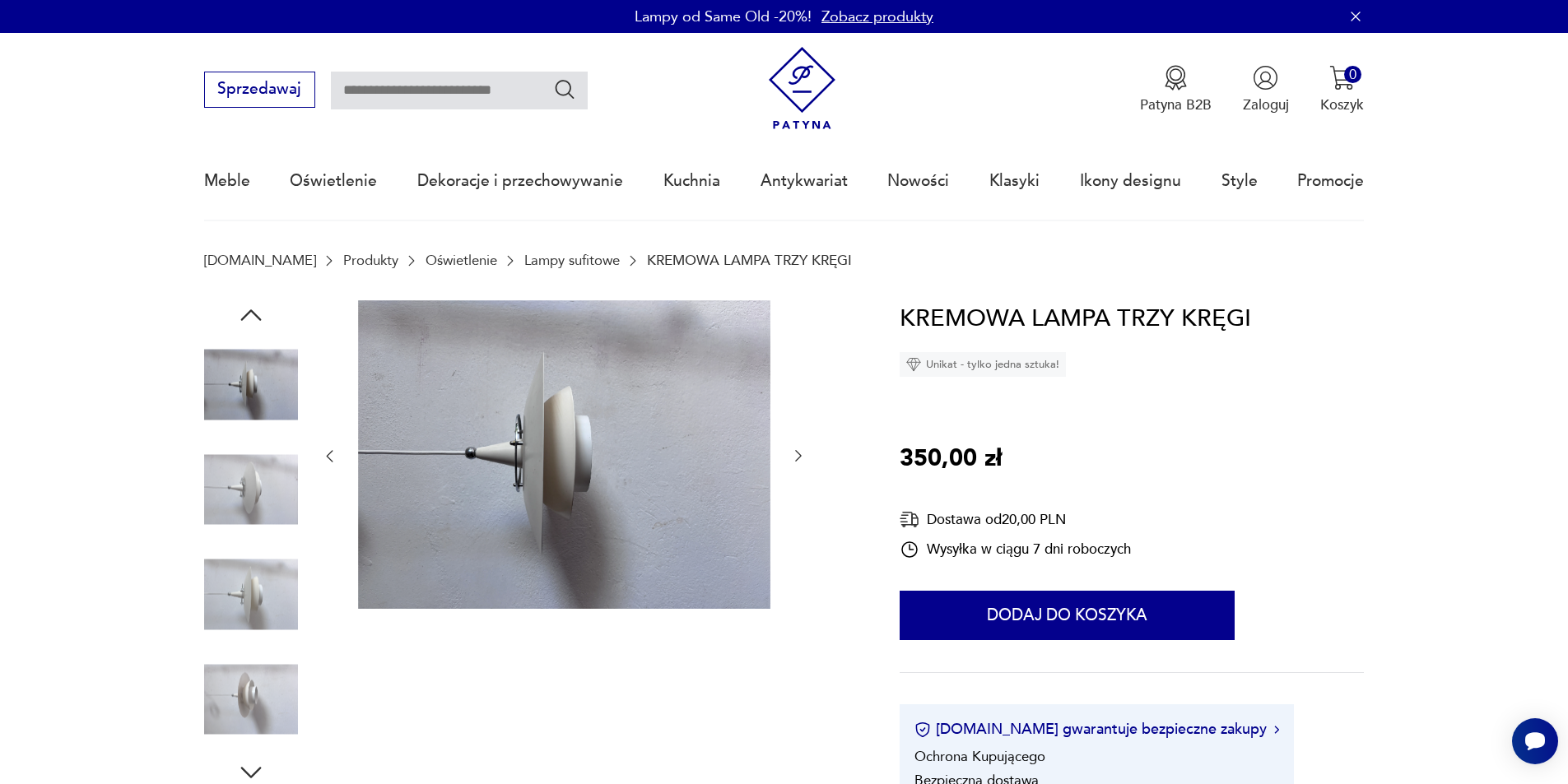
click at [797, 453] on icon "button" at bounding box center [799, 456] width 17 height 17
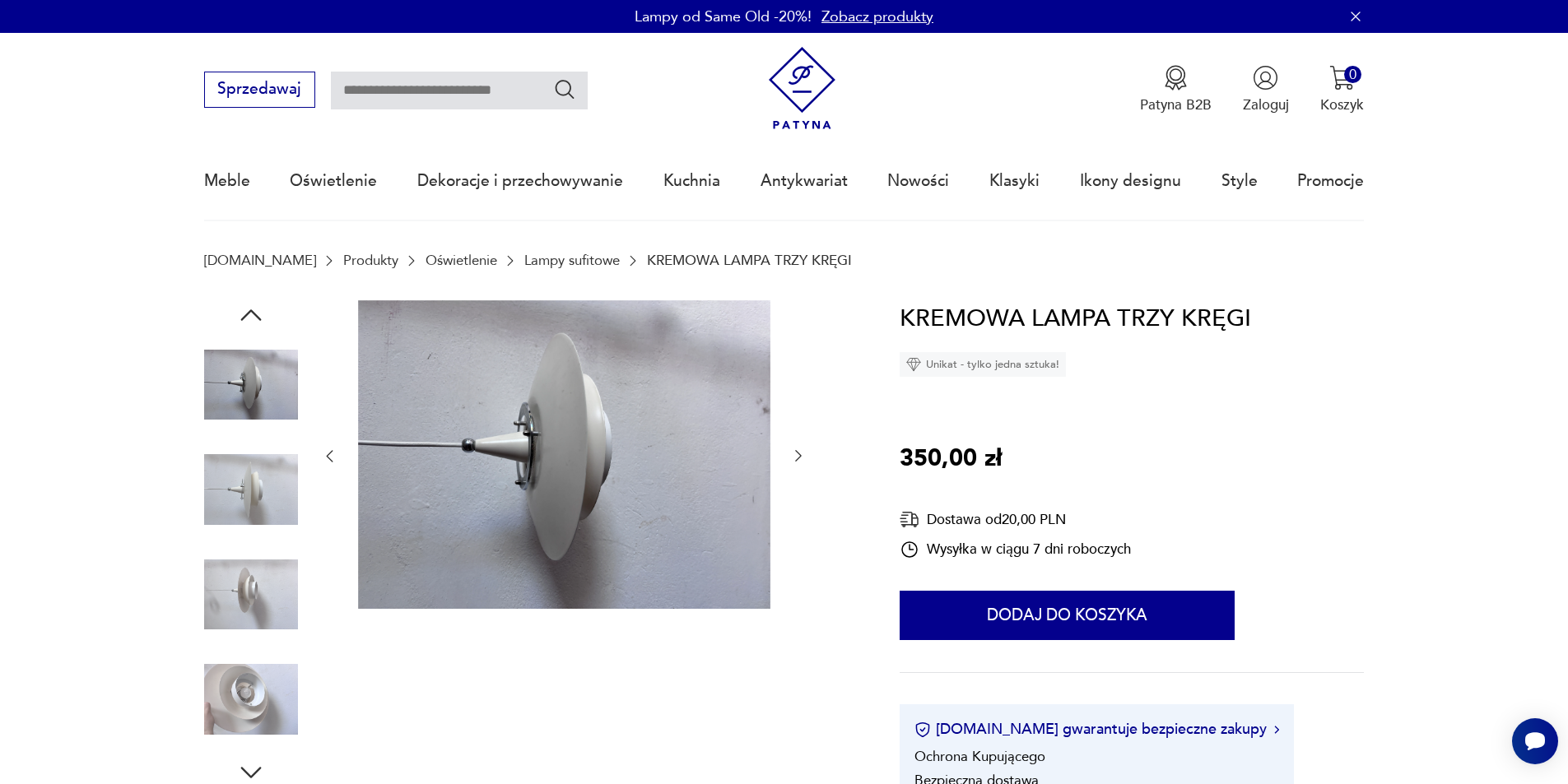
click at [797, 453] on icon "button" at bounding box center [799, 456] width 17 height 17
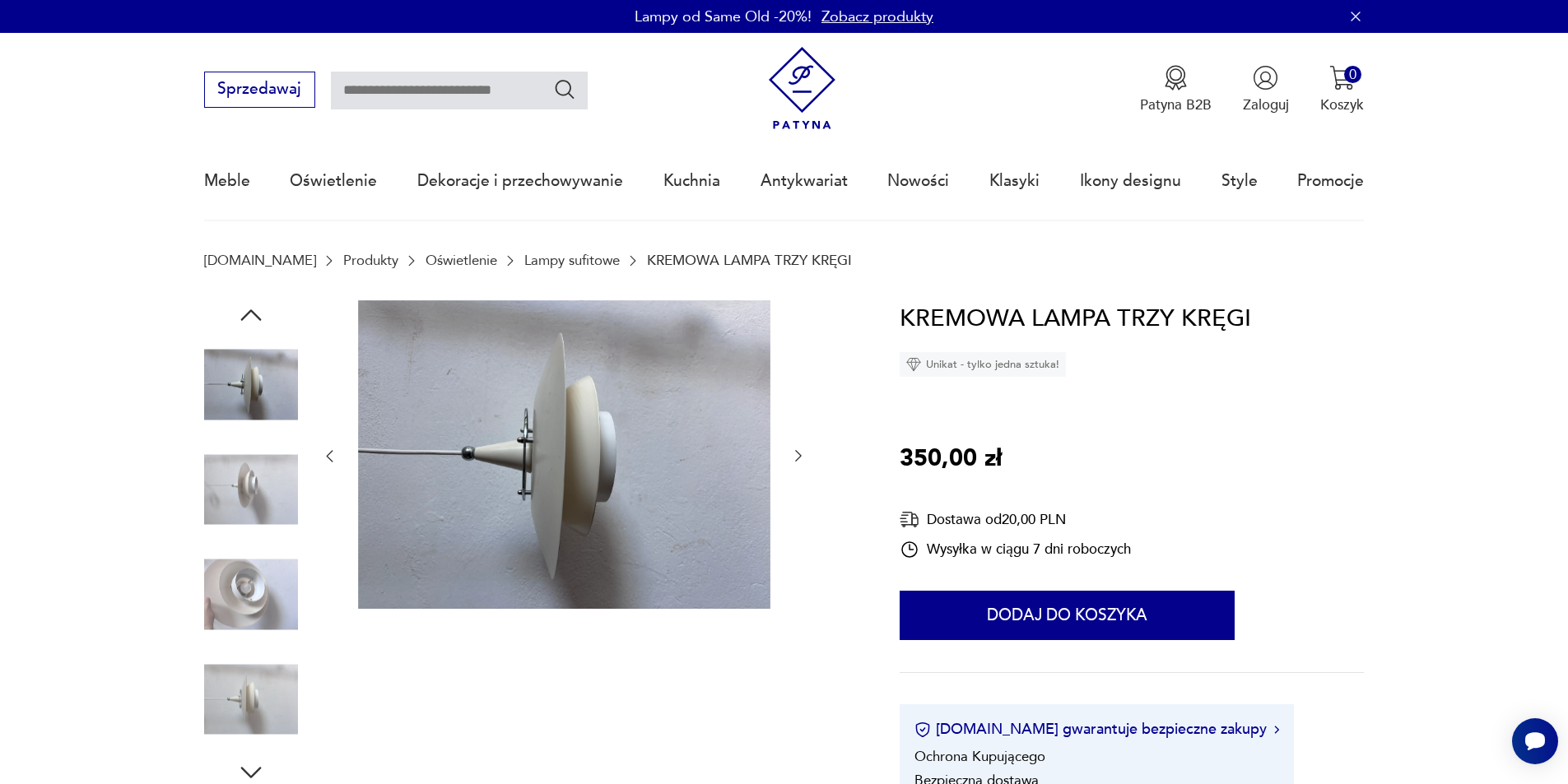
click at [797, 453] on icon "button" at bounding box center [799, 456] width 17 height 17
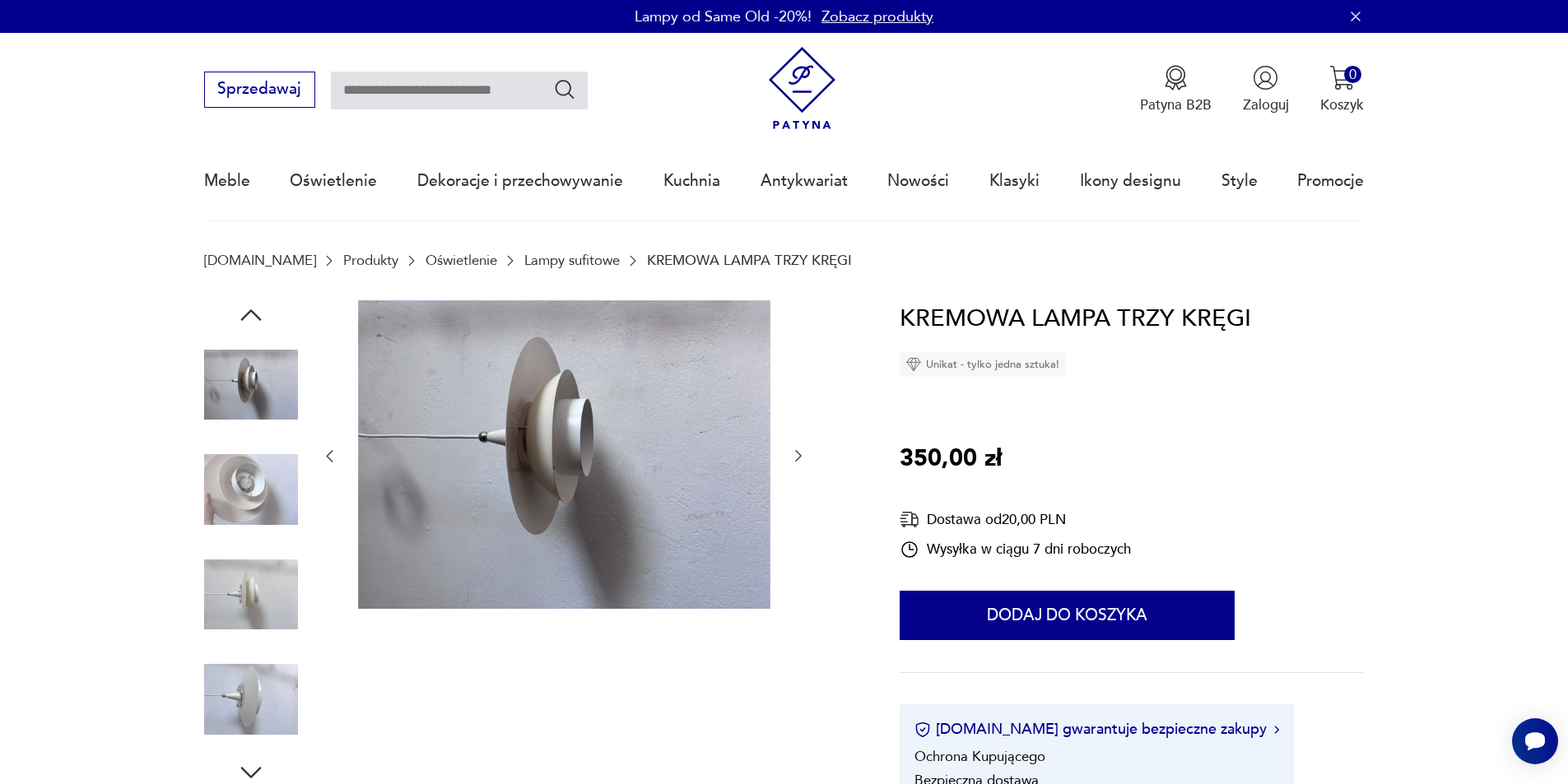
click at [797, 453] on icon "button" at bounding box center [799, 456] width 17 height 17
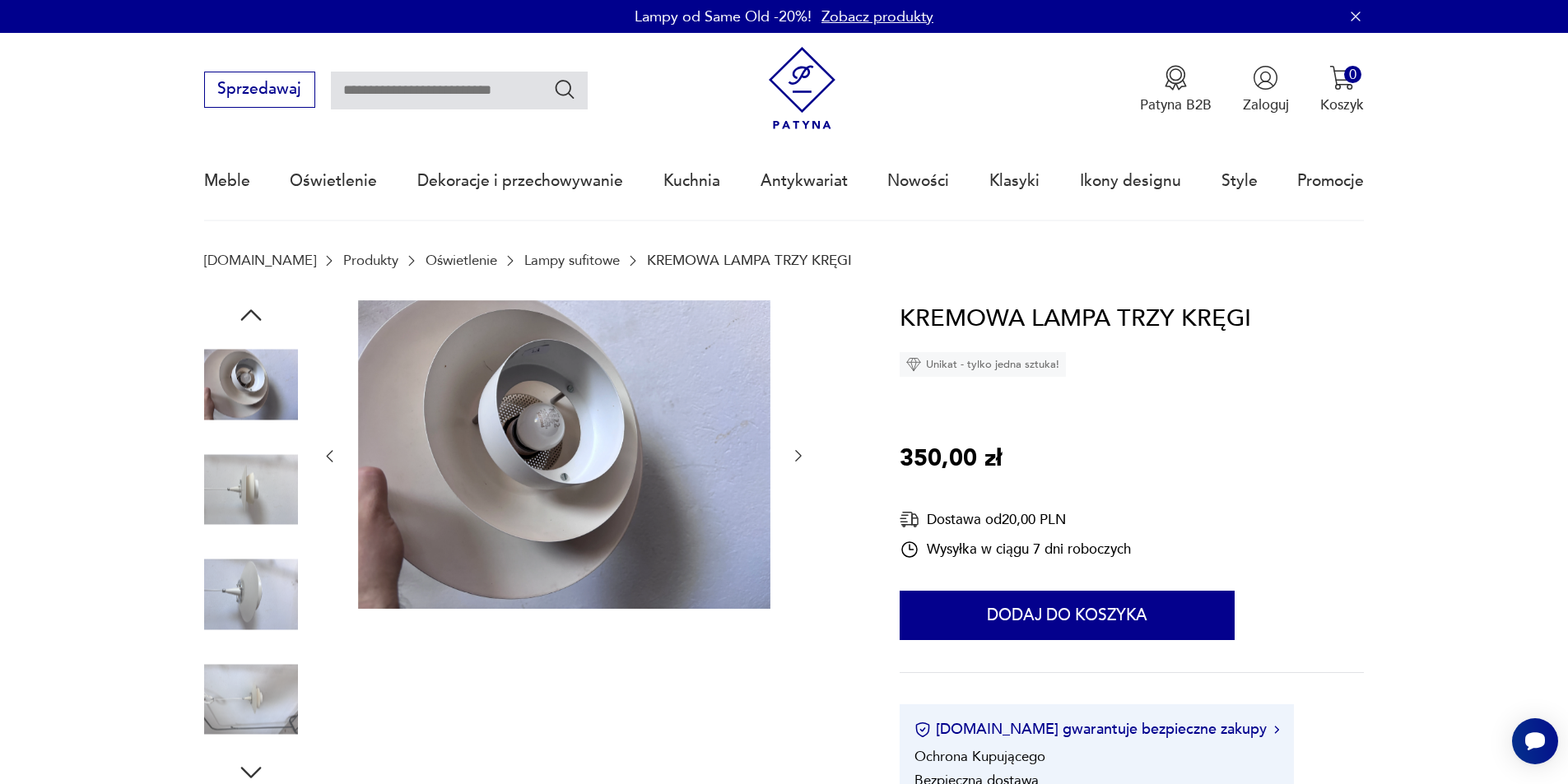
click at [797, 453] on icon "button" at bounding box center [799, 456] width 17 height 17
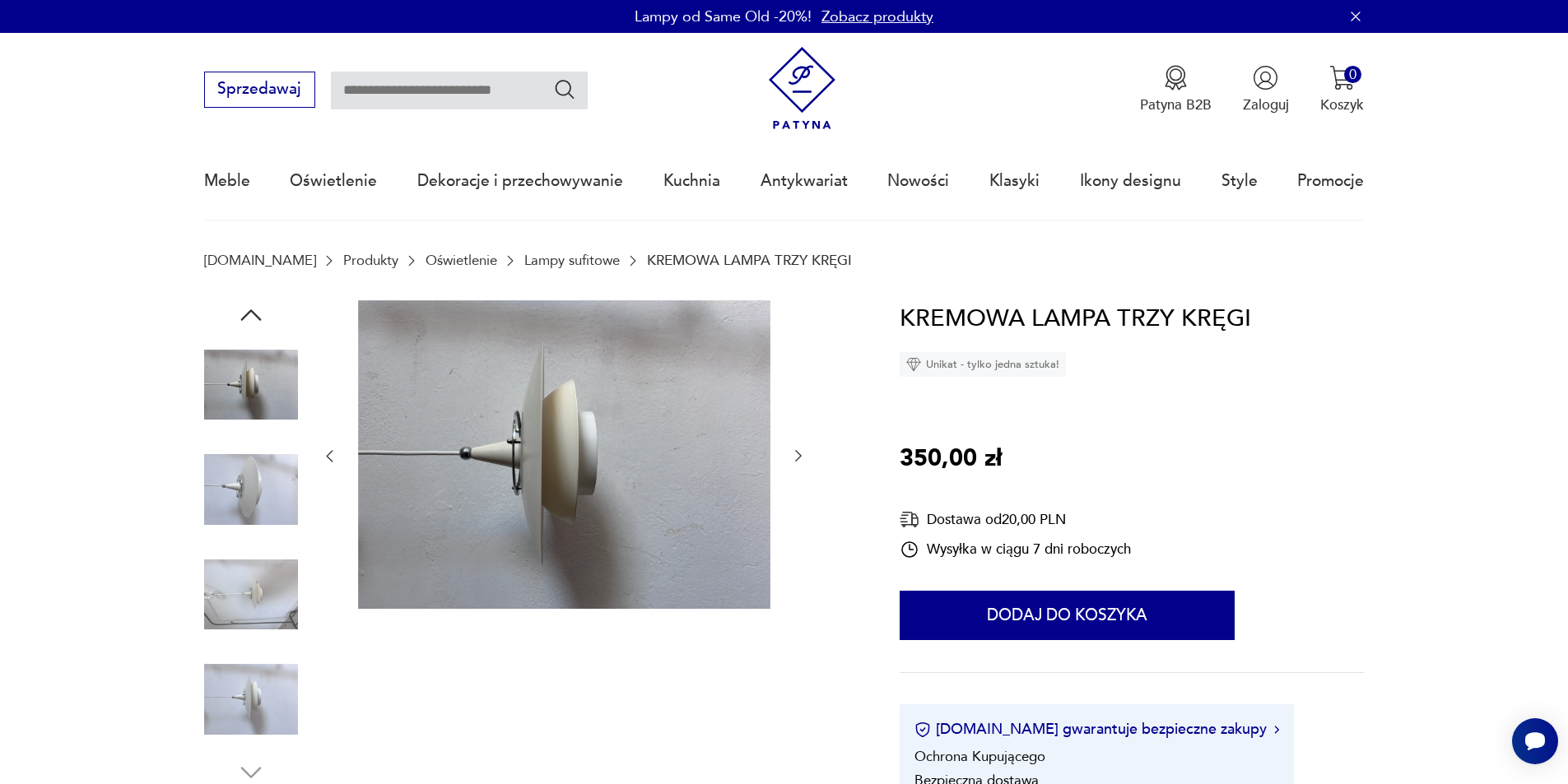
click at [797, 453] on icon "button" at bounding box center [799, 456] width 17 height 17
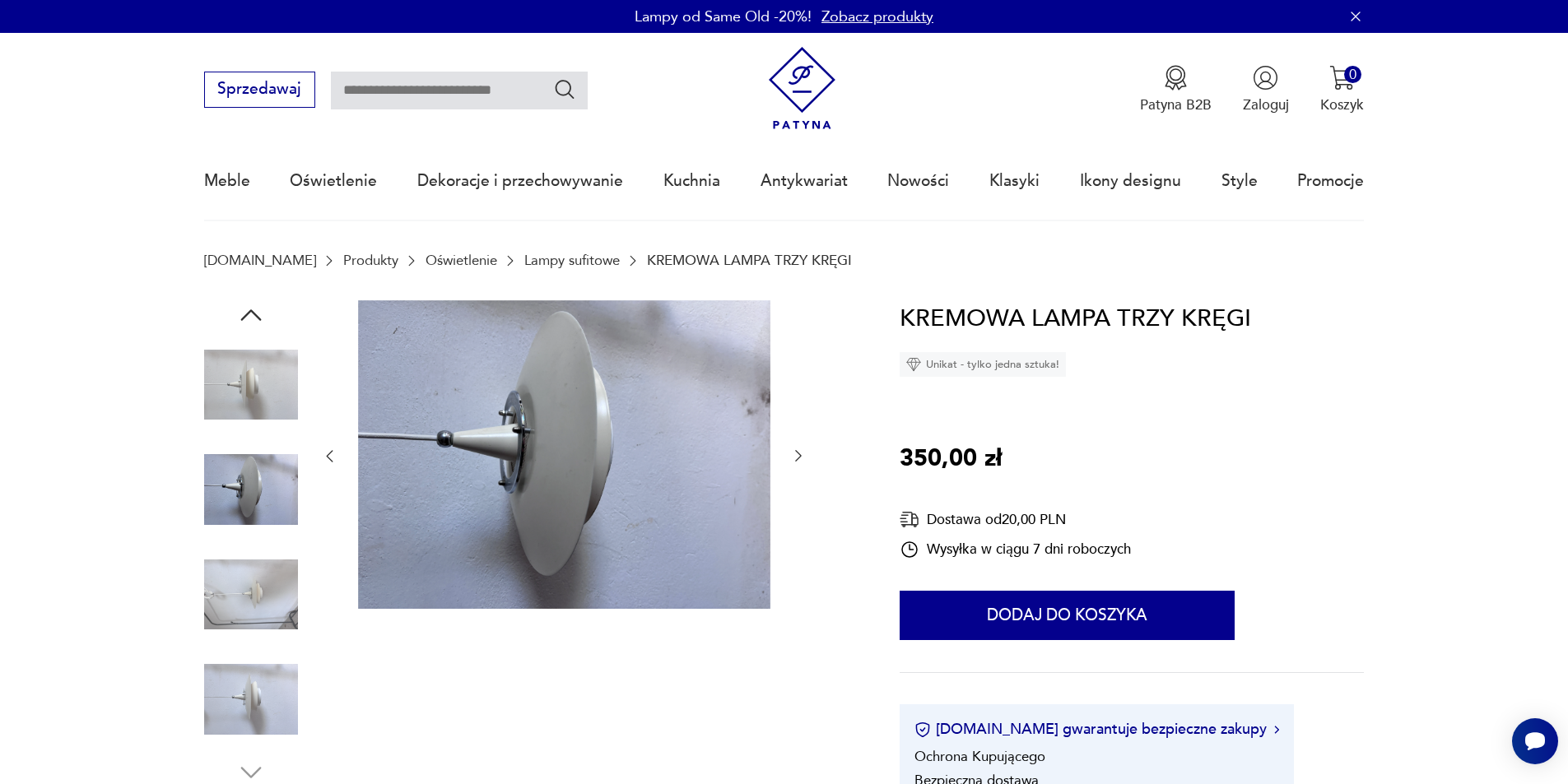
click at [797, 453] on icon "button" at bounding box center [799, 456] width 17 height 17
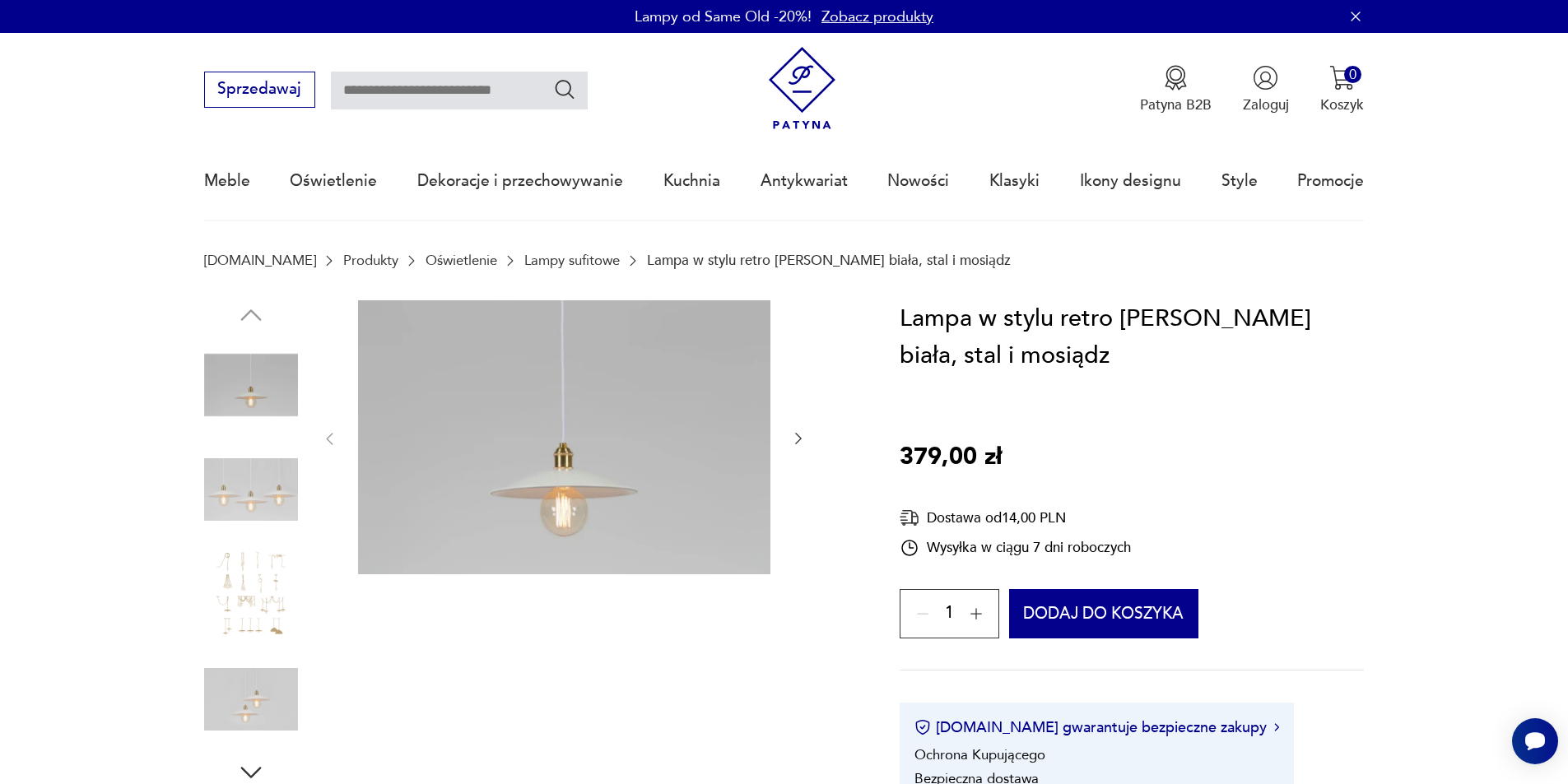
click at [253, 492] on img at bounding box center [252, 490] width 94 height 94
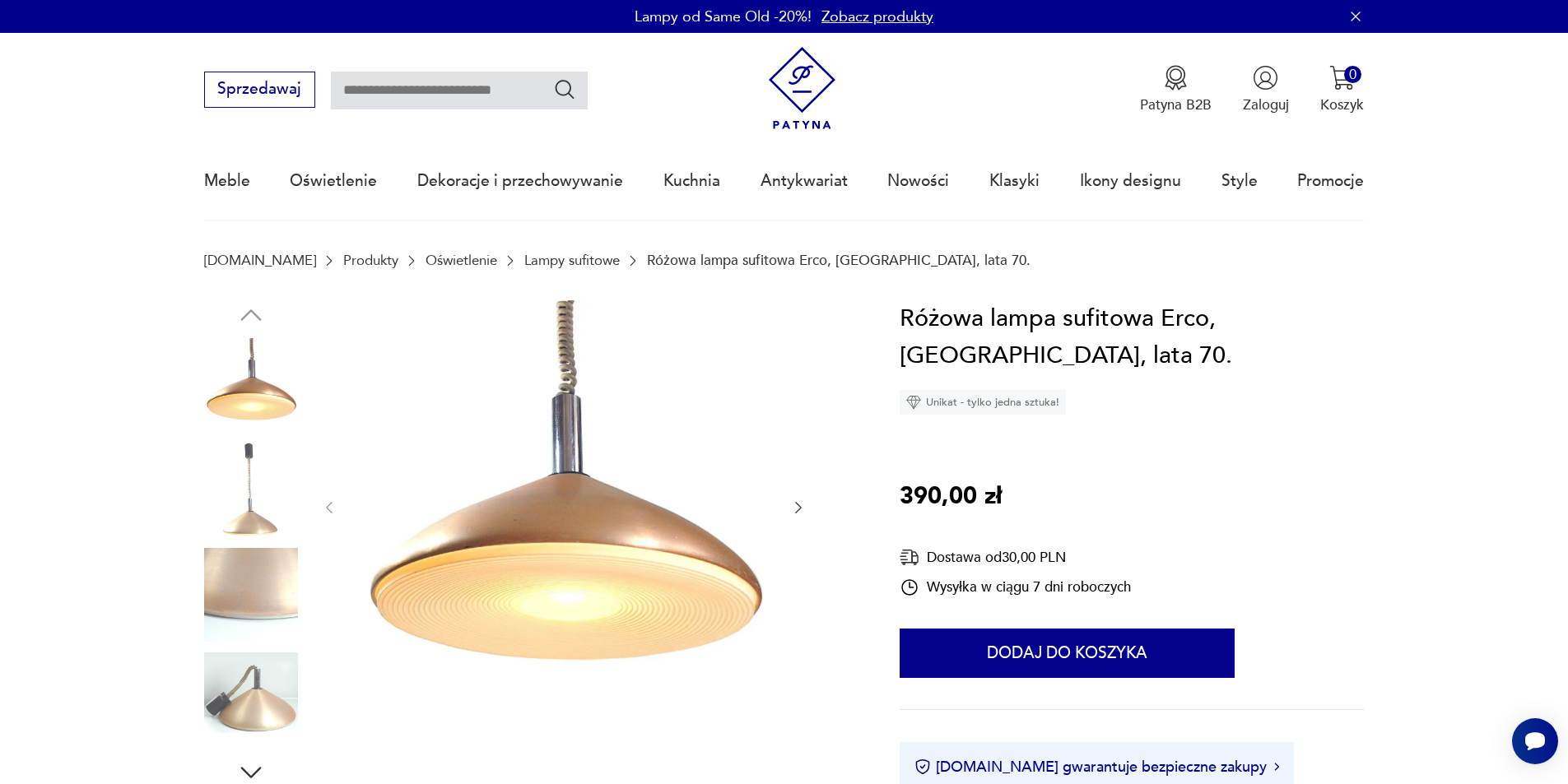
click at [274, 718] on img at bounding box center [252, 699] width 94 height 94
